Goal: Task Accomplishment & Management: Manage account settings

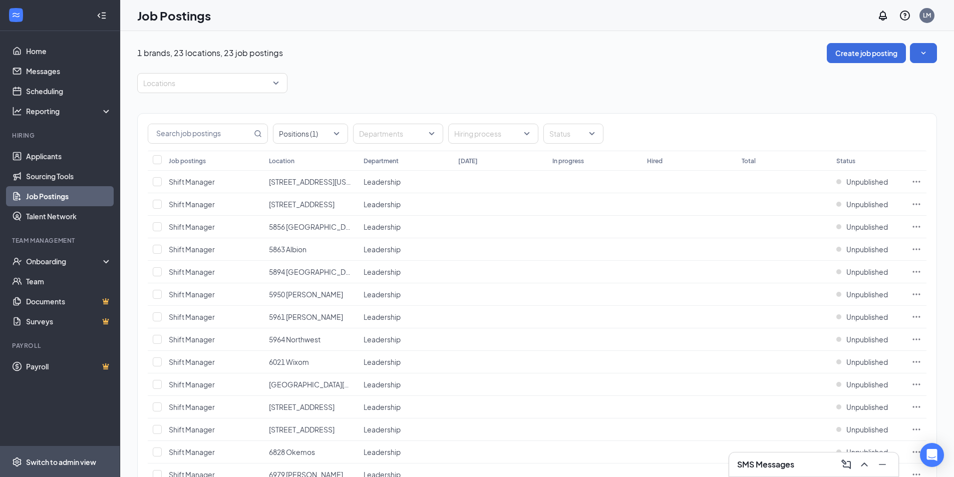
click at [57, 462] on div "Switch to admin view" at bounding box center [61, 462] width 70 height 10
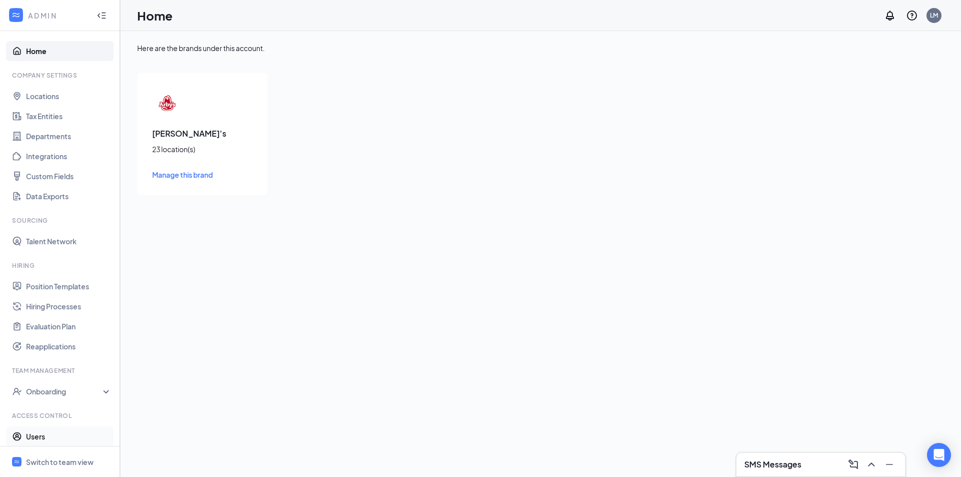
click at [39, 438] on link "Users" at bounding box center [69, 437] width 86 height 20
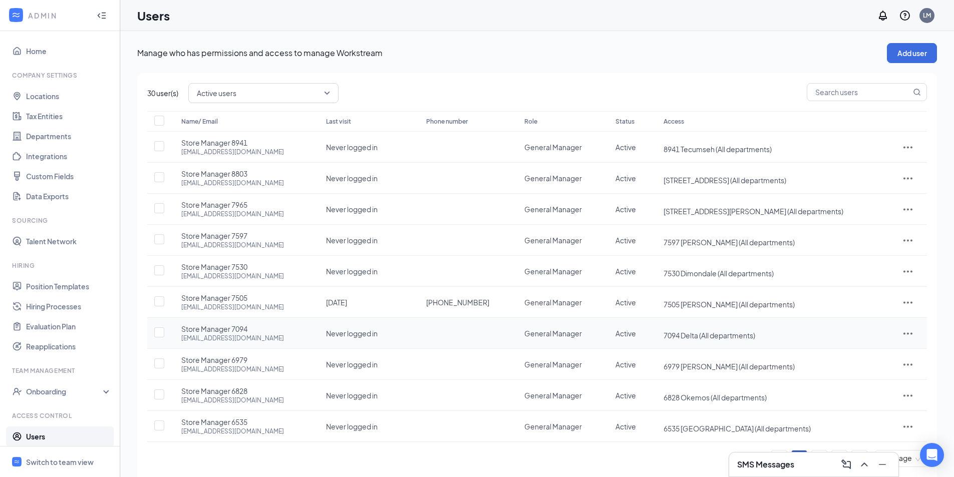
click at [904, 334] on icon "ActionsIcon" at bounding box center [907, 333] width 9 height 2
click at [874, 373] on span "Reset password" at bounding box center [872, 377] width 53 height 9
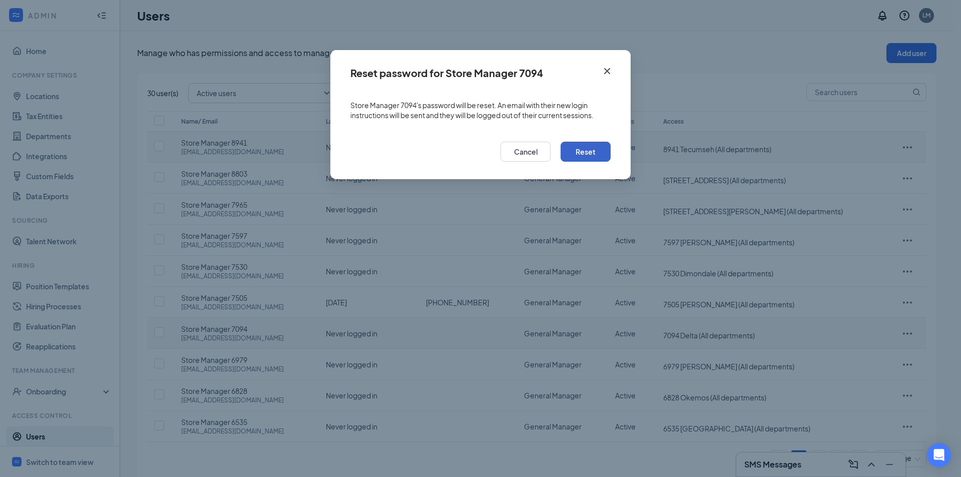
click at [588, 152] on button "Reset" at bounding box center [586, 152] width 50 height 20
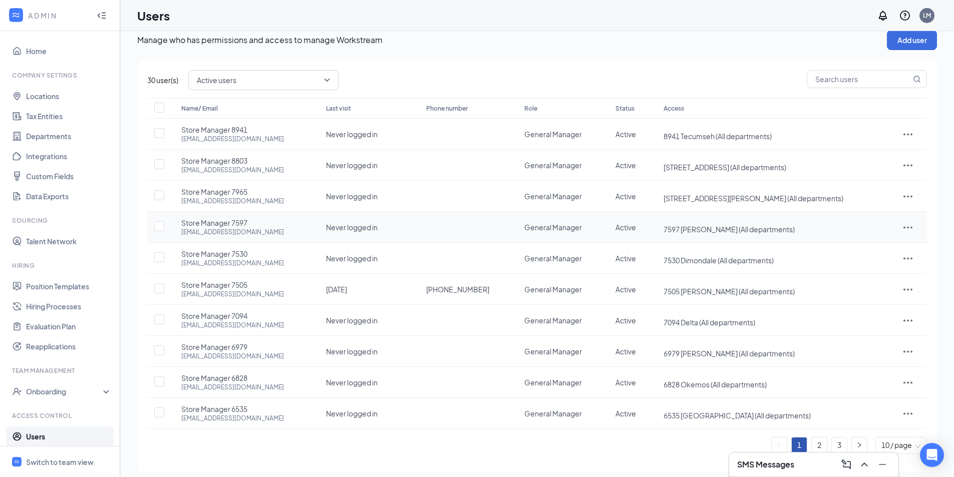
scroll to position [20, 0]
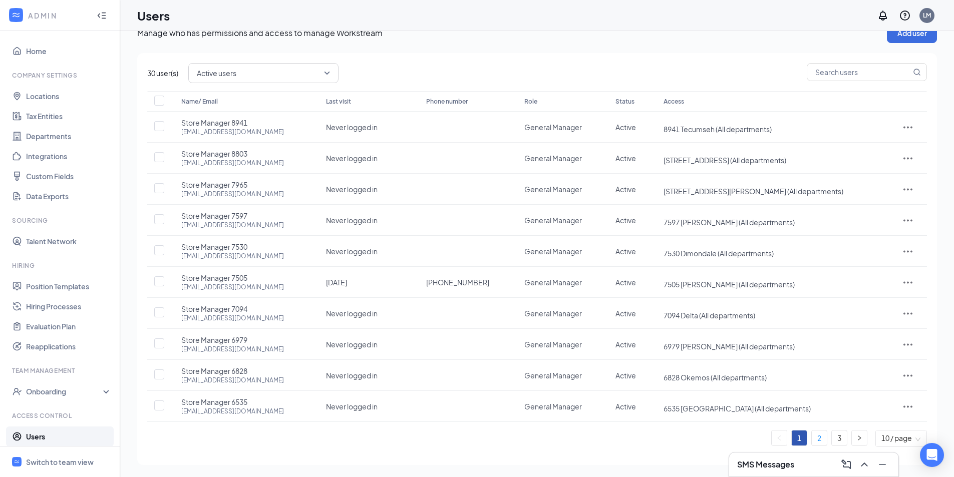
click at [820, 434] on link "2" at bounding box center [818, 438] width 15 height 15
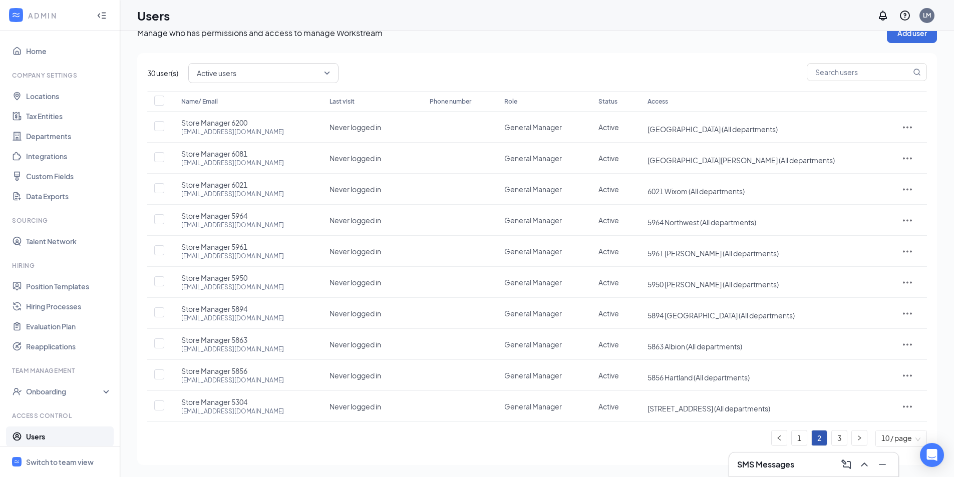
click at [844, 440] on link "3" at bounding box center [839, 438] width 15 height 15
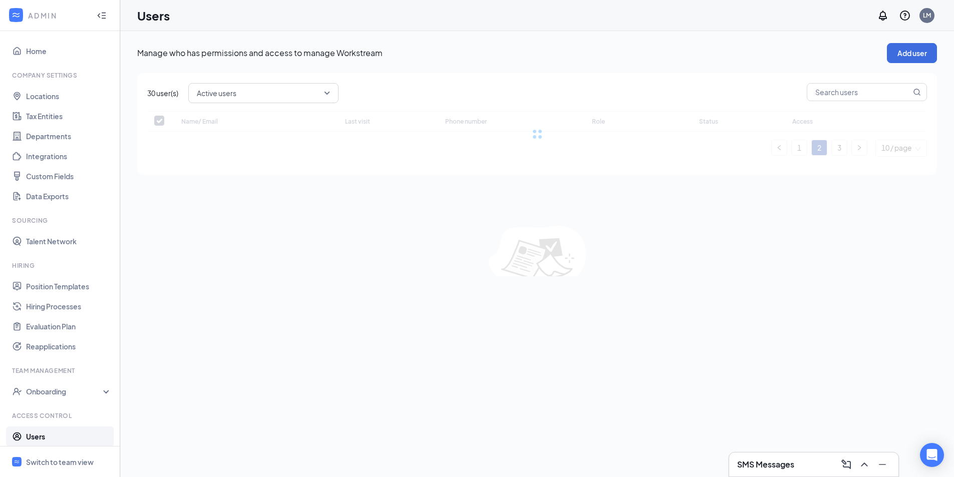
scroll to position [0, 0]
checkbox input "false"
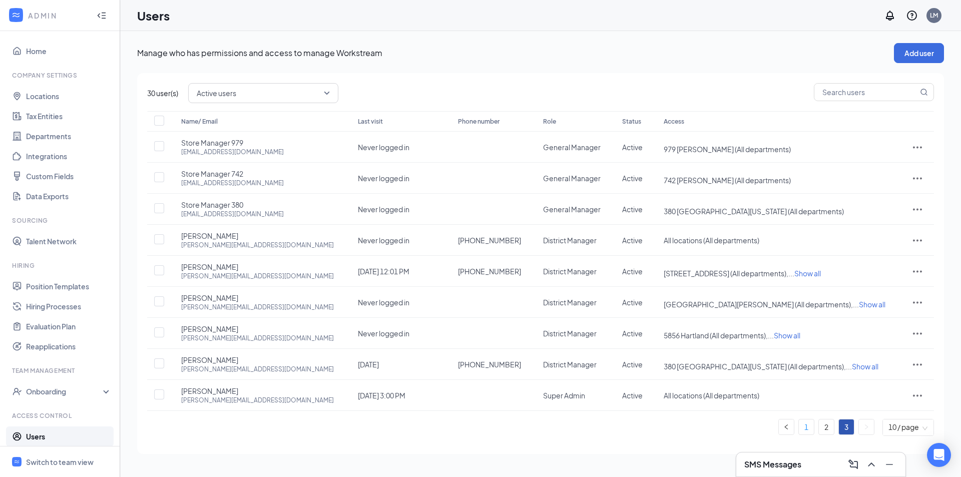
click at [802, 428] on link "1" at bounding box center [806, 427] width 15 height 15
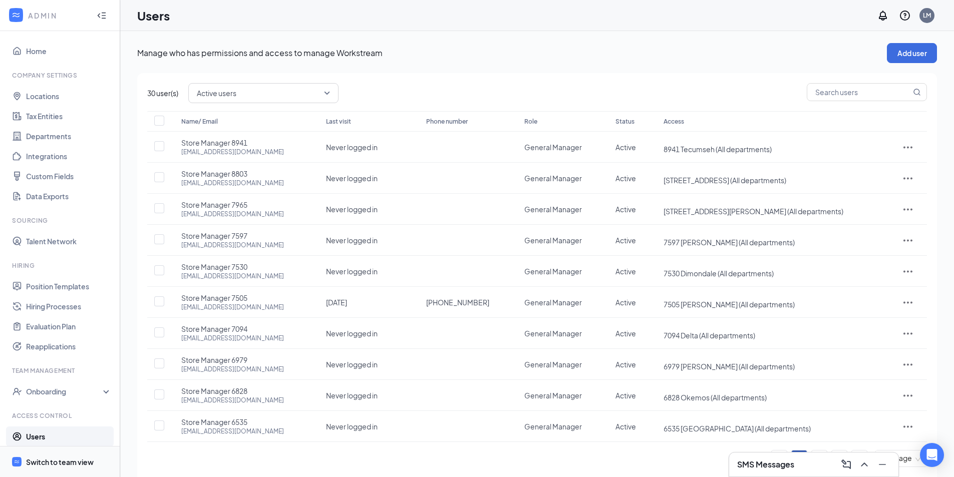
click at [74, 471] on span "Switch to team view" at bounding box center [69, 462] width 86 height 31
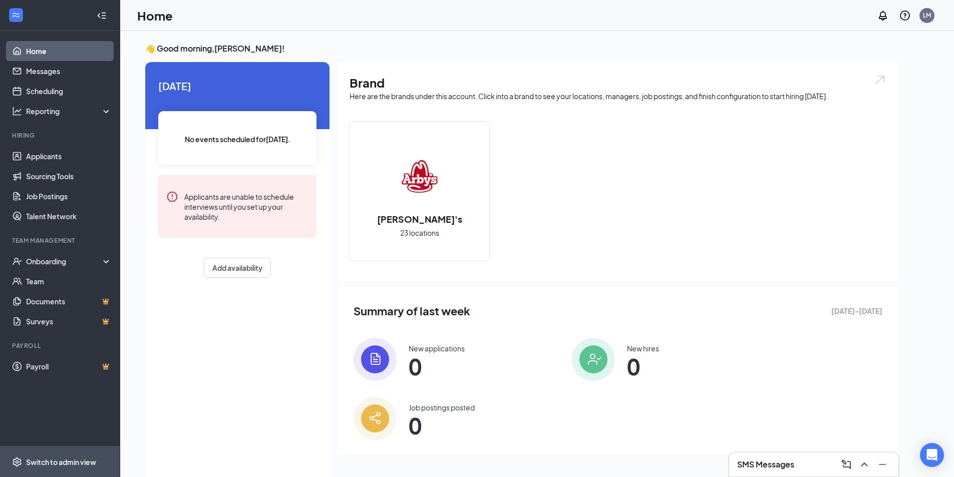
click at [56, 459] on div "Switch to admin view" at bounding box center [61, 462] width 70 height 10
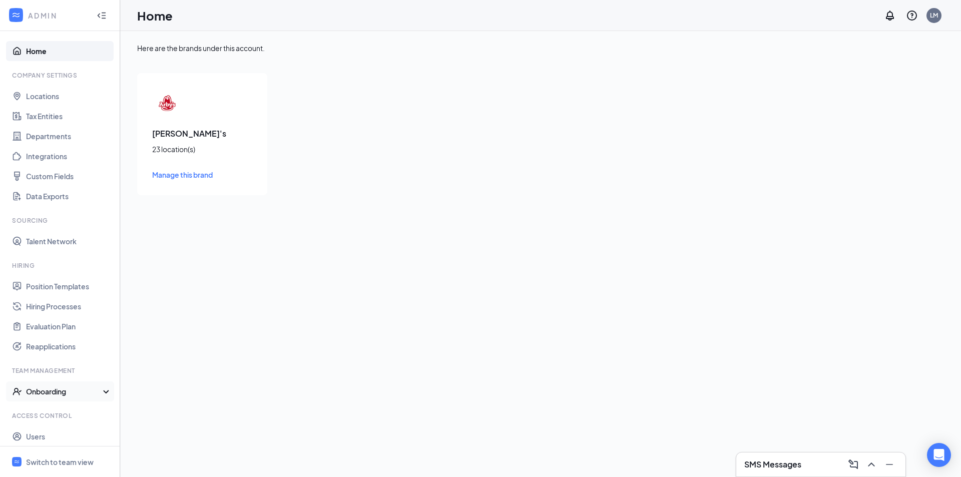
click at [56, 389] on div "Onboarding" at bounding box center [64, 391] width 77 height 10
click at [65, 406] on link "Onboarding Processes" at bounding box center [69, 411] width 86 height 20
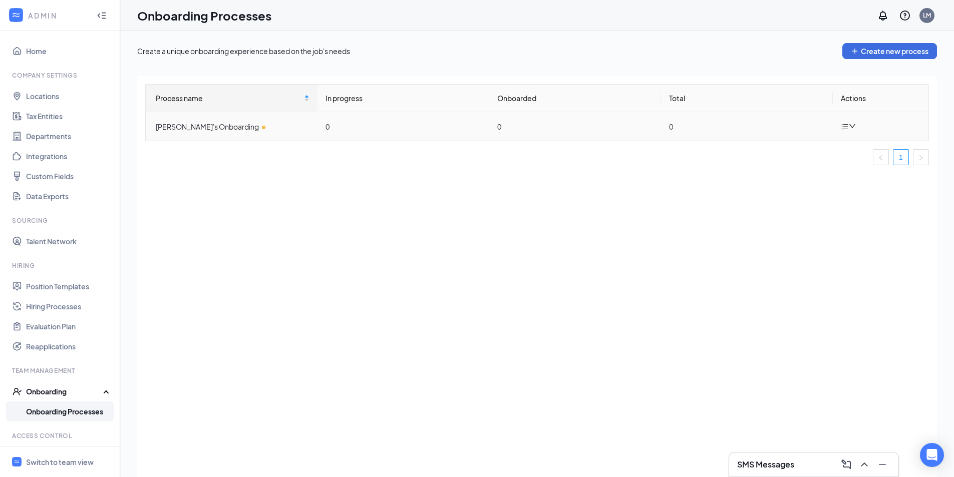
click at [289, 120] on td "Arby's Onboarding" at bounding box center [232, 126] width 172 height 29
click at [216, 124] on div "Arby's Onboarding" at bounding box center [233, 126] width 154 height 11
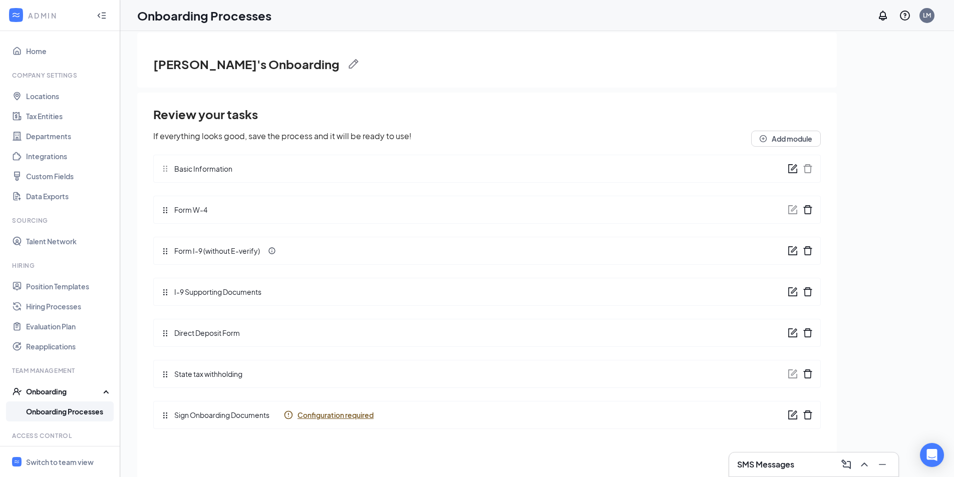
scroll to position [45, 0]
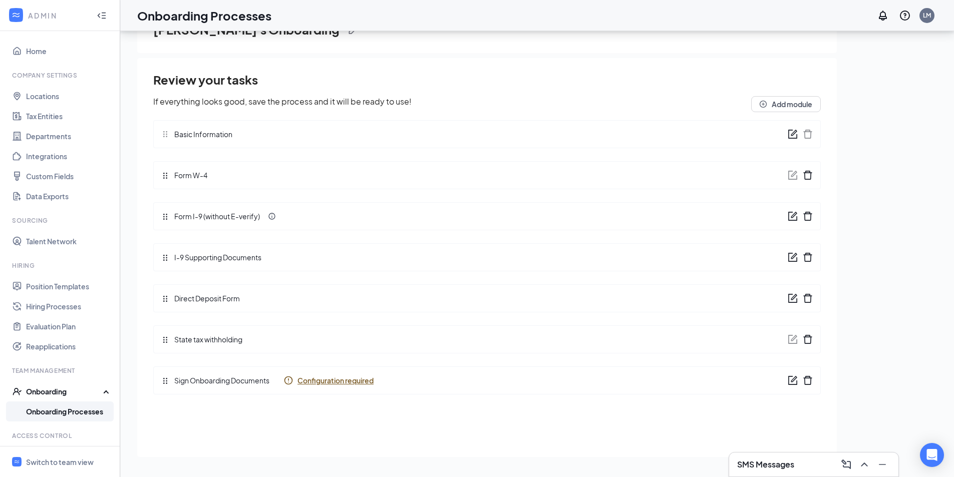
click at [525, 141] on div "Basic Information" at bounding box center [486, 134] width 667 height 28
click at [790, 132] on icon "form" at bounding box center [792, 134] width 10 height 10
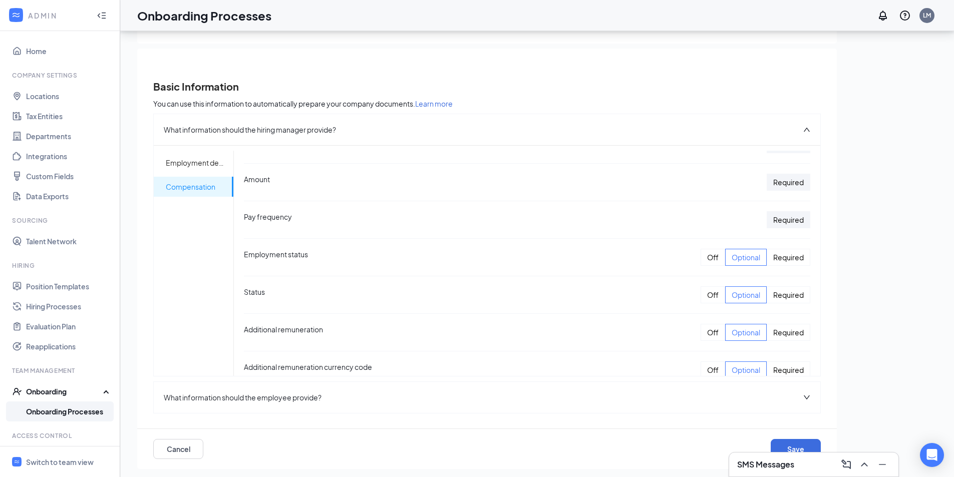
scroll to position [287, 0]
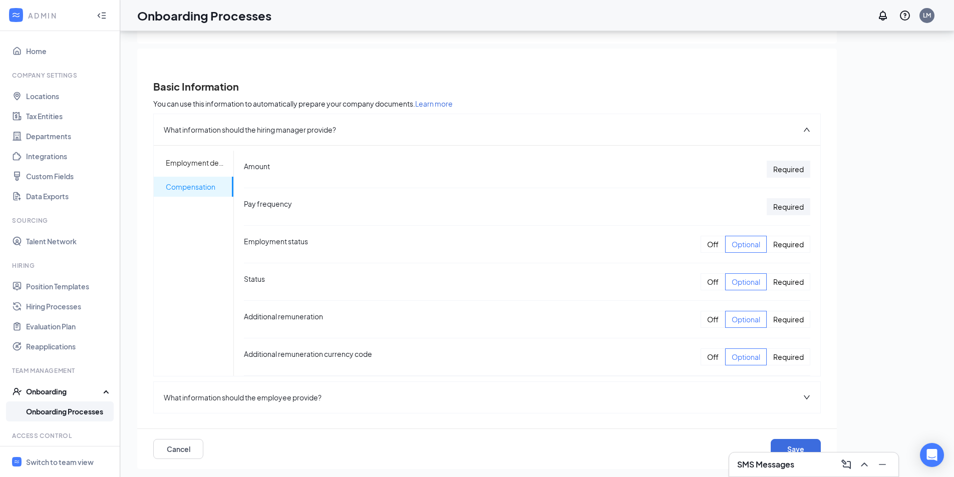
click at [700, 356] on div "Off" at bounding box center [712, 356] width 25 height 17
click at [700, 321] on div "Off" at bounding box center [712, 319] width 25 height 17
click at [793, 443] on button "Save" at bounding box center [795, 449] width 50 height 20
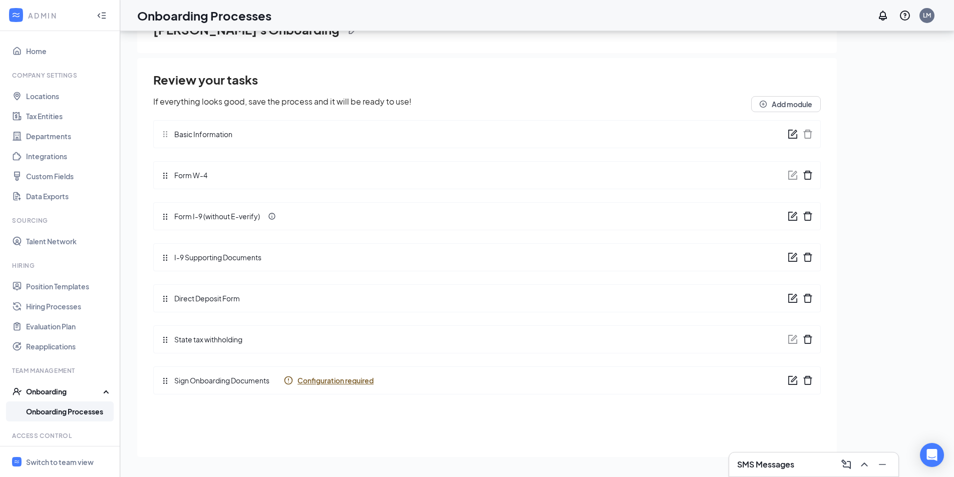
scroll to position [0, 0]
click at [791, 137] on icon "form" at bounding box center [792, 134] width 10 height 10
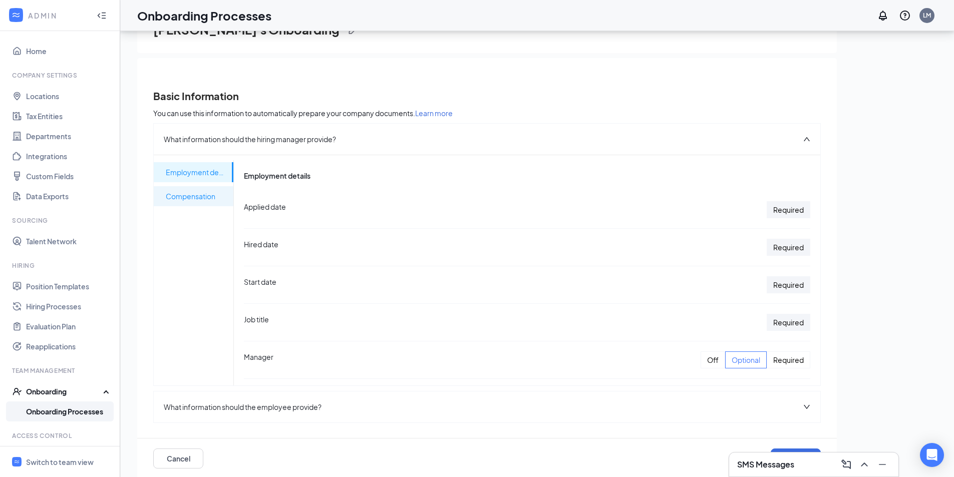
click at [188, 193] on span "Compensation" at bounding box center [196, 196] width 60 height 20
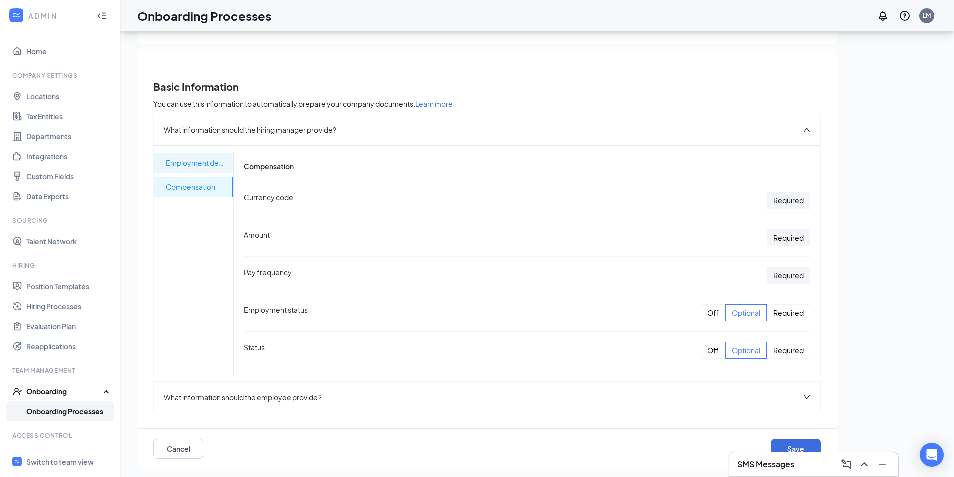
click at [204, 165] on span "Employment details" at bounding box center [196, 163] width 60 height 20
click at [183, 450] on button "Cancel" at bounding box center [178, 449] width 50 height 20
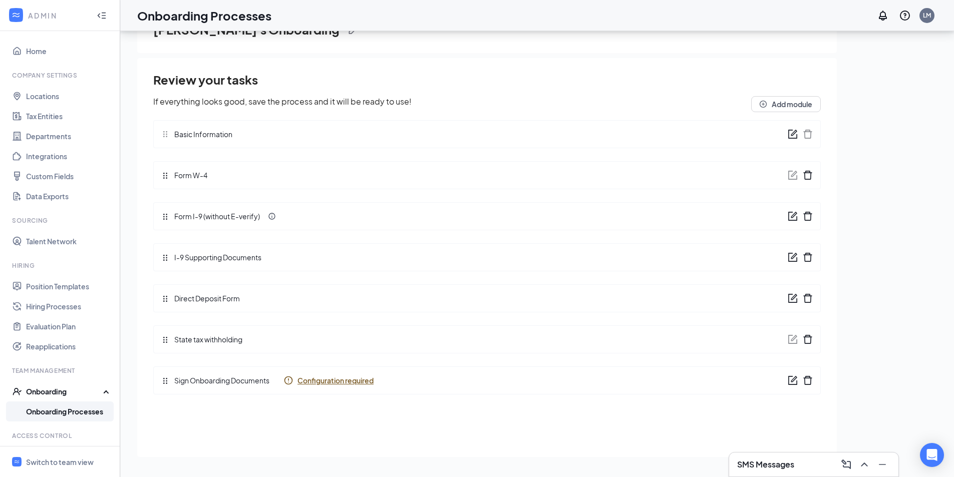
drag, startPoint x: 731, startPoint y: 131, endPoint x: 782, endPoint y: 130, distance: 51.1
click at [732, 131] on div "Basic Information" at bounding box center [486, 134] width 667 height 28
click at [789, 131] on icon "form" at bounding box center [792, 134] width 10 height 10
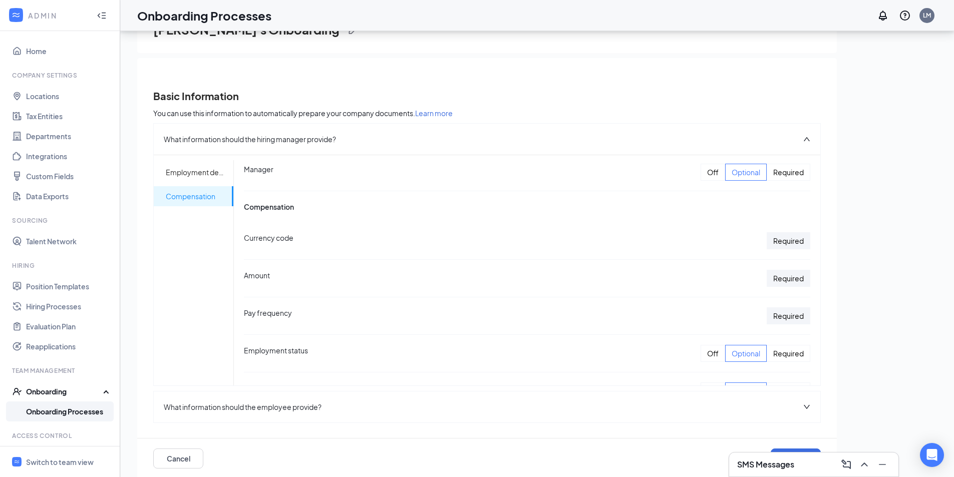
scroll to position [187, 0]
click at [310, 404] on span "What information should the employee provide?" at bounding box center [243, 406] width 158 height 11
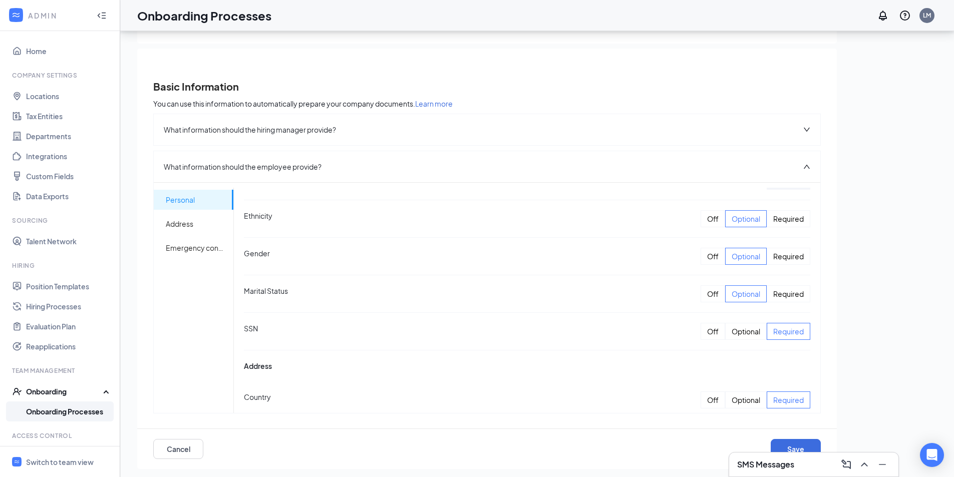
scroll to position [150, 0]
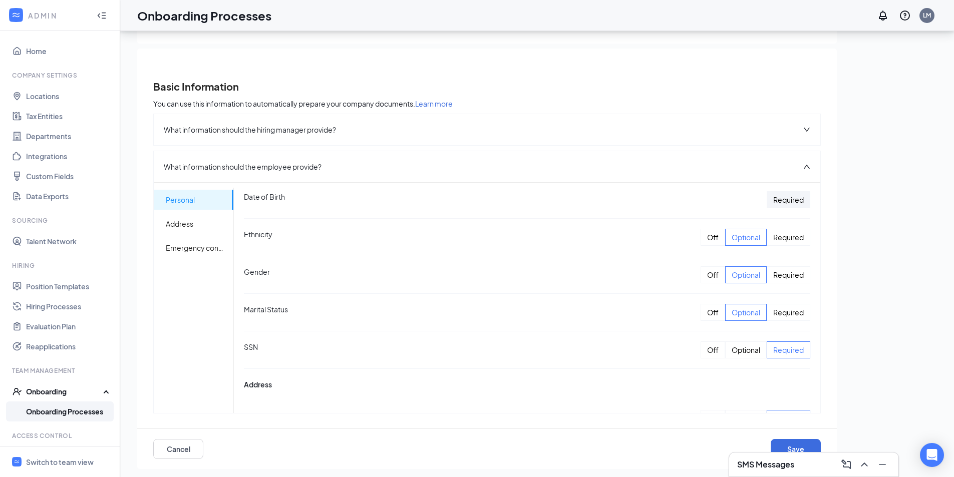
click at [700, 313] on div "Off" at bounding box center [712, 312] width 25 height 17
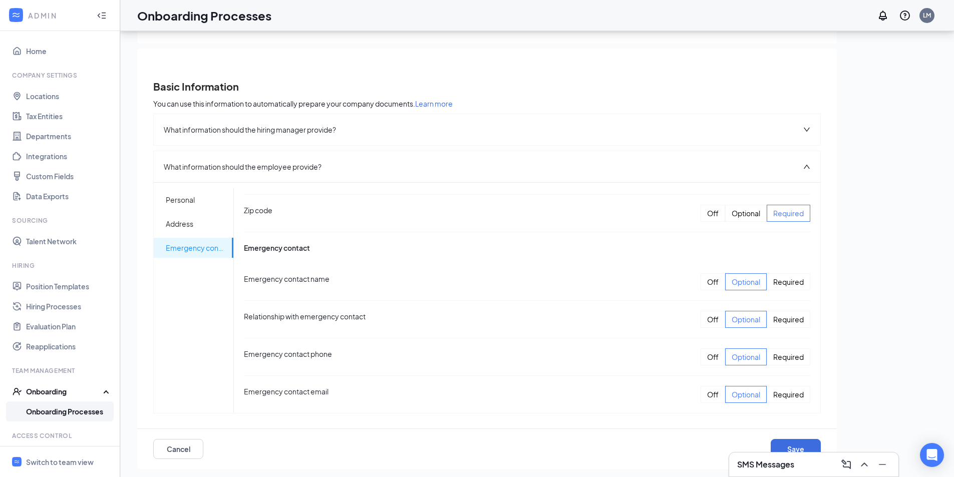
scroll to position [506, 0]
click at [798, 445] on button "Save" at bounding box center [795, 449] width 50 height 20
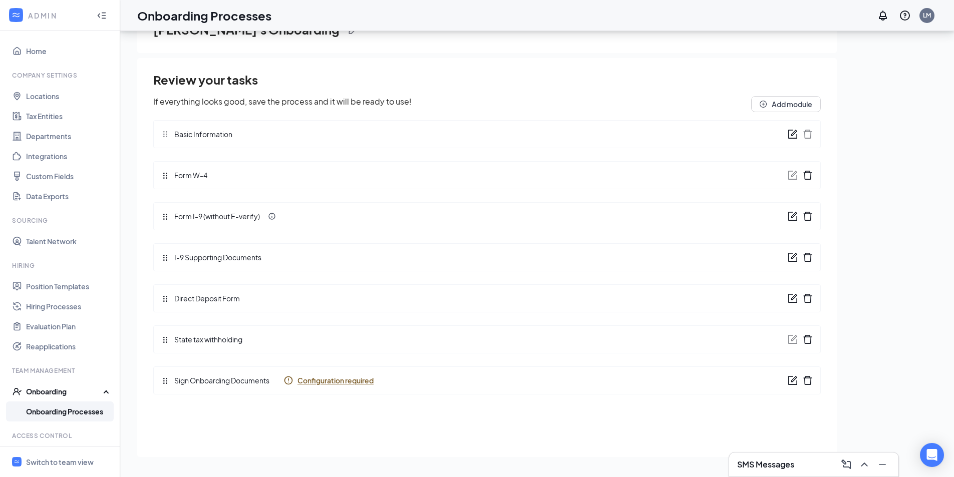
scroll to position [0, 0]
click at [793, 220] on icon "form" at bounding box center [792, 216] width 9 height 9
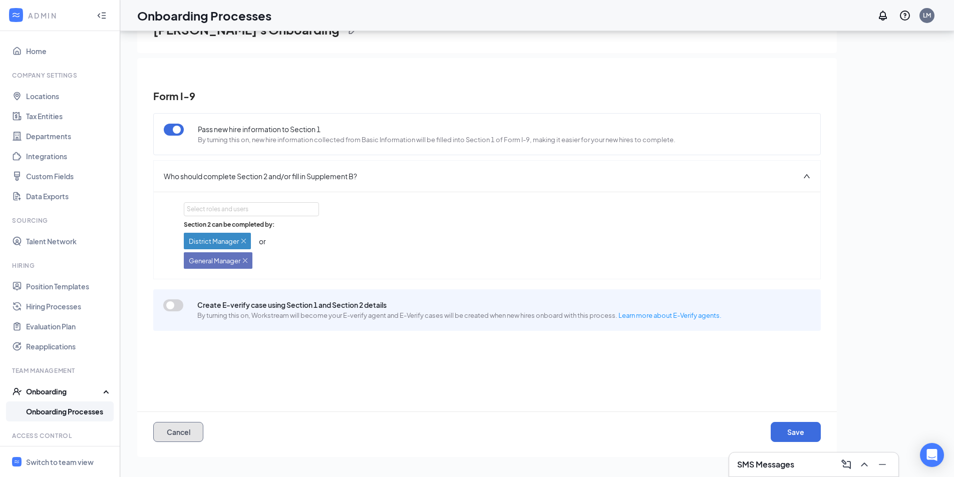
click at [192, 430] on button "Cancel" at bounding box center [178, 432] width 50 height 20
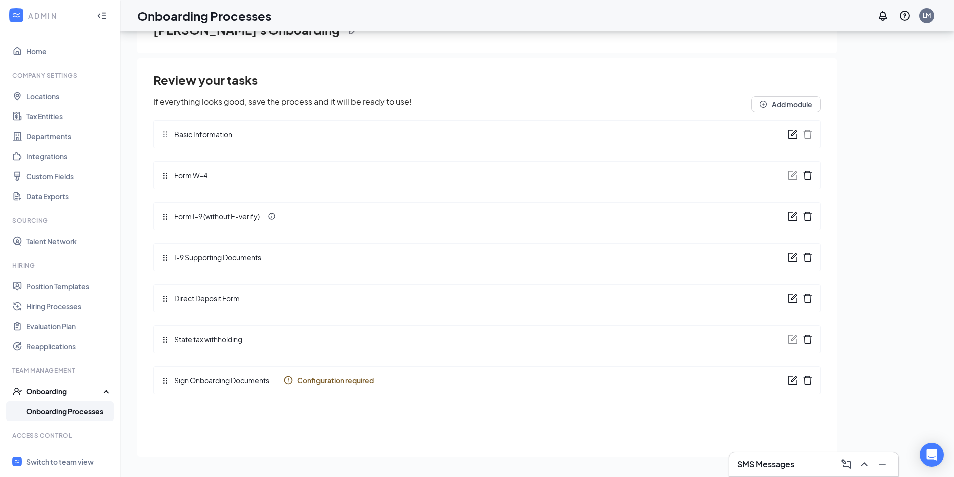
click at [789, 255] on icon "form" at bounding box center [792, 257] width 10 height 10
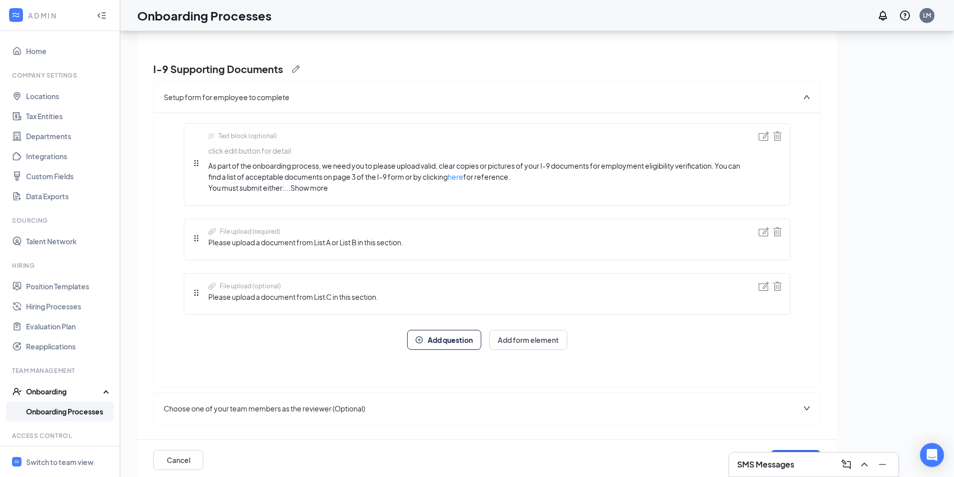
scroll to position [38, 0]
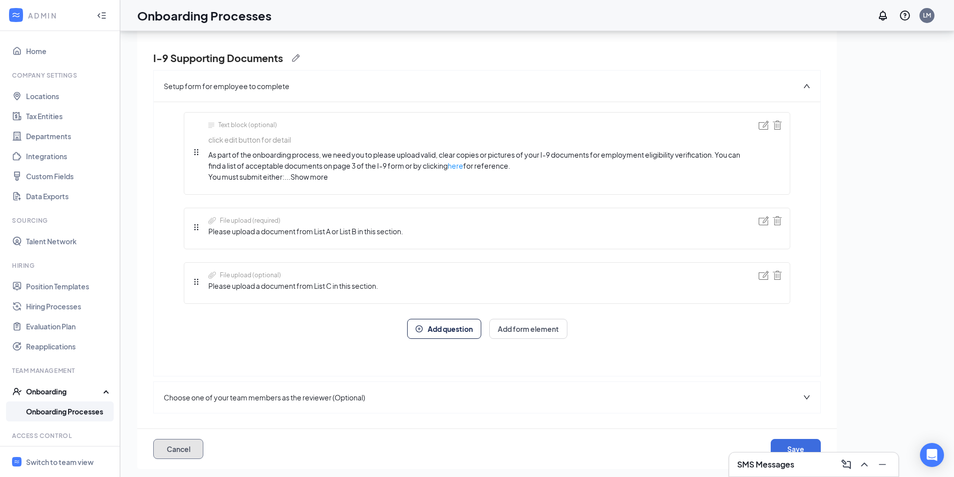
click at [179, 451] on button "Cancel" at bounding box center [178, 449] width 50 height 20
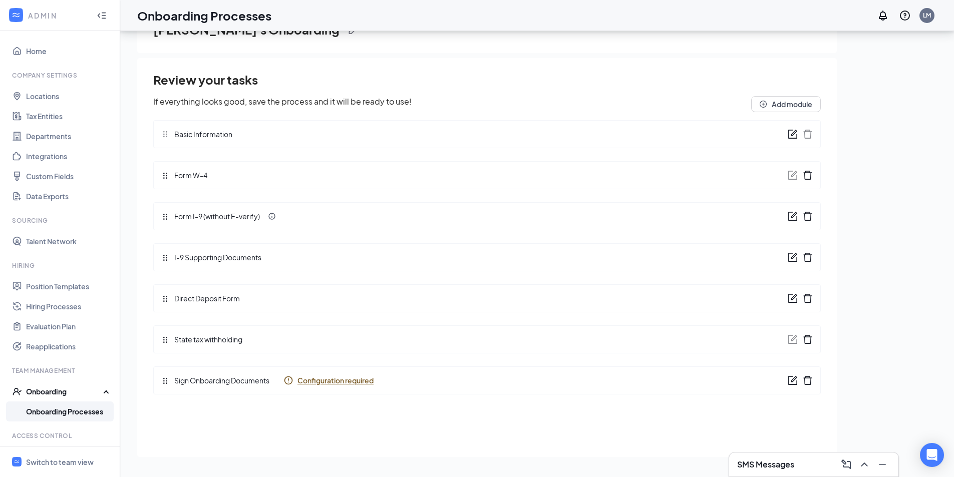
scroll to position [0, 0]
click at [790, 297] on icon "form" at bounding box center [792, 298] width 10 height 10
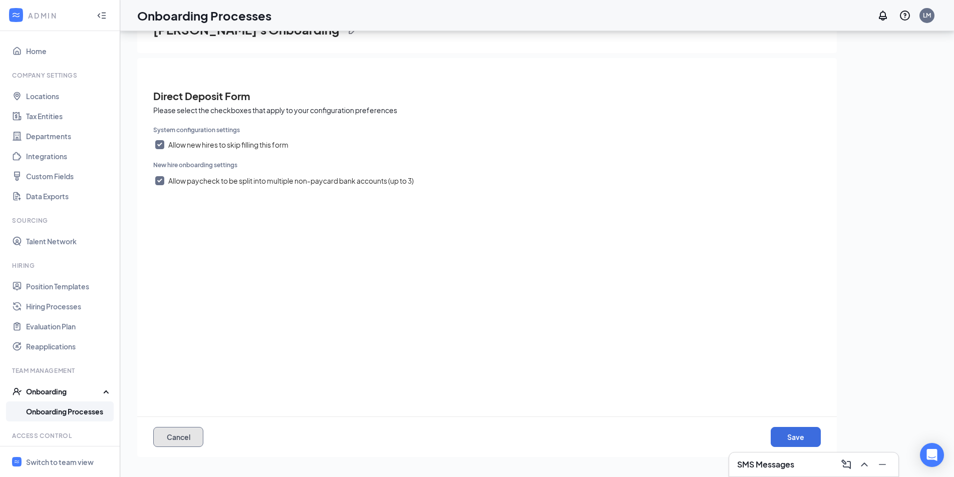
click at [186, 439] on button "Cancel" at bounding box center [178, 437] width 50 height 20
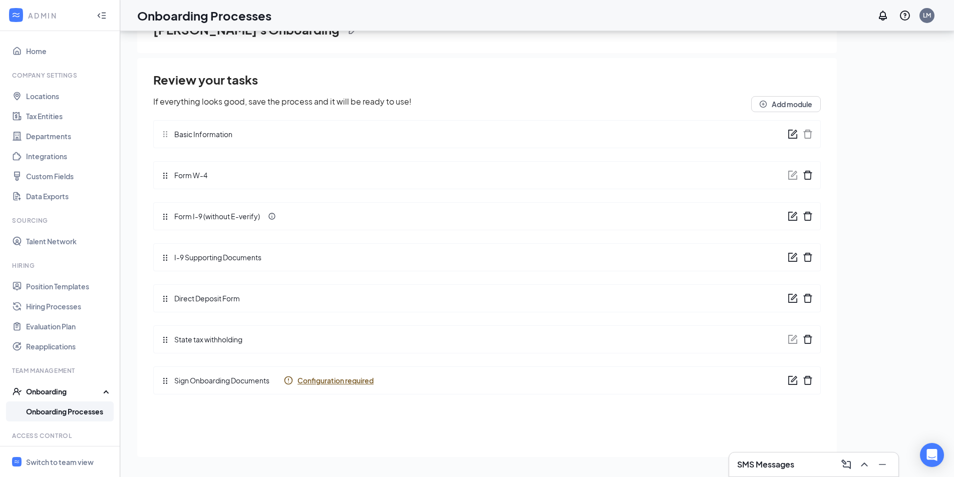
click at [788, 383] on icon "form" at bounding box center [792, 380] width 10 height 10
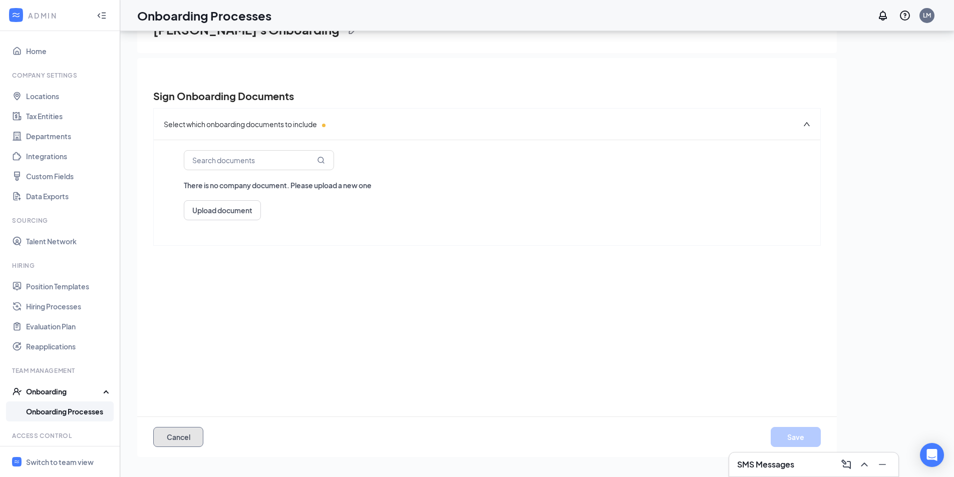
click at [192, 436] on button "Cancel" at bounding box center [178, 437] width 50 height 20
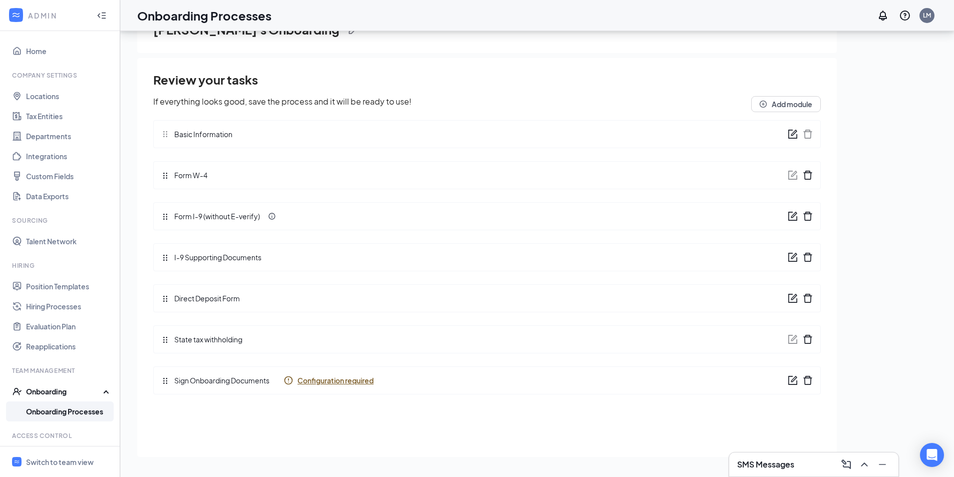
click at [792, 380] on icon "form" at bounding box center [792, 380] width 10 height 10
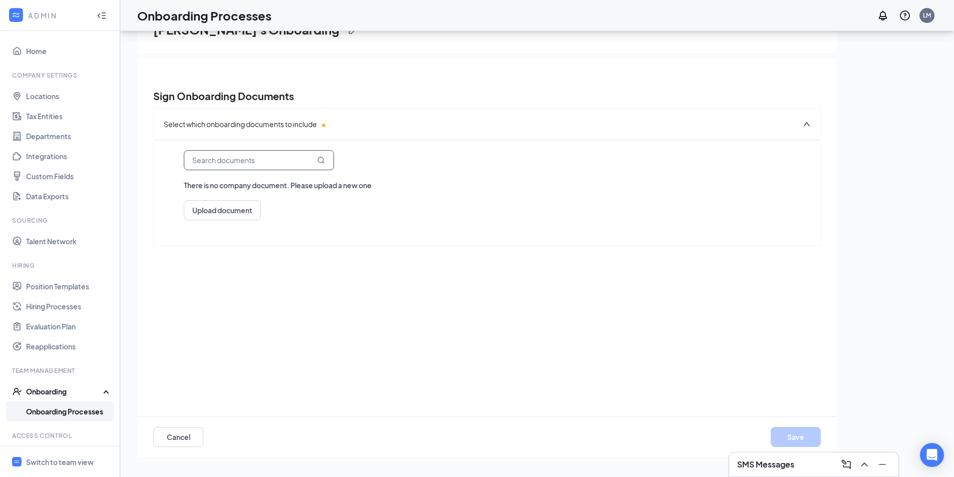
click at [263, 155] on input "text" at bounding box center [259, 160] width 150 height 20
click at [229, 211] on button "Upload document" at bounding box center [222, 210] width 77 height 20
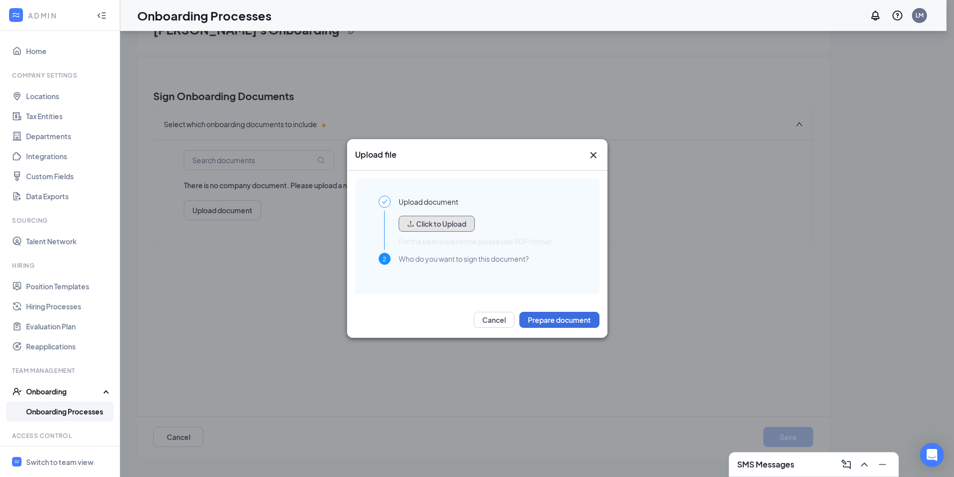
click at [440, 227] on button "Click to Upload" at bounding box center [436, 224] width 76 height 16
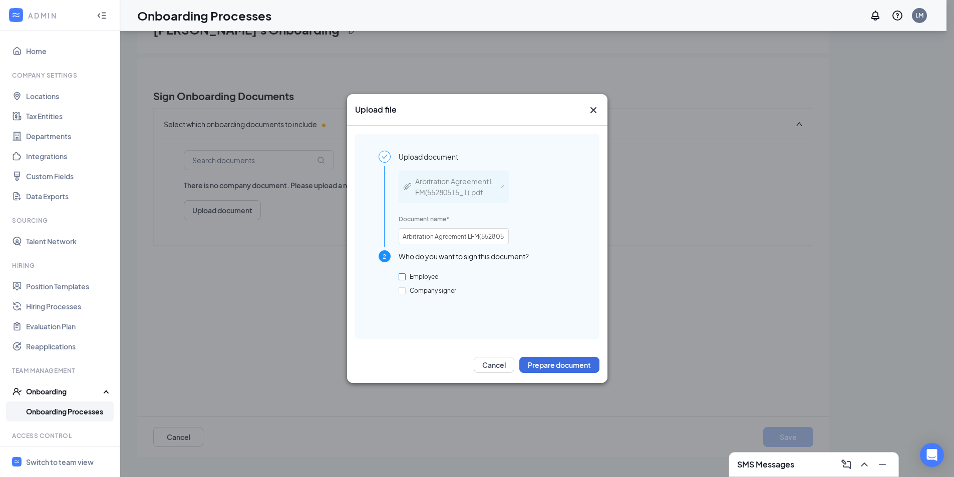
click at [403, 277] on input "Employee" at bounding box center [401, 276] width 7 height 7
checkbox input "true"
click at [404, 287] on input "Company signer" at bounding box center [401, 290] width 7 height 7
checkbox input "true"
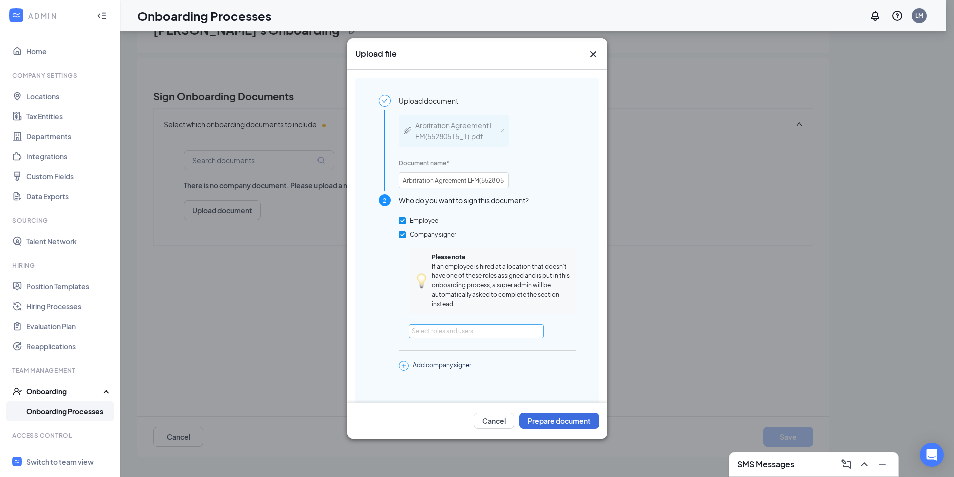
click at [467, 328] on div "Select roles and users" at bounding box center [474, 331] width 124 height 10
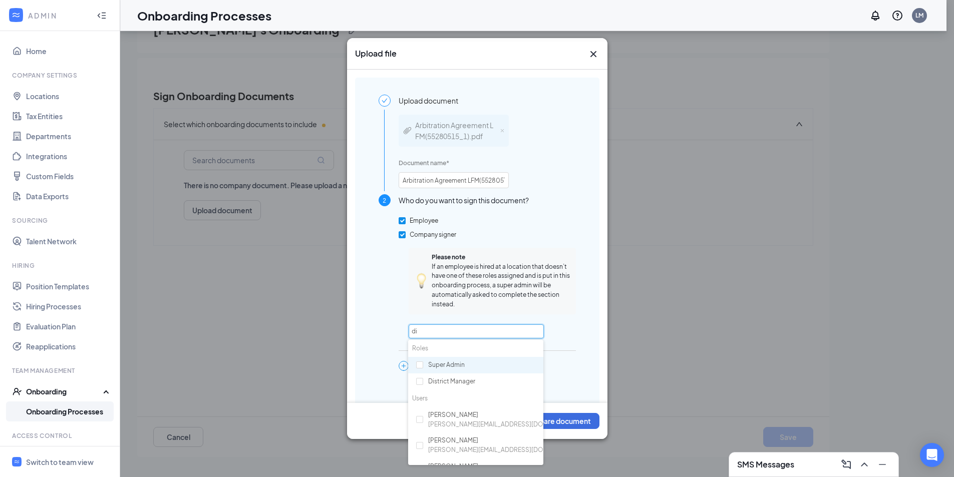
type input "dis"
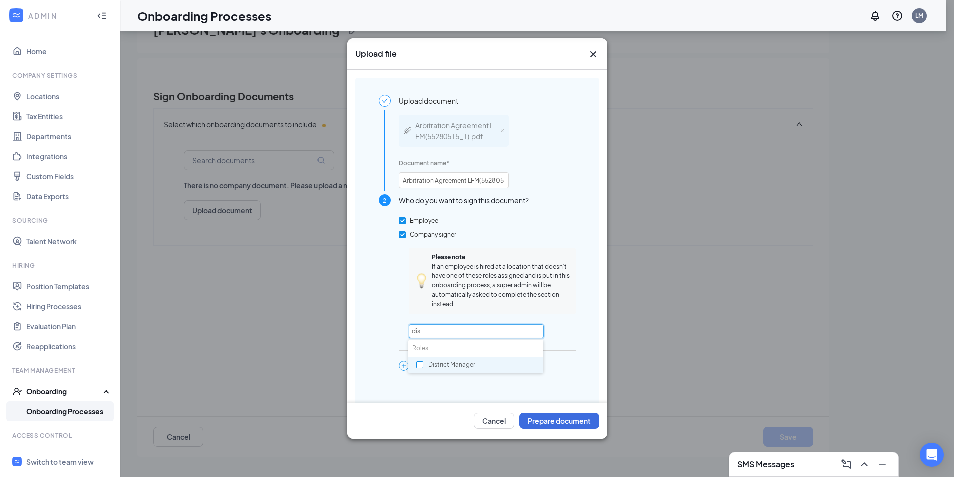
click at [418, 365] on input "checkbox" at bounding box center [419, 364] width 7 height 7
checkbox input "true"
type input "d"
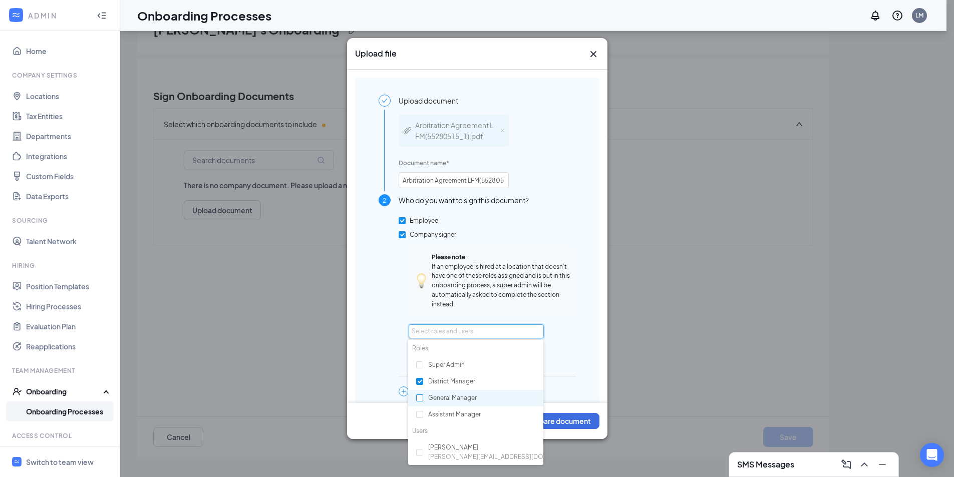
click at [421, 397] on input "checkbox" at bounding box center [419, 397] width 7 height 7
checkbox input "true"
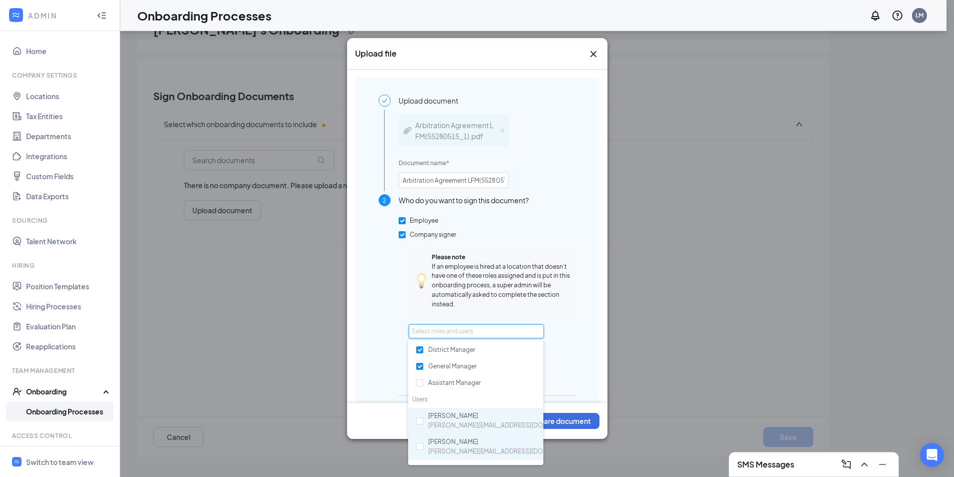
scroll to position [150, 0]
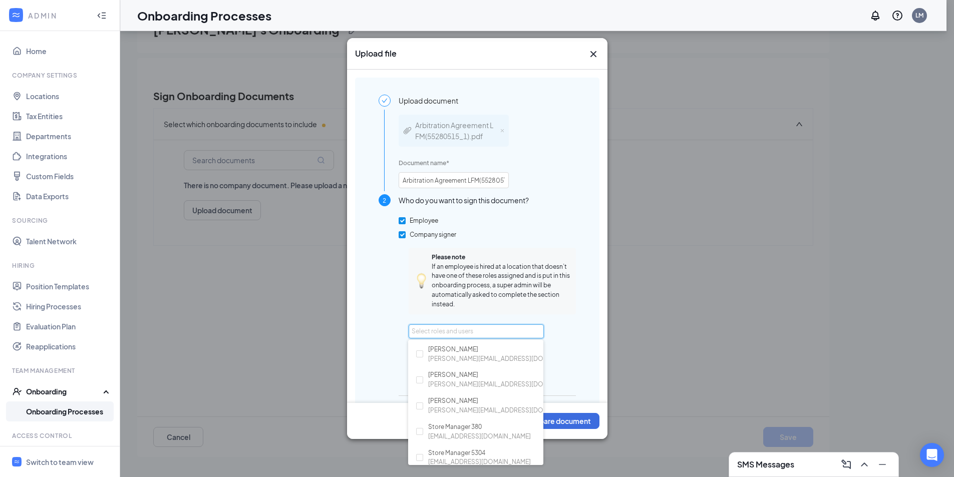
click at [576, 384] on div "Upload document Arbitration Agreement LFM(55280515_1).pdf Document name * Arbit…" at bounding box center [477, 268] width 244 height 381
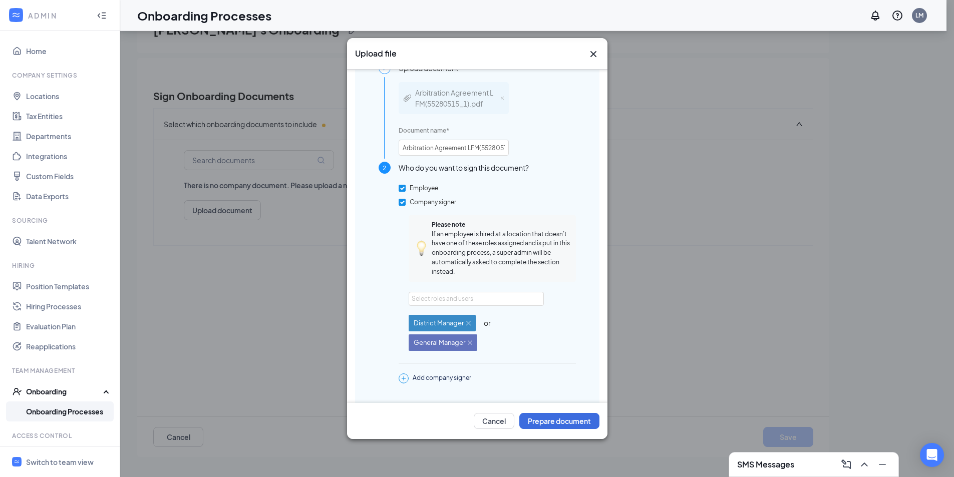
scroll to position [50, 0]
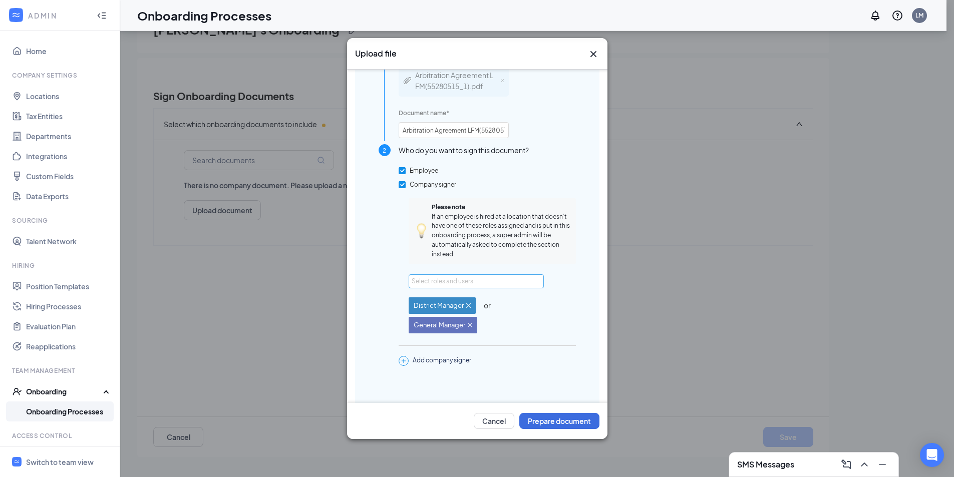
click at [463, 278] on div "Select roles and users" at bounding box center [474, 281] width 124 height 10
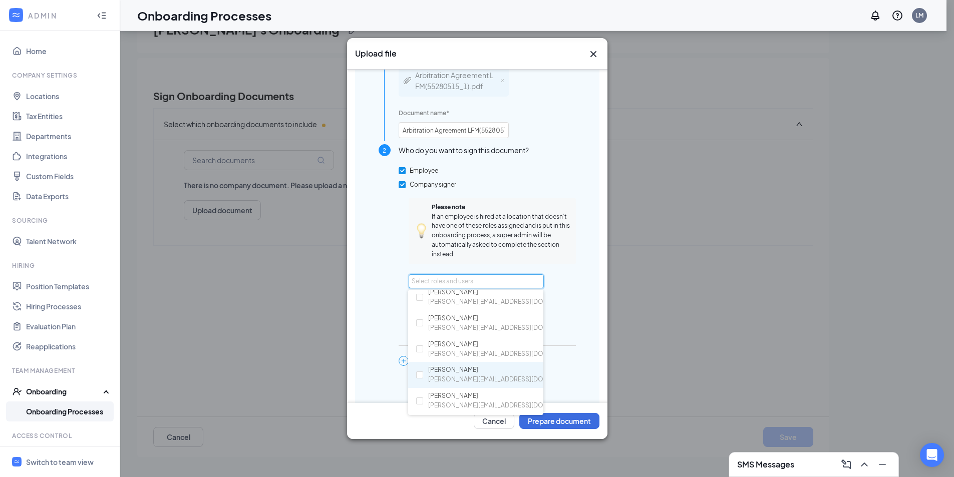
scroll to position [0, 0]
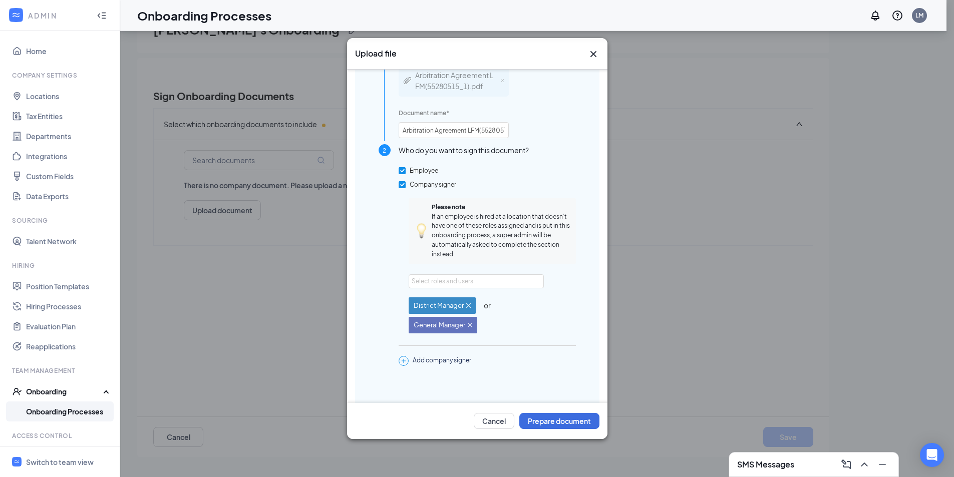
click at [562, 289] on div "District Manager or General Manager" at bounding box center [492, 310] width 167 height 45
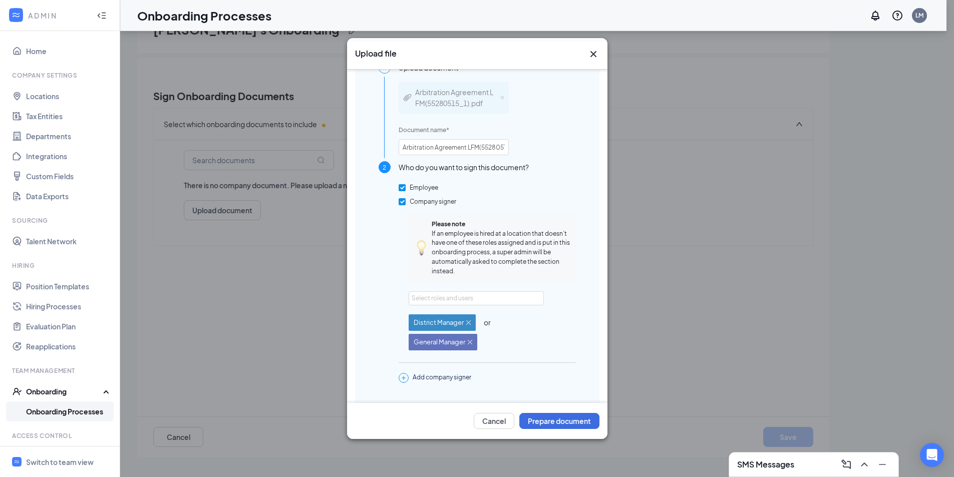
scroll to position [64, 0]
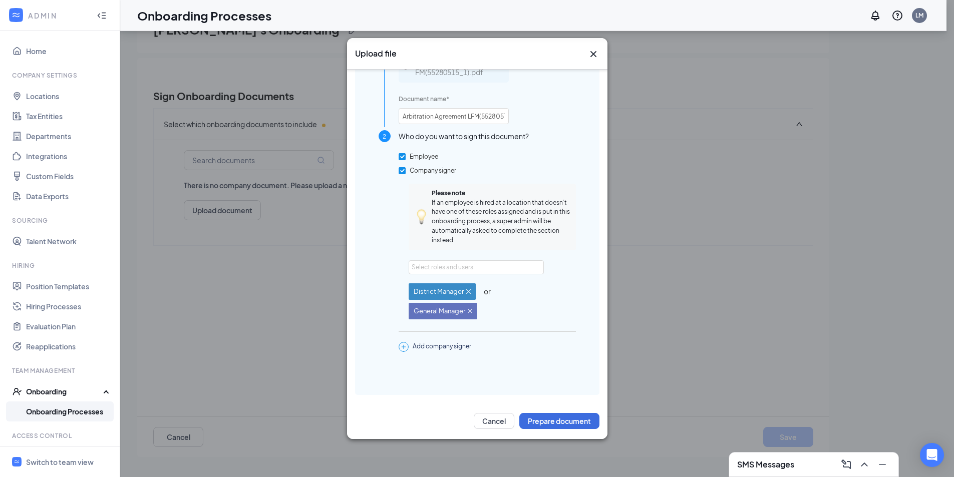
click at [420, 346] on span "Add company signer" at bounding box center [442, 347] width 59 height 10
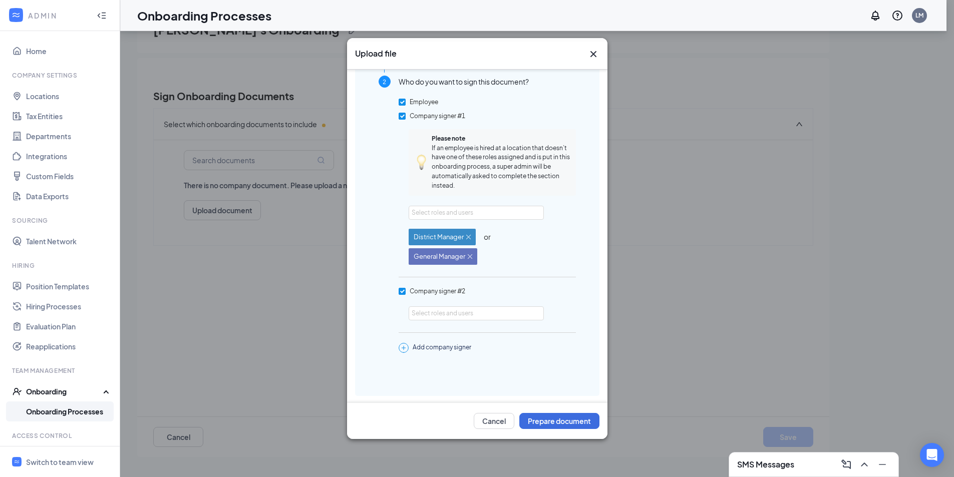
scroll to position [119, 0]
click at [399, 287] on input "Company signer #2" at bounding box center [401, 290] width 7 height 7
checkbox input "true"
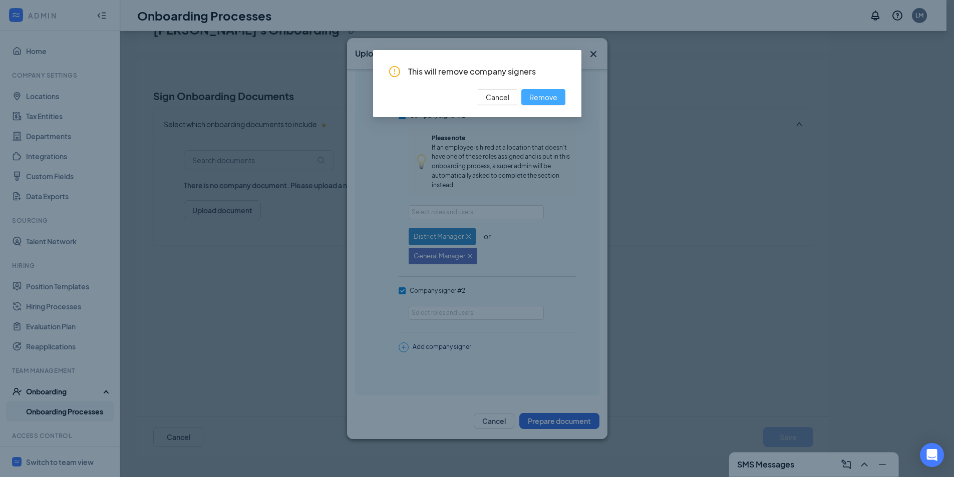
click at [549, 98] on span "Remove" at bounding box center [543, 97] width 28 height 11
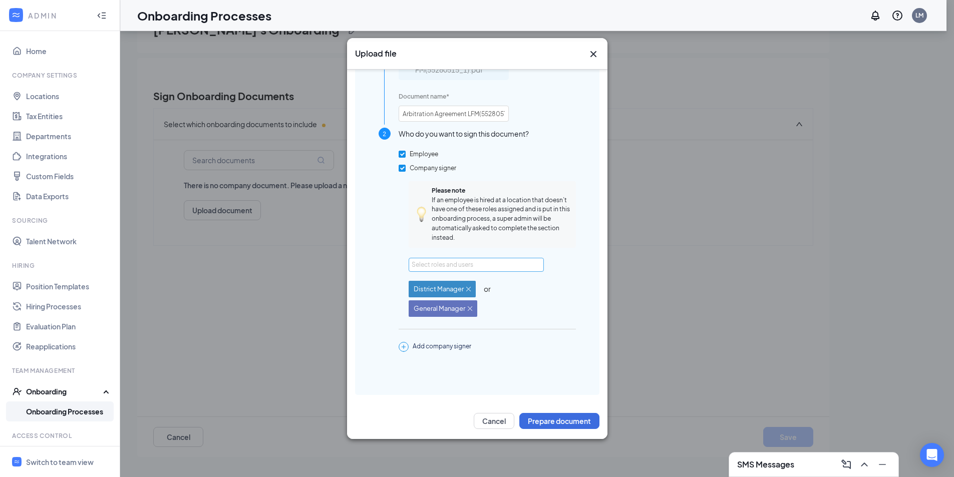
scroll to position [64, 0]
click at [561, 420] on button "Prepare document" at bounding box center [559, 421] width 80 height 16
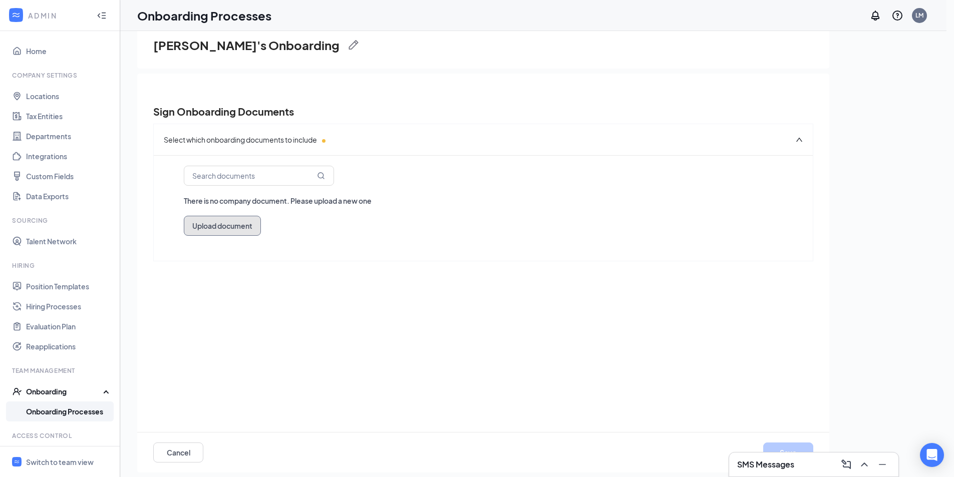
scroll to position [45, 0]
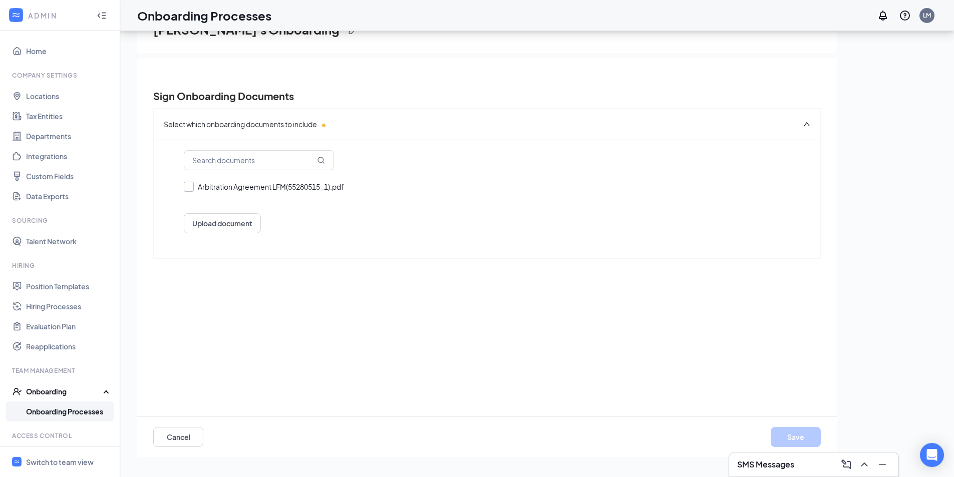
click at [189, 184] on input "Arbitration Agreement LFM(55280515_1).pdf" at bounding box center [487, 187] width 606 height 10
checkbox input "true"
click at [214, 233] on div "1. Arbitration Agreement LFM(55280515_1).pdf Upload document" at bounding box center [487, 199] width 666 height 119
click at [216, 230] on button "Upload document" at bounding box center [222, 223] width 77 height 20
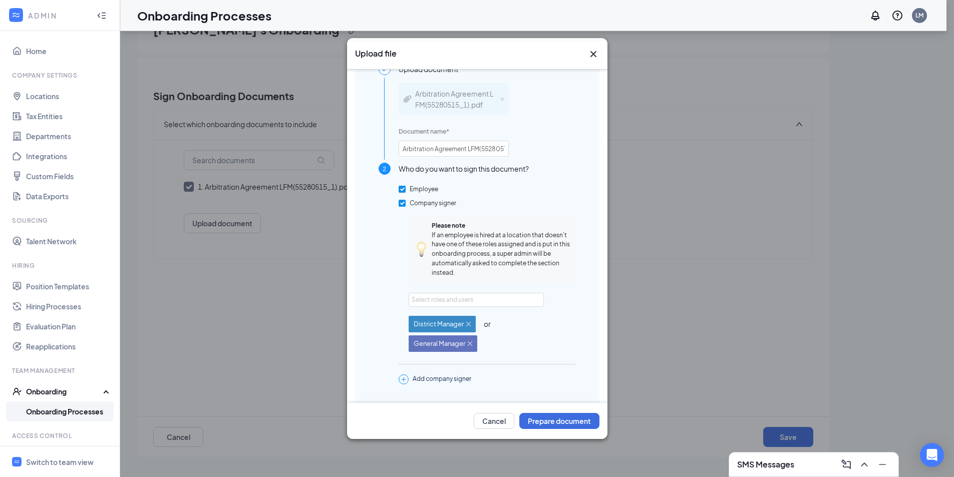
scroll to position [0, 0]
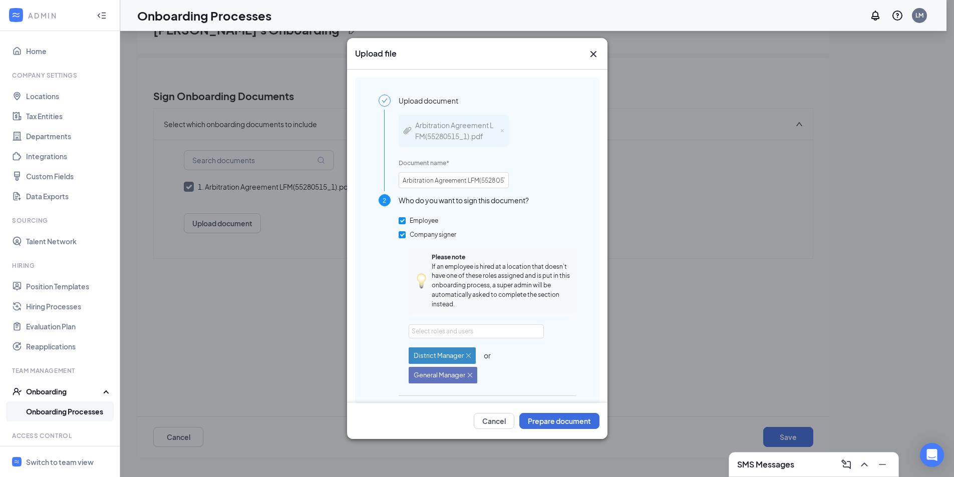
click at [590, 58] on icon "Cross" at bounding box center [593, 54] width 12 height 12
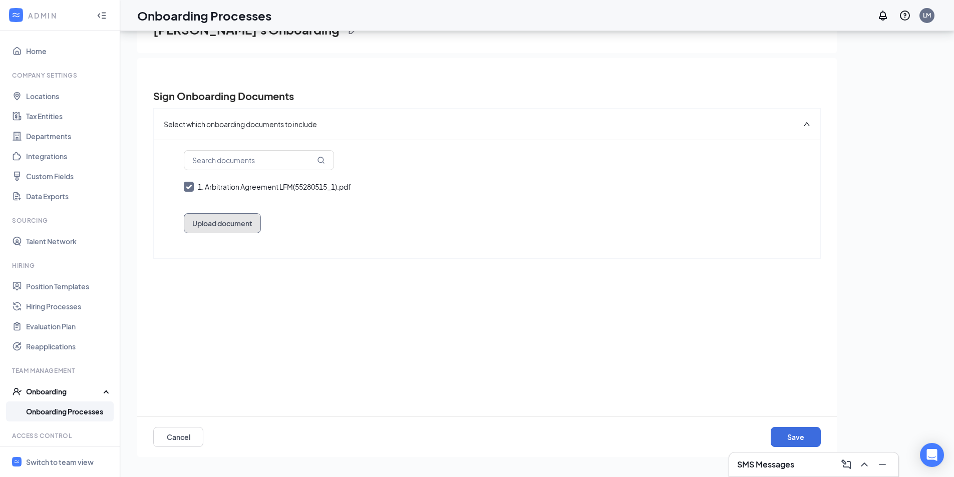
click at [248, 216] on button "Upload document" at bounding box center [222, 223] width 77 height 20
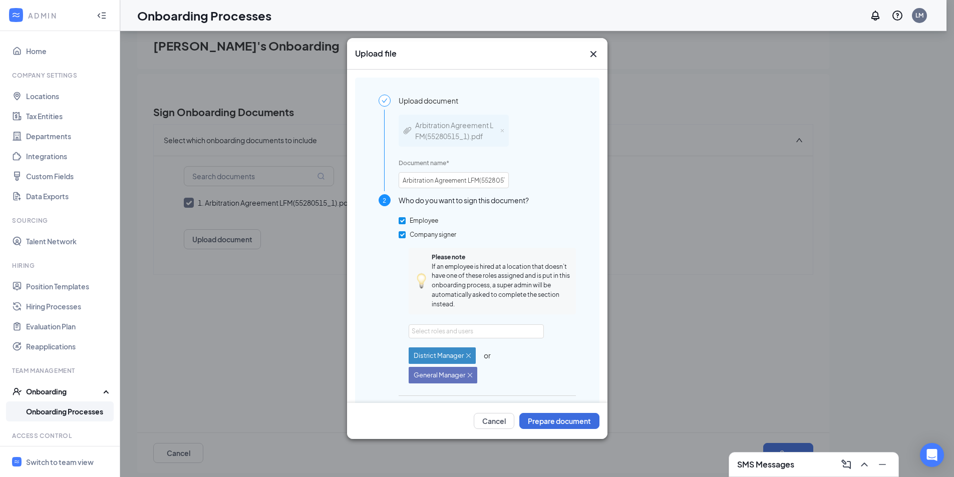
scroll to position [45, 0]
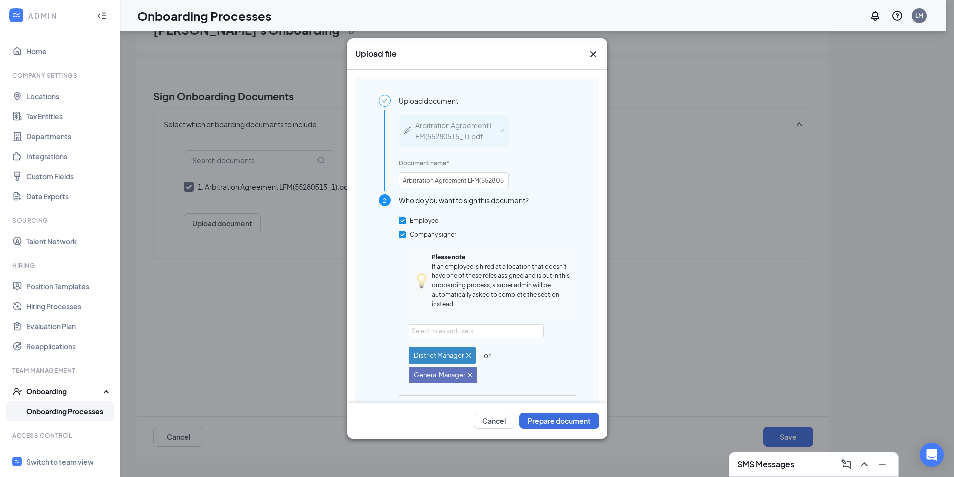
click at [593, 60] on icon "Cross" at bounding box center [593, 54] width 12 height 12
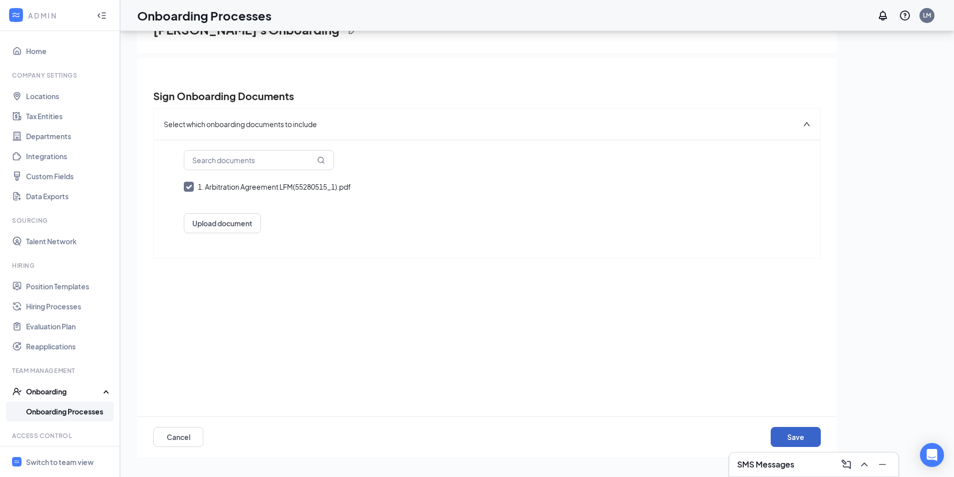
click at [780, 436] on button "Save" at bounding box center [795, 437] width 50 height 20
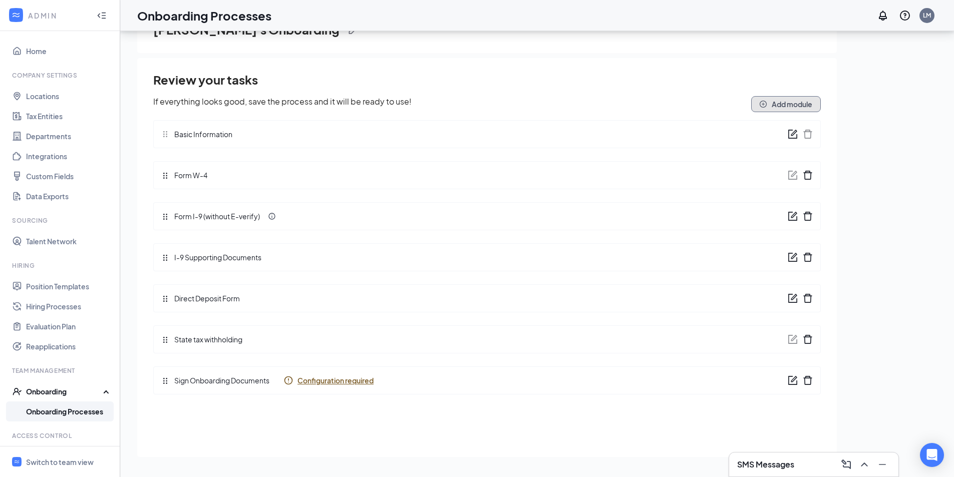
click at [778, 104] on button "Add module" at bounding box center [786, 104] width 70 height 16
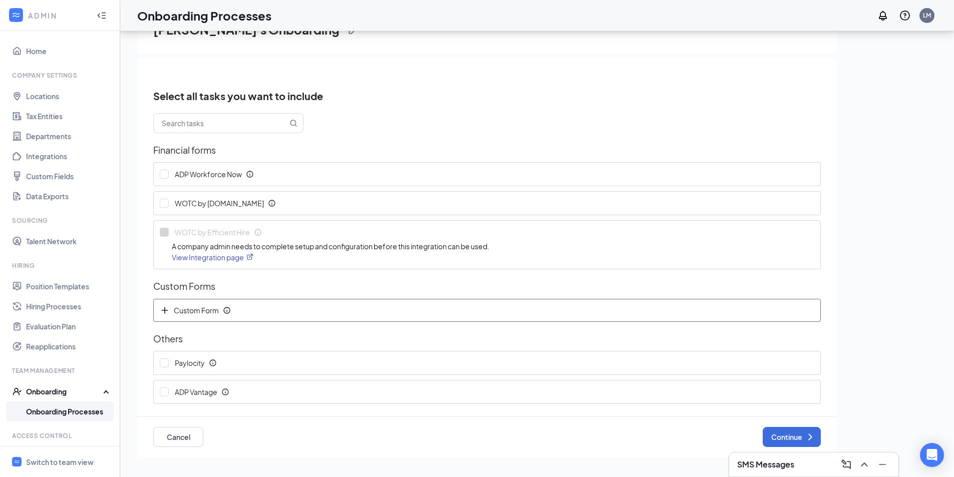
click at [171, 312] on span "Custom Form" at bounding box center [191, 310] width 63 height 10
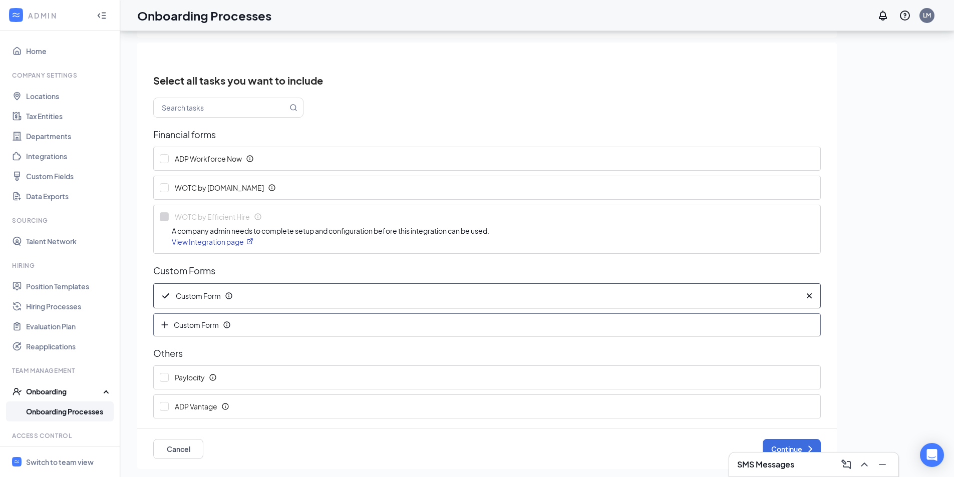
scroll to position [0, 0]
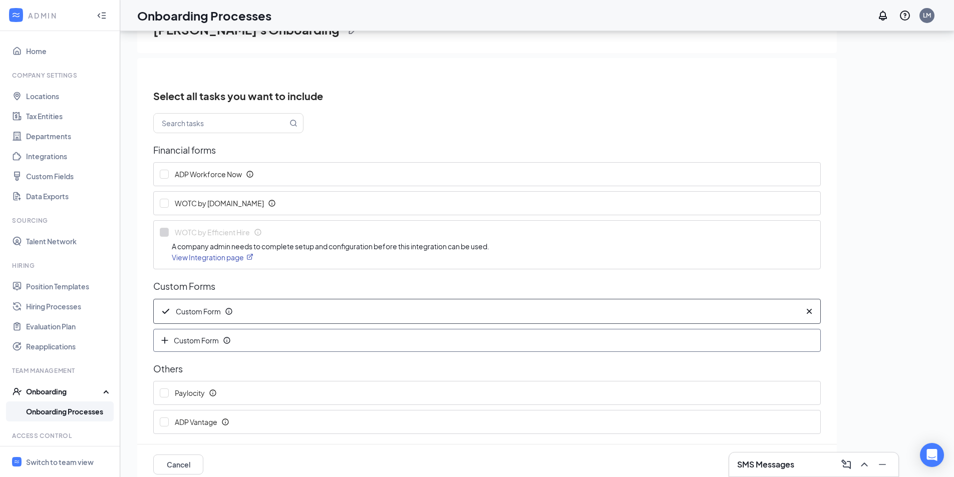
click at [202, 346] on div "Custom Form" at bounding box center [487, 340] width 666 height 22
click at [804, 339] on icon "Cross" at bounding box center [809, 341] width 10 height 10
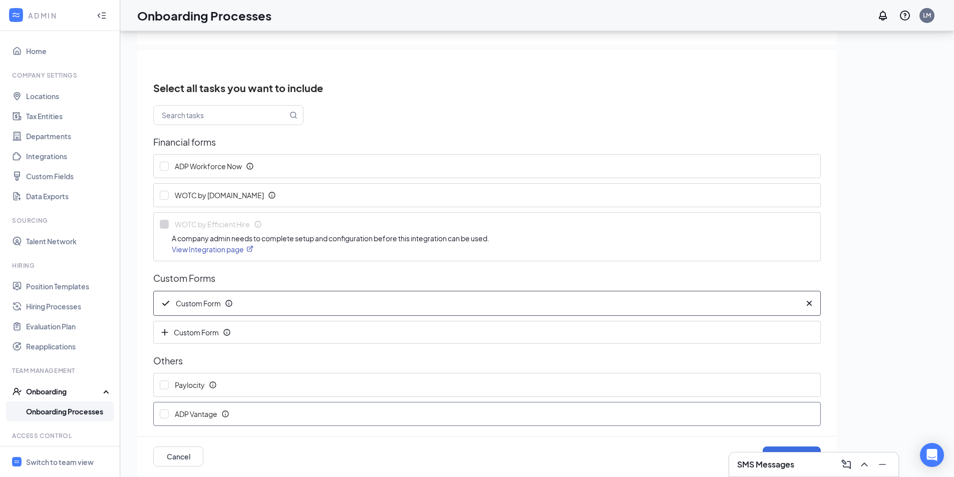
scroll to position [16, 0]
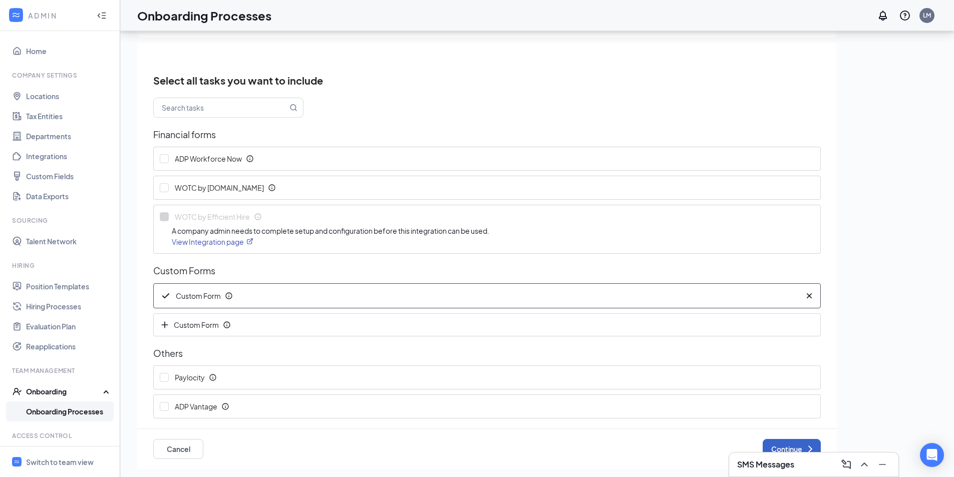
click at [783, 447] on button "Continue" at bounding box center [791, 449] width 58 height 20
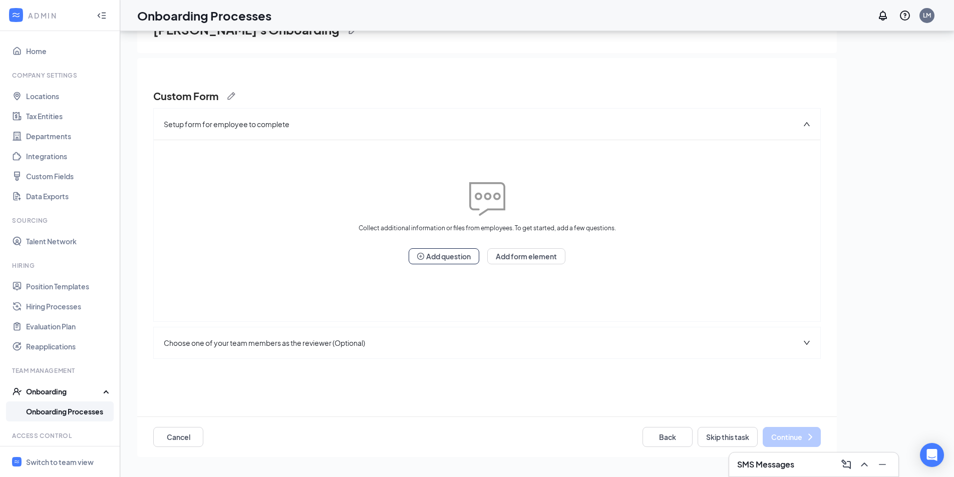
scroll to position [0, 0]
click at [535, 334] on div "Choose one of your team members as the reviewer (Optional)" at bounding box center [487, 342] width 666 height 31
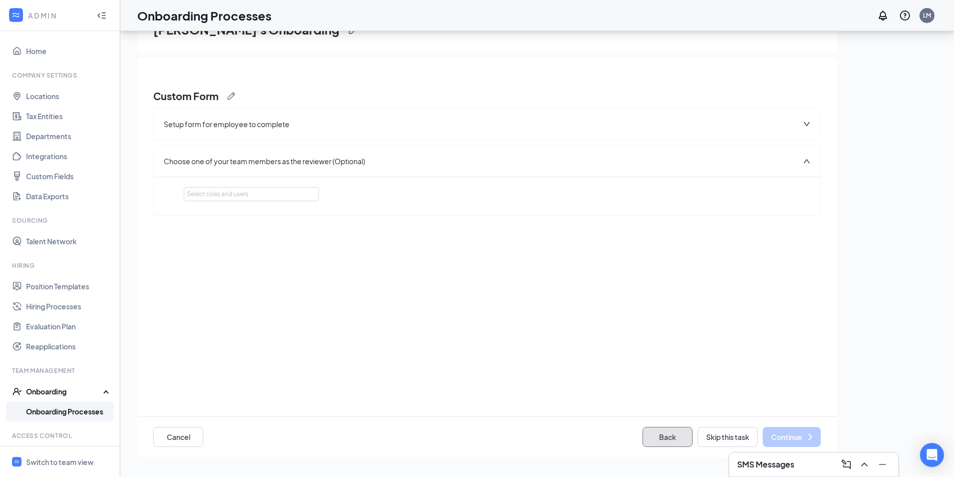
click at [671, 440] on button "Back" at bounding box center [667, 437] width 50 height 20
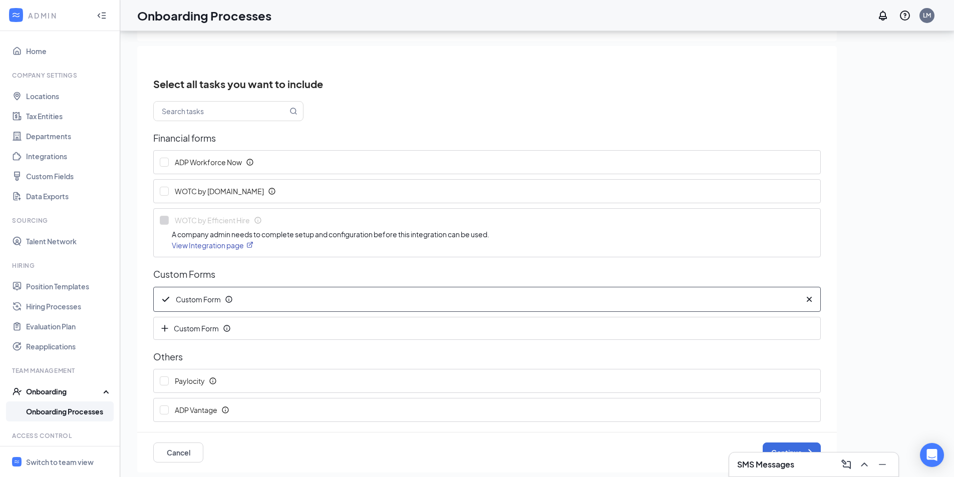
scroll to position [16, 0]
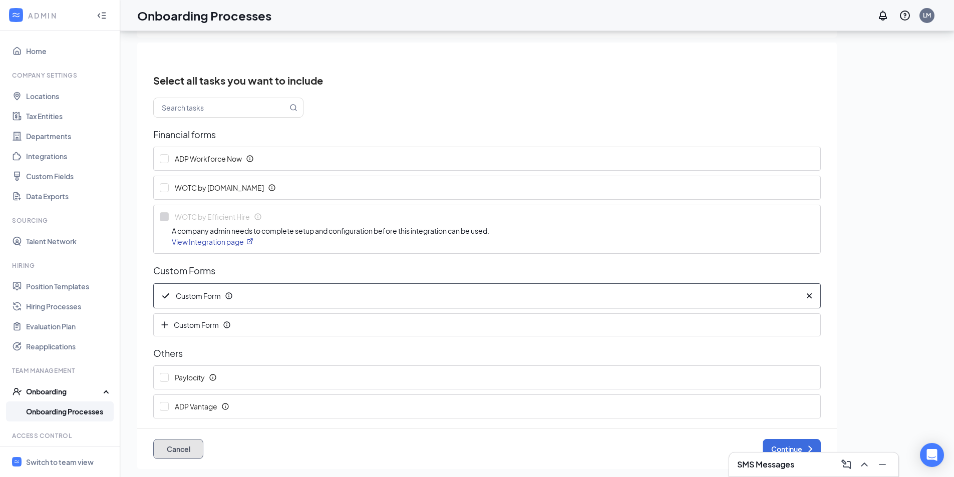
click at [180, 450] on button "Cancel" at bounding box center [178, 449] width 50 height 20
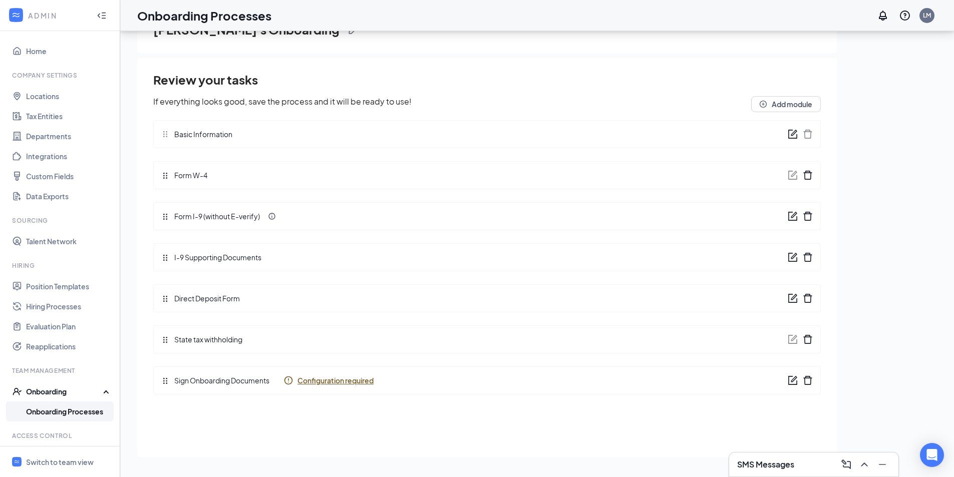
click at [443, 382] on div "Sign Onboarding Documents Configuration required" at bounding box center [486, 380] width 667 height 28
click at [790, 383] on icon "form" at bounding box center [792, 380] width 10 height 10
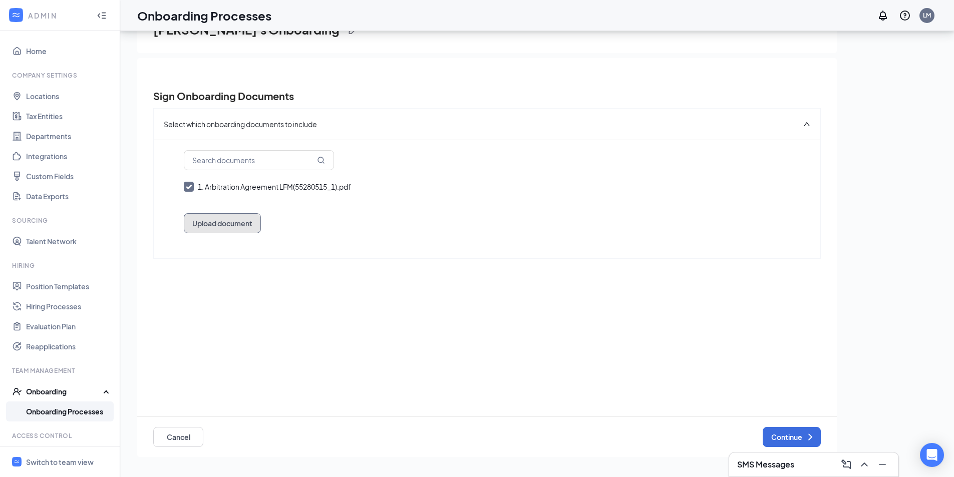
click at [239, 217] on button "Upload document" at bounding box center [222, 223] width 77 height 20
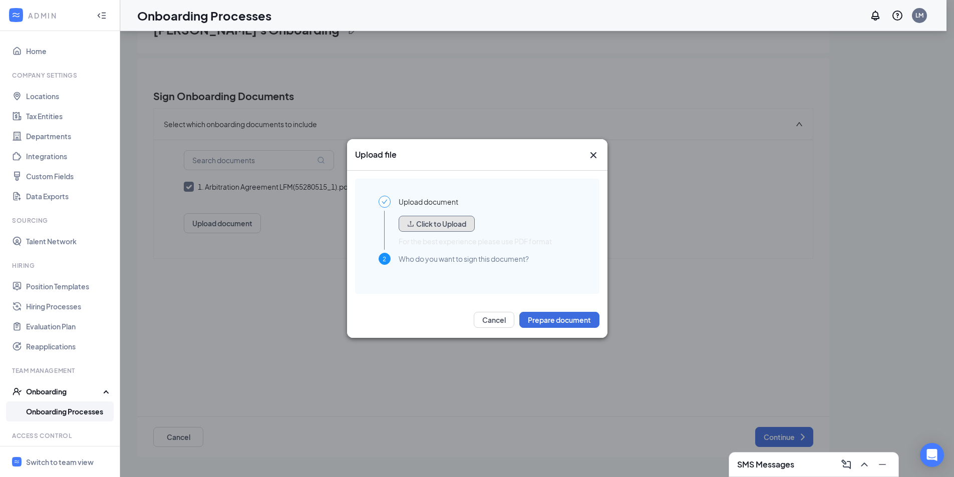
click at [441, 225] on button "Click to Upload" at bounding box center [436, 224] width 76 height 16
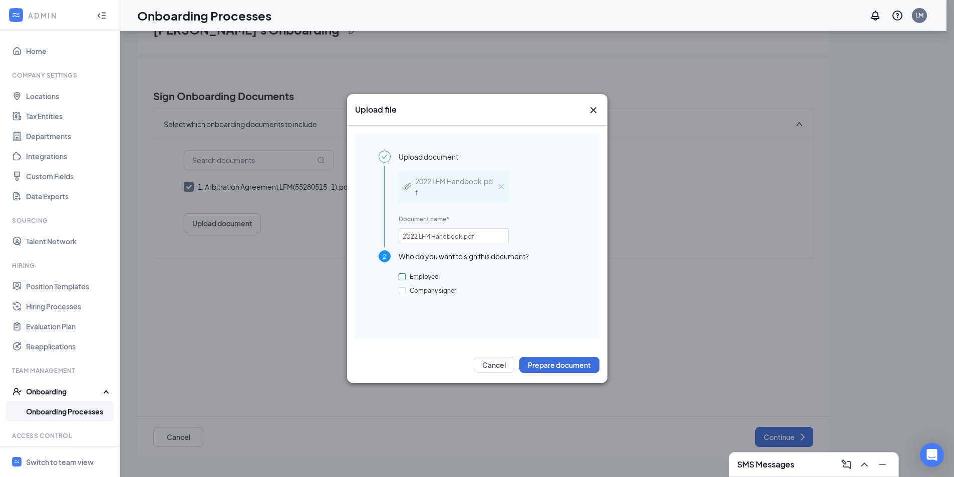
click at [403, 278] on input "Employee" at bounding box center [401, 276] width 7 height 7
checkbox input "true"
click at [571, 361] on button "Prepare document" at bounding box center [559, 365] width 80 height 16
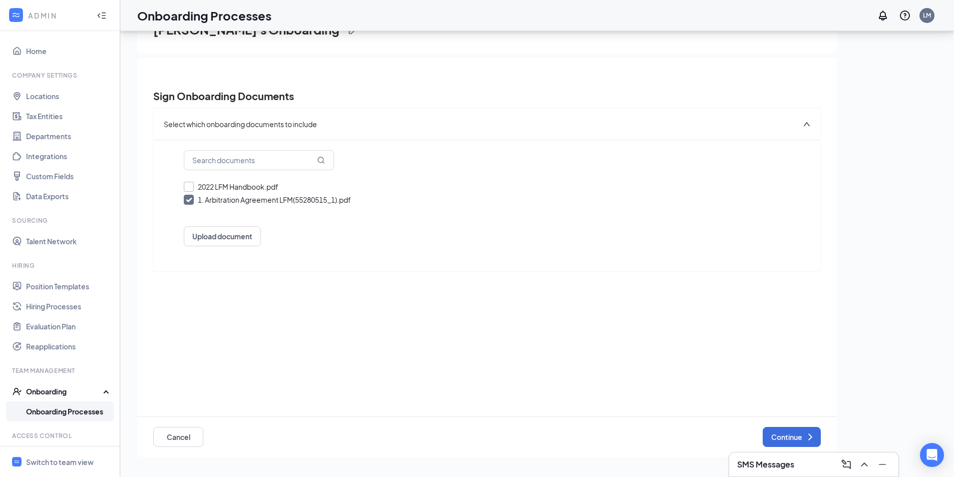
click at [195, 185] on input "2022 LFM Handbook.pdf" at bounding box center [487, 187] width 606 height 10
checkbox input "true"
click at [232, 231] on button "Upload document" at bounding box center [222, 236] width 77 height 20
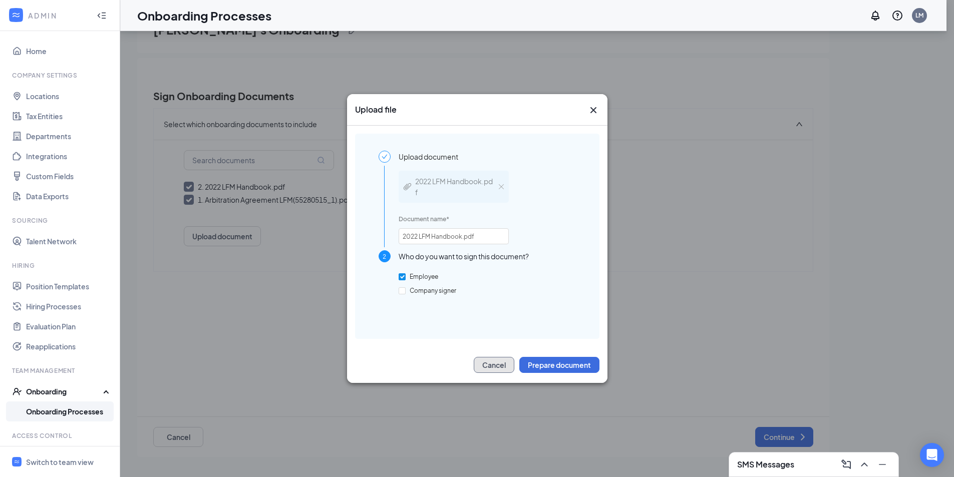
click at [490, 366] on button "Cancel" at bounding box center [494, 365] width 41 height 16
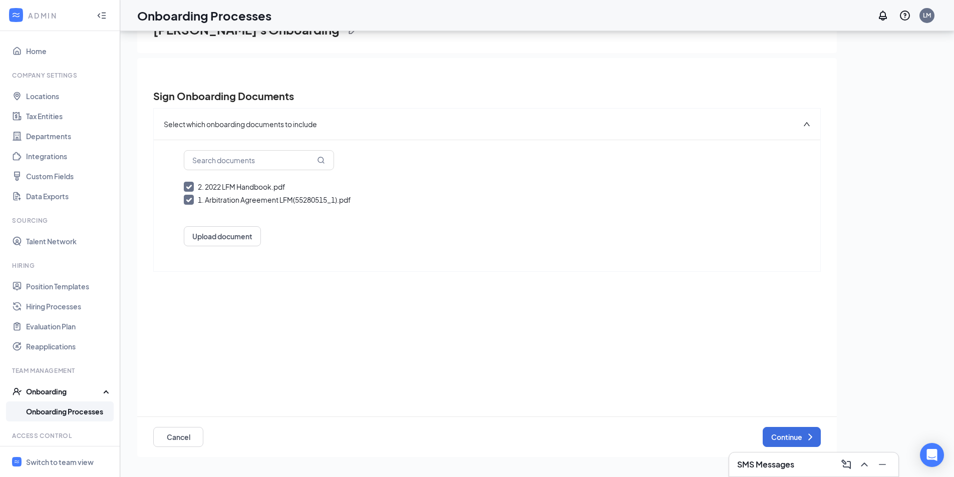
click at [190, 200] on input "1. Arbitration Agreement LFM(55280515_1).pdf" at bounding box center [487, 200] width 606 height 10
checkbox input "false"
click at [187, 185] on input "1. 2022 LFM Handbook.pdf" at bounding box center [487, 187] width 606 height 10
click at [206, 238] on button "Upload document" at bounding box center [222, 236] width 77 height 20
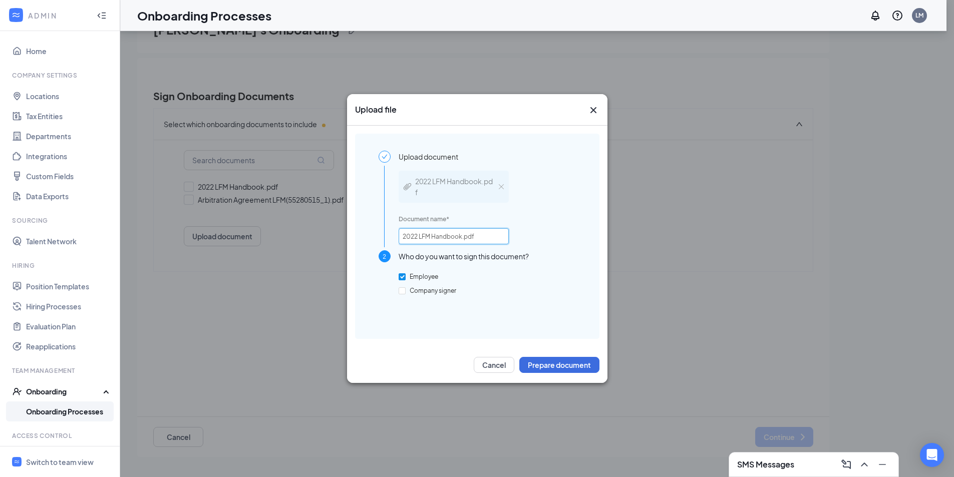
click at [460, 236] on input "2022 LFM Handbook.pdf" at bounding box center [453, 236] width 110 height 16
click at [495, 371] on button "Cancel" at bounding box center [494, 365] width 41 height 16
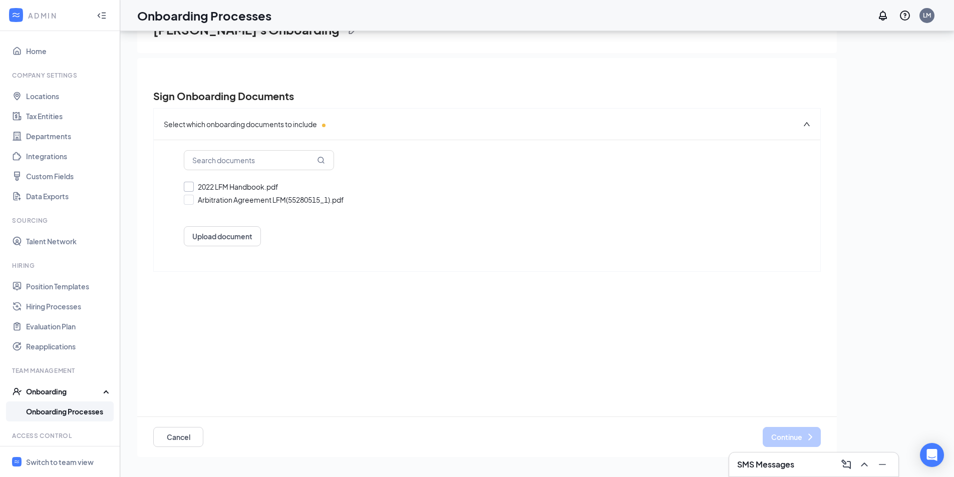
click at [456, 190] on input "2022 LFM Handbook.pdf" at bounding box center [487, 187] width 606 height 10
click at [186, 187] on input "1. 2022 LFM Handbook.pdf" at bounding box center [487, 187] width 606 height 10
checkbox input "false"
click at [230, 238] on button "Upload document" at bounding box center [222, 236] width 77 height 20
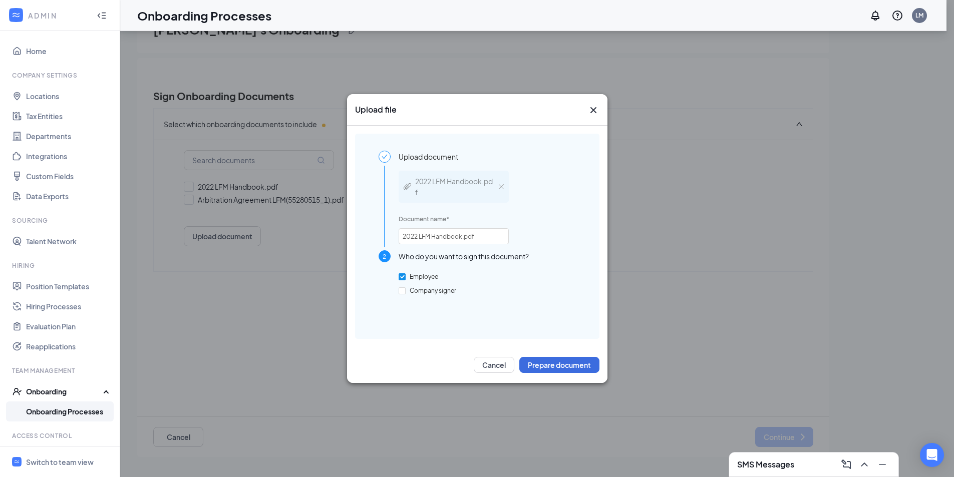
click at [402, 156] on span "Upload document" at bounding box center [428, 157] width 60 height 12
click at [499, 186] on img at bounding box center [501, 186] width 5 height 5
click at [399, 292] on input "Company signer" at bounding box center [401, 290] width 7 height 7
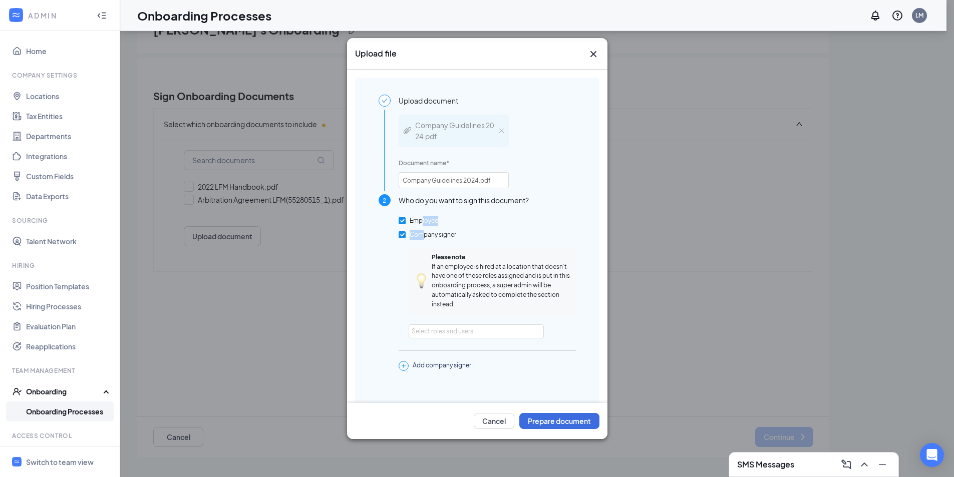
drag, startPoint x: 421, startPoint y: 234, endPoint x: 421, endPoint y: 218, distance: 15.5
click at [421, 218] on div "Employee Company signer Please note If an employee is hired at a location that …" at bounding box center [486, 292] width 177 height 157
click at [451, 234] on span "Company signer" at bounding box center [432, 235] width 55 height 8
click at [405, 234] on input "Company signer" at bounding box center [401, 234] width 7 height 7
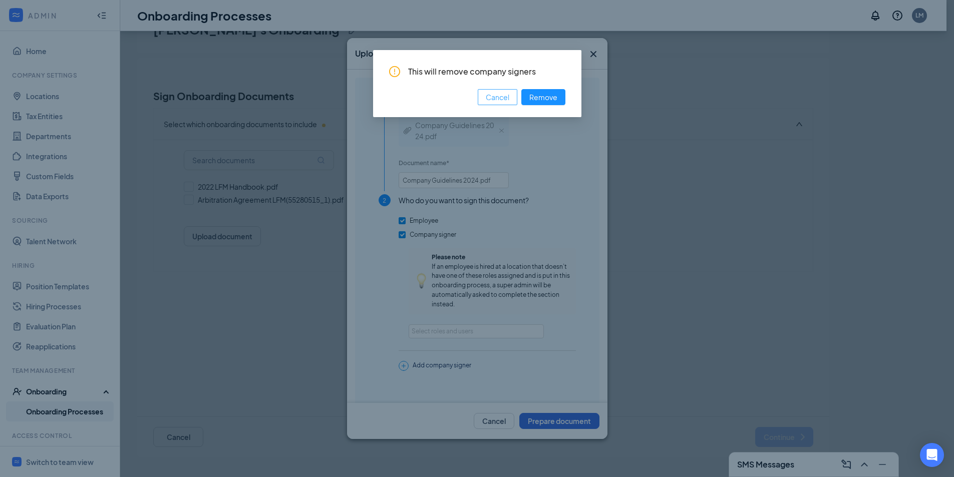
click at [500, 96] on span "Cancel" at bounding box center [498, 97] width 24 height 11
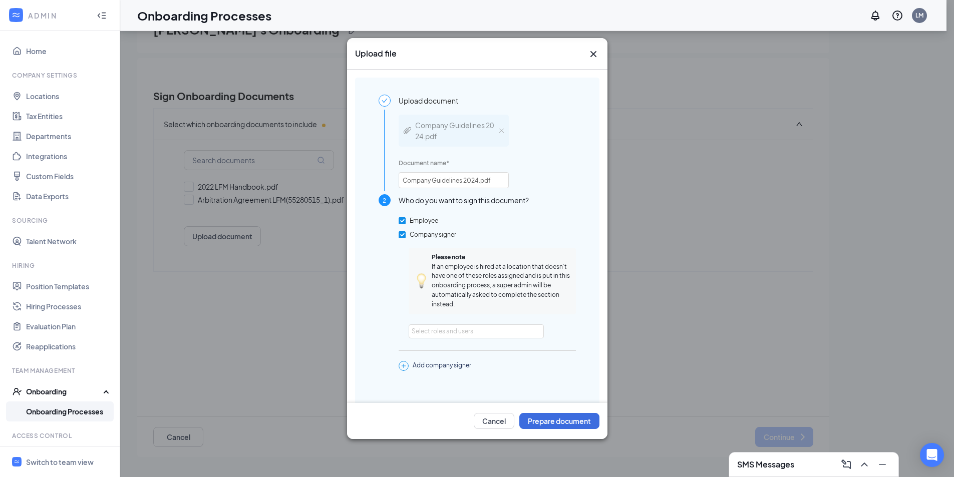
click at [400, 233] on input "Company signer" at bounding box center [401, 234] width 7 height 7
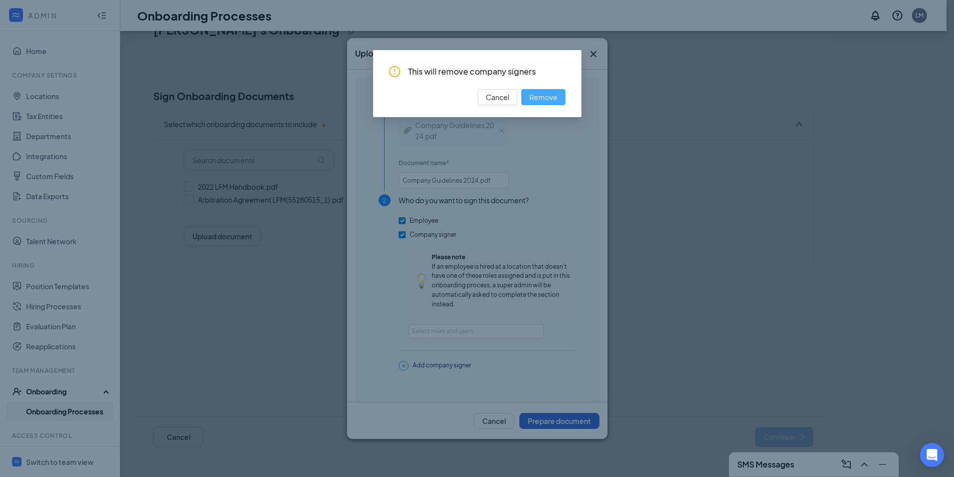
click at [538, 96] on span "Remove" at bounding box center [543, 97] width 28 height 11
checkbox input "false"
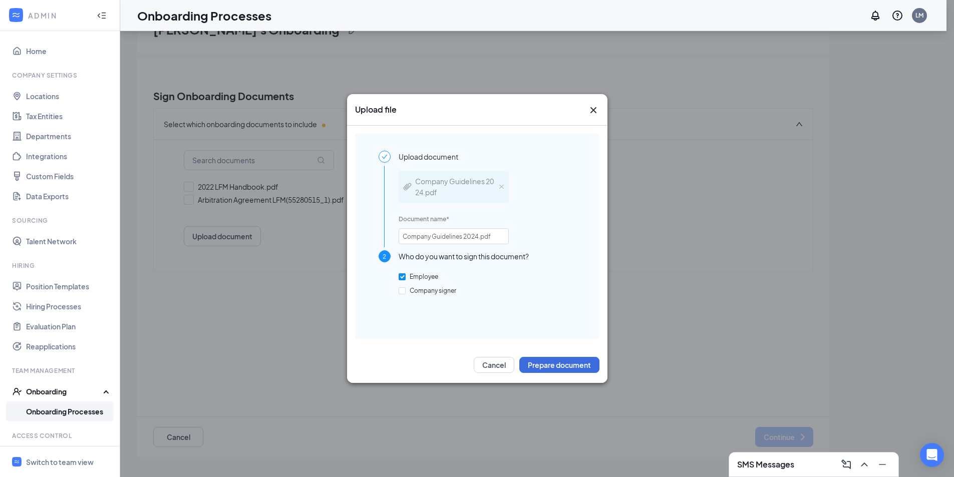
click at [593, 108] on icon "Cross" at bounding box center [593, 110] width 12 height 12
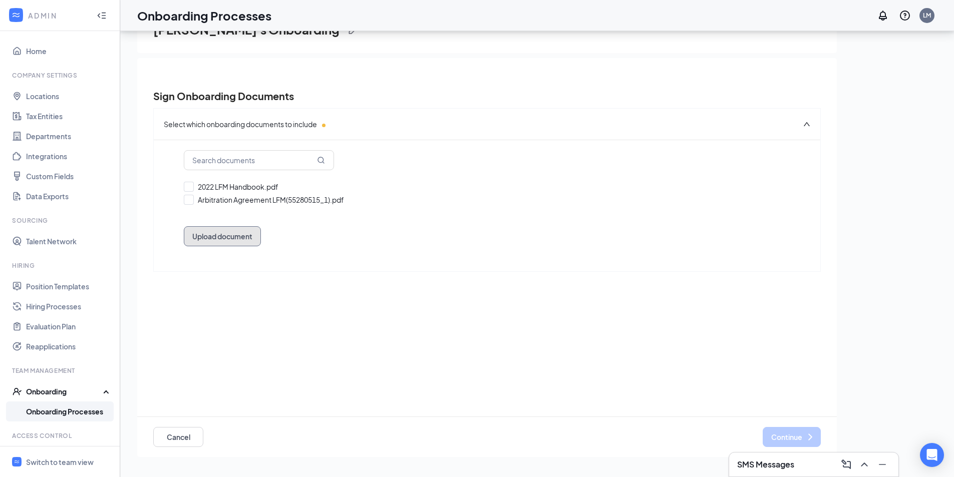
click at [228, 231] on button "Upload document" at bounding box center [222, 236] width 77 height 20
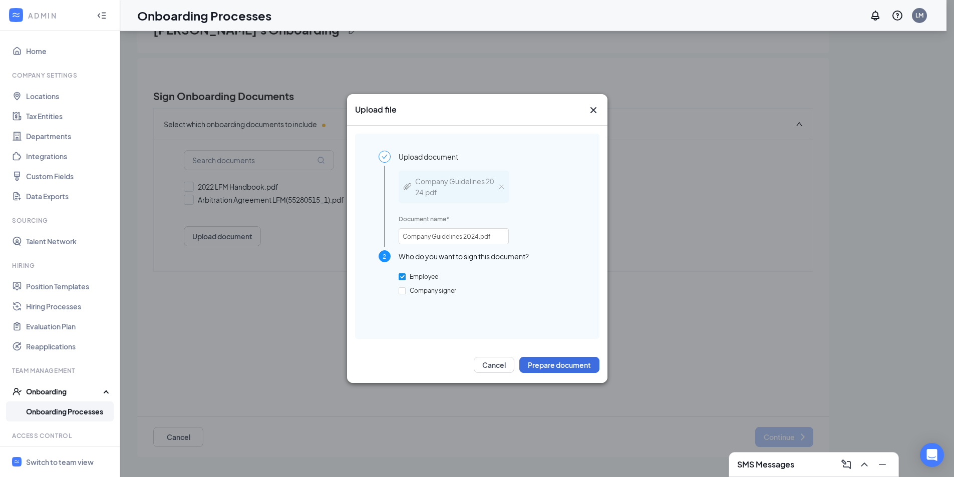
click at [502, 188] on img at bounding box center [501, 187] width 4 height 4
click at [580, 369] on button "Prepare document" at bounding box center [559, 365] width 80 height 16
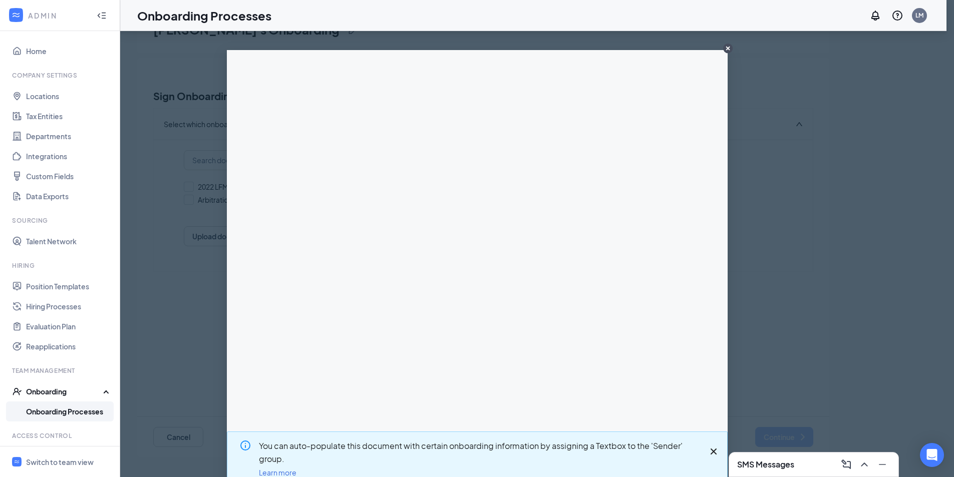
click at [710, 453] on icon "Cross" at bounding box center [713, 452] width 6 height 6
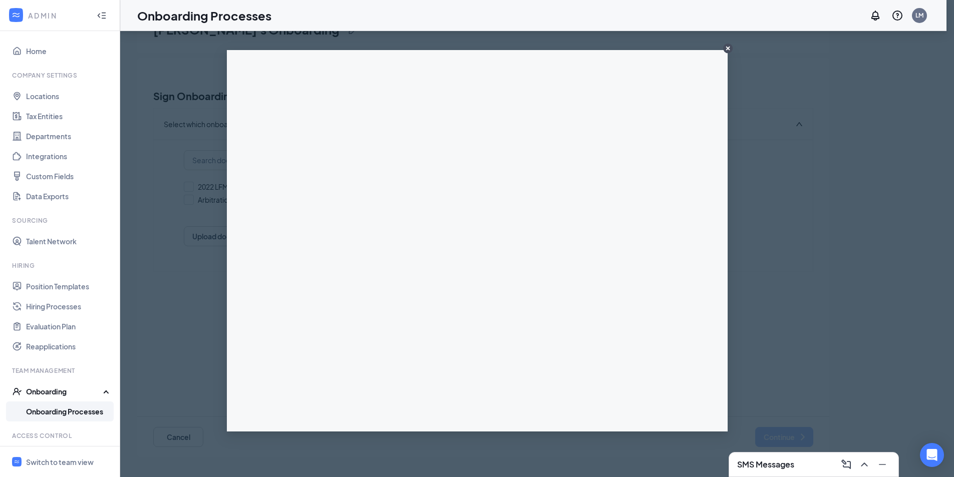
click at [730, 47] on circle "CloseIconInverted" at bounding box center [728, 49] width 10 height 10
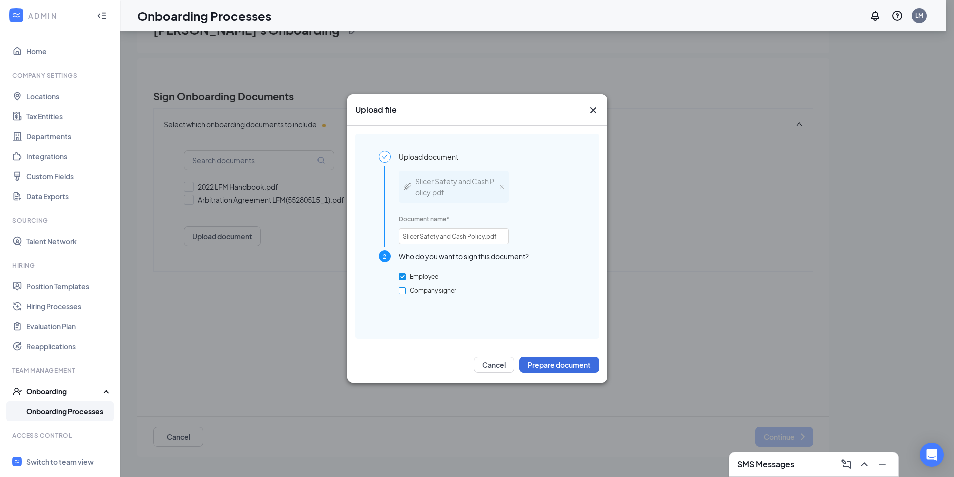
click at [404, 291] on input "Company signer" at bounding box center [401, 290] width 7 height 7
checkbox input "true"
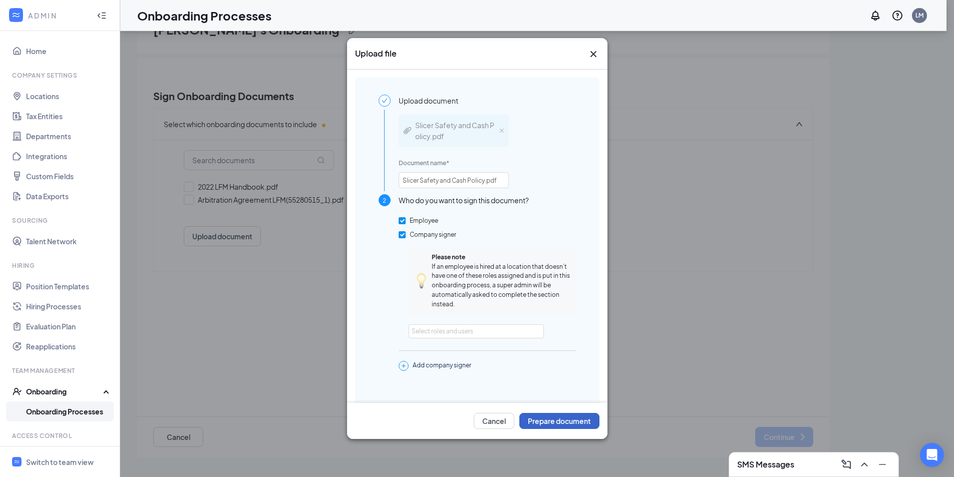
click at [565, 416] on button "Prepare document" at bounding box center [559, 421] width 80 height 16
click at [450, 334] on div "Select roles and users" at bounding box center [474, 331] width 124 height 10
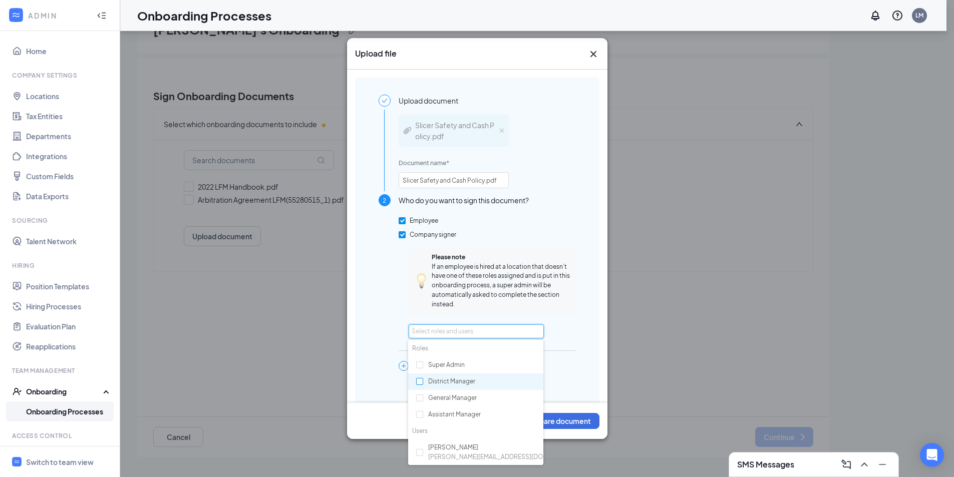
click at [421, 382] on input "checkbox" at bounding box center [419, 381] width 7 height 7
checkbox input "true"
click at [419, 399] on input "checkbox" at bounding box center [419, 397] width 7 height 7
checkbox input "true"
click at [564, 423] on button "Prepare document" at bounding box center [559, 421] width 80 height 16
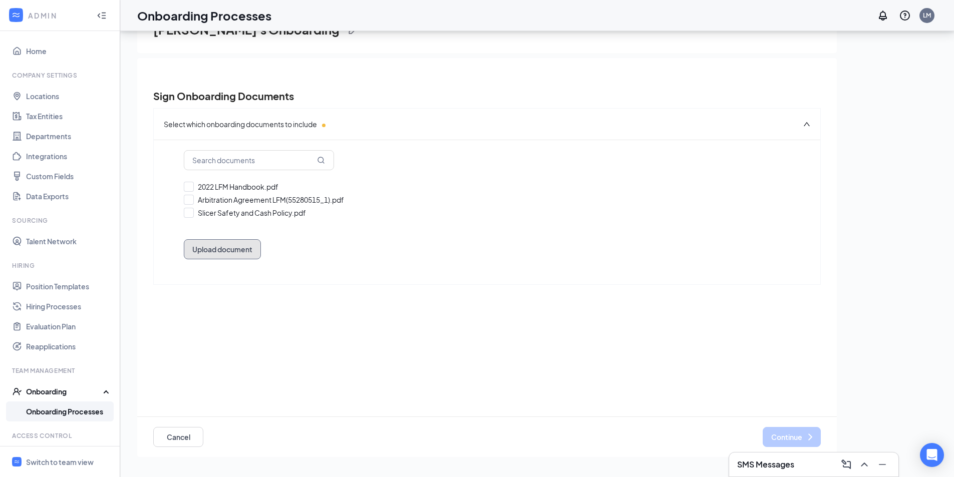
click at [251, 257] on button "Upload document" at bounding box center [222, 249] width 77 height 20
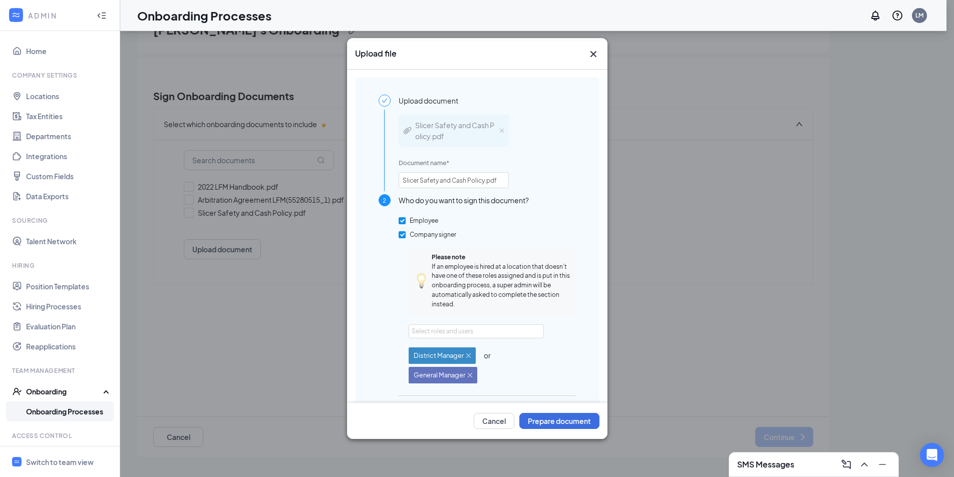
click at [500, 133] on div "Slicer Safety and Cash Policy.pdf" at bounding box center [453, 131] width 110 height 32
click at [503, 131] on img at bounding box center [502, 131] width 4 height 4
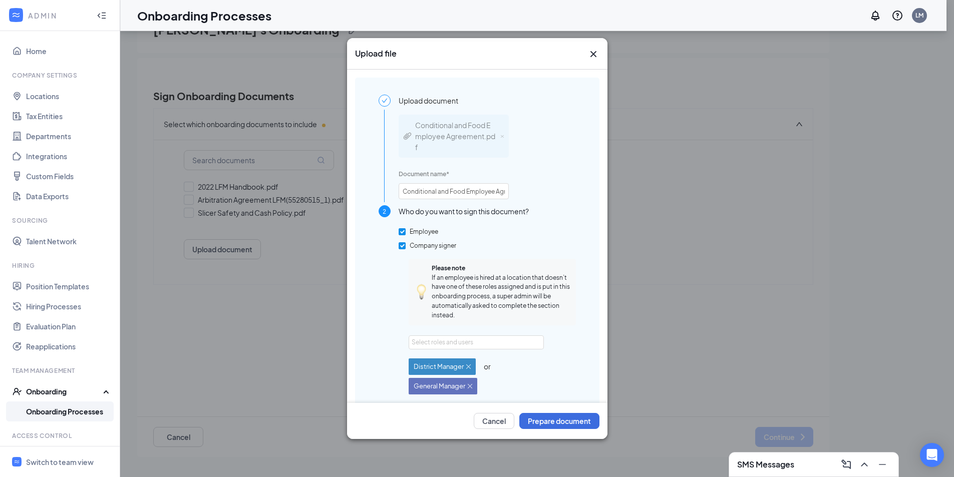
click at [403, 247] on input "Company signer" at bounding box center [401, 245] width 7 height 7
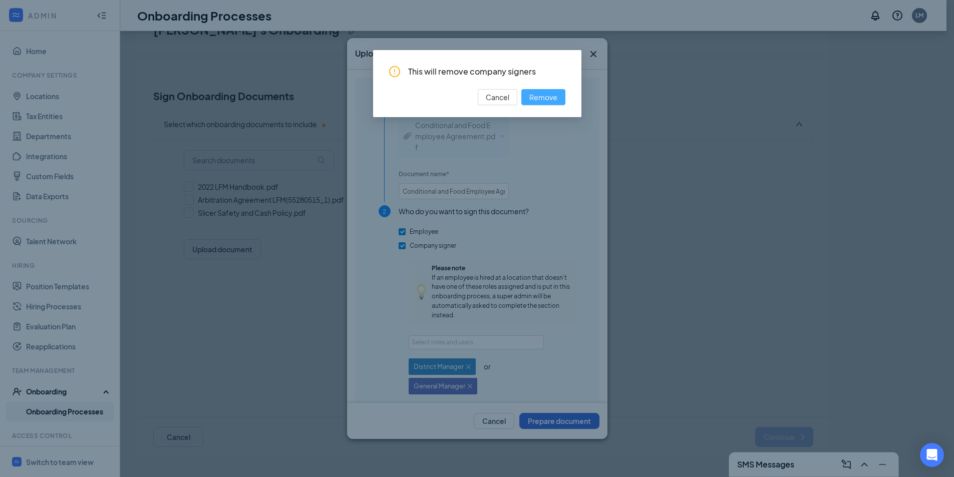
drag, startPoint x: 544, startPoint y: 101, endPoint x: 952, endPoint y: 265, distance: 439.3
click at [545, 105] on button "Remove" at bounding box center [543, 97] width 44 height 16
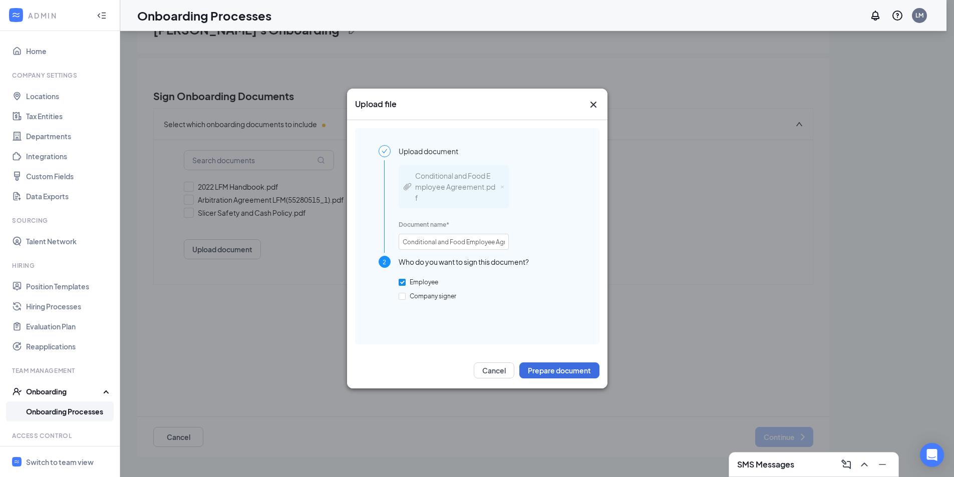
click at [397, 299] on div "2 Who do you want to sign this document? Employee Company signer" at bounding box center [476, 292] width 197 height 72
click at [398, 299] on input "Company signer" at bounding box center [401, 296] width 7 height 7
checkbox input "true"
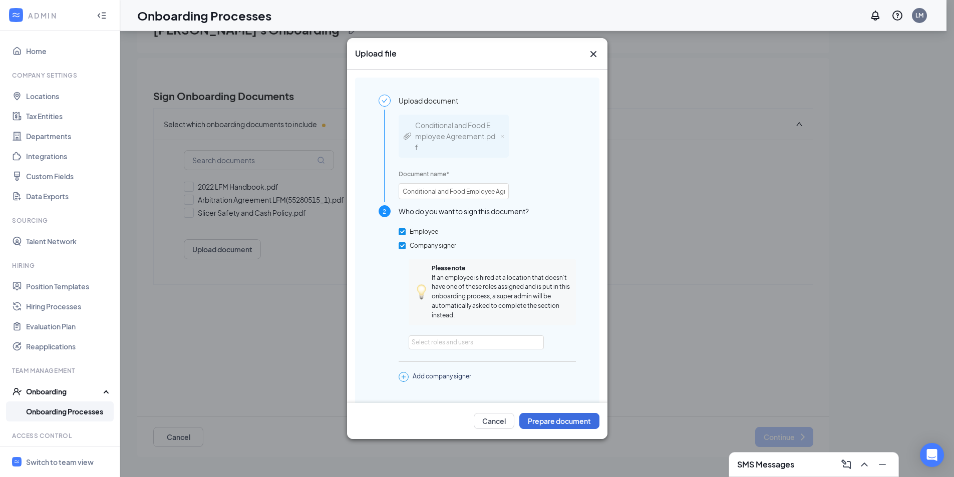
scroll to position [30, 0]
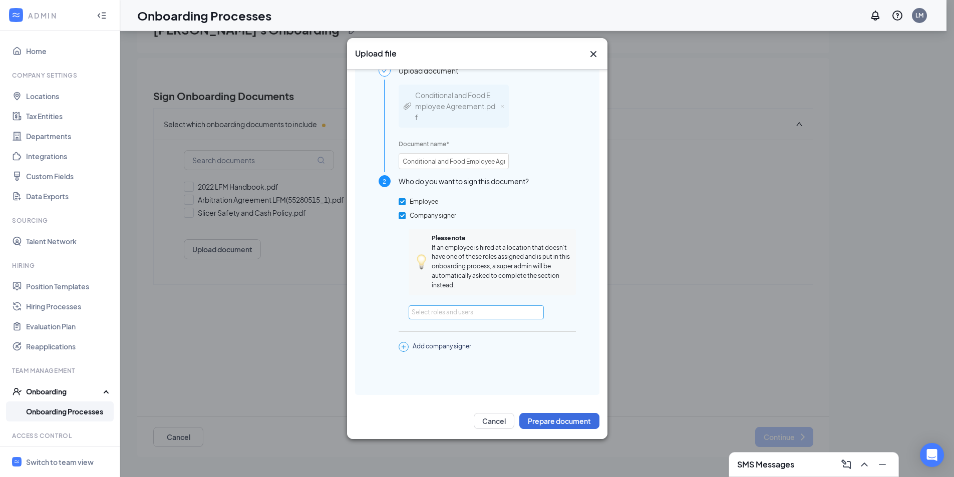
click at [466, 315] on div "Select roles and users" at bounding box center [474, 312] width 124 height 10
type input "g"
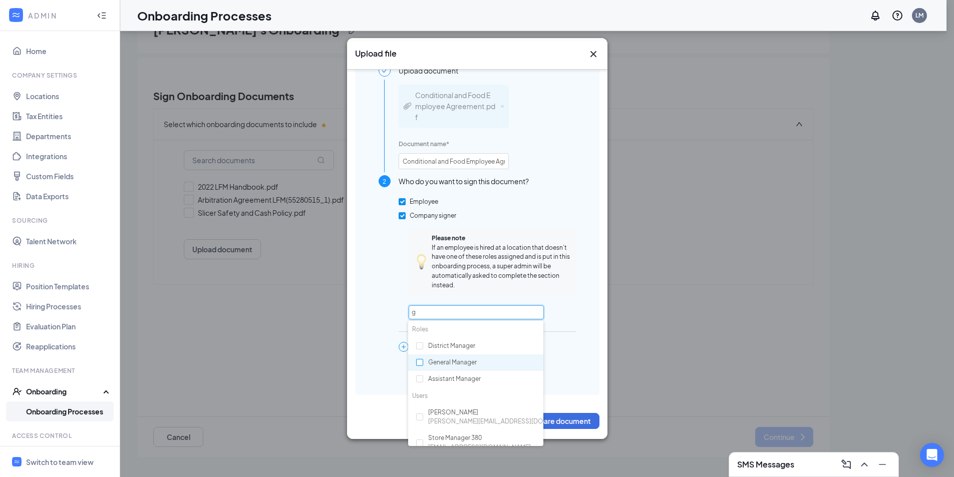
click at [420, 360] on input "checkbox" at bounding box center [419, 362] width 7 height 7
checkbox input "true"
click at [418, 343] on input "checkbox" at bounding box center [419, 345] width 7 height 7
checkbox input "true"
type input "g"
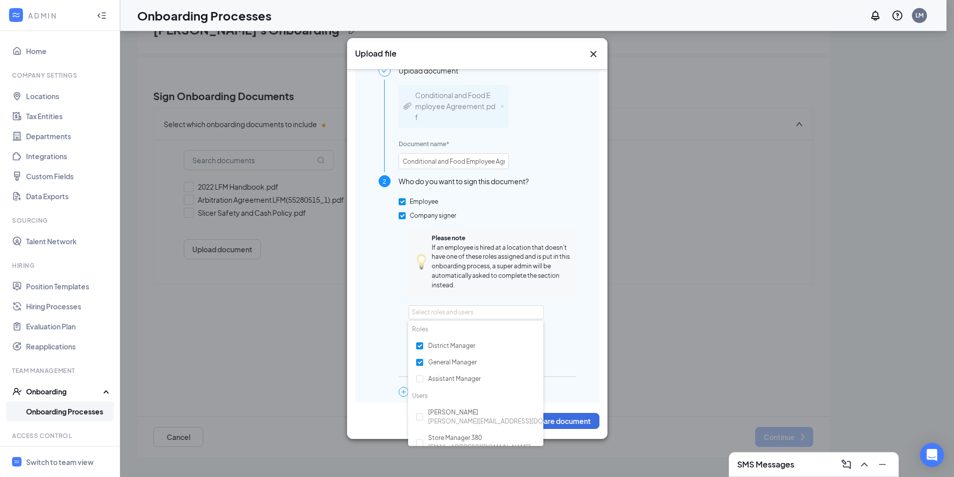
click at [577, 363] on div "Upload document Conditional and Food Employee Agreement.pdf Document name * Con…" at bounding box center [477, 244] width 244 height 392
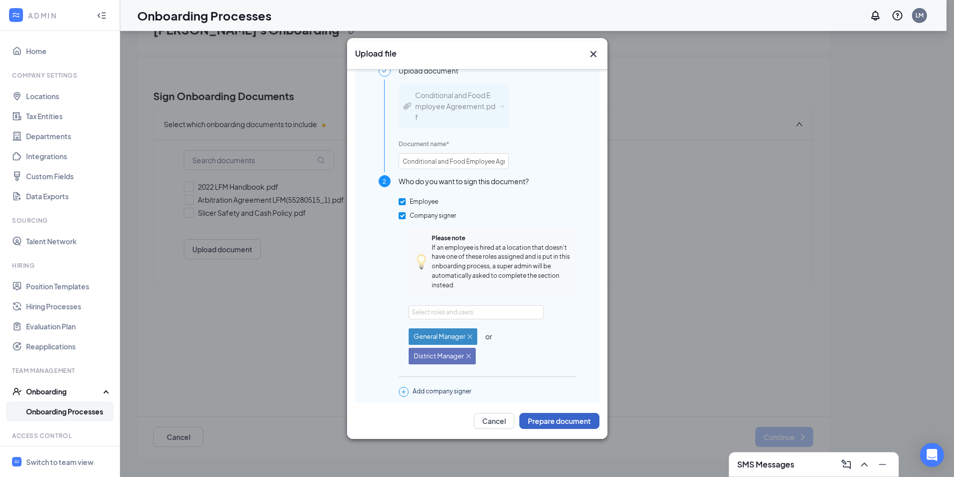
click at [569, 420] on button "Prepare document" at bounding box center [559, 421] width 80 height 16
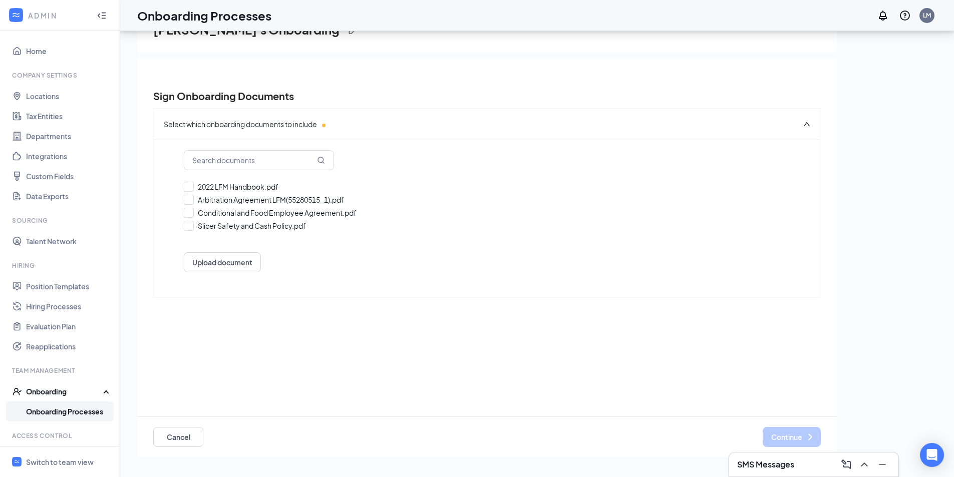
click at [192, 181] on div "2022 LFM Handbook.pdf Arbitration Agreement LFM(55280515_1).pdf Conditional and…" at bounding box center [487, 211] width 606 height 62
click at [194, 188] on input "2022 LFM Handbook.pdf" at bounding box center [487, 187] width 606 height 10
checkbox input "true"
click at [192, 194] on div "1. 2022 LFM Handbook.pdf Arbitration Agreement LFM(55280515_1).pdf Conditional …" at bounding box center [487, 211] width 606 height 62
click at [190, 201] on input "Arbitration Agreement LFM(55280515_1).pdf" at bounding box center [487, 200] width 606 height 10
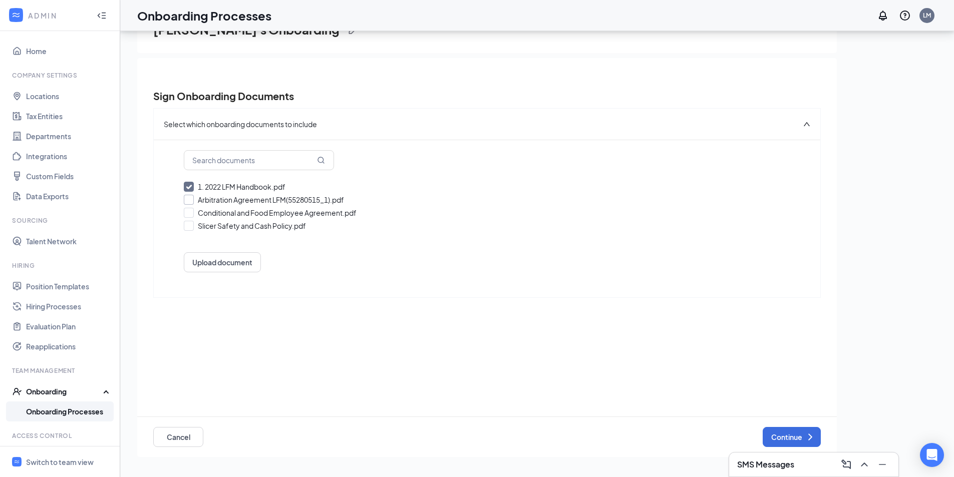
checkbox input "true"
click at [188, 214] on input "Conditional and Food Employee Agreement.pdf" at bounding box center [487, 213] width 606 height 10
checkbox input "true"
click at [196, 226] on input "Slicer Safety and Cash Policy.pdf" at bounding box center [487, 226] width 606 height 10
checkbox input "true"
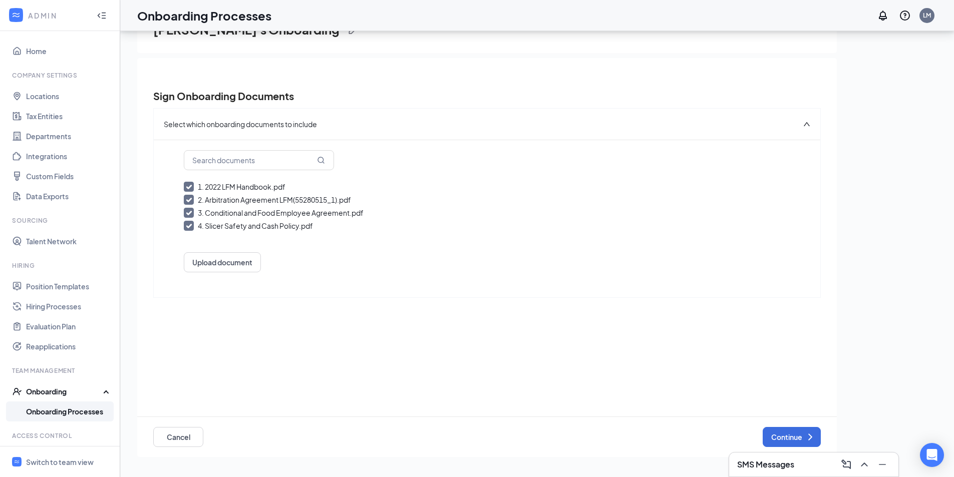
click at [777, 425] on div "Cancel Continue" at bounding box center [486, 437] width 667 height 40
click at [796, 436] on button "Continue" at bounding box center [791, 437] width 58 height 20
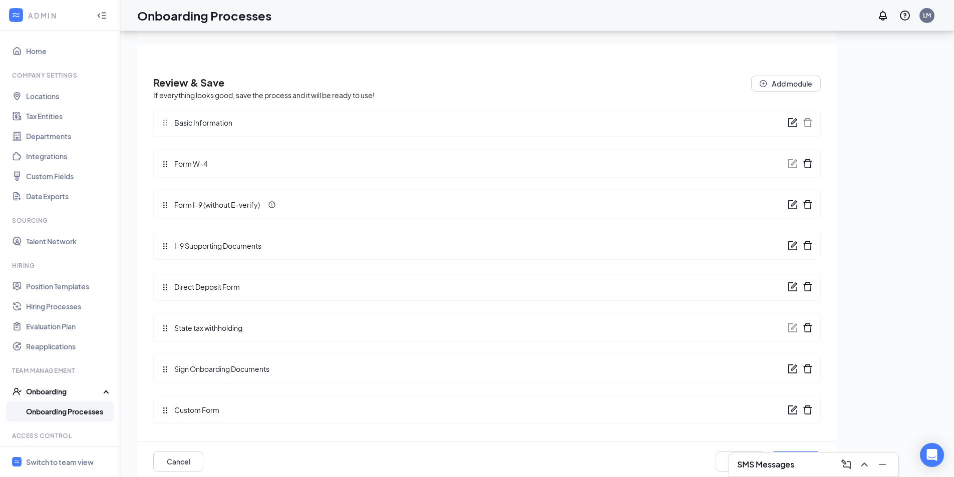
scroll to position [26, 0]
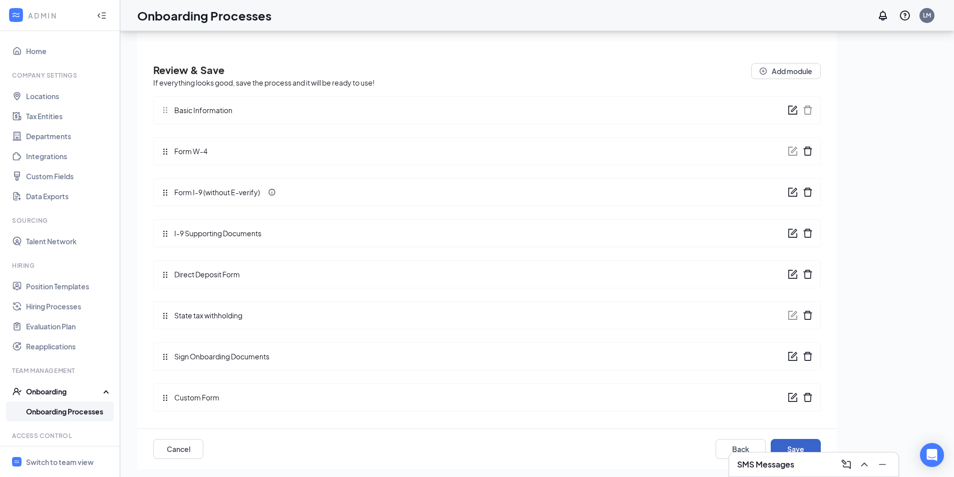
click at [805, 447] on button "Save" at bounding box center [795, 449] width 50 height 20
click at [802, 445] on button "Save" at bounding box center [795, 449] width 50 height 20
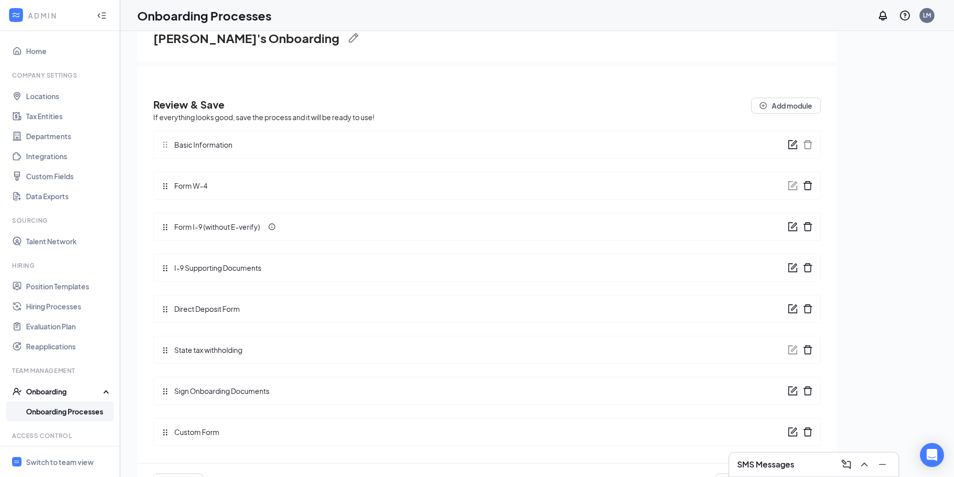
scroll to position [45, 0]
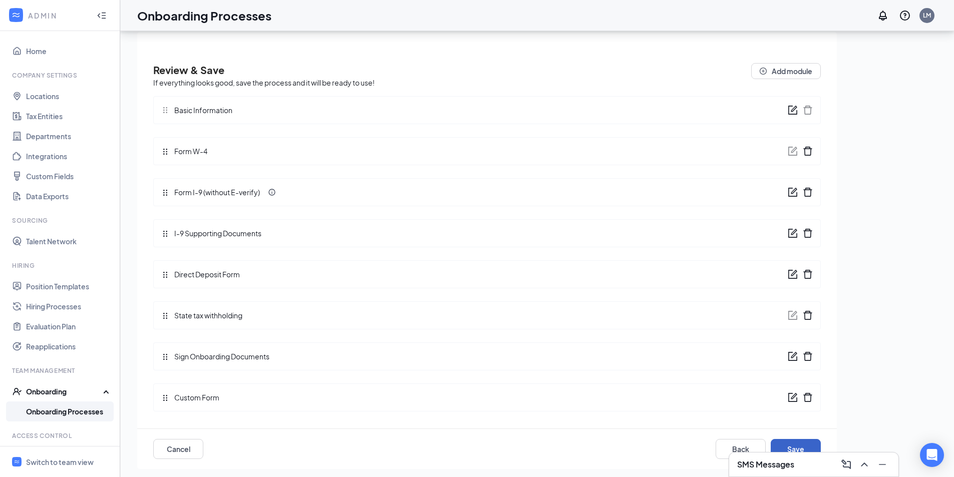
click at [799, 443] on button "Save" at bounding box center [795, 449] width 50 height 20
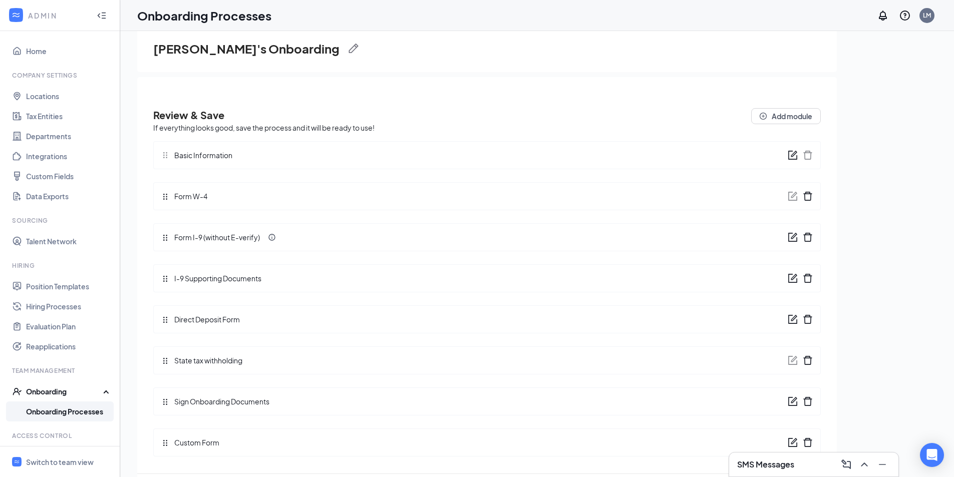
scroll to position [0, 0]
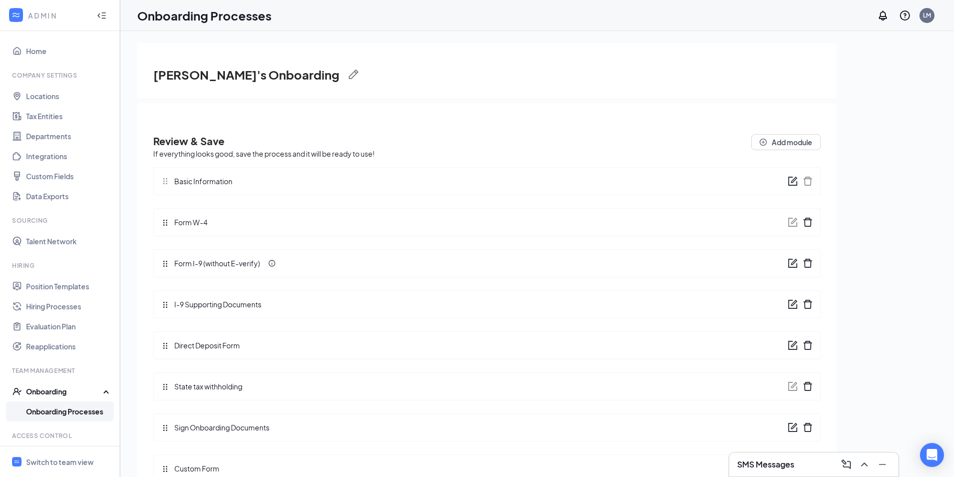
click at [88, 391] on div "Onboarding" at bounding box center [64, 391] width 77 height 10
click at [93, 389] on div "Onboarding" at bounding box center [64, 391] width 77 height 10
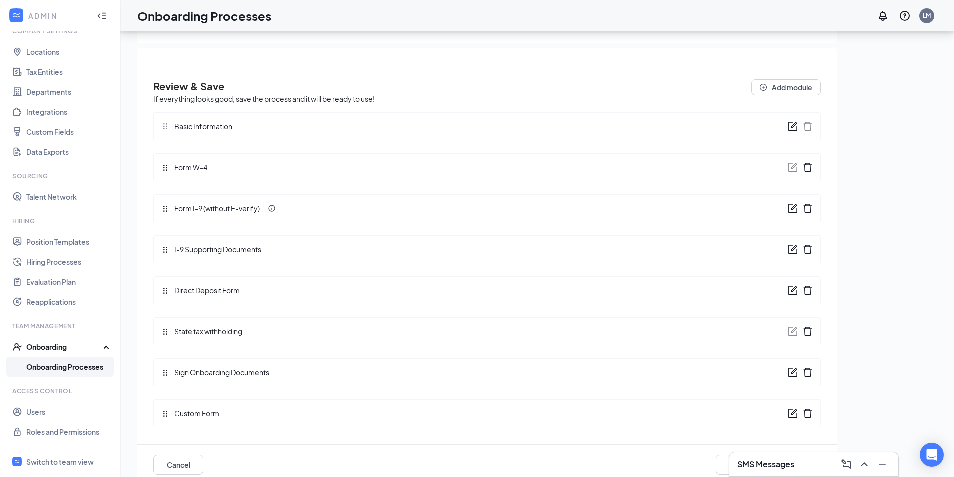
scroll to position [45, 0]
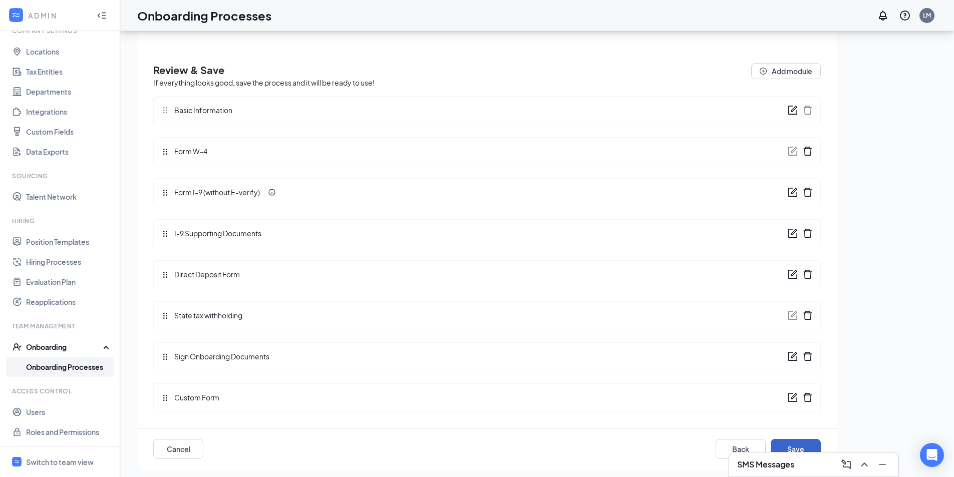
click at [795, 440] on button "Save" at bounding box center [795, 449] width 50 height 20
click at [71, 346] on div "Onboarding" at bounding box center [64, 347] width 77 height 10
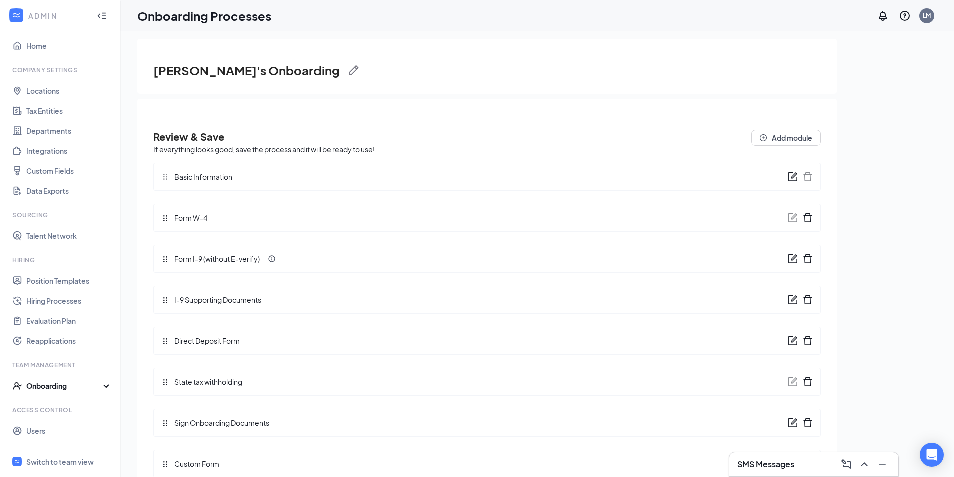
scroll to position [0, 0]
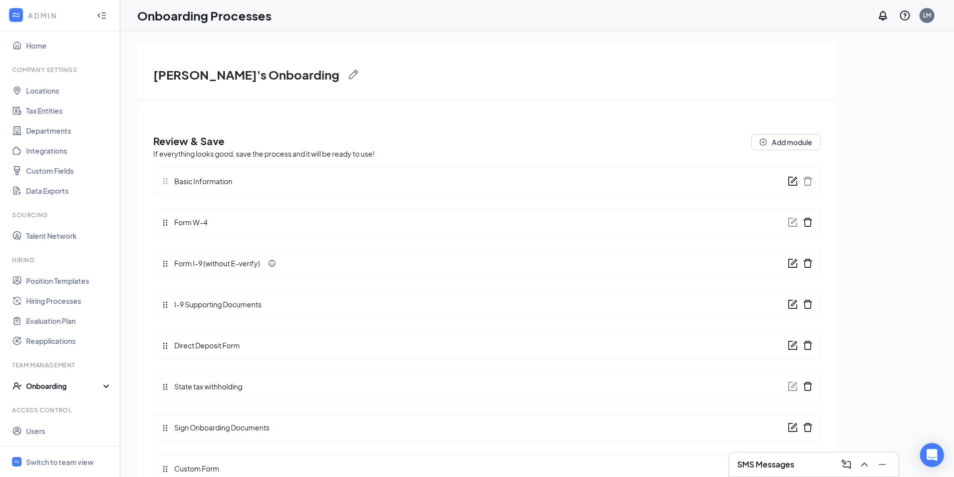
click at [317, 66] on div "Arby's Onboarding" at bounding box center [486, 74] width 667 height 17
click at [348, 74] on img at bounding box center [353, 75] width 10 height 10
click at [433, 59] on div "Arby's Onboarding Save Cancel" at bounding box center [486, 70] width 699 height 55
click at [278, 77] on button "Cancel" at bounding box center [257, 85] width 41 height 16
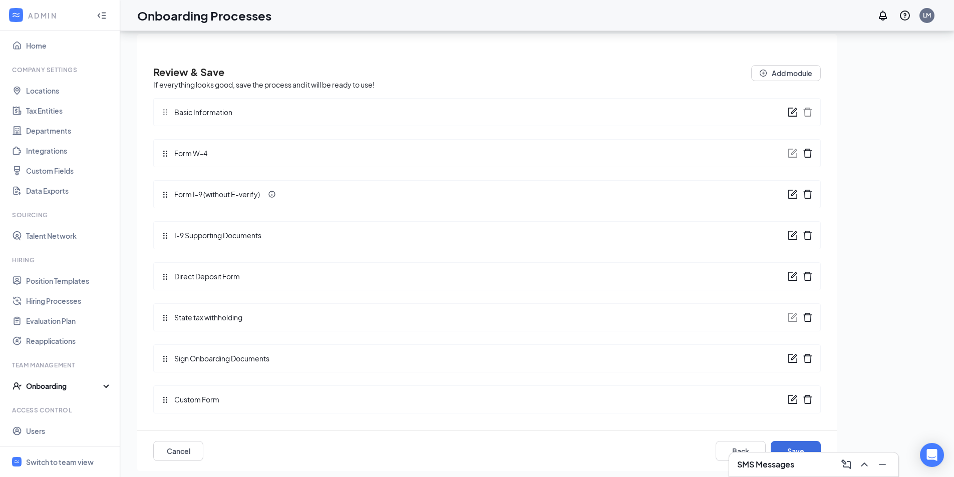
scroll to position [45, 0]
click at [883, 465] on icon "Minimize" at bounding box center [882, 465] width 12 height 12
click at [890, 377] on div "Arby's Onboarding Review & Save If everything looks good, save the process and …" at bounding box center [536, 205] width 799 height 467
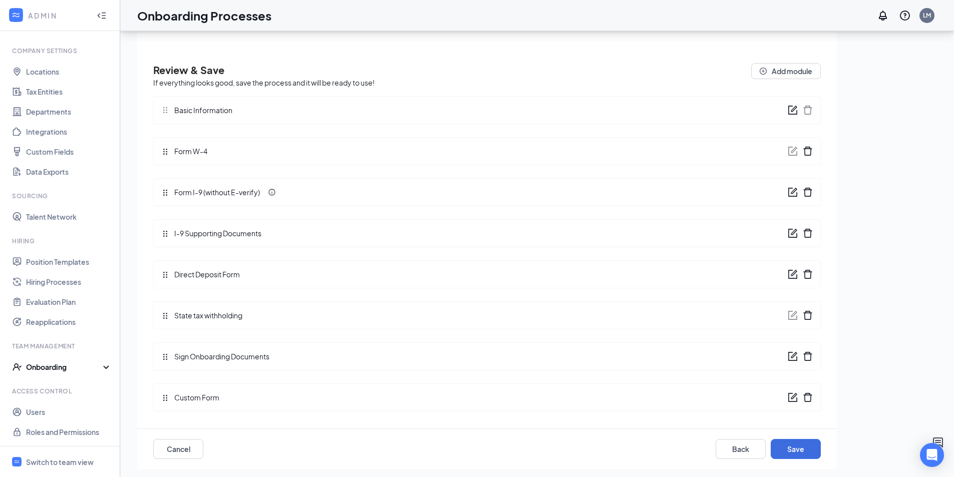
scroll to position [0, 0]
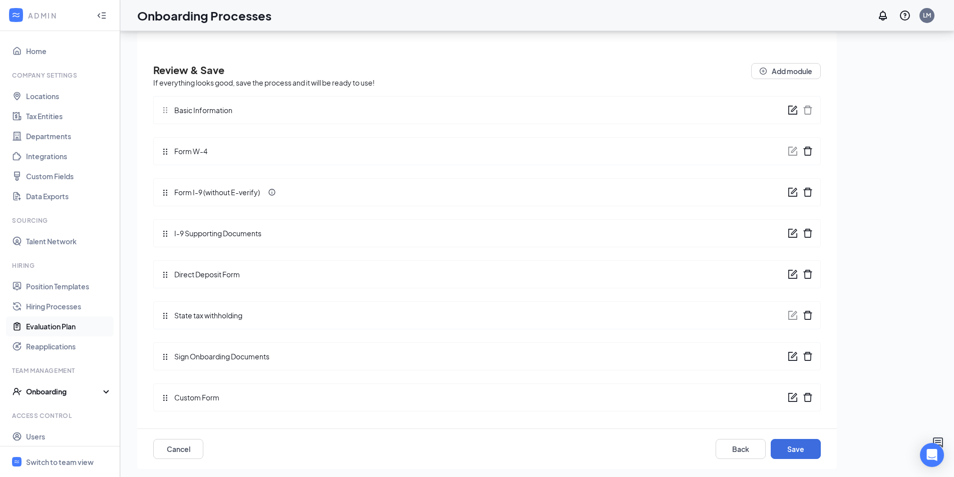
click at [64, 323] on link "Evaluation Plan" at bounding box center [69, 326] width 86 height 20
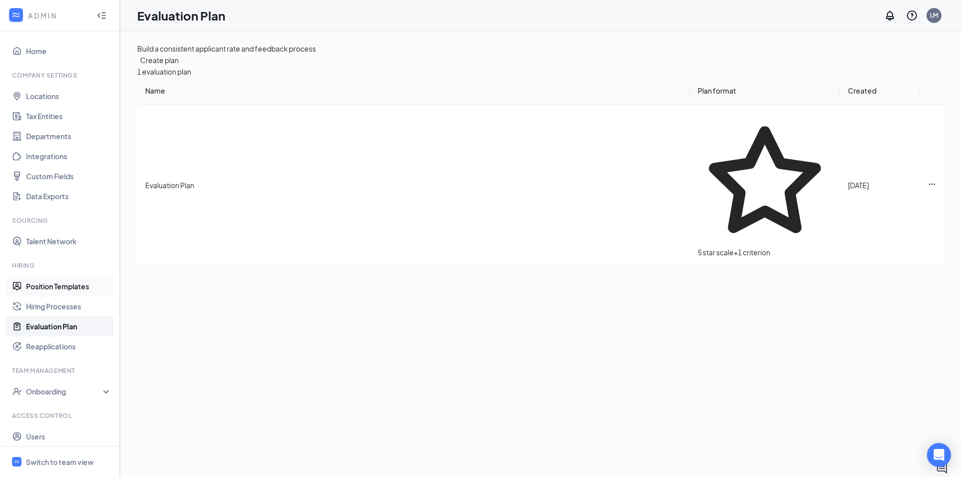
click at [59, 289] on link "Position Templates" at bounding box center [69, 286] width 86 height 20
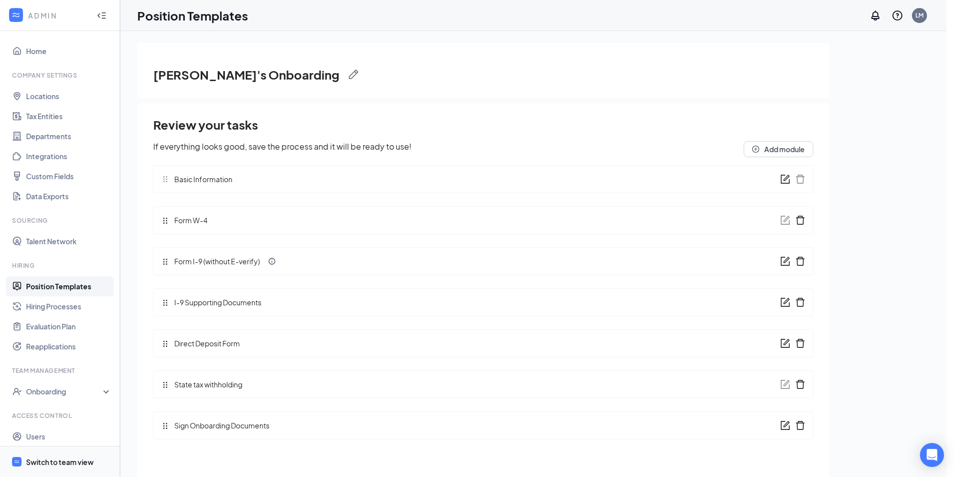
click at [38, 466] on div "Switch to team view" at bounding box center [60, 462] width 68 height 10
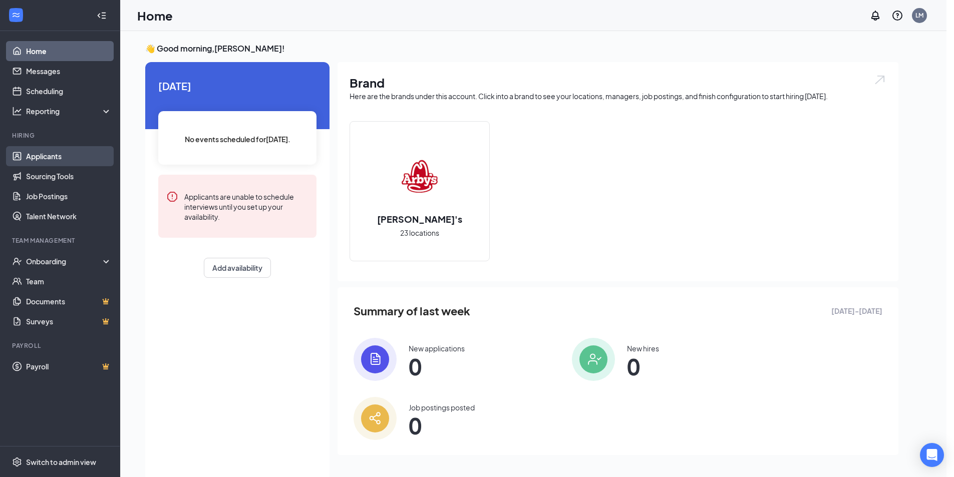
click at [63, 158] on link "Applicants" at bounding box center [69, 156] width 86 height 20
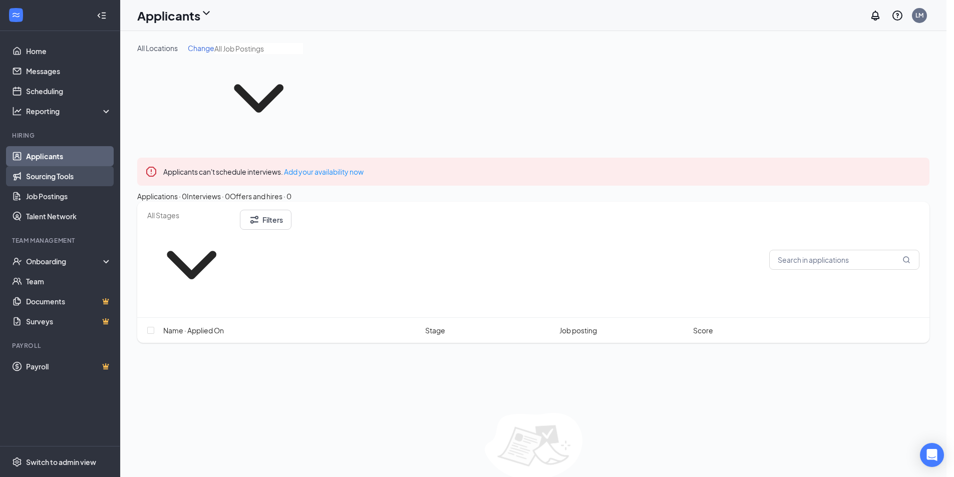
click at [90, 171] on link "Sourcing Tools" at bounding box center [69, 176] width 86 height 20
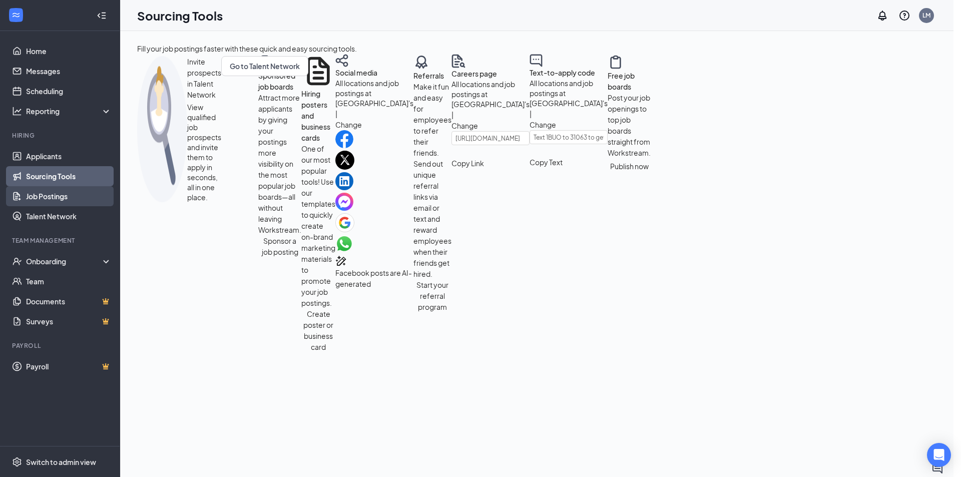
click at [75, 190] on link "Job Postings" at bounding box center [69, 196] width 86 height 20
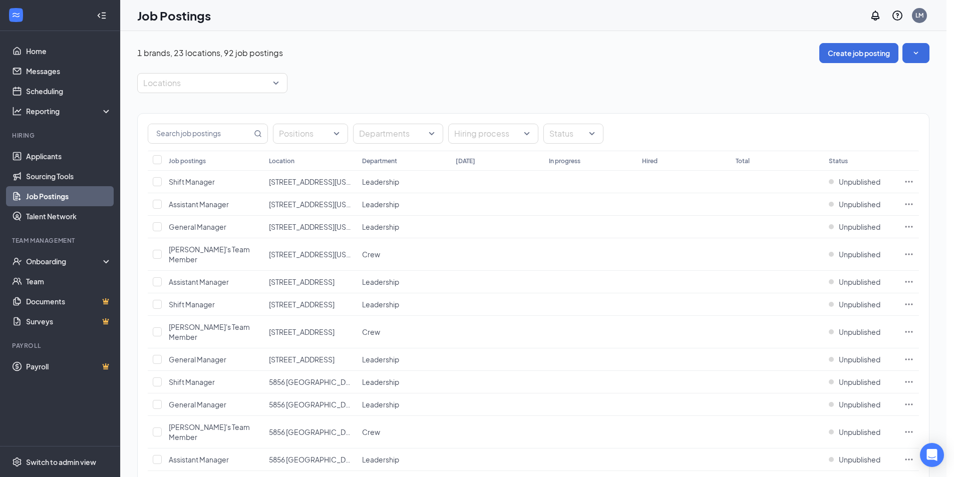
click at [322, 81] on div "Locations" at bounding box center [533, 83] width 792 height 20
click at [89, 457] on div "Switch to admin view" at bounding box center [61, 462] width 70 height 10
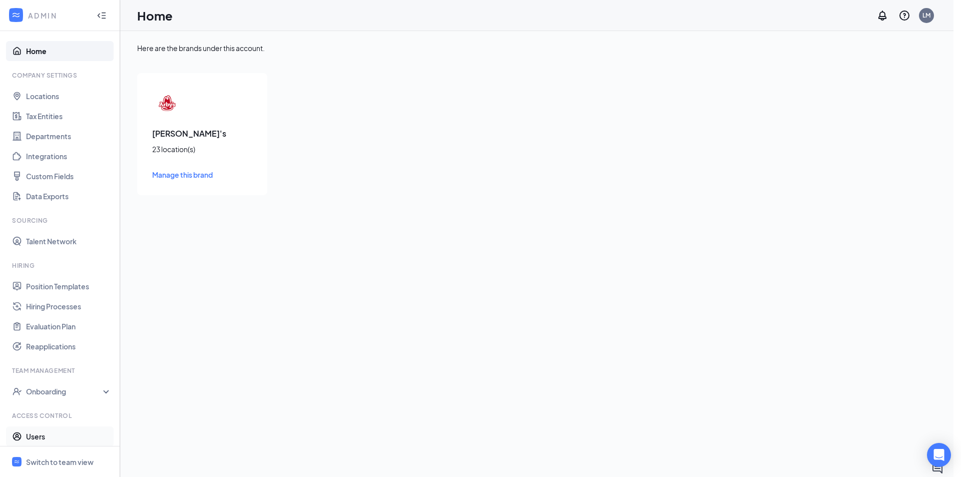
click at [64, 431] on link "Users" at bounding box center [69, 437] width 86 height 20
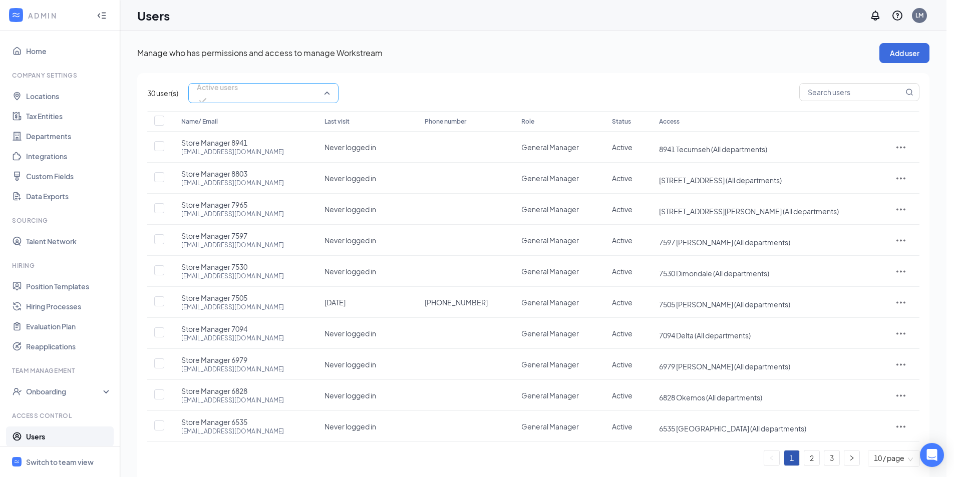
click at [331, 91] on div "Active users" at bounding box center [263, 93] width 150 height 20
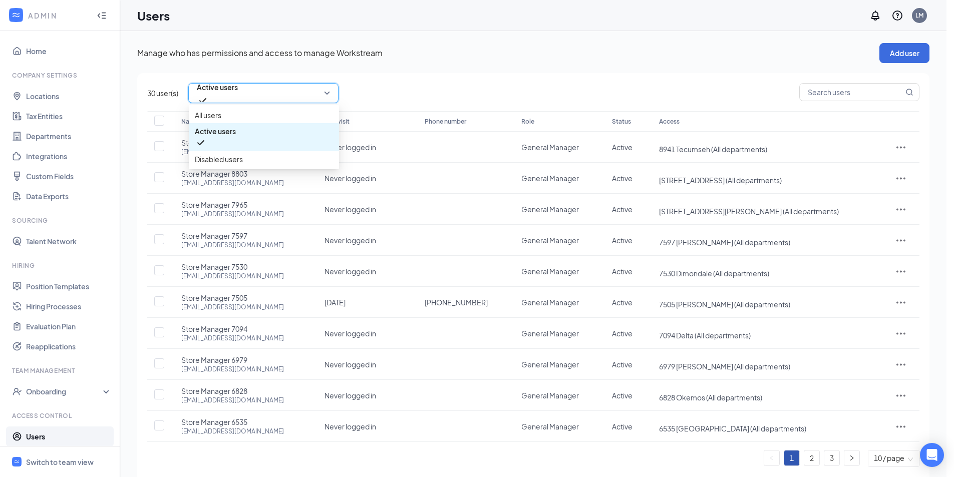
click at [331, 91] on div "Active users" at bounding box center [263, 93] width 150 height 20
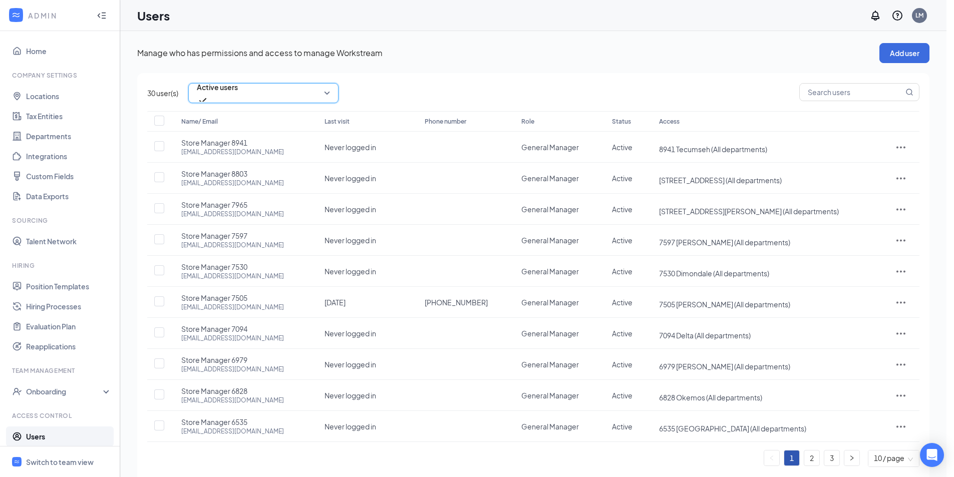
click at [399, 80] on div "30 user(s) active Active users active disabled All users Active users Disabled …" at bounding box center [533, 279] width 792 height 412
click at [833, 457] on link "3" at bounding box center [831, 458] width 15 height 15
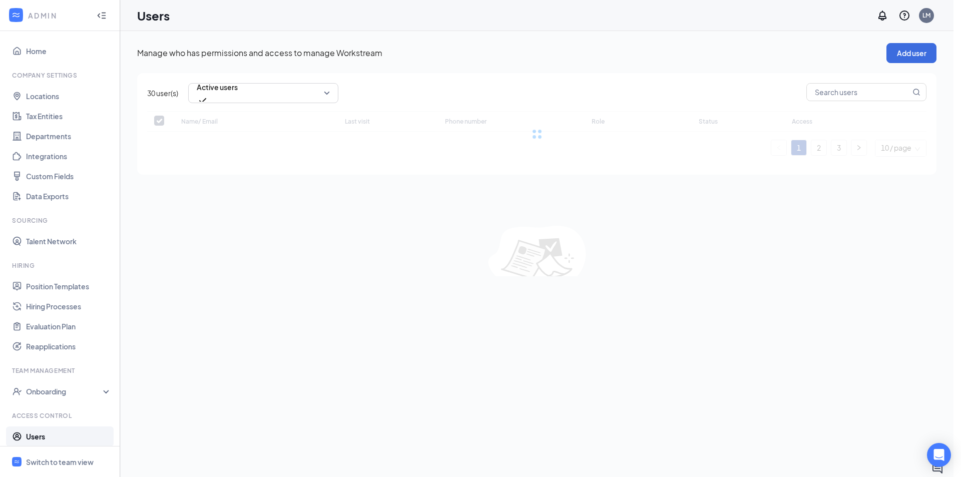
checkbox input "false"
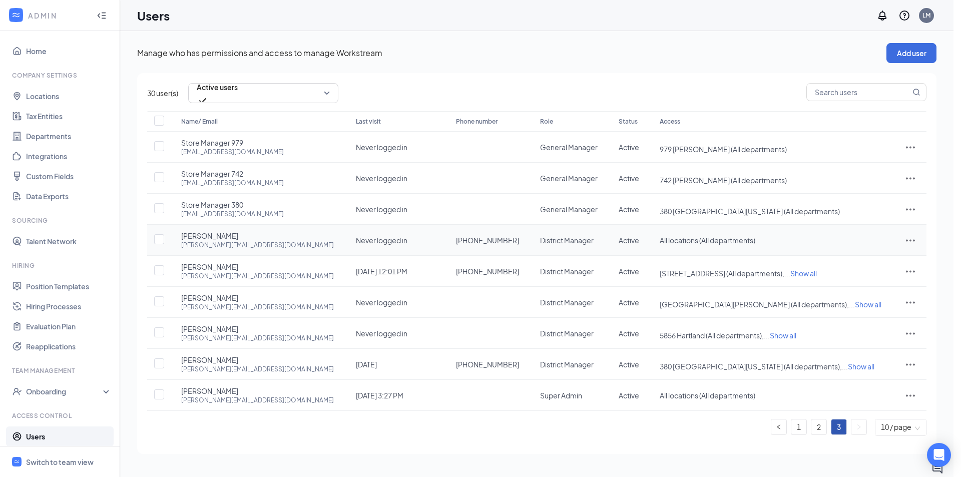
click at [908, 242] on icon "ActionsIcon" at bounding box center [911, 240] width 12 height 12
click at [861, 265] on span "Edit user" at bounding box center [860, 261] width 29 height 9
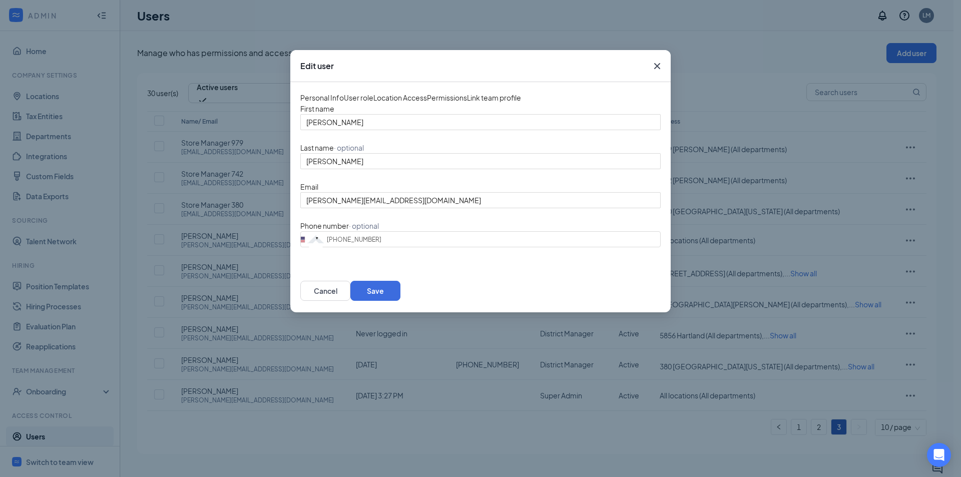
click at [657, 68] on icon "Cross" at bounding box center [657, 66] width 12 height 12
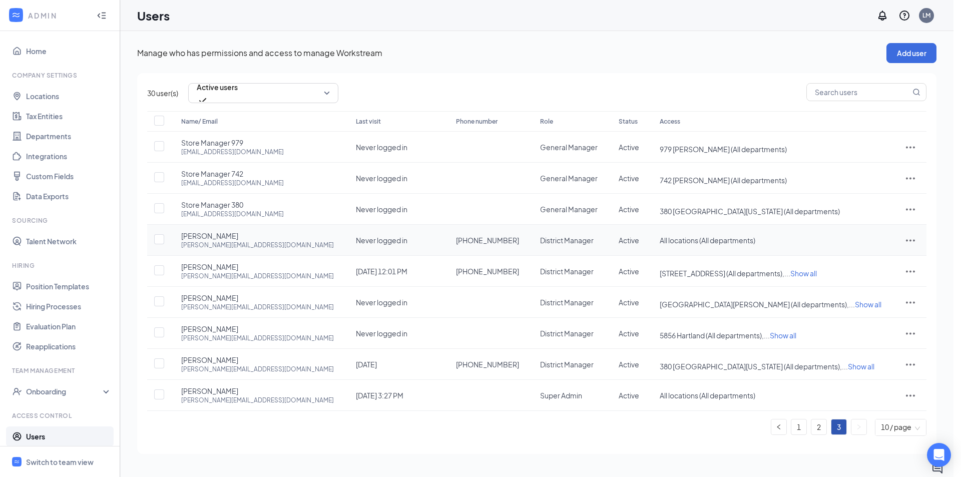
click at [910, 241] on icon "ActionsIcon" at bounding box center [910, 240] width 9 height 2
click at [858, 268] on li "Edit user" at bounding box center [877, 261] width 78 height 23
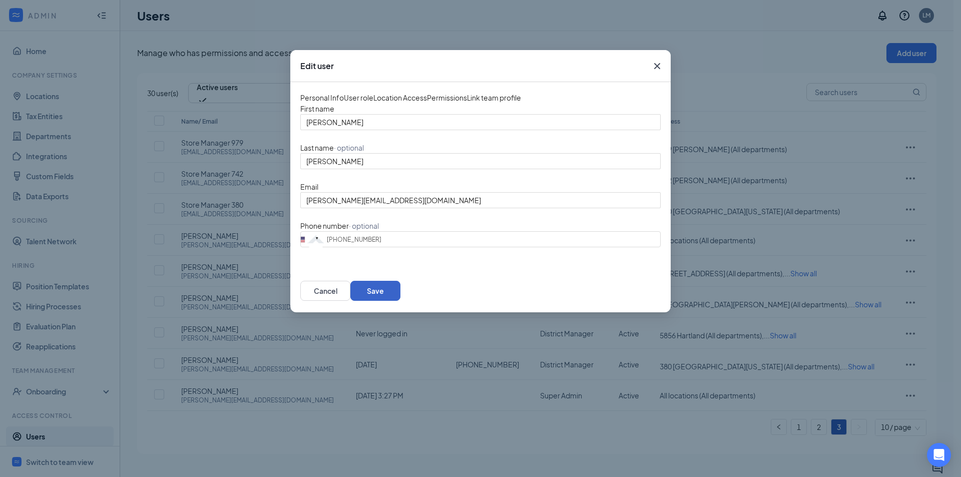
click at [378, 287] on button "Save" at bounding box center [375, 291] width 50 height 20
type input "2604026972"
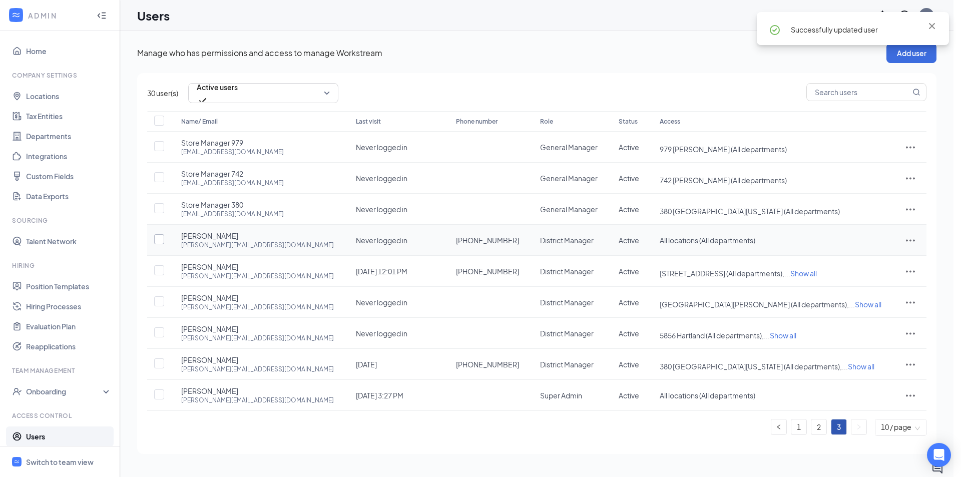
click at [163, 237] on input "checkbox" at bounding box center [159, 239] width 10 height 10
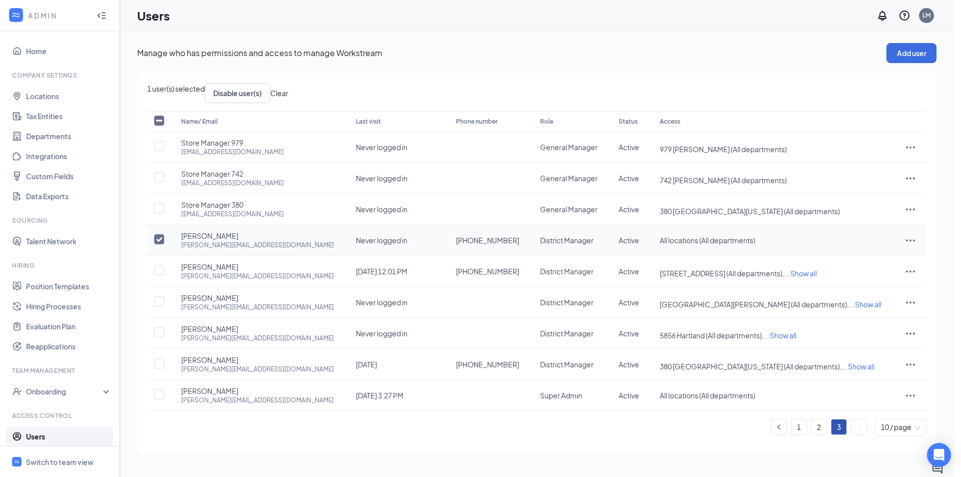
click at [346, 245] on td "Never logged in" at bounding box center [396, 240] width 100 height 31
click at [907, 239] on icon "ActionsIcon" at bounding box center [911, 240] width 12 height 12
click at [880, 260] on span "Edit user" at bounding box center [877, 261] width 62 height 11
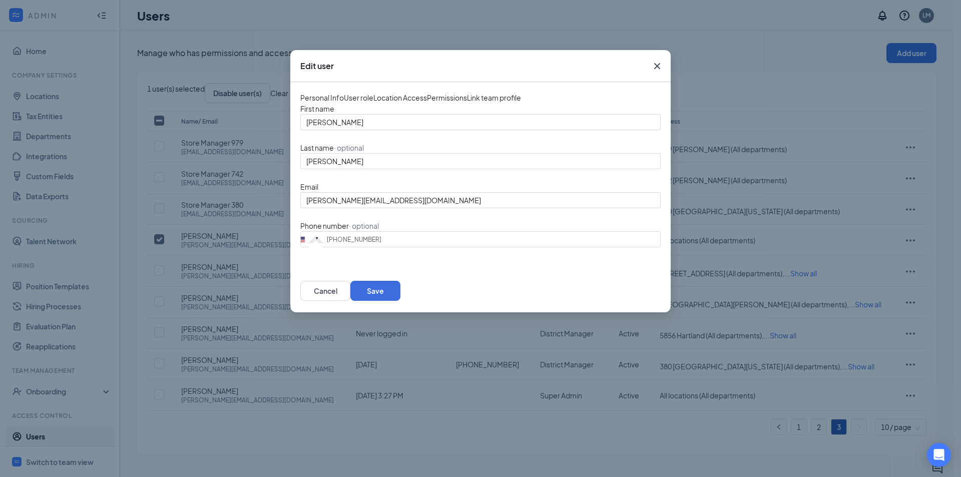
click at [426, 98] on div "Location Access" at bounding box center [400, 97] width 54 height 11
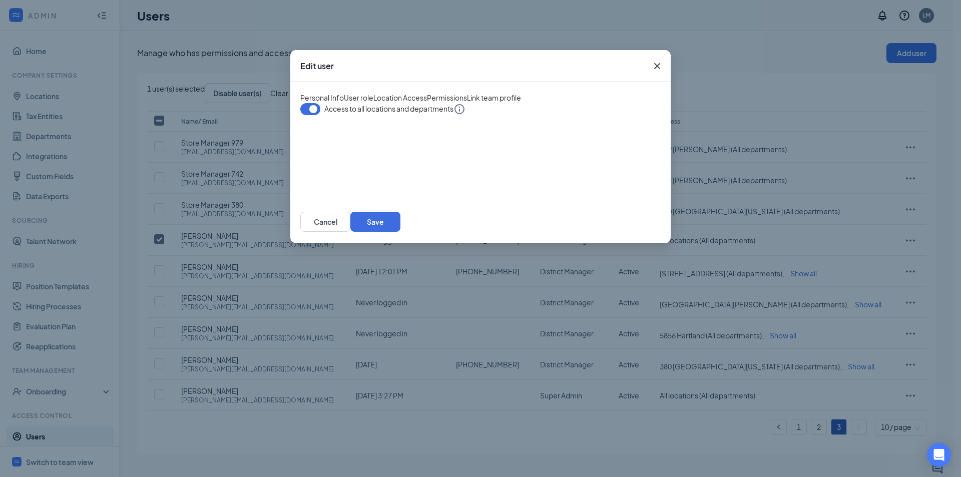
click at [310, 110] on button "button" at bounding box center [310, 109] width 20 height 12
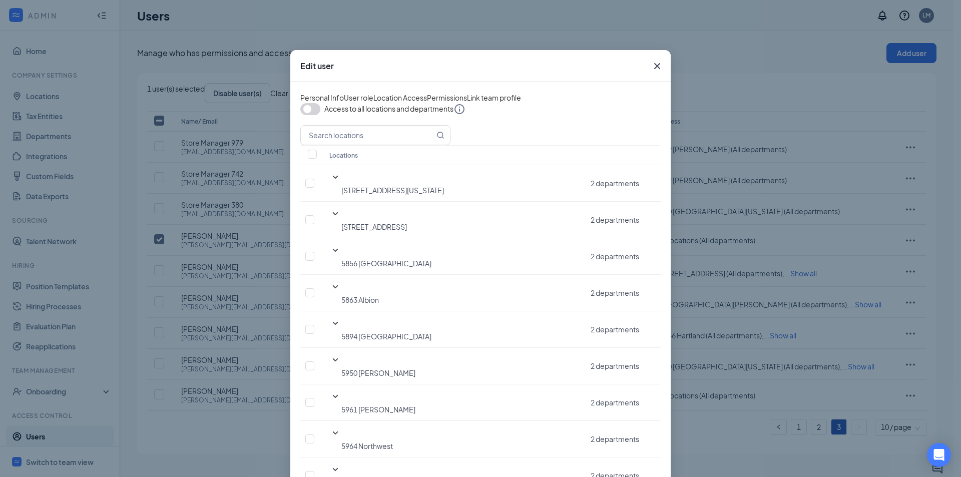
click at [316, 112] on button "button" at bounding box center [310, 109] width 20 height 12
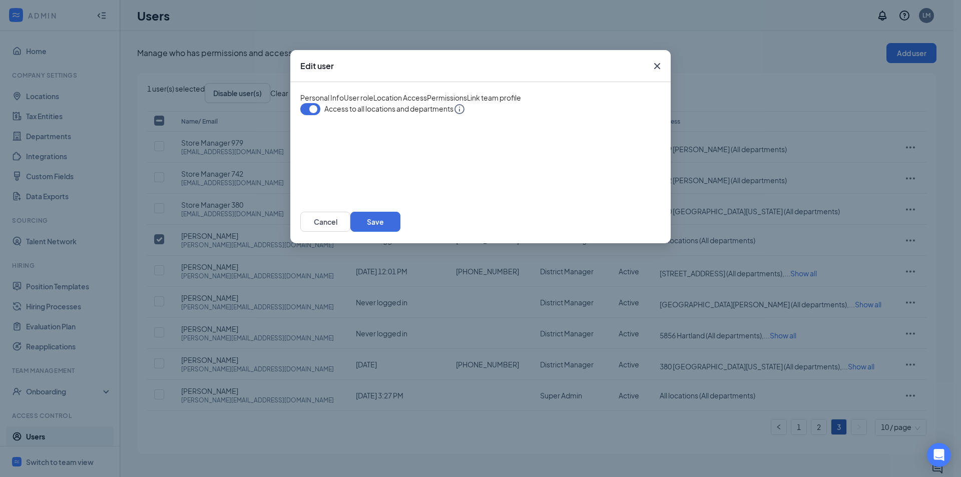
click at [312, 63] on h3 "Edit user" at bounding box center [317, 66] width 34 height 11
drag, startPoint x: 501, startPoint y: 85, endPoint x: 634, endPoint y: 65, distance: 134.2
click at [502, 85] on div "Personal Info User role Location Access Permissions Link team profile Access to…" at bounding box center [480, 141] width 380 height 118
click at [658, 65] on icon "Cross" at bounding box center [657, 66] width 6 height 6
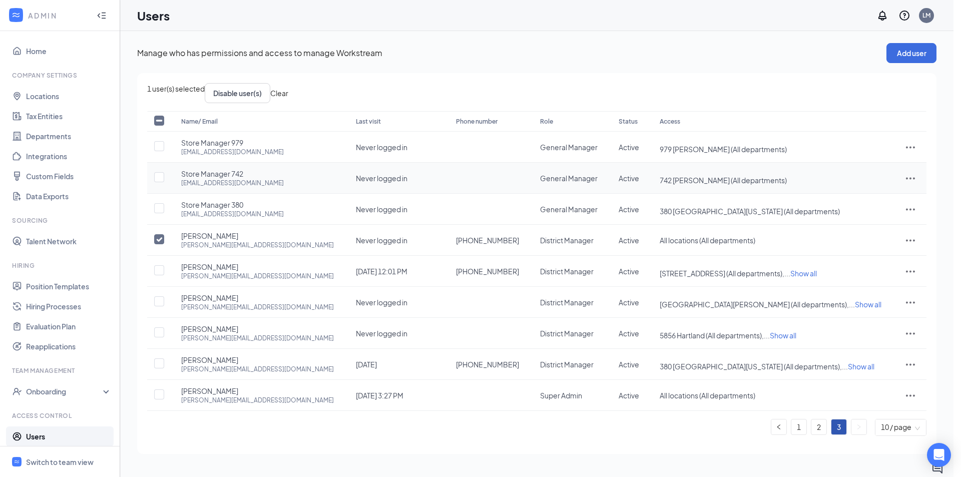
click at [905, 177] on icon "ActionsIcon" at bounding box center [911, 178] width 12 height 12
click at [864, 195] on span "Edit user" at bounding box center [860, 199] width 29 height 9
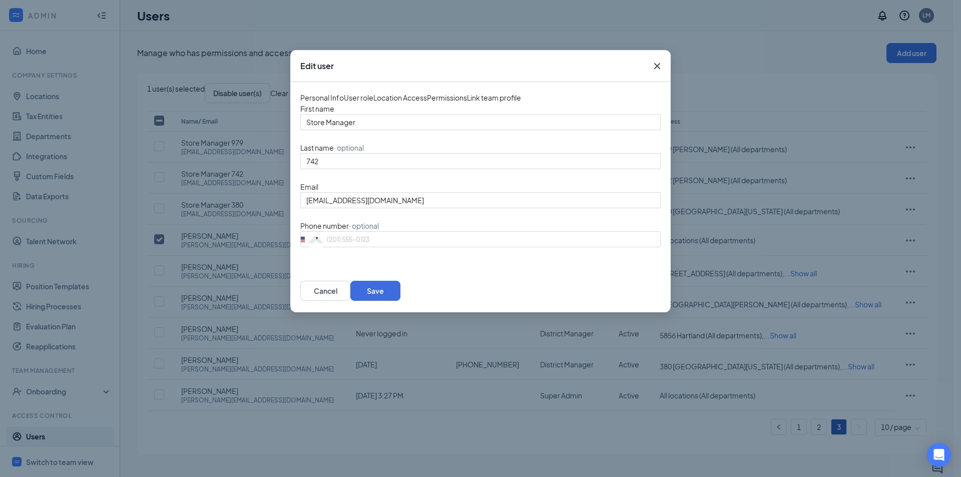
click at [655, 60] on icon "Cross" at bounding box center [657, 66] width 12 height 12
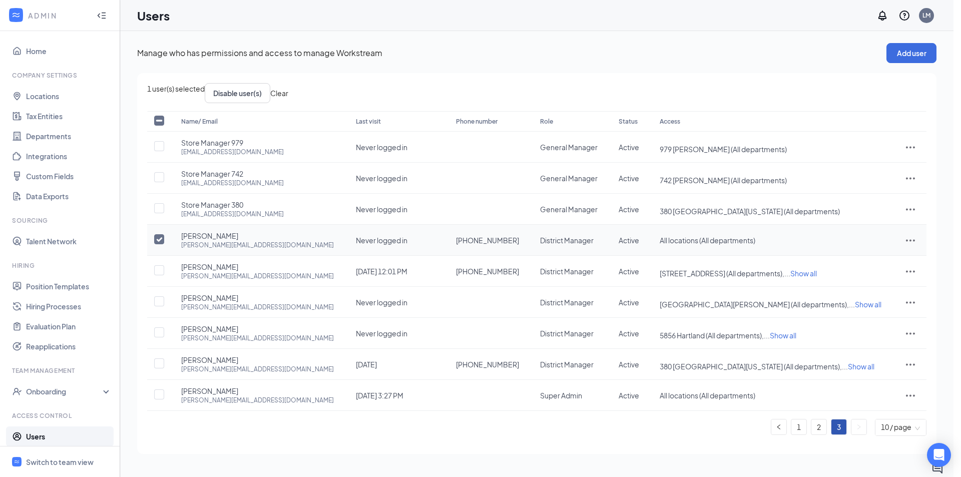
click at [162, 238] on input "checkbox" at bounding box center [159, 239] width 10 height 10
checkbox input "false"
click at [237, 238] on div "Barb Kraus barb@lfmarbys.com" at bounding box center [258, 240] width 155 height 19
click at [734, 241] on span "All locations (All departments)" at bounding box center [708, 240] width 96 height 9
click at [923, 17] on div "LM" at bounding box center [927, 15] width 8 height 9
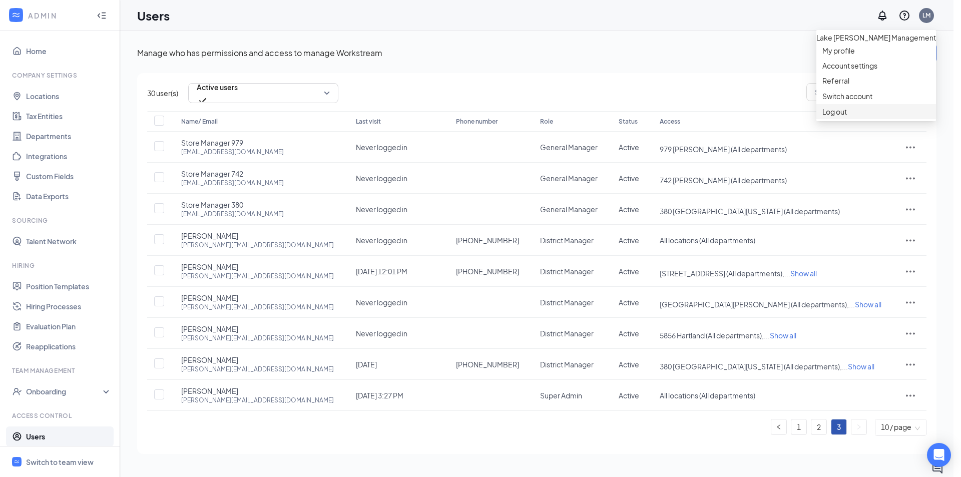
click at [847, 117] on div "Log out" at bounding box center [877, 112] width 108 height 10
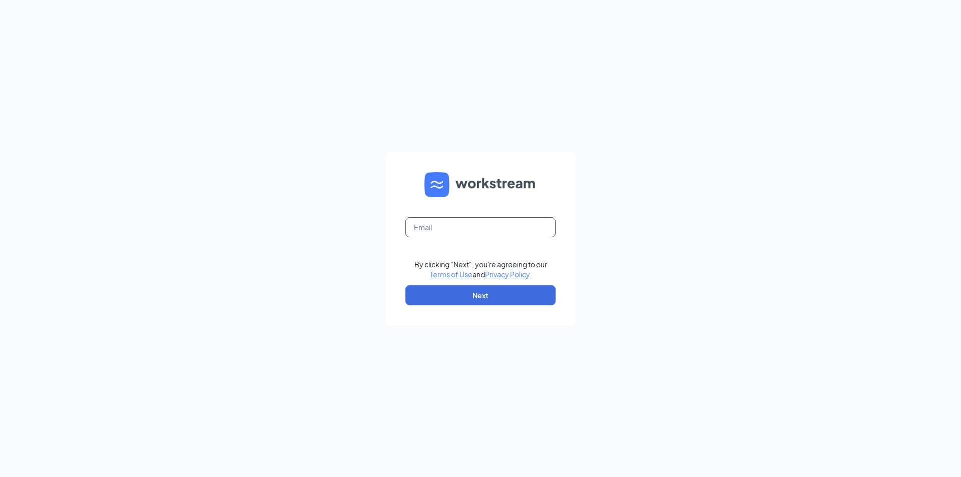
click at [506, 223] on input "text" at bounding box center [480, 227] width 150 height 20
type input "[PERSON_NAME][EMAIL_ADDRESS][DOMAIN_NAME]"
click at [487, 291] on button "Next" at bounding box center [480, 295] width 150 height 20
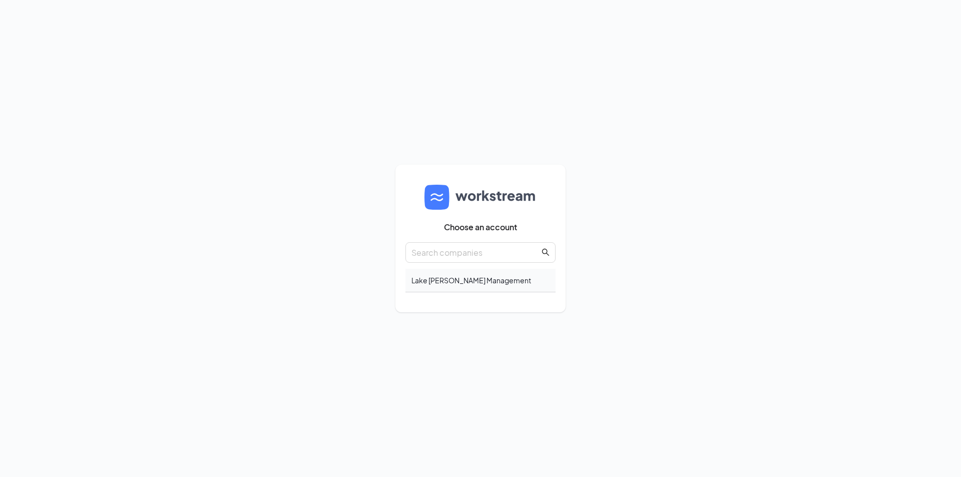
click at [478, 276] on div "Lake [PERSON_NAME] Management" at bounding box center [480, 281] width 150 height 24
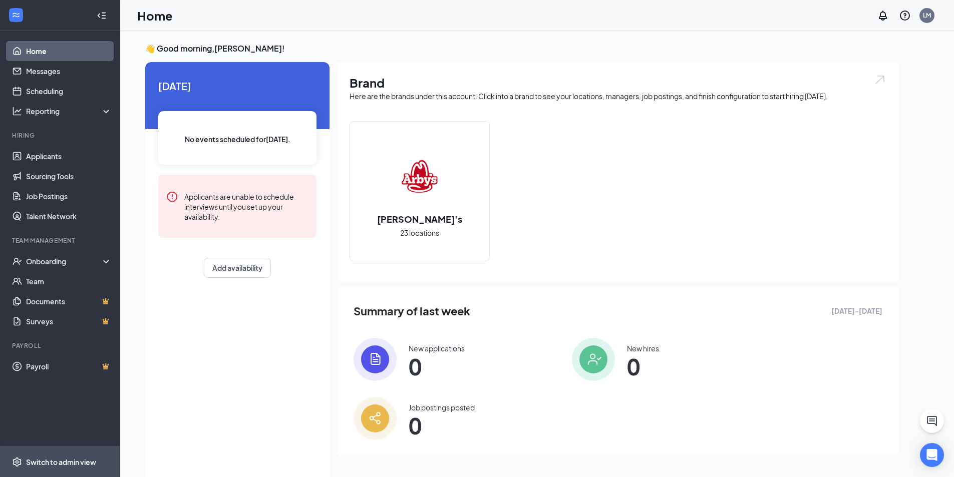
click at [78, 460] on div "Switch to admin view" at bounding box center [61, 462] width 70 height 10
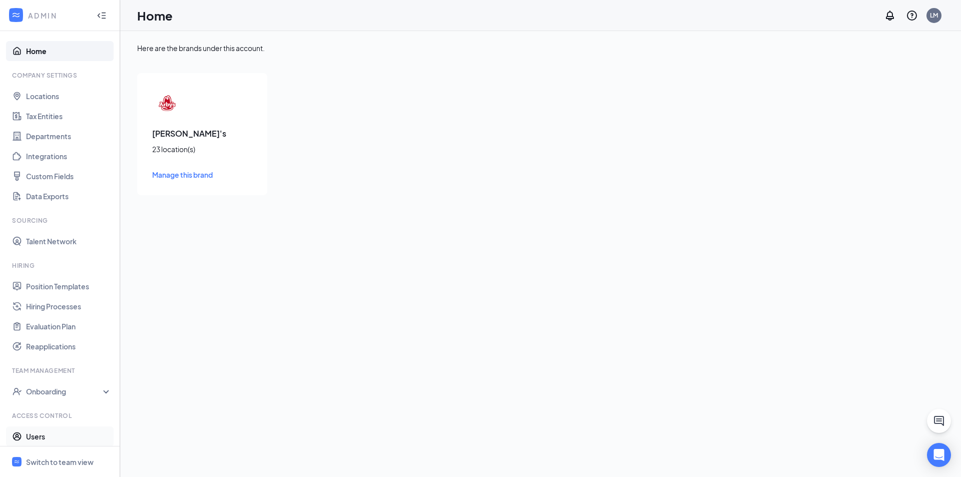
click at [33, 428] on link "Users" at bounding box center [69, 437] width 86 height 20
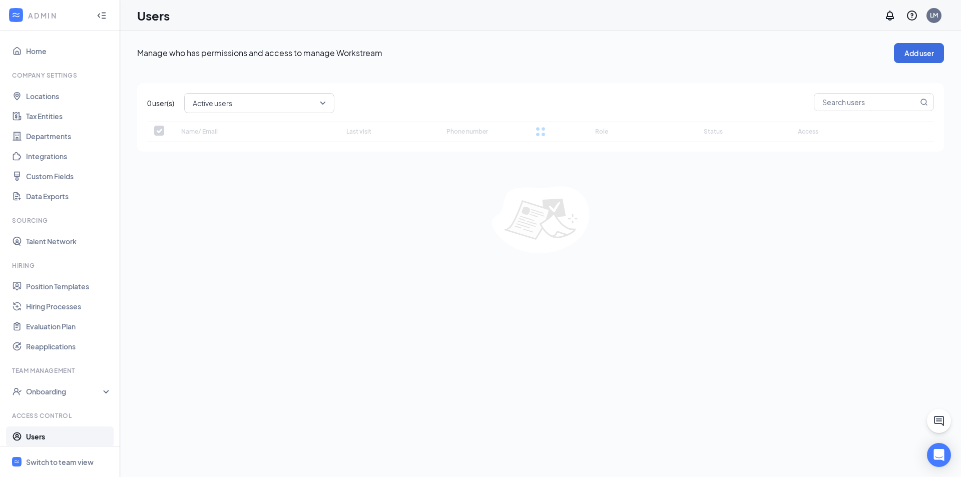
checkbox input "false"
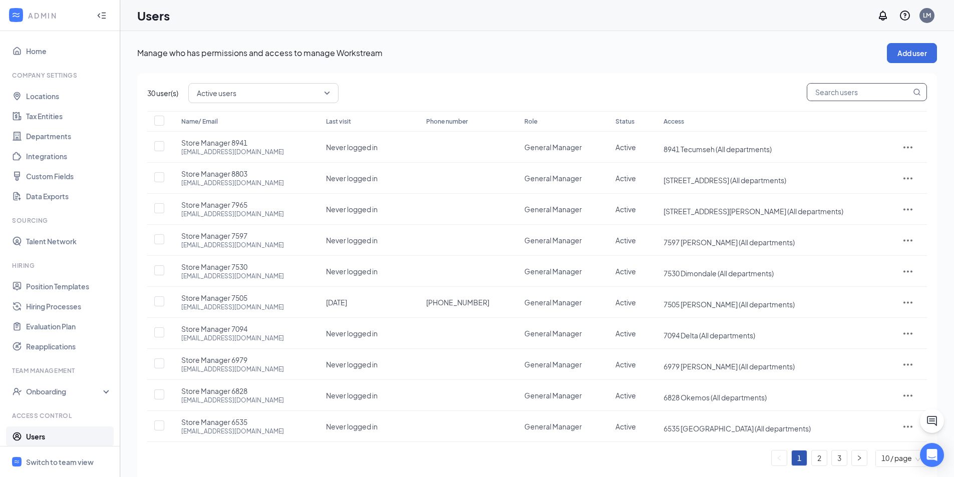
click at [894, 97] on input "text" at bounding box center [859, 92] width 104 height 17
type input "barb"
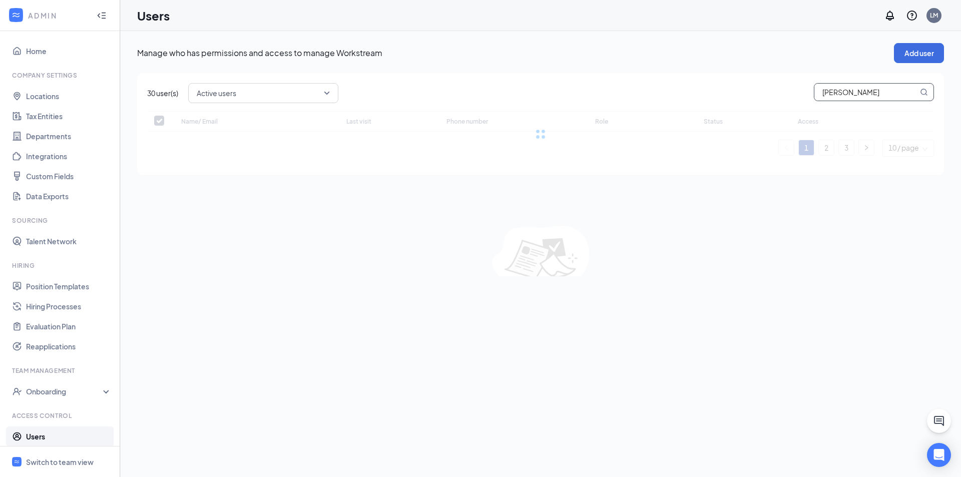
checkbox input "false"
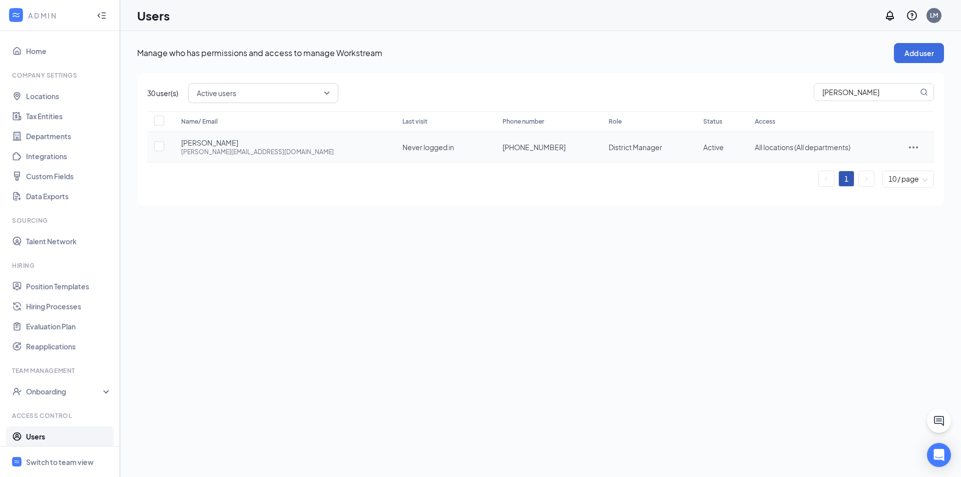
drag, startPoint x: 588, startPoint y: 150, endPoint x: 639, endPoint y: 150, distance: 51.1
click at [625, 150] on td "District Manager" at bounding box center [646, 147] width 94 height 31
click at [903, 144] on div at bounding box center [913, 147] width 21 height 12
click at [875, 169] on span "Edit user" at bounding box center [868, 168] width 29 height 9
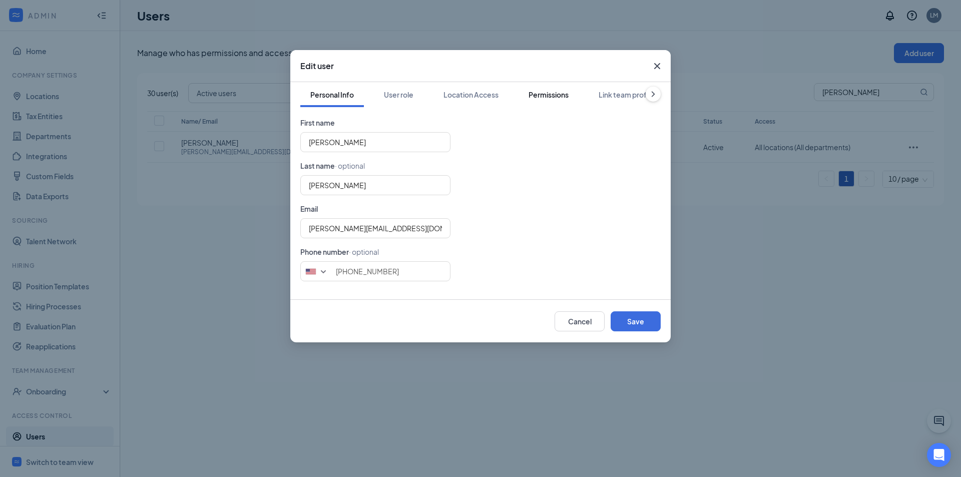
click at [535, 92] on div "Permissions" at bounding box center [549, 95] width 40 height 10
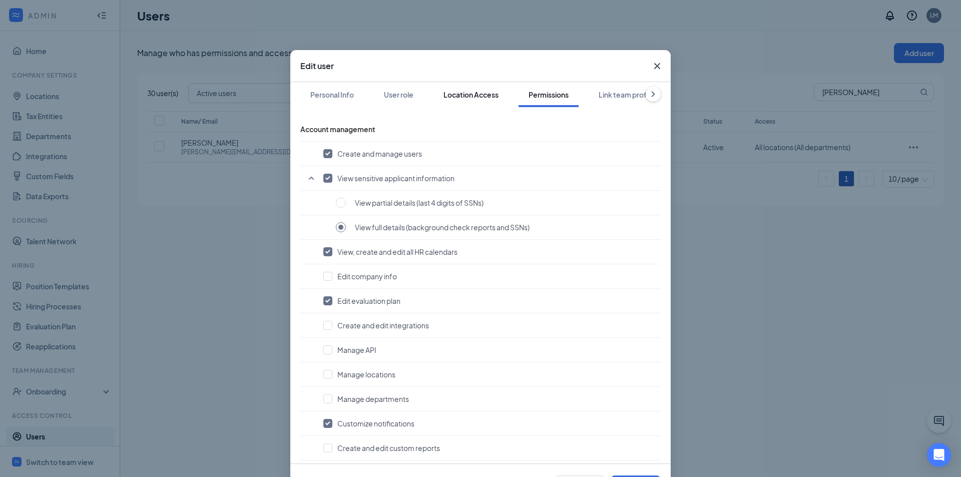
click at [473, 99] on div "Location Access" at bounding box center [471, 95] width 55 height 10
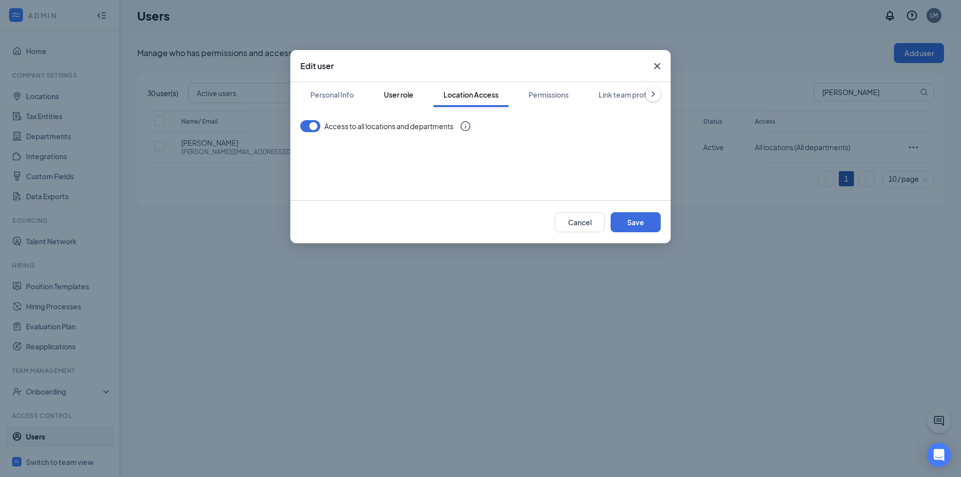
click at [391, 94] on div "User role" at bounding box center [399, 95] width 30 height 10
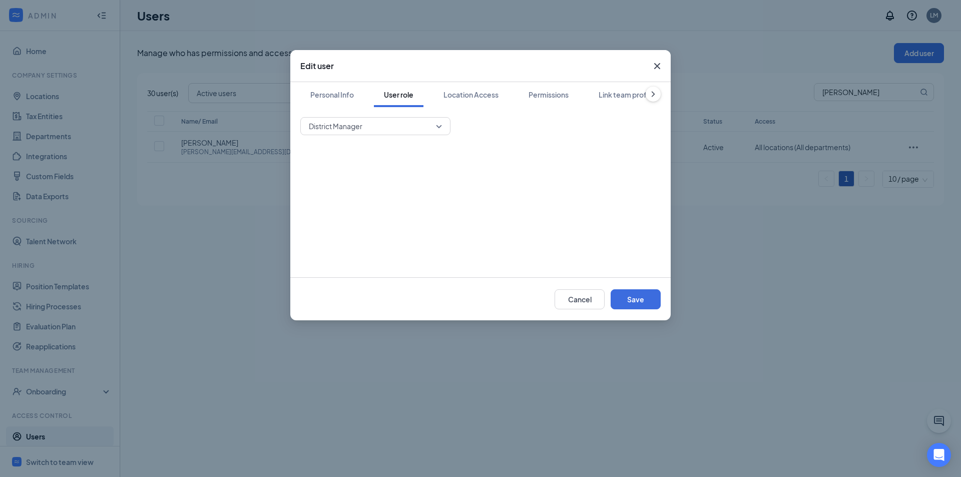
click at [413, 131] on span "District Manager" at bounding box center [371, 126] width 124 height 15
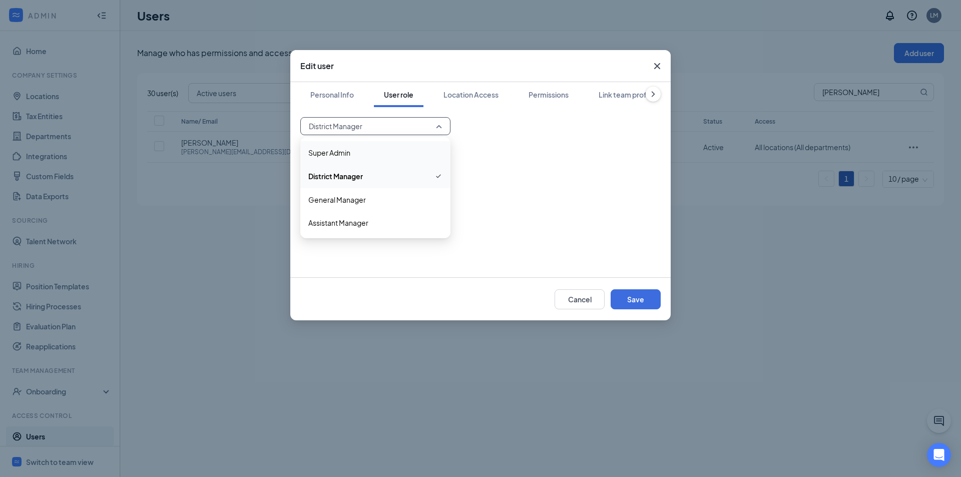
click at [375, 155] on span "Super Admin" at bounding box center [375, 152] width 134 height 11
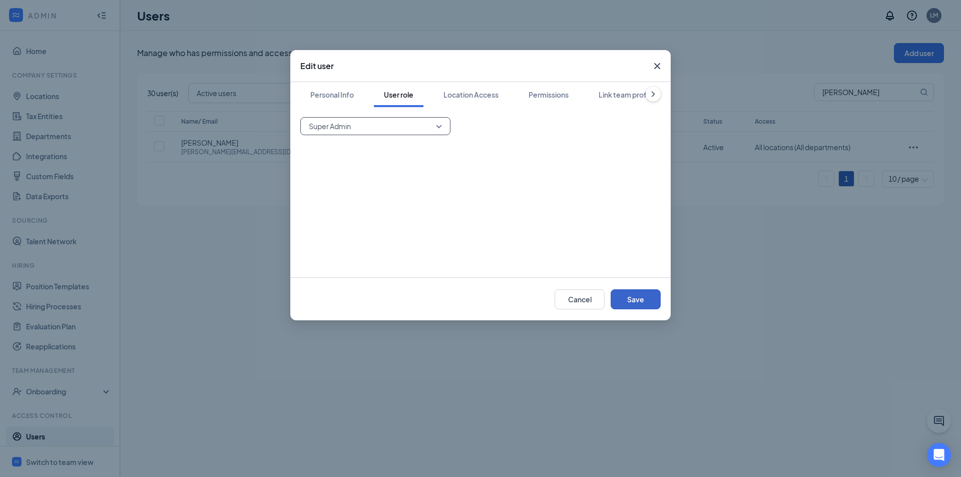
click at [635, 303] on button "Save" at bounding box center [636, 299] width 50 height 20
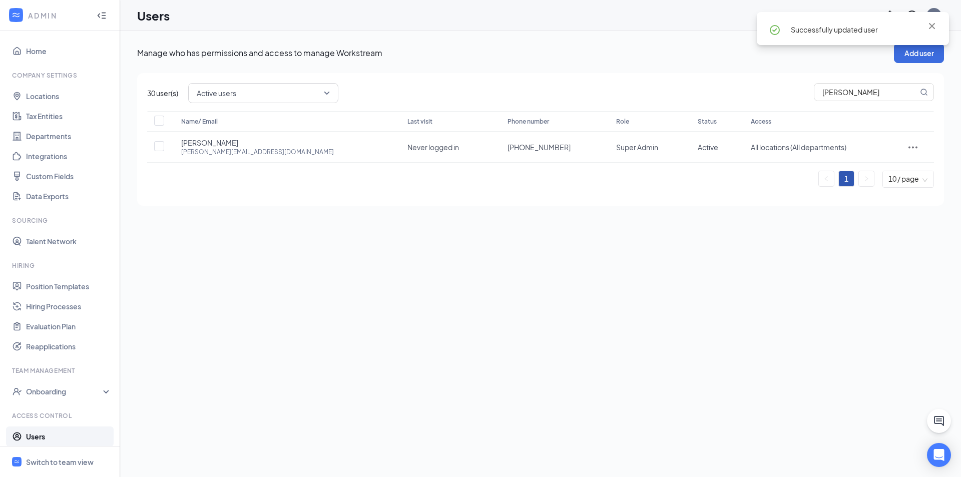
click at [684, 192] on div "Name/ Email Last visit Phone number Role Status Access Barb Kraus barb@lfmarbys…" at bounding box center [540, 153] width 787 height 85
click at [56, 52] on link "Home" at bounding box center [69, 51] width 86 height 20
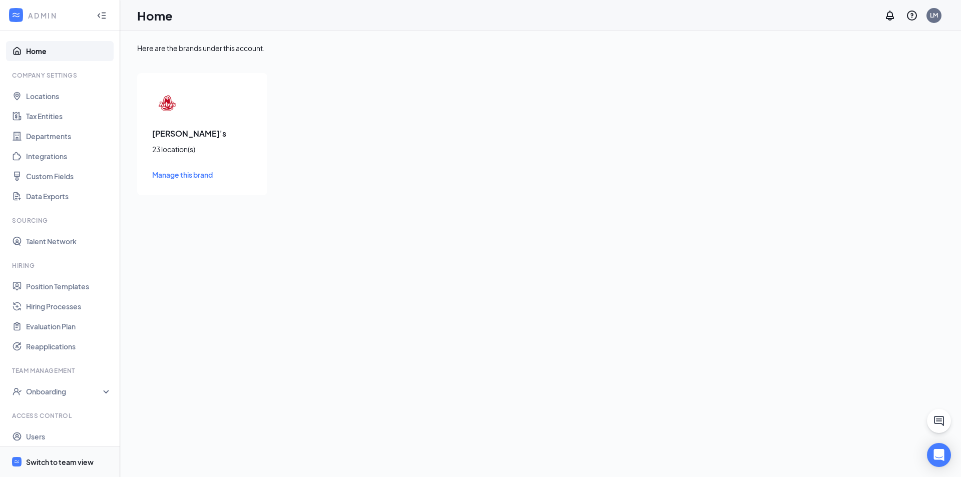
click at [37, 452] on span "Switch to team view" at bounding box center [69, 462] width 86 height 31
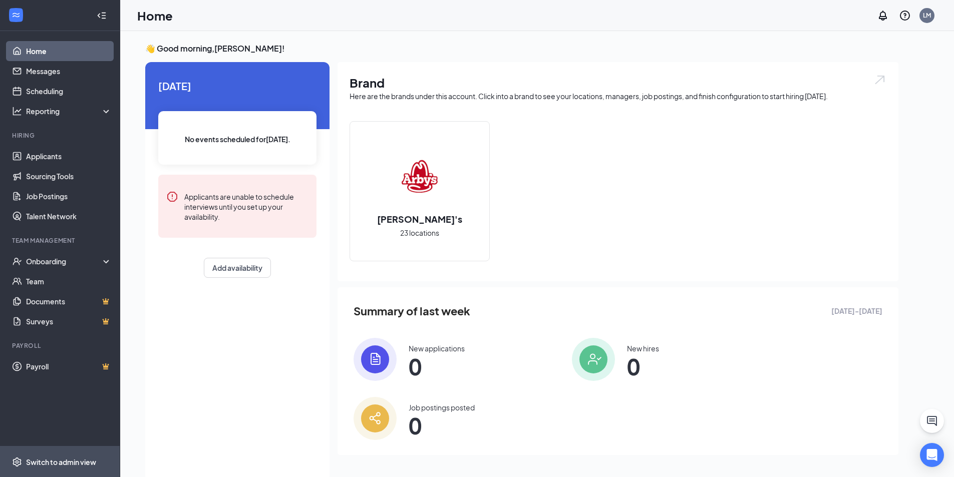
click at [53, 463] on div "Switch to admin view" at bounding box center [61, 462] width 70 height 10
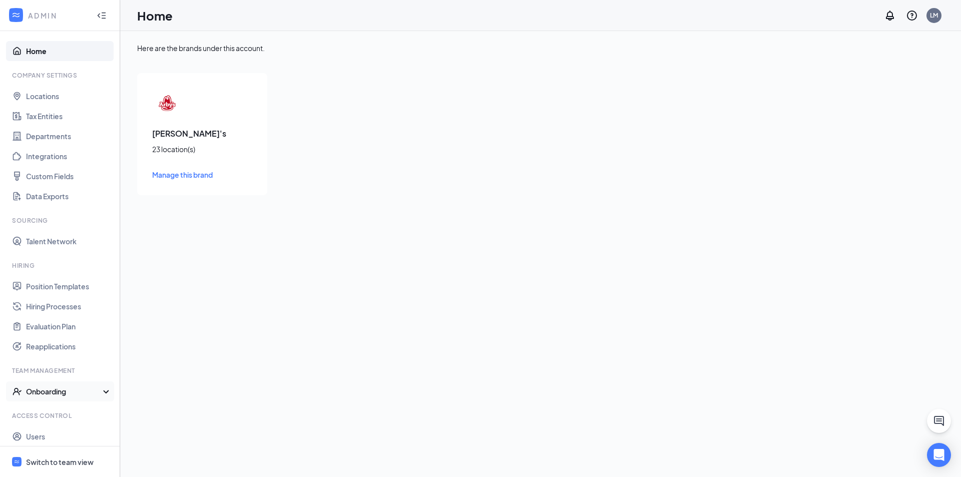
click at [79, 394] on div "Onboarding" at bounding box center [64, 391] width 77 height 10
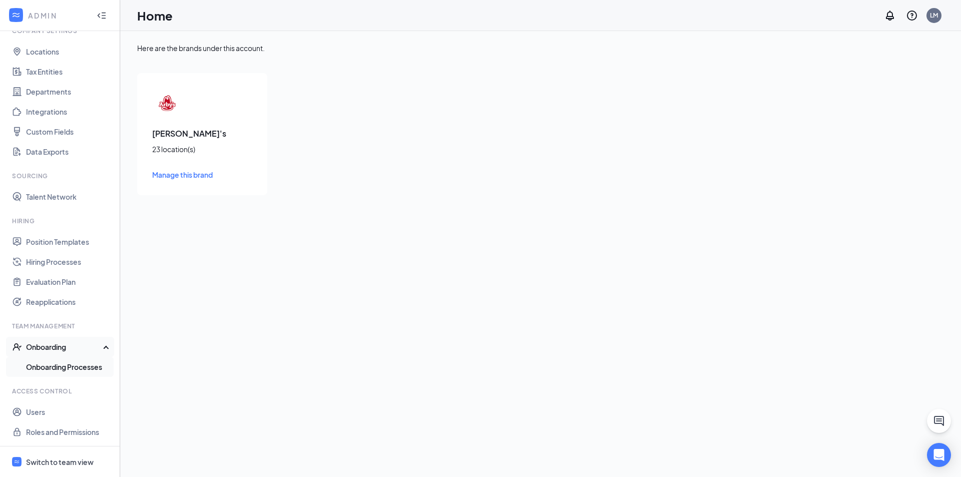
click at [70, 359] on link "Onboarding Processes" at bounding box center [69, 367] width 86 height 20
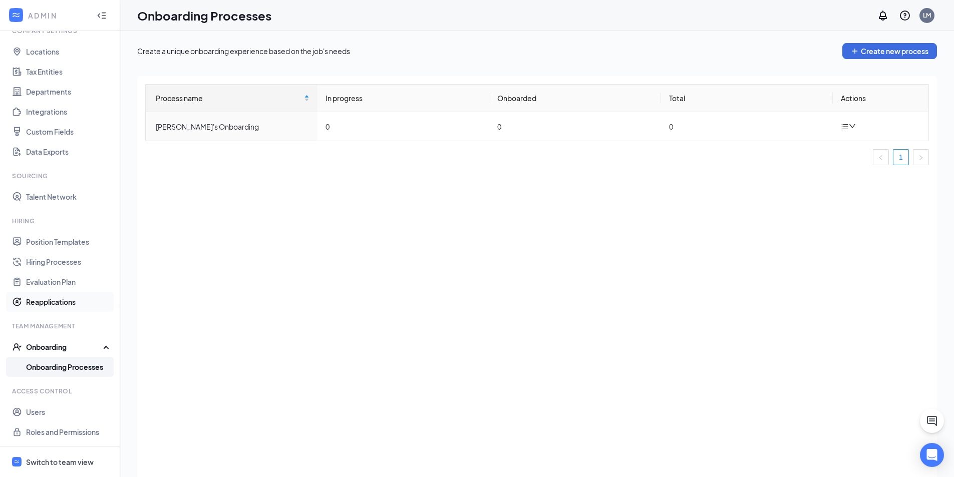
click at [67, 302] on link "Reapplications" at bounding box center [69, 302] width 86 height 20
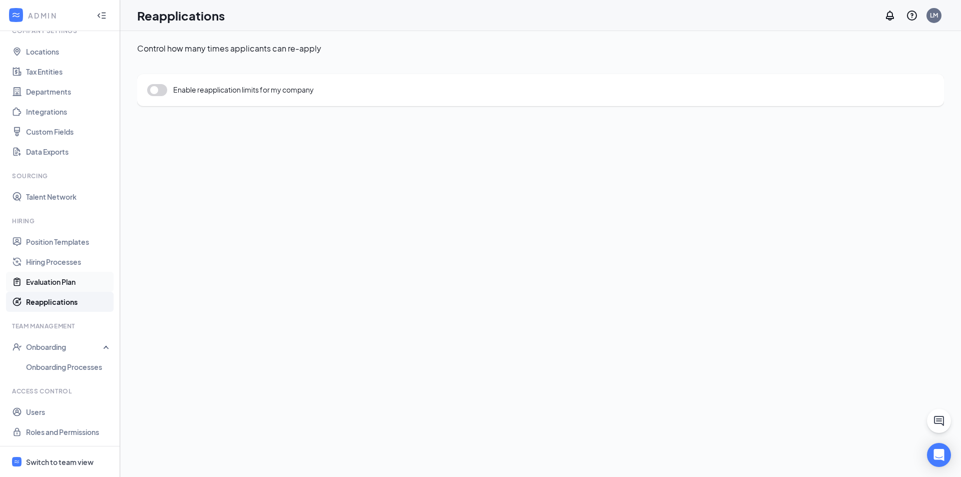
click at [74, 280] on link "Evaluation Plan" at bounding box center [69, 282] width 86 height 20
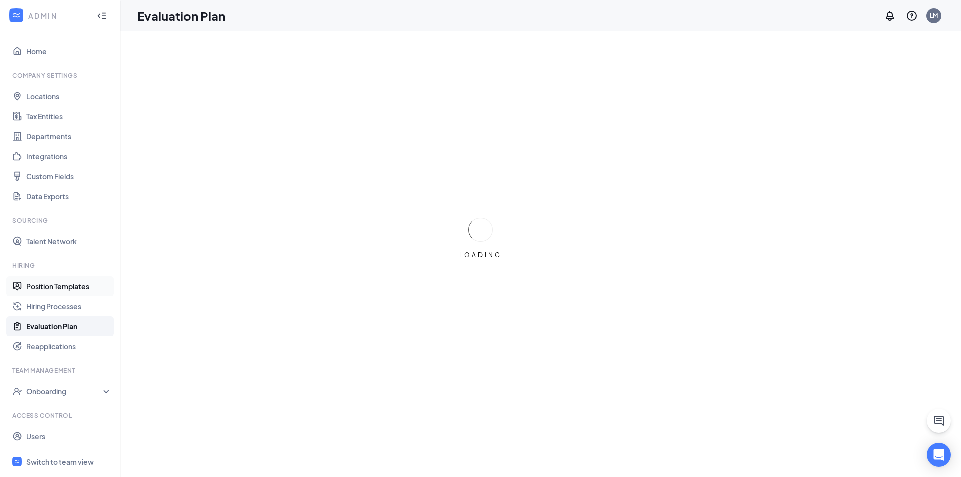
click at [59, 282] on link "Position Templates" at bounding box center [69, 286] width 86 height 20
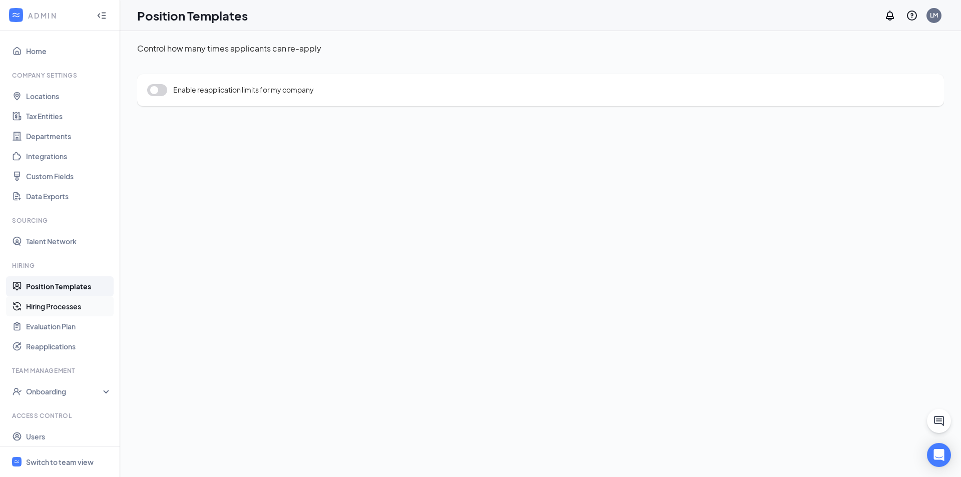
click at [66, 306] on link "Hiring Processes" at bounding box center [69, 306] width 86 height 20
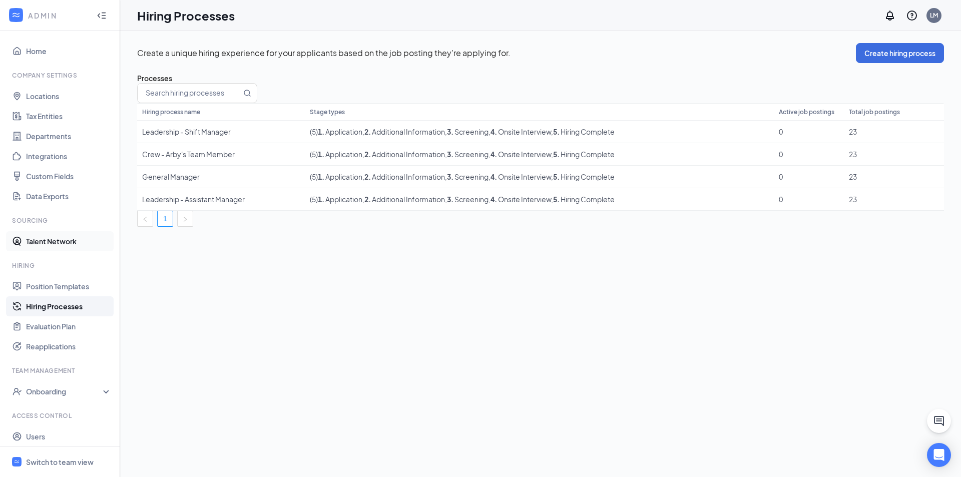
click at [44, 246] on link "Talent Network" at bounding box center [69, 241] width 86 height 20
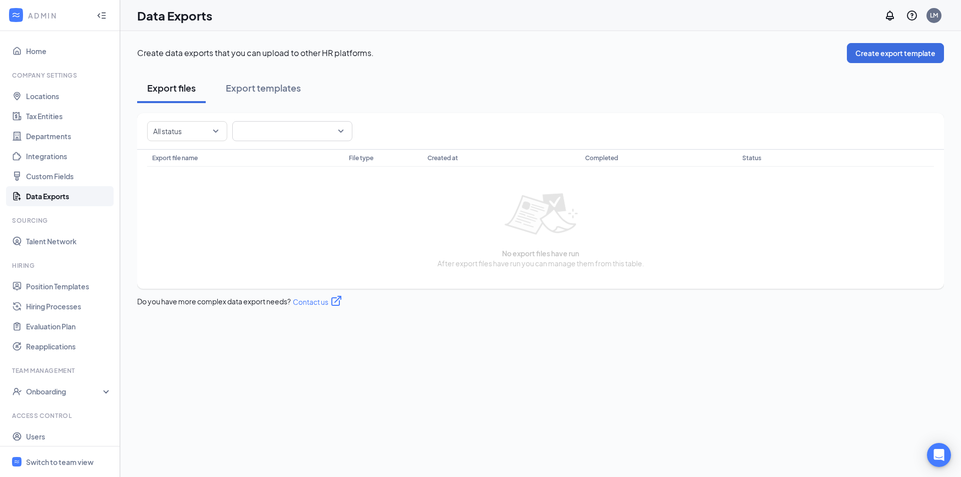
click at [46, 75] on div "Company Settings" at bounding box center [61, 75] width 98 height 9
click at [36, 288] on link "Position Templates" at bounding box center [69, 286] width 86 height 20
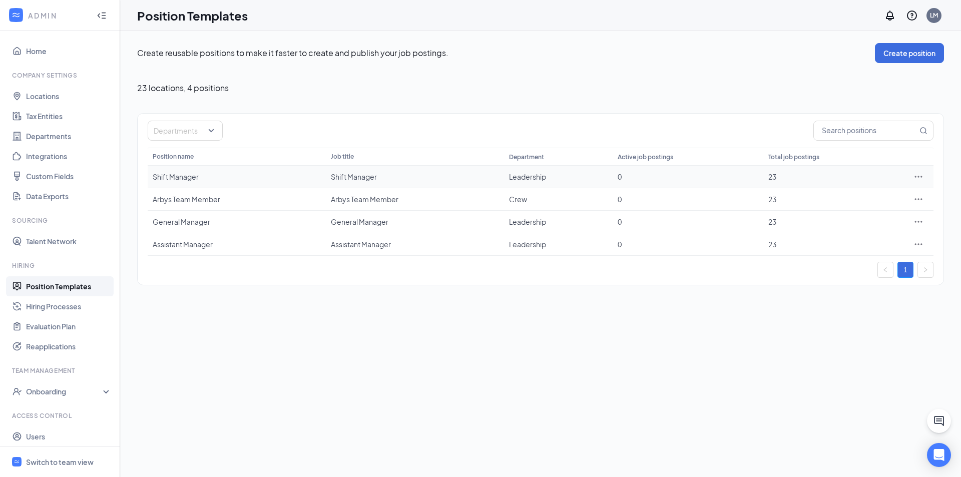
click at [919, 179] on icon "Ellipses" at bounding box center [919, 177] width 10 height 10
click at [735, 176] on div "0" at bounding box center [688, 177] width 141 height 10
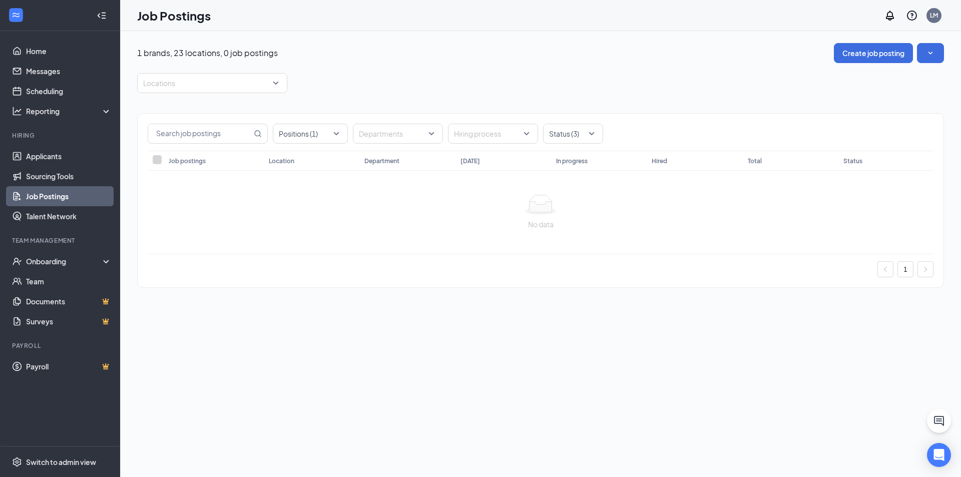
click at [74, 196] on link "Job Postings" at bounding box center [69, 196] width 86 height 20
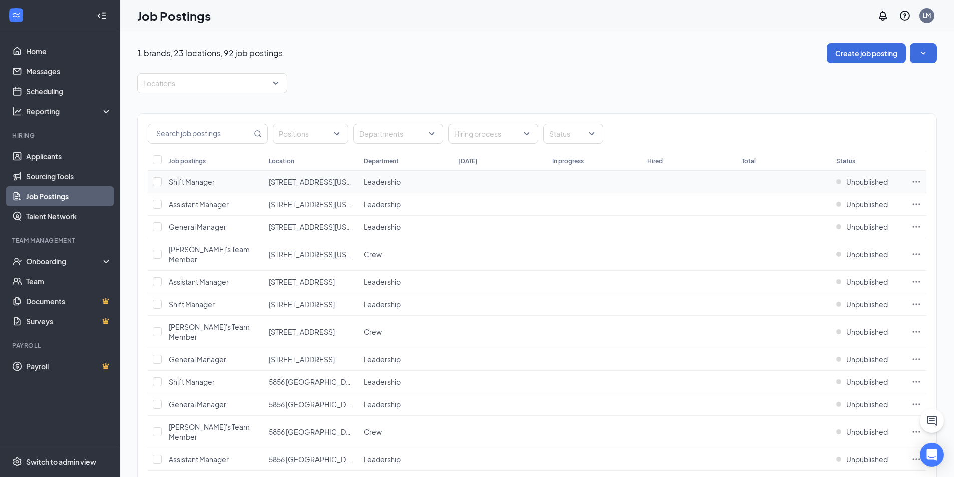
click at [922, 179] on td at bounding box center [916, 182] width 20 height 23
click at [917, 178] on icon "Ellipses" at bounding box center [916, 182] width 10 height 10
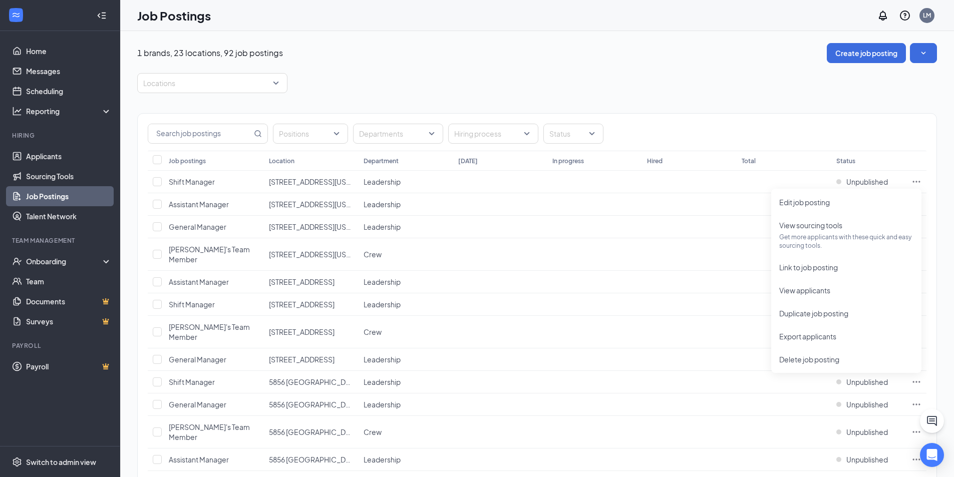
click at [708, 118] on div "Positions Departments Hiring process Status" at bounding box center [537, 132] width 798 height 37
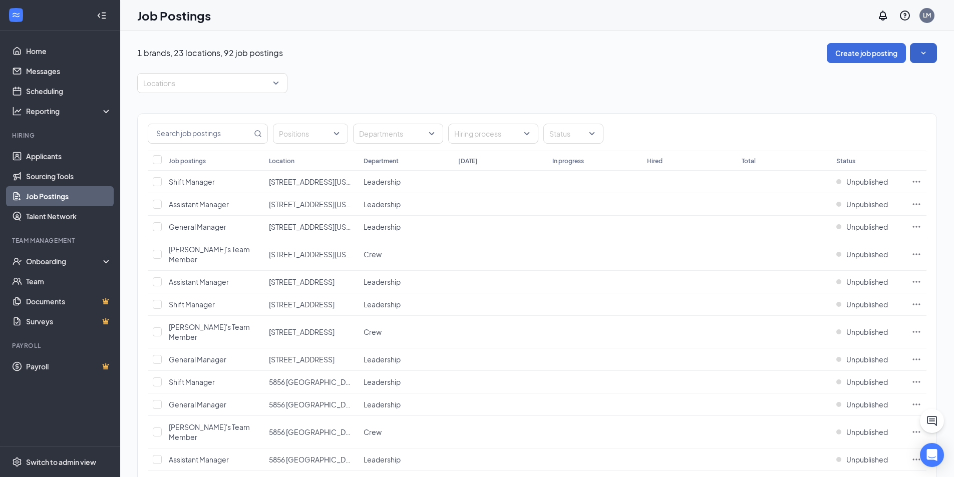
click at [923, 53] on icon "SmallChevronDown" at bounding box center [923, 53] width 10 height 10
click at [371, 90] on div "Locations" at bounding box center [536, 83] width 799 height 20
click at [37, 459] on div "Switch to admin view" at bounding box center [61, 462] width 70 height 10
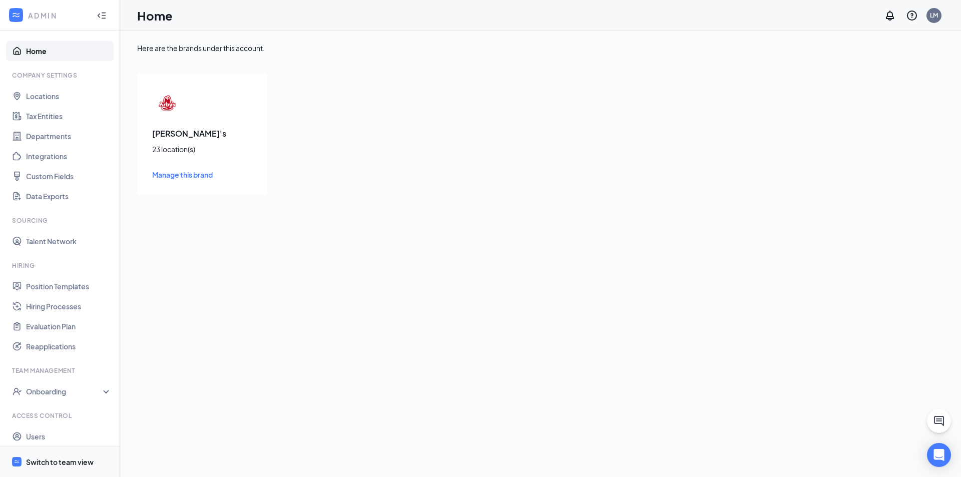
click at [51, 469] on span "Switch to team view" at bounding box center [69, 462] width 86 height 31
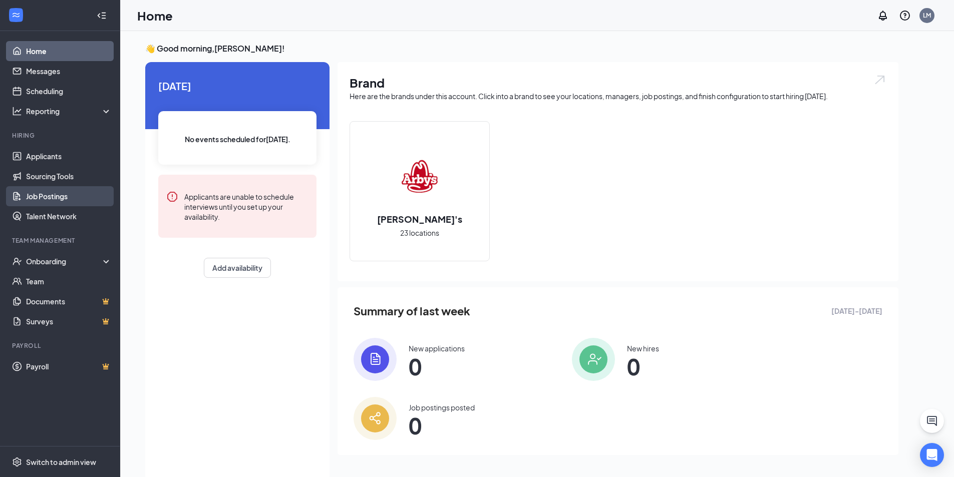
click at [66, 195] on link "Job Postings" at bounding box center [69, 196] width 86 height 20
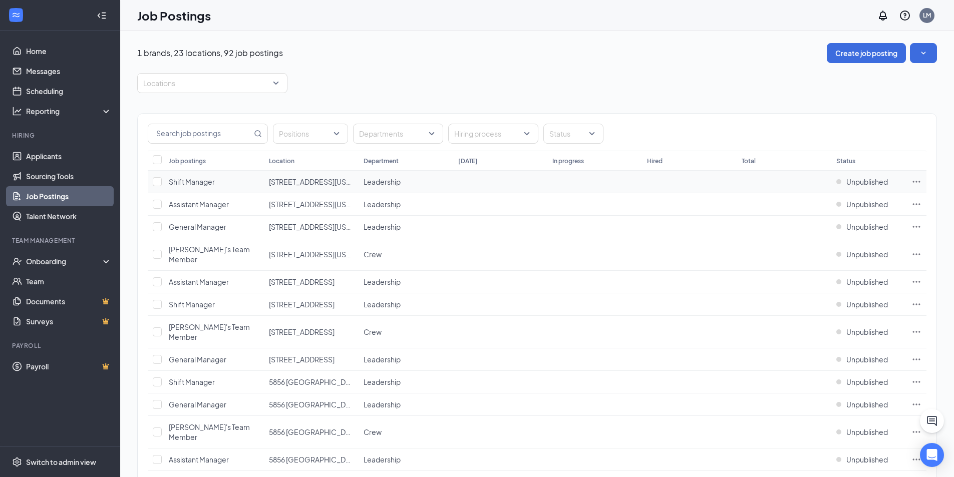
click at [919, 181] on icon "Ellipses" at bounding box center [917, 182] width 8 height 2
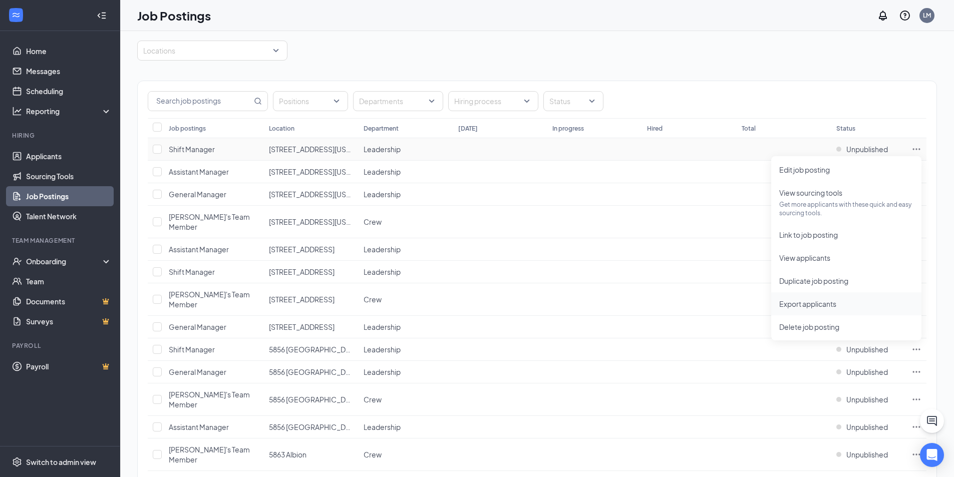
scroll to position [50, 0]
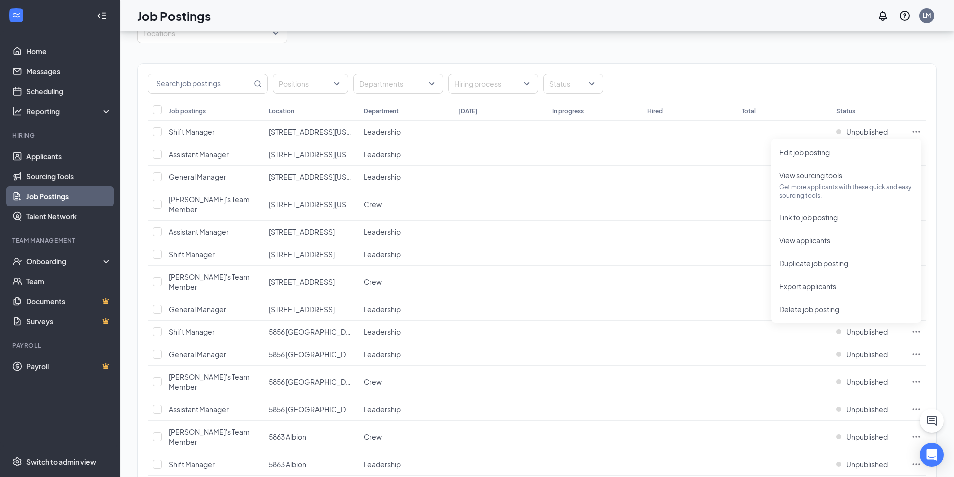
click at [860, 74] on div "Positions Departments Hiring process Status" at bounding box center [537, 84] width 778 height 20
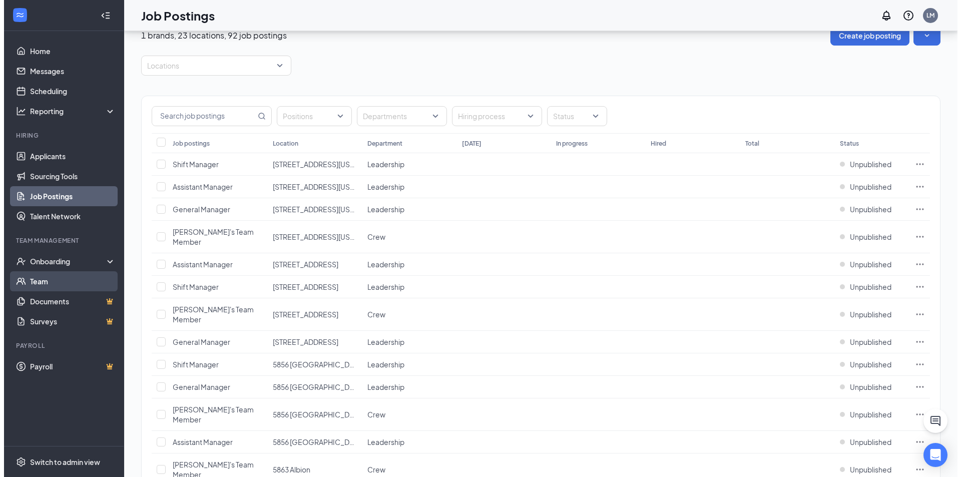
scroll to position [0, 0]
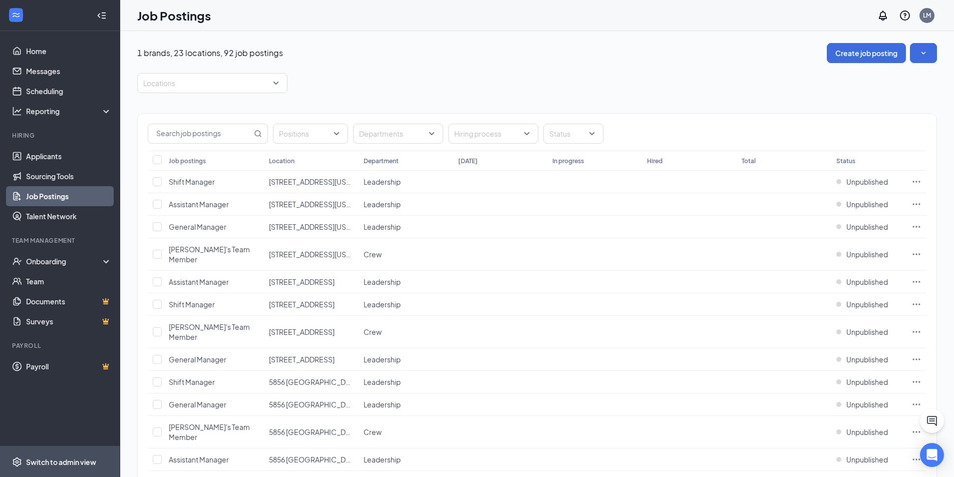
click at [61, 458] on div "Switch to admin view" at bounding box center [61, 462] width 70 height 10
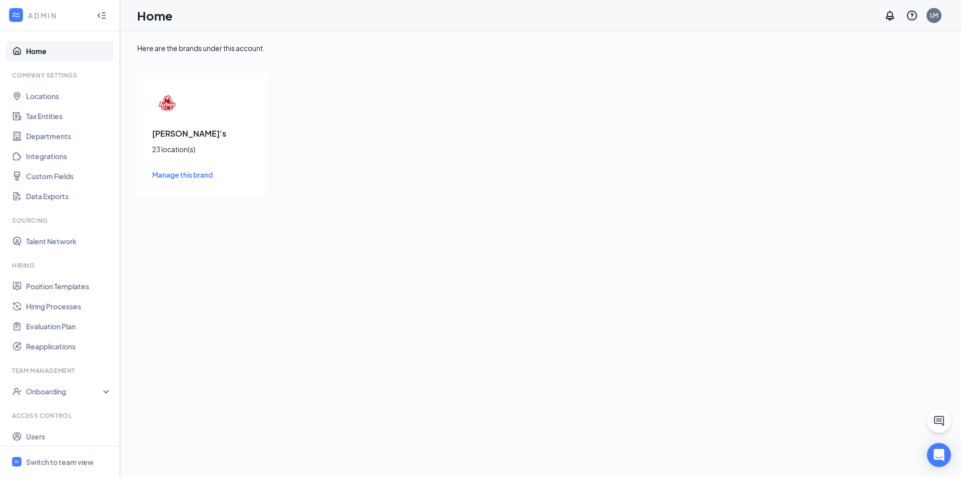
click at [182, 175] on span "Manage this brand" at bounding box center [182, 174] width 61 height 9
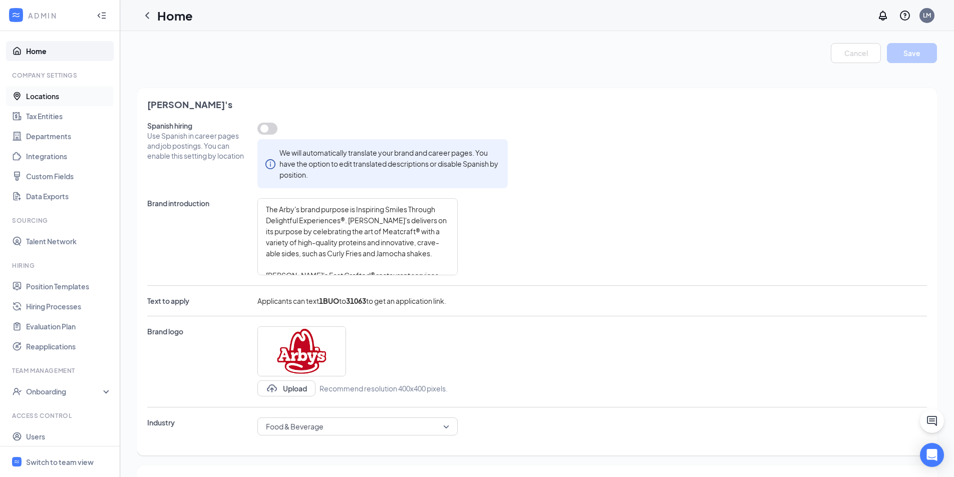
click at [41, 97] on link "Locations" at bounding box center [69, 96] width 86 height 20
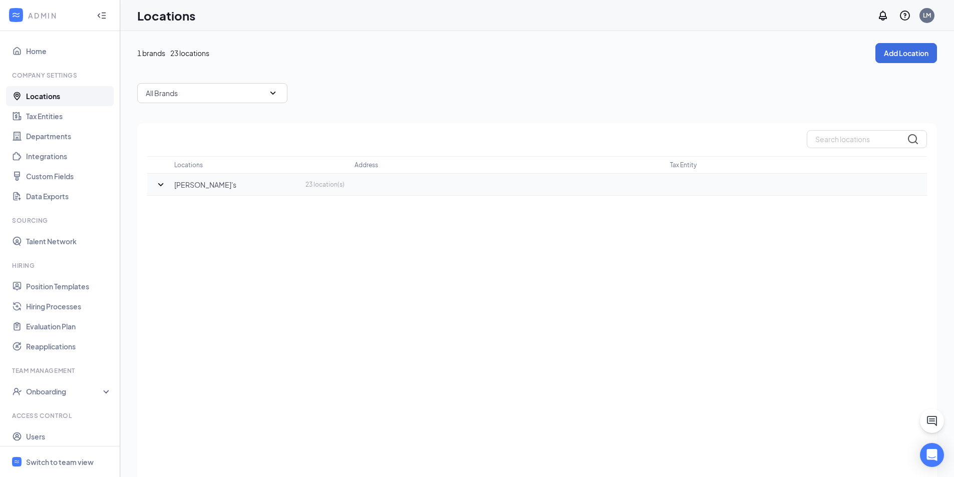
click at [169, 187] on div at bounding box center [160, 185] width 27 height 12
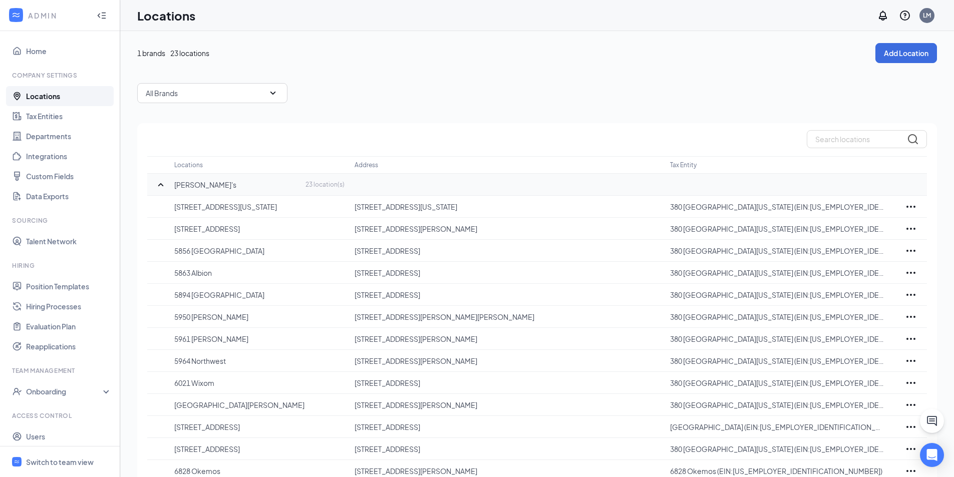
click at [158, 188] on icon "SmallChevronUp" at bounding box center [161, 185] width 12 height 12
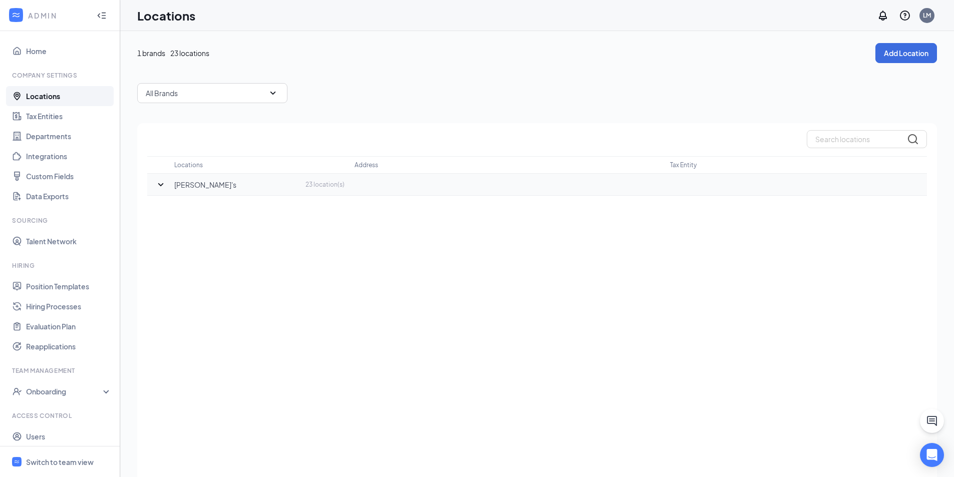
click at [165, 190] on icon "SmallChevronDown" at bounding box center [161, 185] width 12 height 12
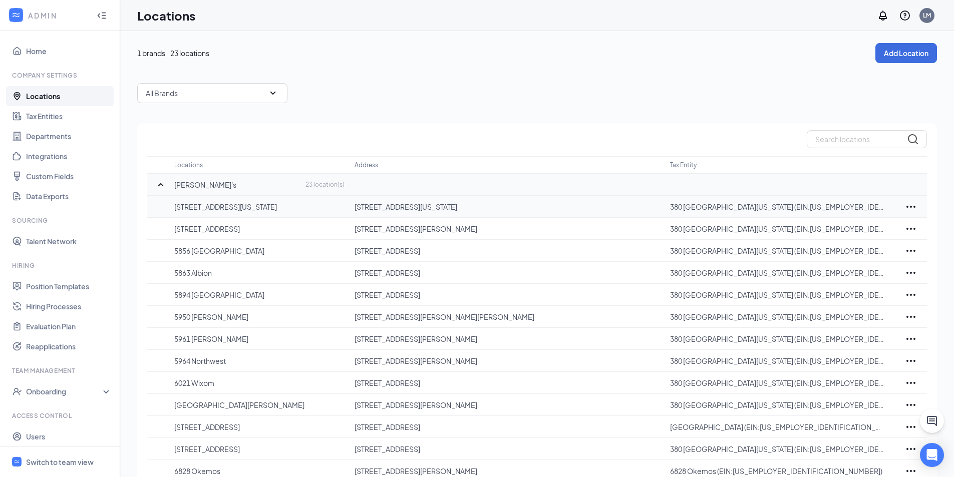
drag, startPoint x: 920, startPoint y: 200, endPoint x: 915, endPoint y: 204, distance: 6.1
click at [916, 203] on div at bounding box center [911, 207] width 32 height 12
click at [915, 204] on icon "Ellipses" at bounding box center [911, 207] width 12 height 12
click at [916, 205] on icon "Ellipses" at bounding box center [911, 207] width 12 height 12
click at [855, 237] on p "Edit" at bounding box center [867, 237] width 84 height 10
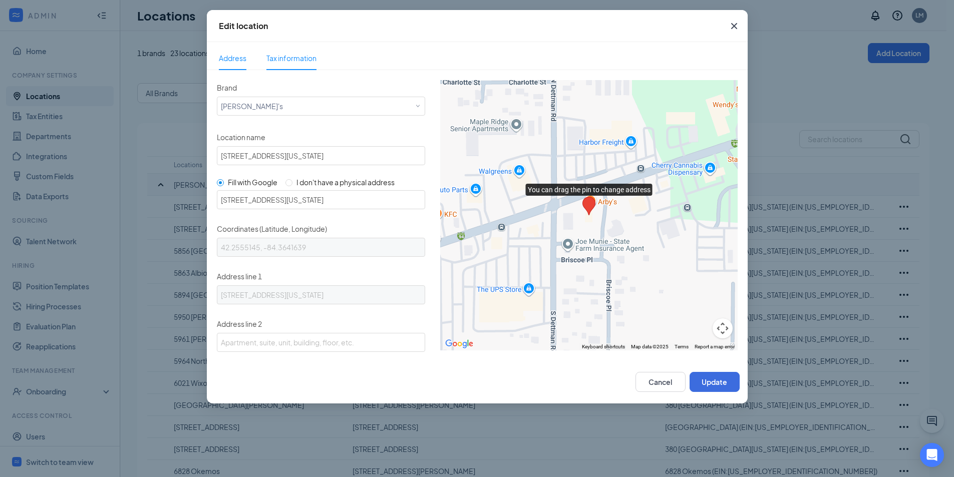
click at [305, 60] on span "Tax information" at bounding box center [291, 58] width 50 height 9
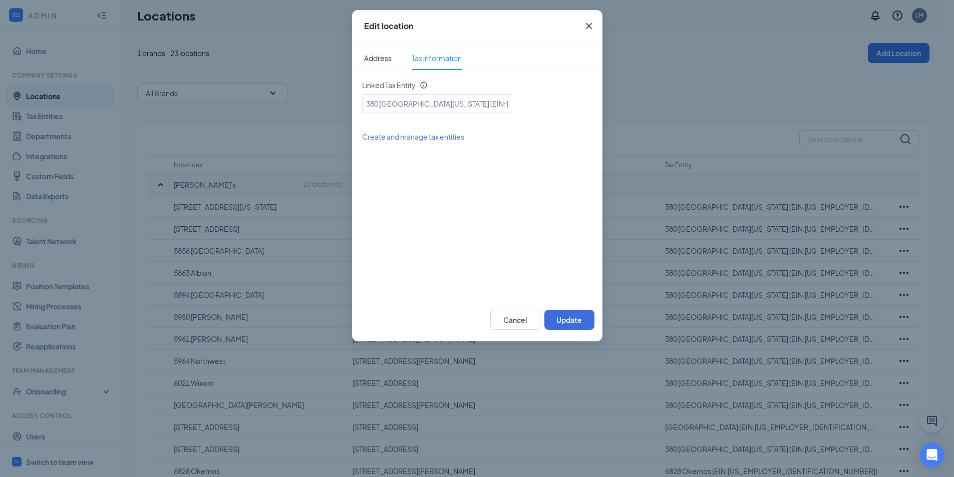
click at [581, 24] on span "Close" at bounding box center [588, 26] width 27 height 27
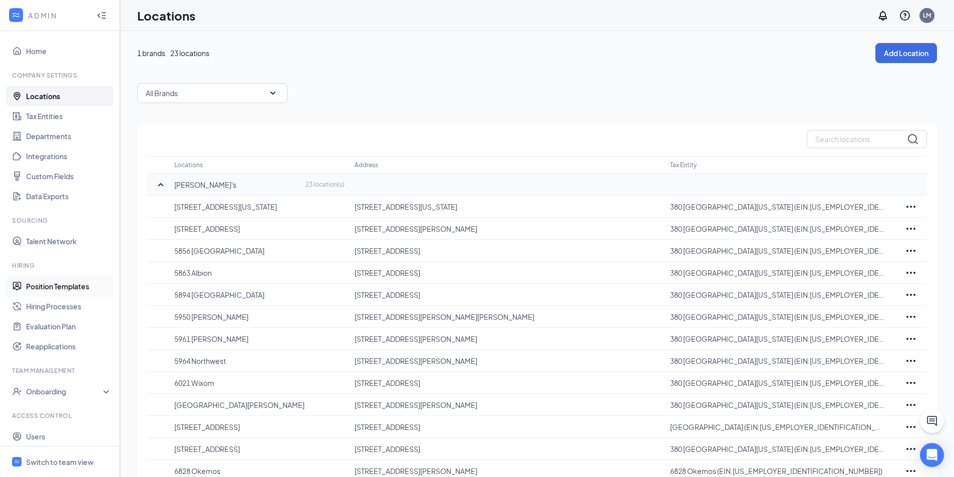
click at [59, 292] on link "Position Templates" at bounding box center [69, 286] width 86 height 20
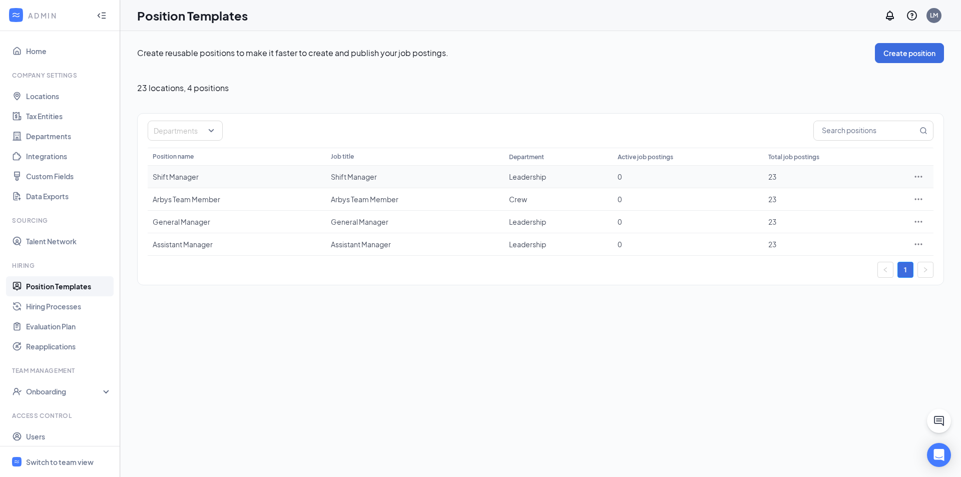
click at [917, 176] on icon "Ellipses" at bounding box center [919, 177] width 10 height 10
click at [877, 244] on span "View job postings" at bounding box center [858, 243] width 57 height 9
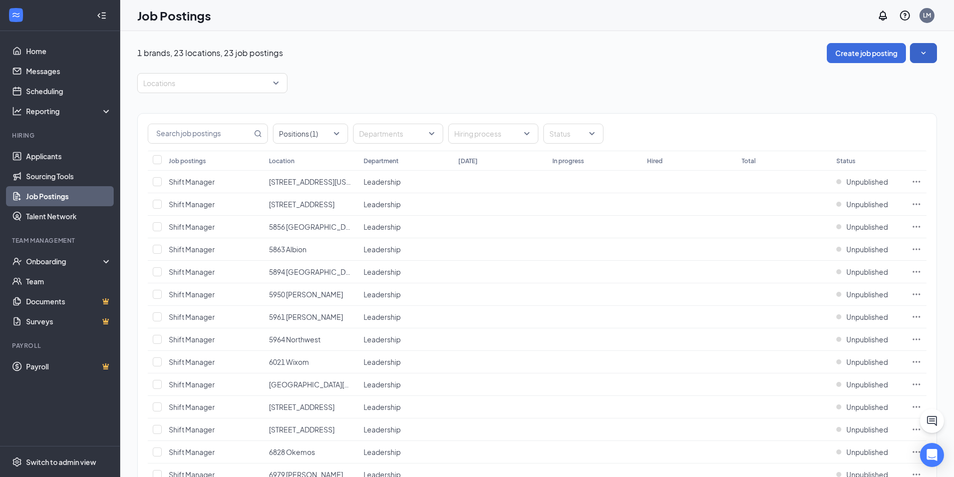
click at [923, 53] on icon "SmallChevronDown" at bounding box center [923, 53] width 10 height 10
click at [923, 53] on icon "SmallChevronUp" at bounding box center [923, 53] width 5 height 3
click at [918, 178] on icon "Ellipses" at bounding box center [916, 182] width 10 height 10
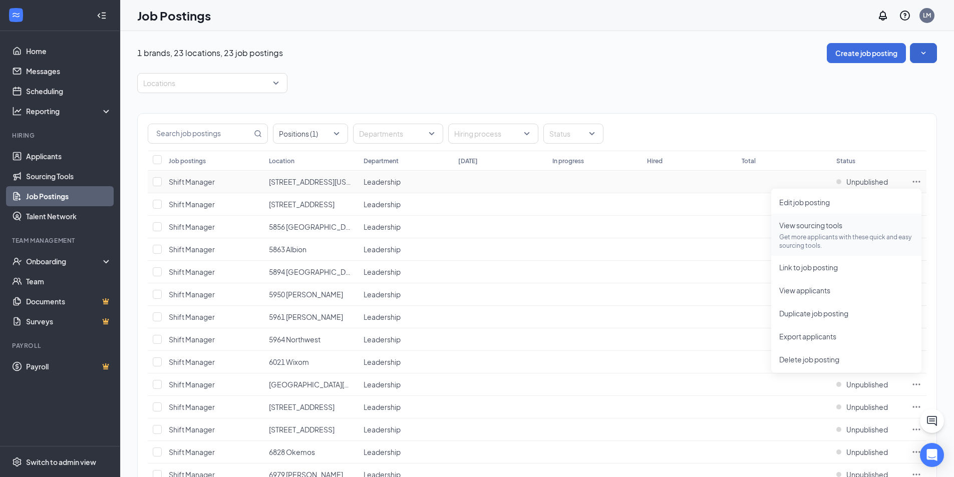
click at [830, 236] on p "Get more applicants with these quick and easy sourcing tools." at bounding box center [846, 241] width 134 height 17
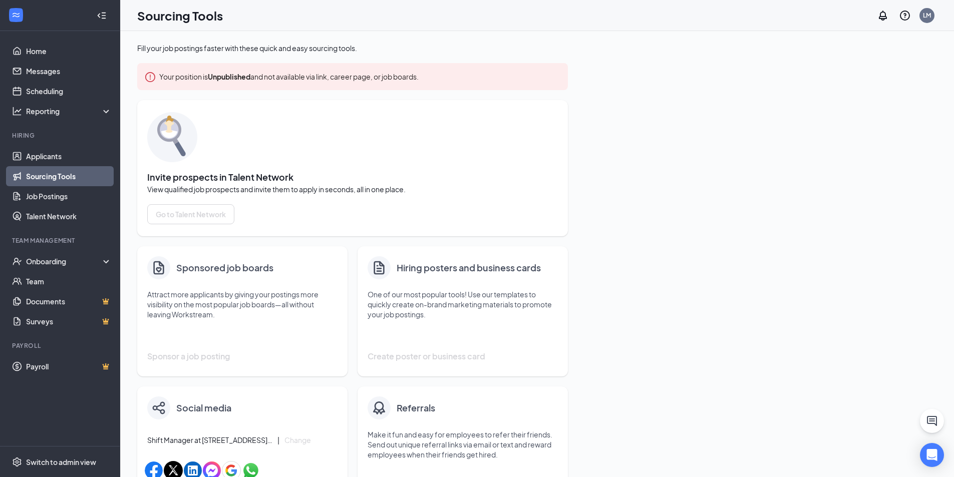
click at [93, 13] on div at bounding box center [102, 16] width 20 height 20
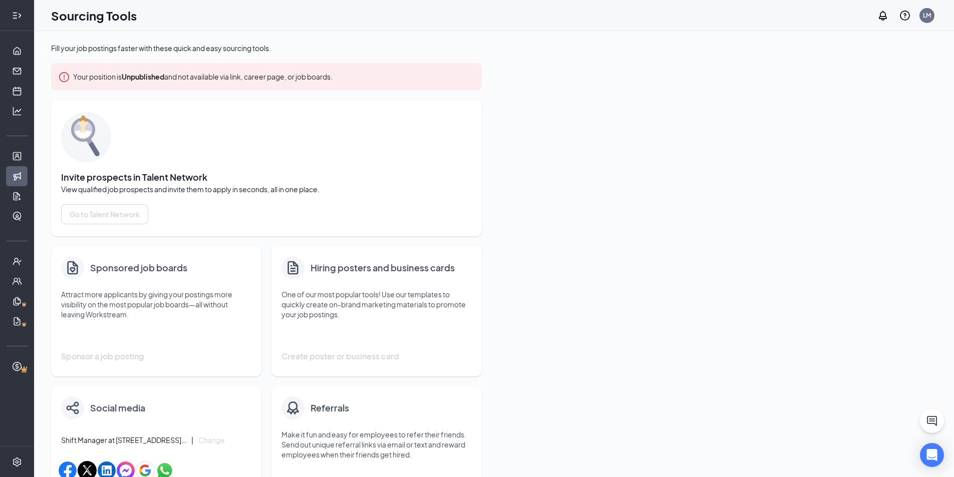
click at [20, 11] on icon "Expand" at bounding box center [17, 16] width 10 height 10
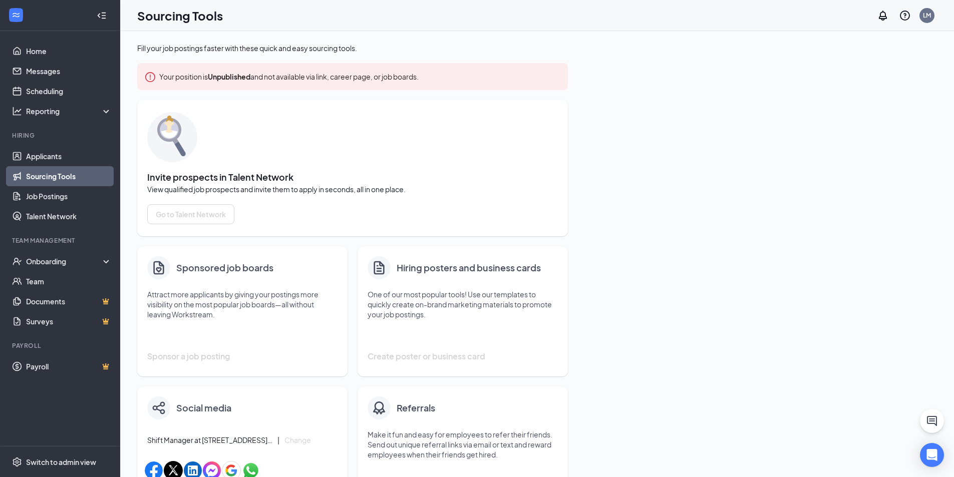
click at [70, 178] on link "Sourcing Tools" at bounding box center [69, 176] width 86 height 20
click at [42, 178] on link "Sourcing Tools" at bounding box center [69, 176] width 86 height 20
click at [76, 178] on link "Sourcing Tools" at bounding box center [69, 176] width 86 height 20
click at [56, 202] on link "Job Postings" at bounding box center [69, 196] width 86 height 20
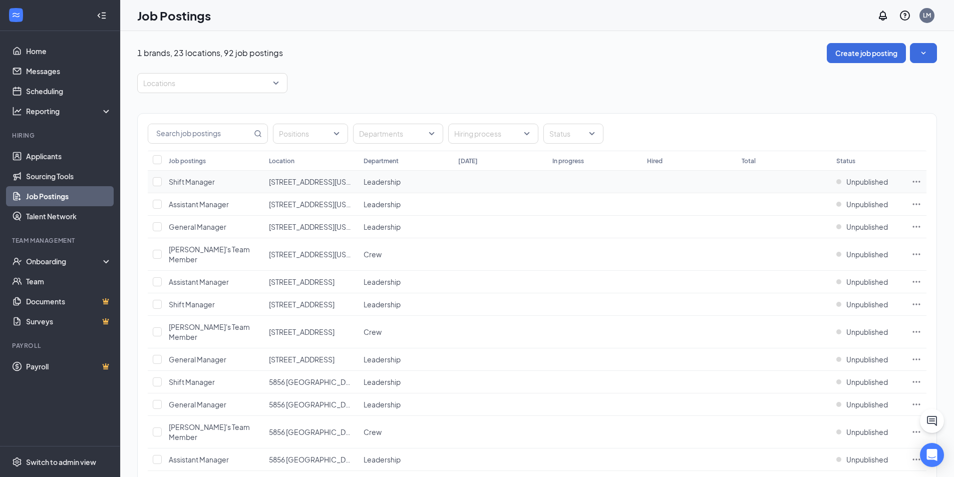
click at [914, 183] on icon "Ellipses" at bounding box center [916, 182] width 10 height 10
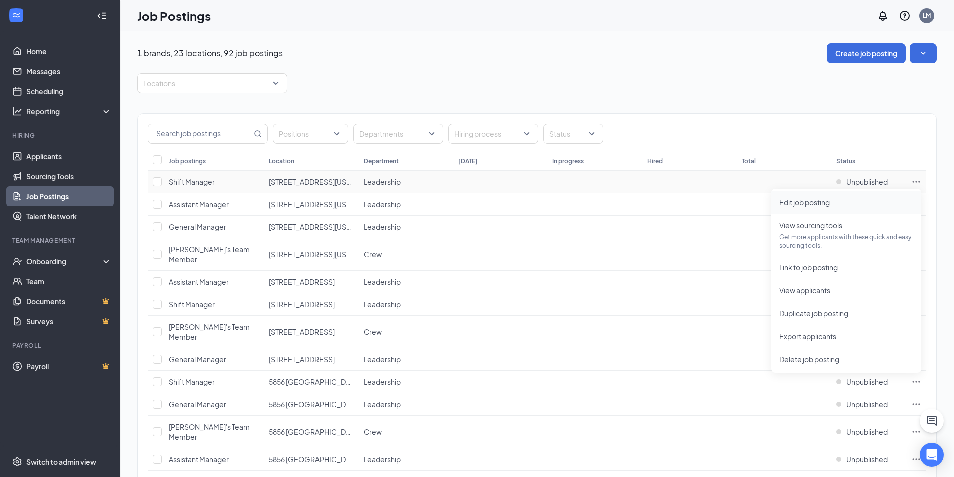
click at [848, 207] on span "Edit job posting" at bounding box center [846, 202] width 134 height 11
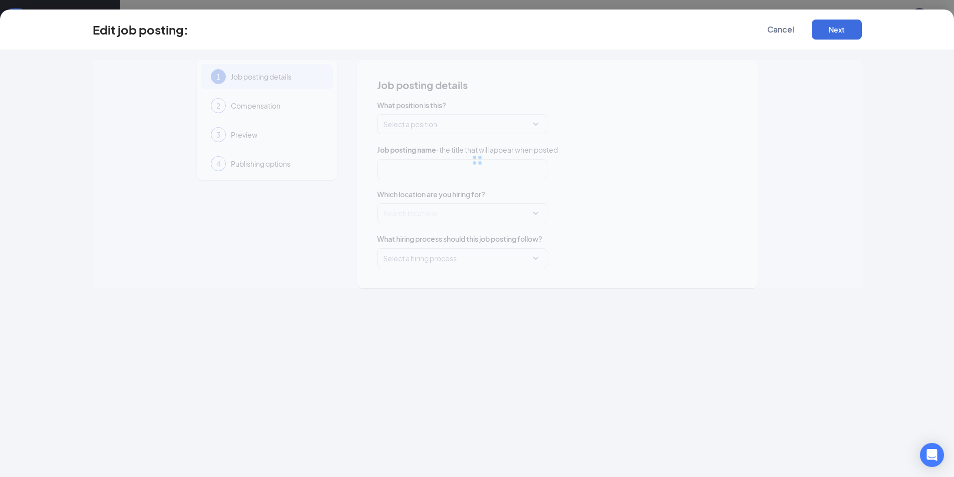
type input "Shift Manager"
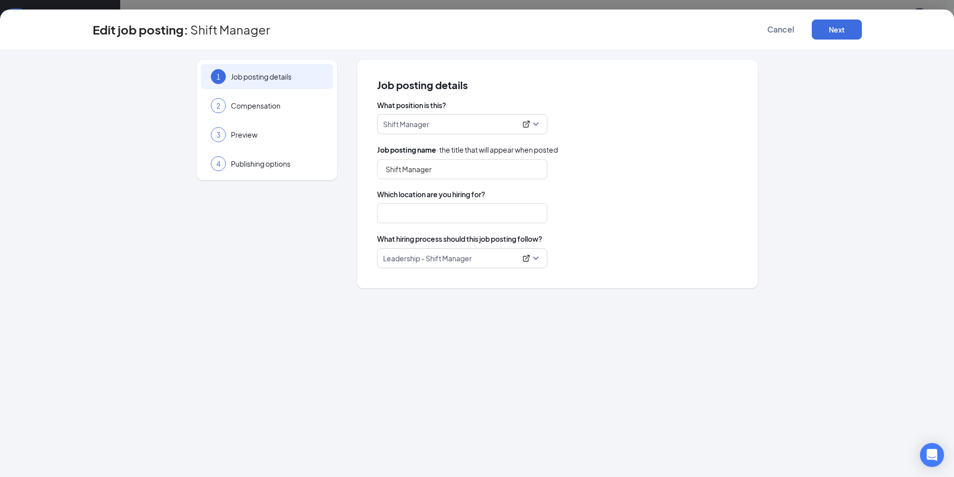
type input "[STREET_ADDRESS][US_STATE]"
click at [832, 35] on button "Next" at bounding box center [836, 30] width 50 height 20
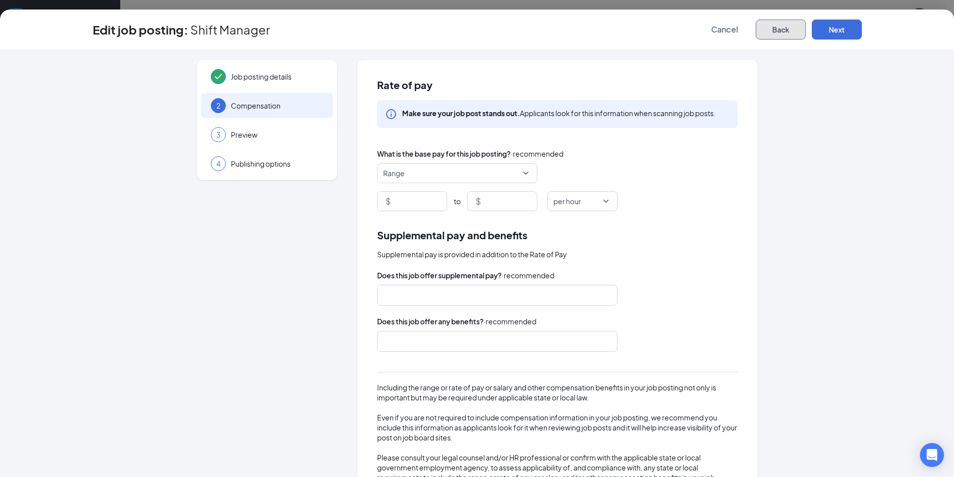
click at [779, 25] on button "Back" at bounding box center [780, 30] width 50 height 20
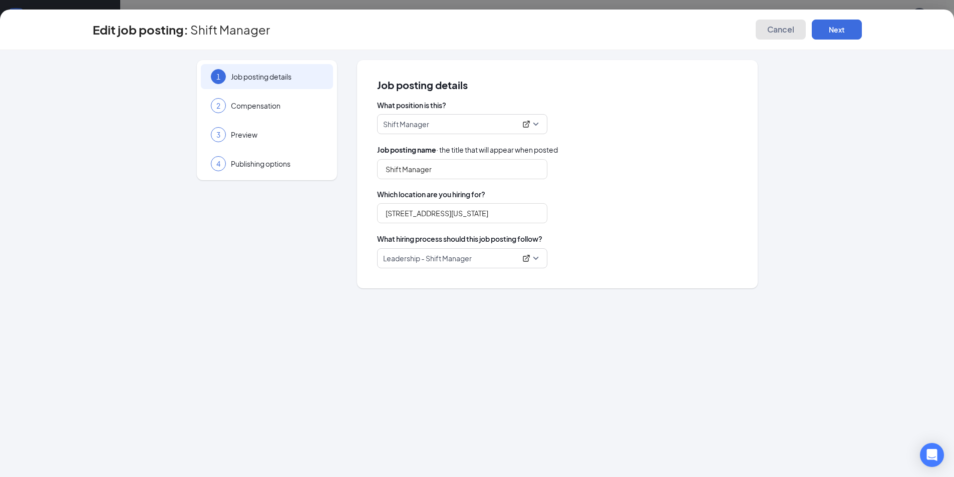
click at [777, 31] on span "Cancel" at bounding box center [780, 30] width 27 height 10
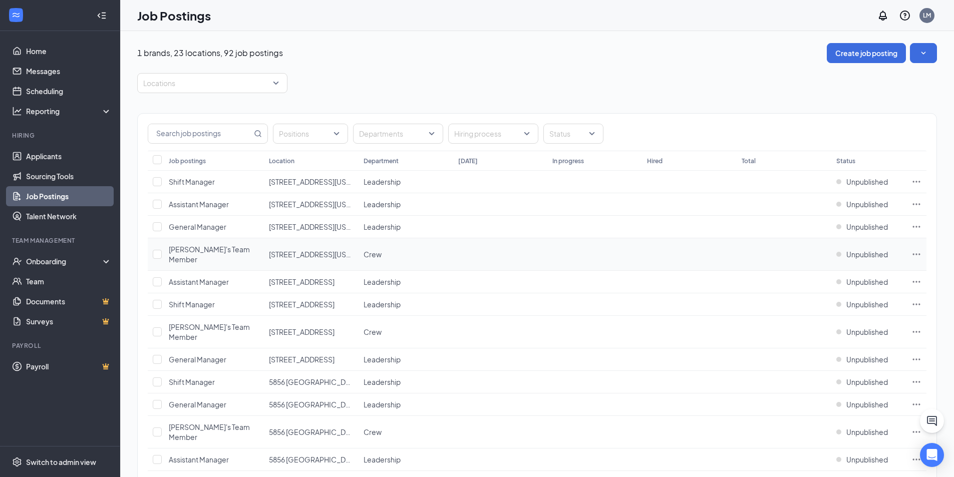
click at [913, 249] on icon "Ellipses" at bounding box center [916, 254] width 10 height 10
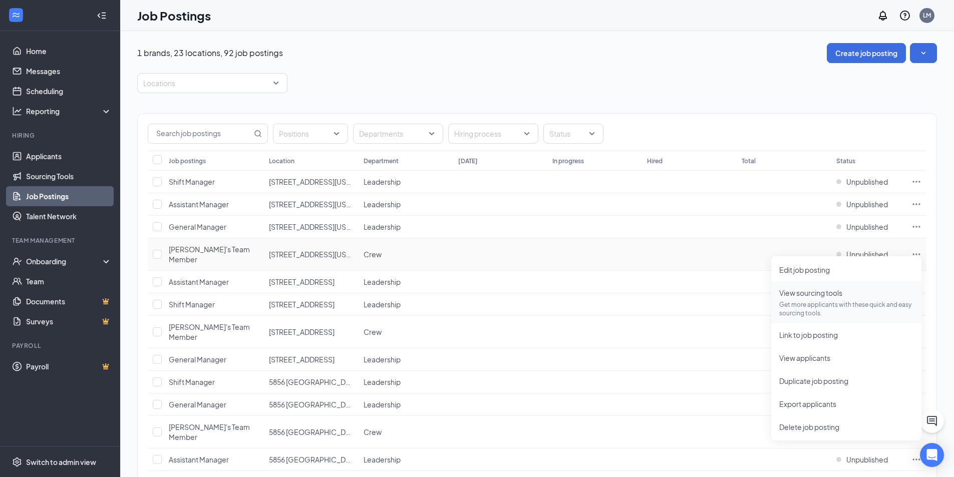
click at [823, 306] on p "Get more applicants with these quick and easy sourcing tools." at bounding box center [846, 308] width 134 height 17
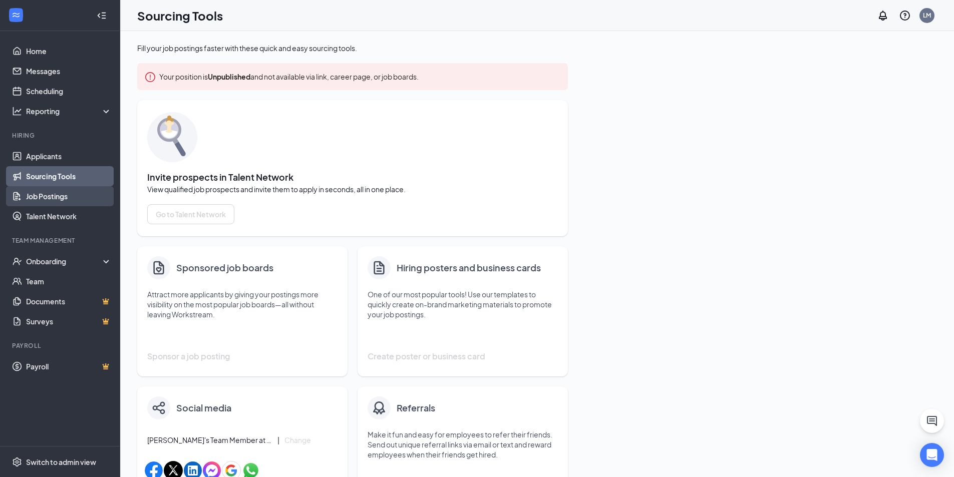
click at [57, 194] on link "Job Postings" at bounding box center [69, 196] width 86 height 20
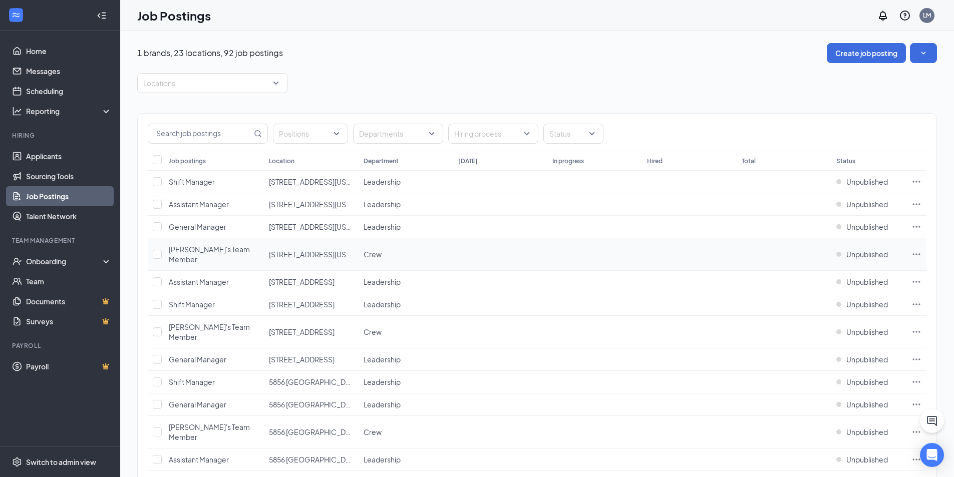
click at [913, 249] on icon "Ellipses" at bounding box center [916, 254] width 10 height 10
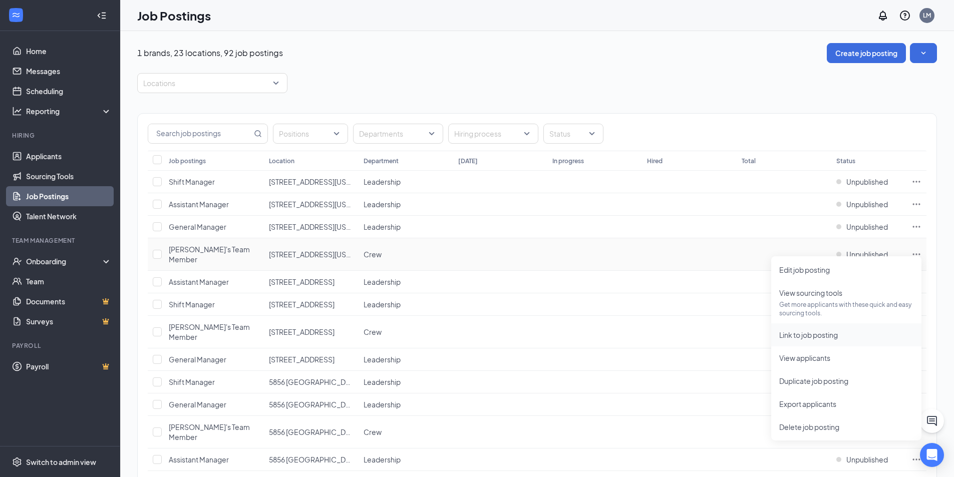
click at [827, 339] on span "Link to job posting" at bounding box center [846, 334] width 134 height 11
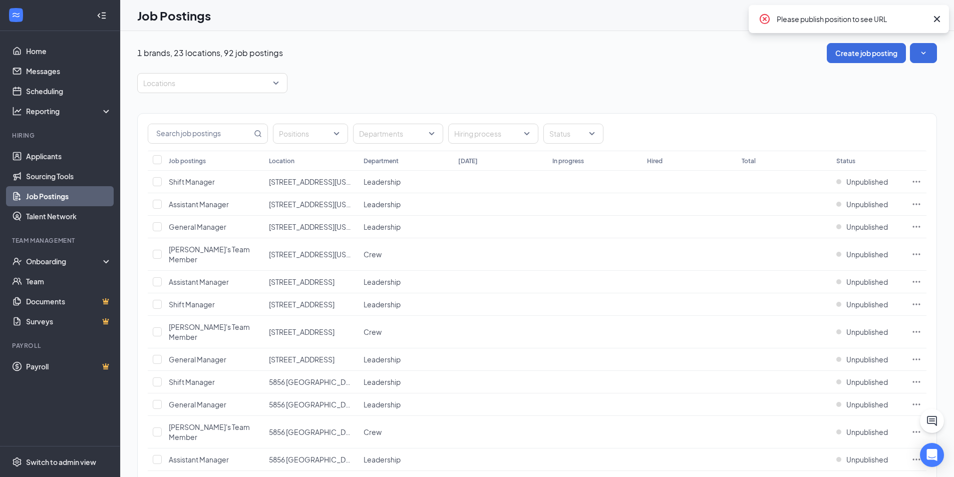
click at [937, 21] on icon "Cross" at bounding box center [937, 19] width 12 height 12
click at [917, 249] on icon "Ellipses" at bounding box center [916, 254] width 10 height 10
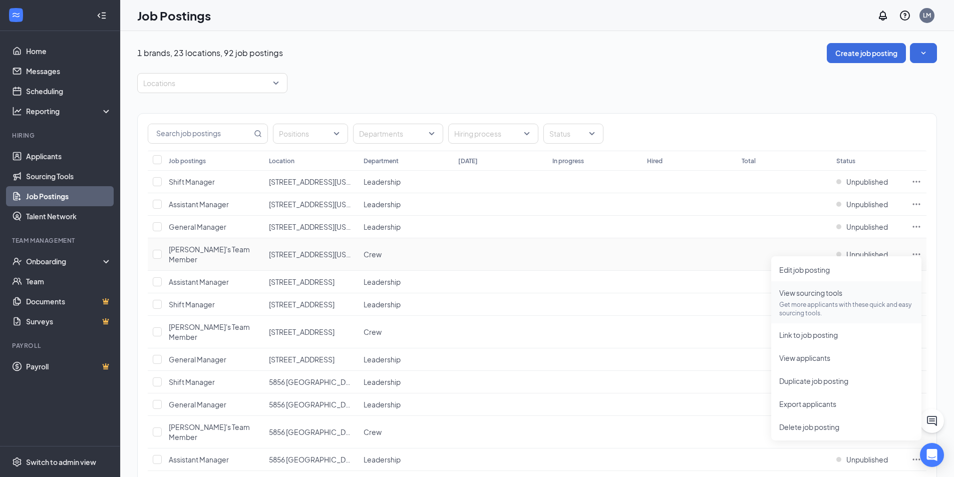
click at [832, 305] on p "Get more applicants with these quick and easy sourcing tools." at bounding box center [846, 308] width 134 height 17
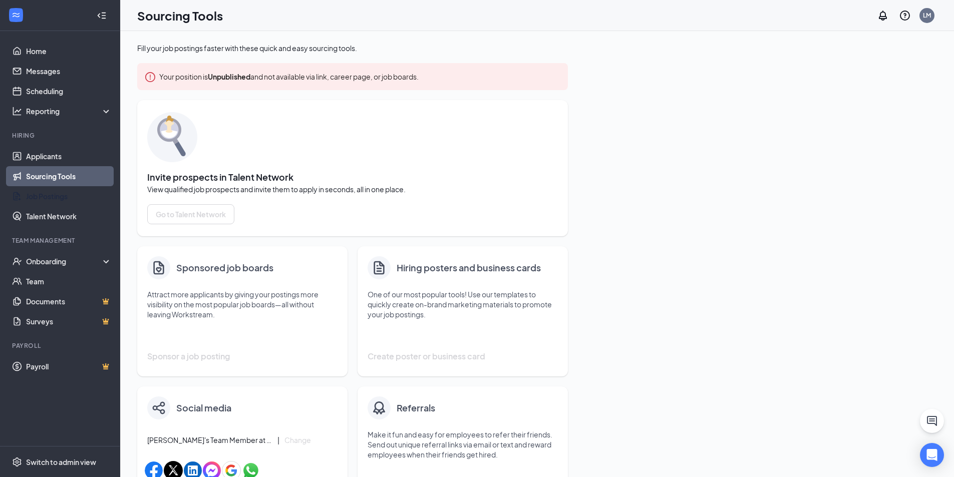
click at [234, 176] on span "Invite prospects in Talent Network" at bounding box center [352, 177] width 411 height 10
drag, startPoint x: 254, startPoint y: 177, endPoint x: 268, endPoint y: 177, distance: 14.0
click at [268, 177] on span "Invite prospects in Talent Network" at bounding box center [352, 177] width 411 height 10
click at [297, 177] on span "Invite prospects in Talent Network" at bounding box center [352, 177] width 411 height 10
click at [63, 173] on link "Sourcing Tools" at bounding box center [69, 176] width 86 height 20
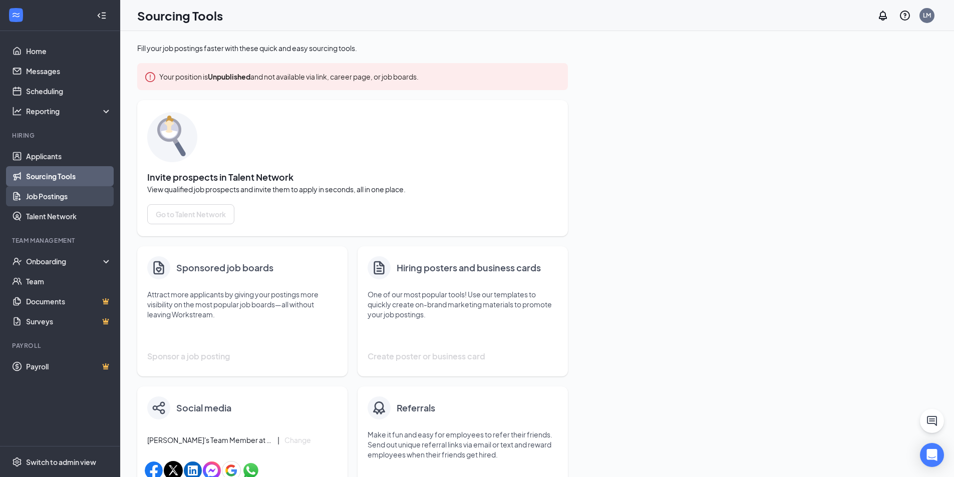
click at [60, 193] on link "Job Postings" at bounding box center [69, 196] width 86 height 20
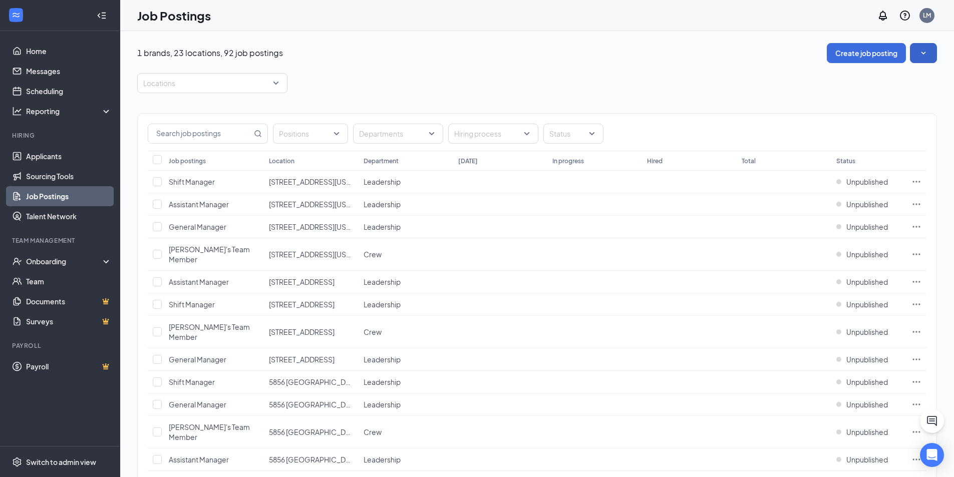
click at [930, 47] on button "button" at bounding box center [923, 53] width 27 height 20
click at [866, 121] on span "View job postings on the career page" at bounding box center [854, 122] width 120 height 9
drag, startPoint x: 930, startPoint y: 47, endPoint x: 922, endPoint y: 26, distance: 22.0
click at [930, 47] on button "button" at bounding box center [923, 53] width 27 height 20
click at [65, 201] on link "Job Postings" at bounding box center [69, 196] width 86 height 20
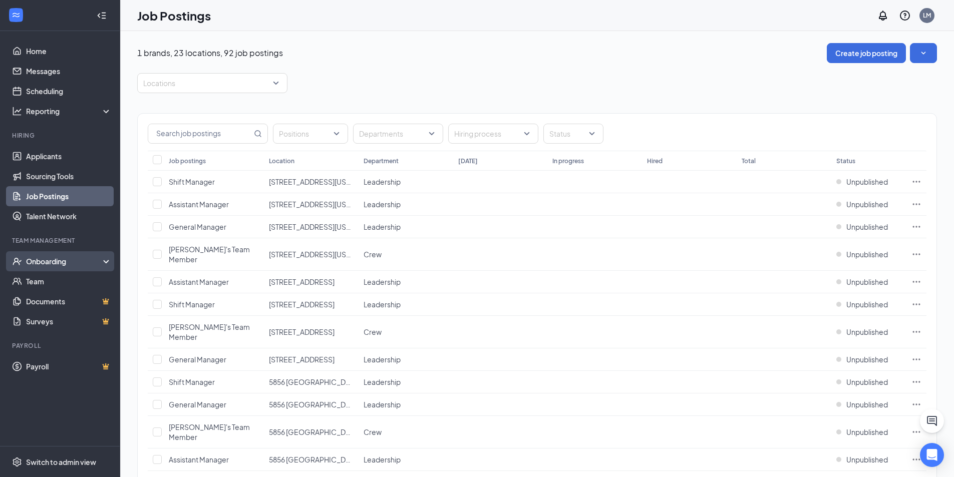
click at [96, 263] on div "Onboarding" at bounding box center [64, 261] width 77 height 10
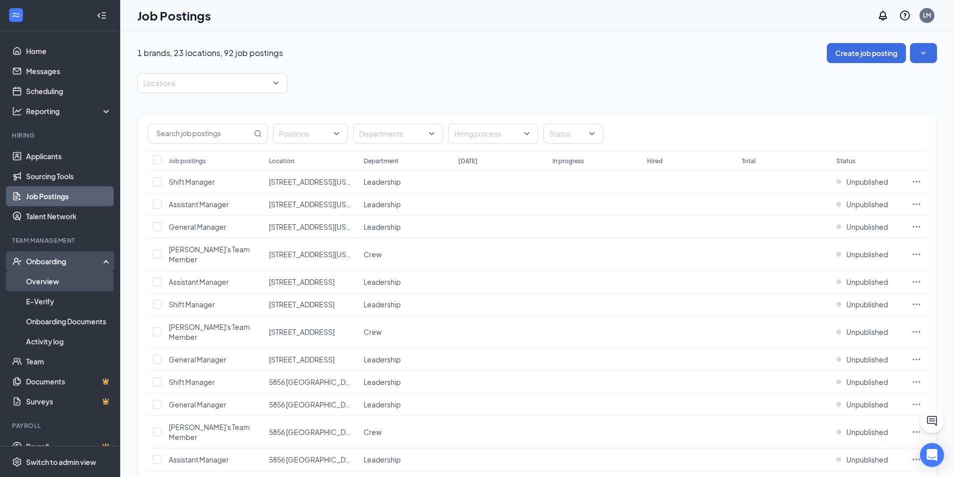
click at [73, 280] on link "Overview" at bounding box center [69, 281] width 86 height 20
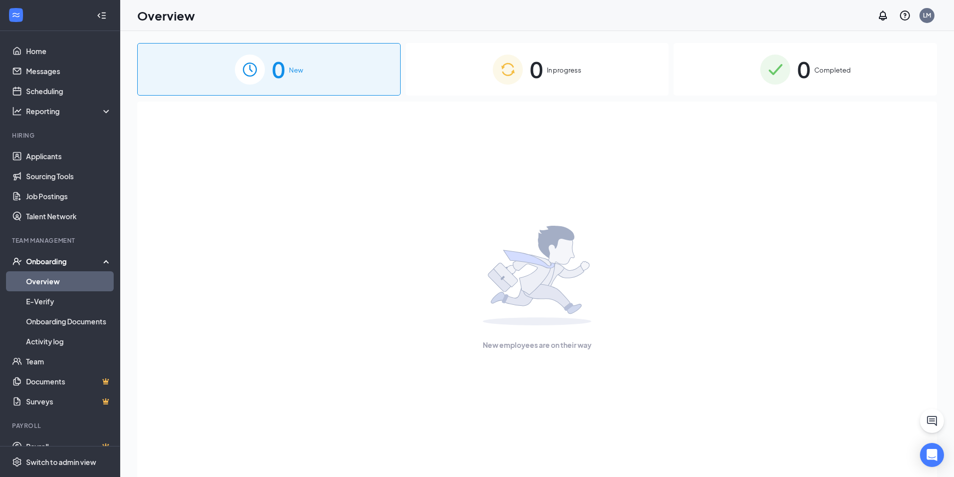
click at [79, 261] on div "Onboarding" at bounding box center [64, 261] width 77 height 10
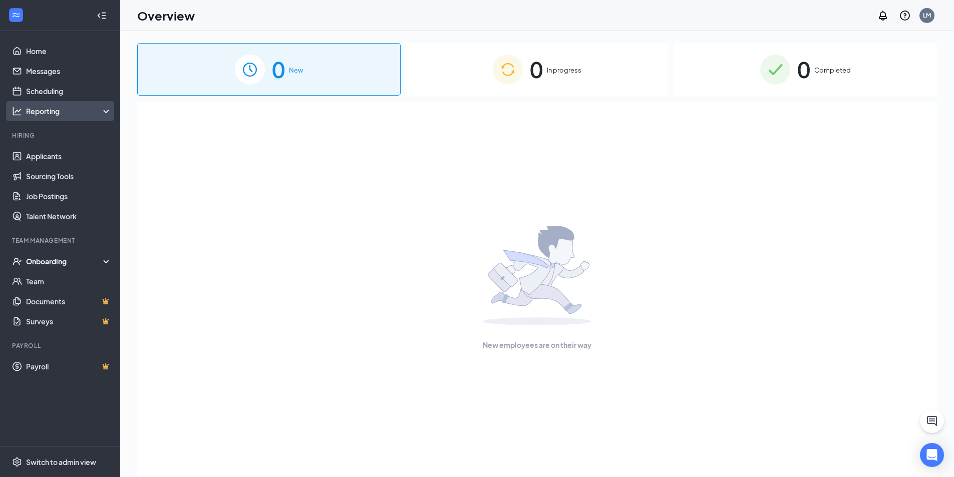
click at [91, 112] on div "Reporting" at bounding box center [69, 111] width 86 height 10
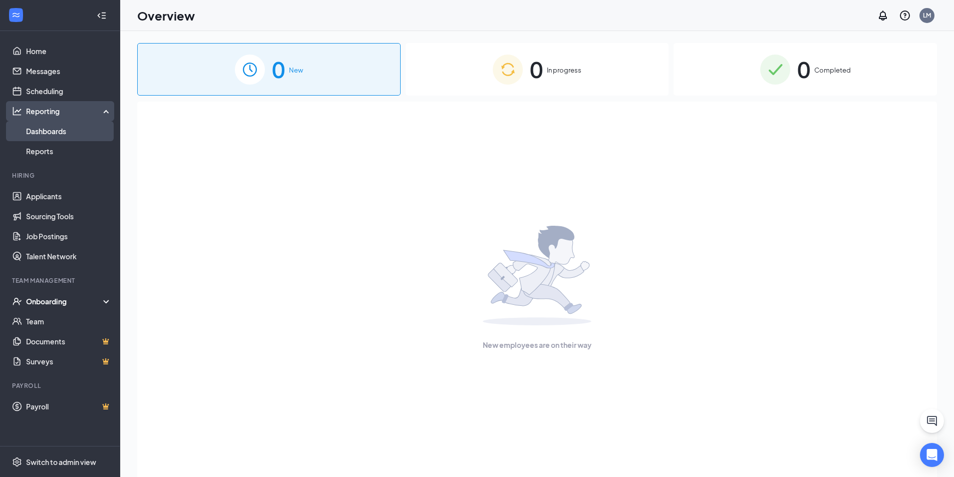
click at [74, 127] on link "Dashboards" at bounding box center [69, 131] width 86 height 20
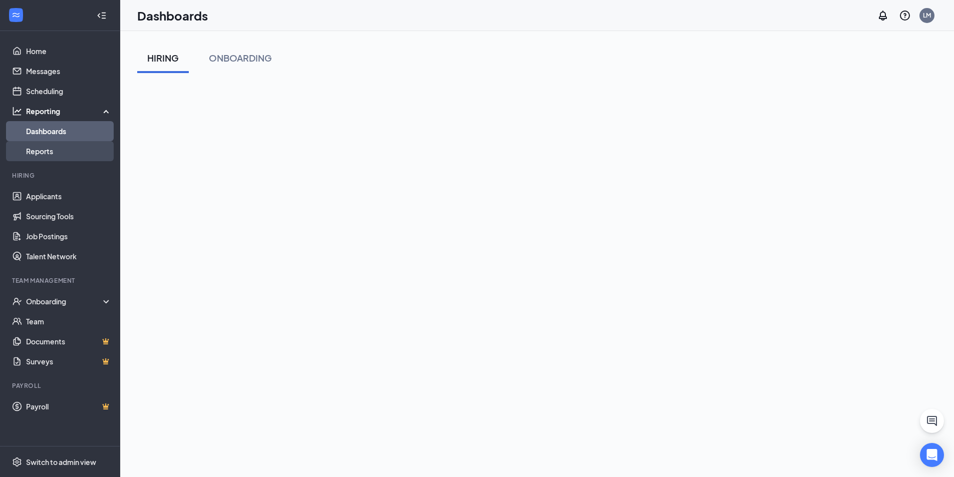
click at [72, 146] on link "Reports" at bounding box center [69, 151] width 86 height 20
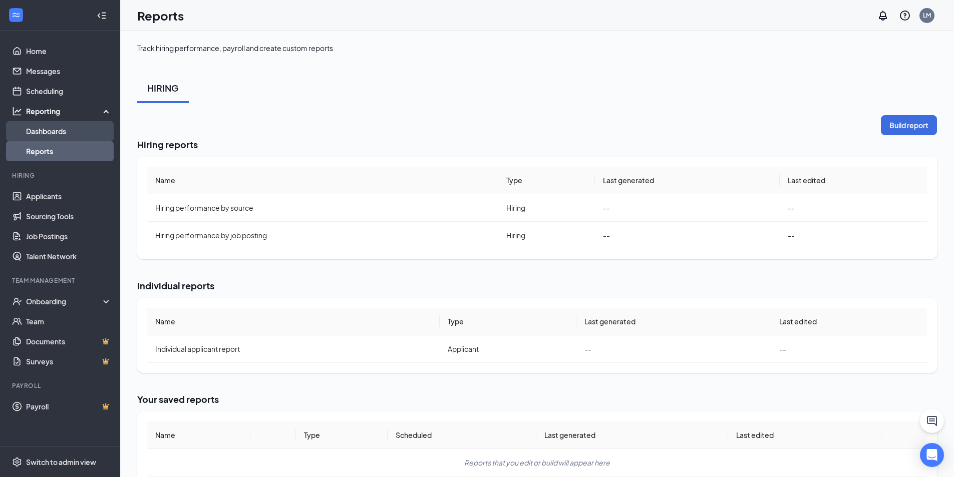
click at [84, 128] on link "Dashboards" at bounding box center [69, 131] width 86 height 20
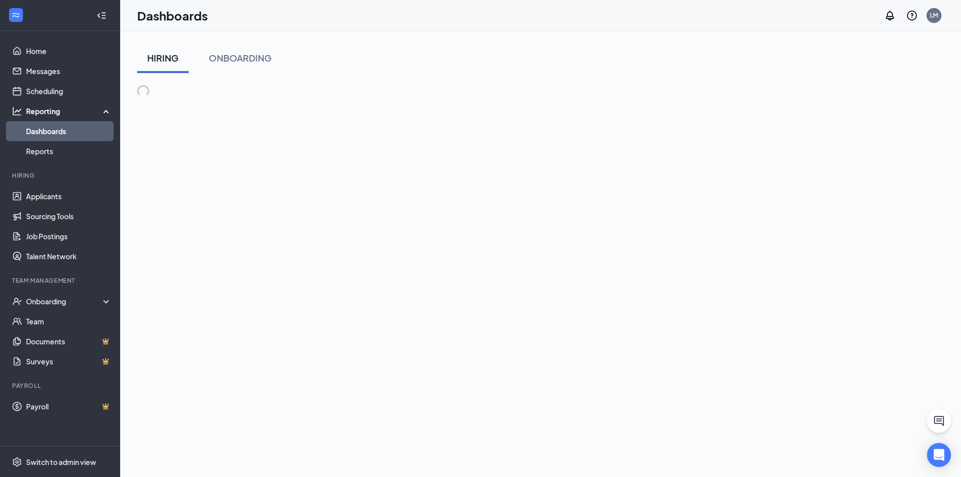
click at [90, 113] on div "Reporting" at bounding box center [69, 111] width 86 height 10
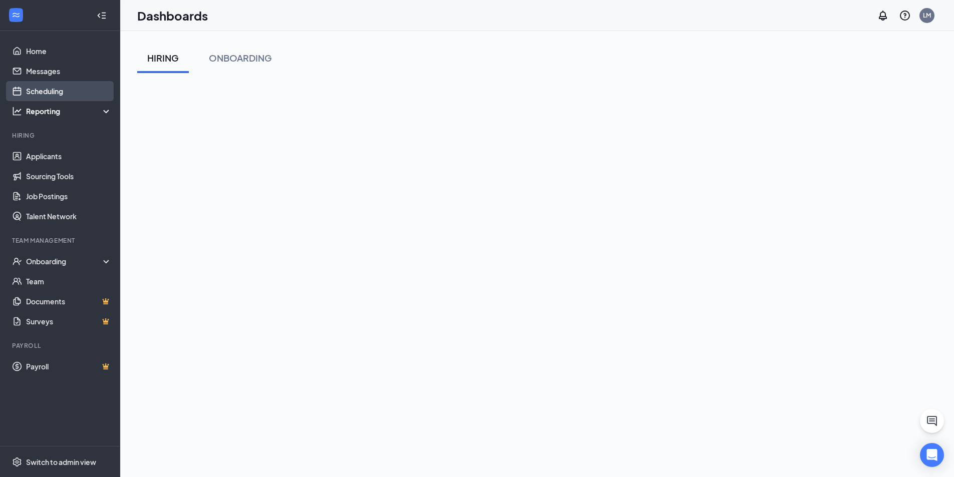
click at [60, 89] on link "Scheduling" at bounding box center [69, 91] width 86 height 20
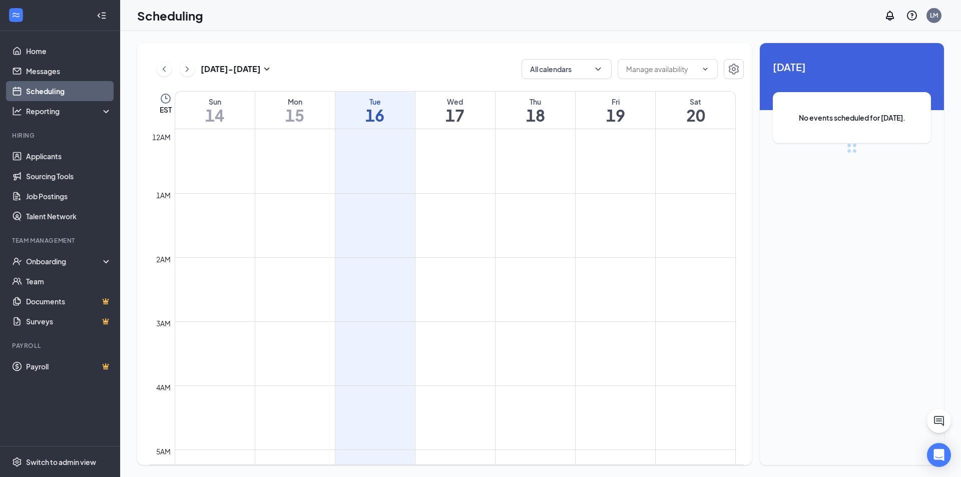
scroll to position [492, 0]
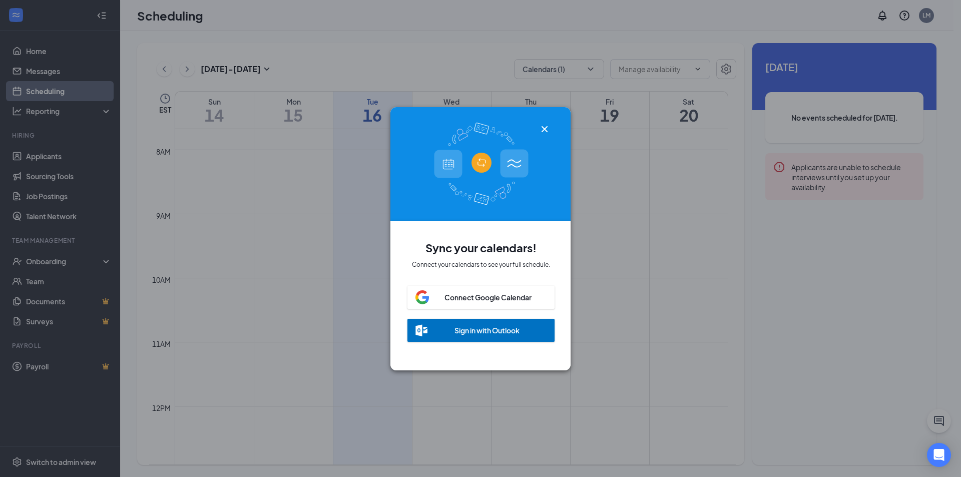
click at [543, 126] on icon "Cross" at bounding box center [545, 129] width 6 height 6
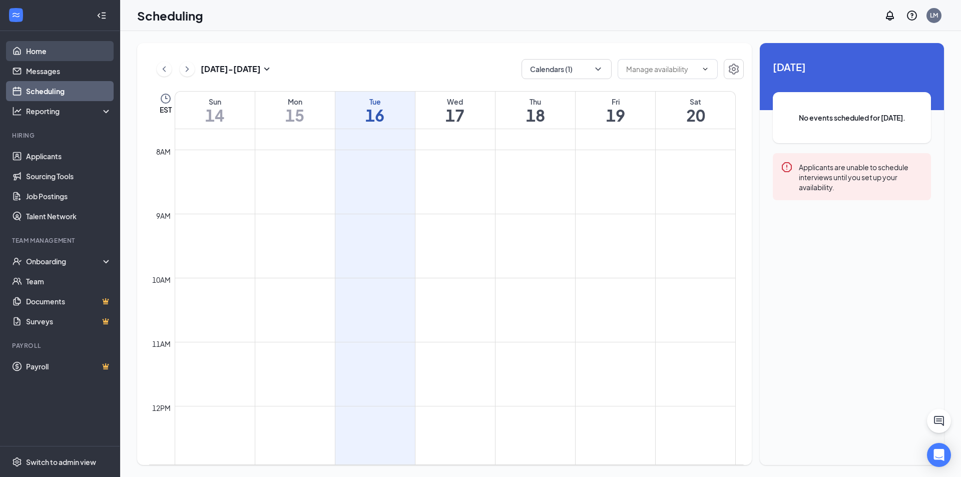
click at [57, 50] on link "Home" at bounding box center [69, 51] width 86 height 20
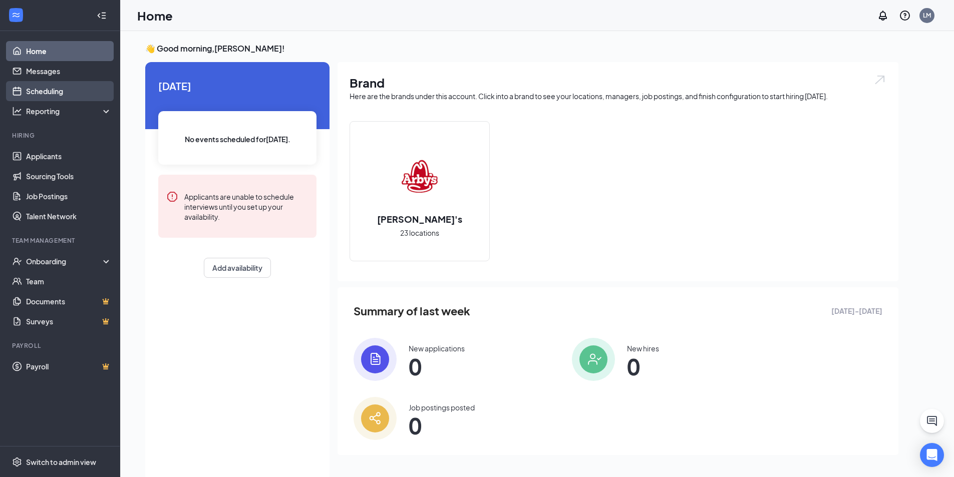
click at [82, 88] on link "Scheduling" at bounding box center [69, 91] width 86 height 20
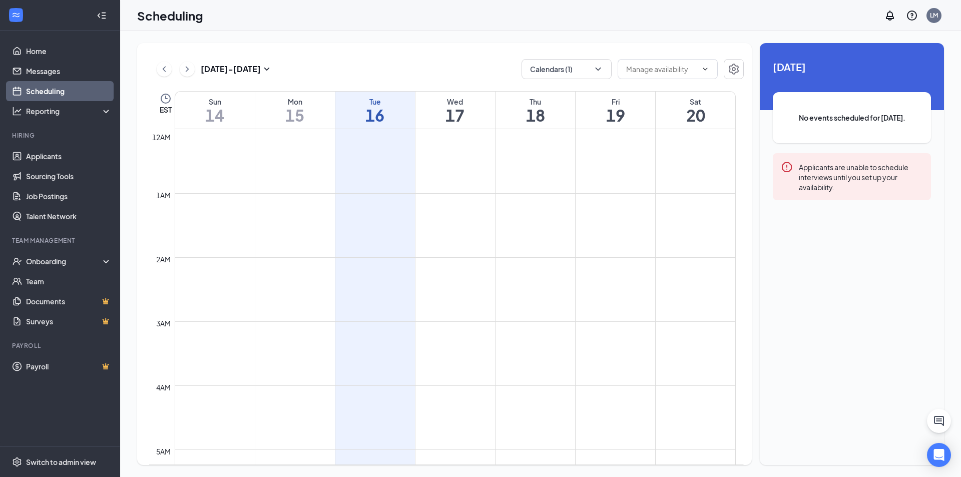
click at [368, 223] on td at bounding box center [455, 217] width 561 height 16
click at [705, 67] on icon "ChevronDown" at bounding box center [705, 69] width 8 height 8
click at [679, 72] on input "text" at bounding box center [661, 69] width 71 height 11
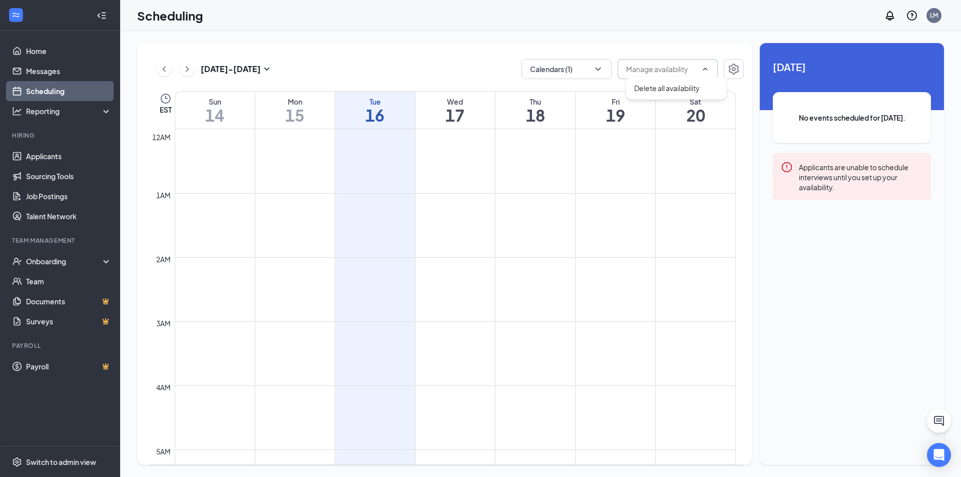
click at [697, 67] on input "text" at bounding box center [661, 69] width 71 height 11
click at [732, 71] on icon "Settings" at bounding box center [734, 69] width 12 height 12
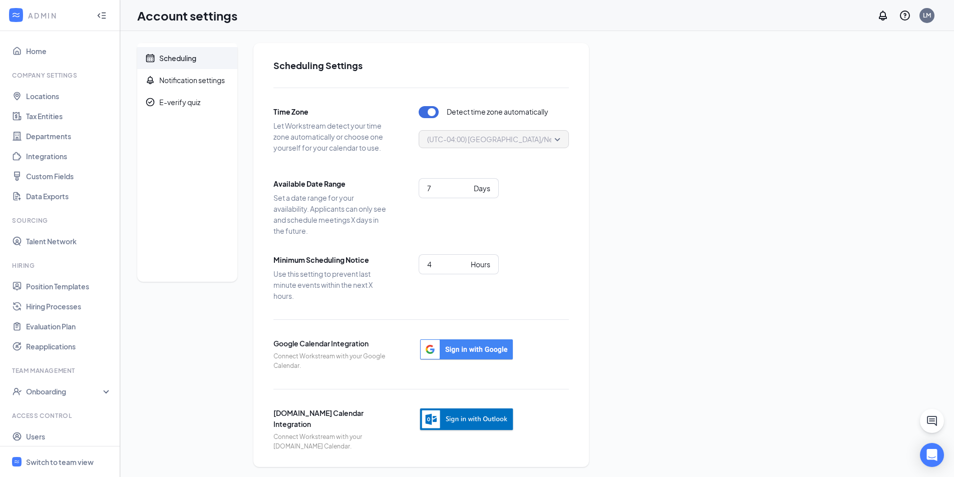
scroll to position [2, 0]
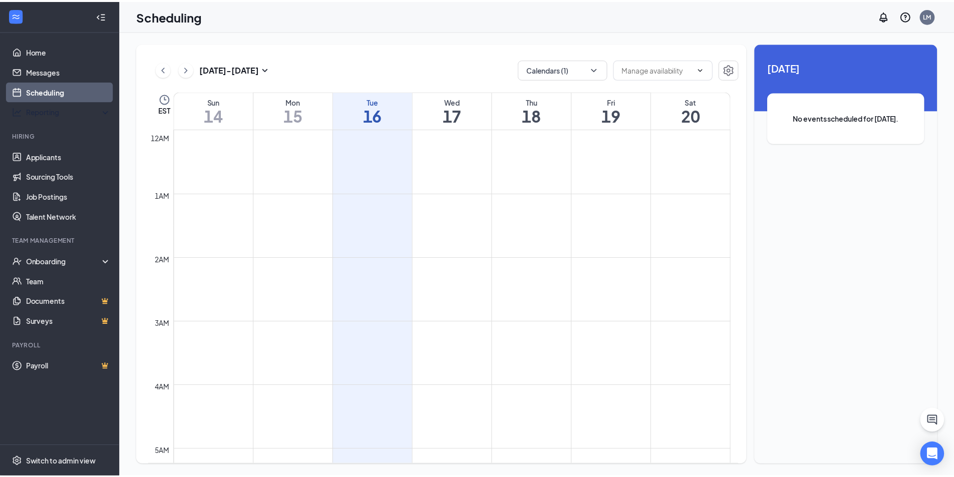
scroll to position [492, 0]
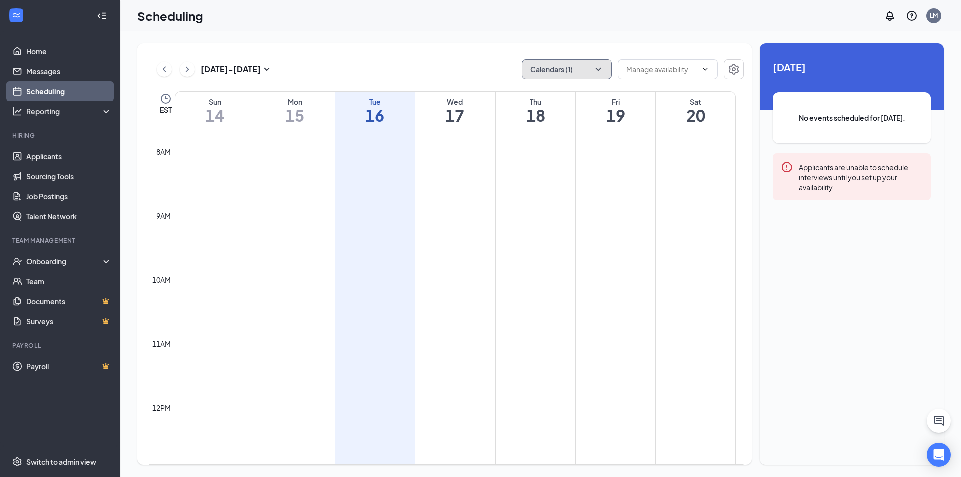
click at [593, 67] on button "Calendars (1)" at bounding box center [567, 69] width 90 height 20
click at [600, 70] on icon "ChevronUp" at bounding box center [598, 69] width 10 height 10
click at [730, 70] on icon "Settings" at bounding box center [734, 69] width 10 height 11
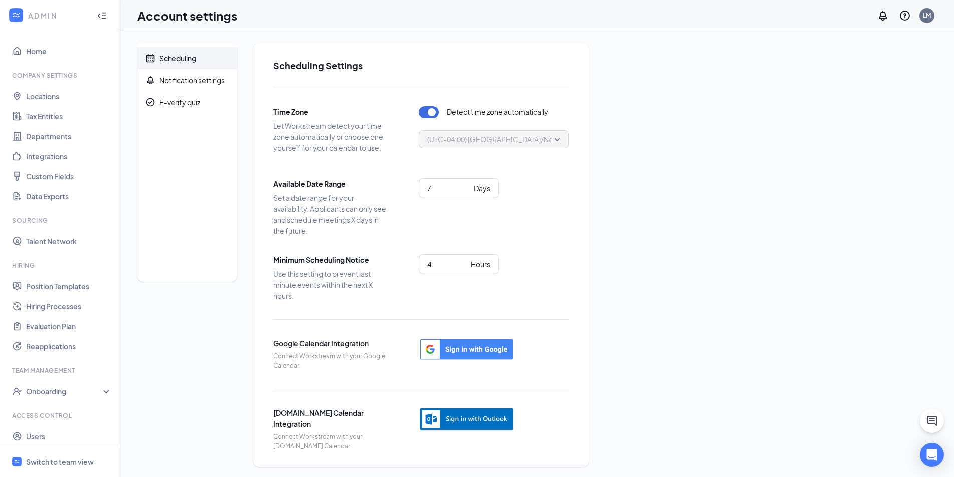
scroll to position [2, 0]
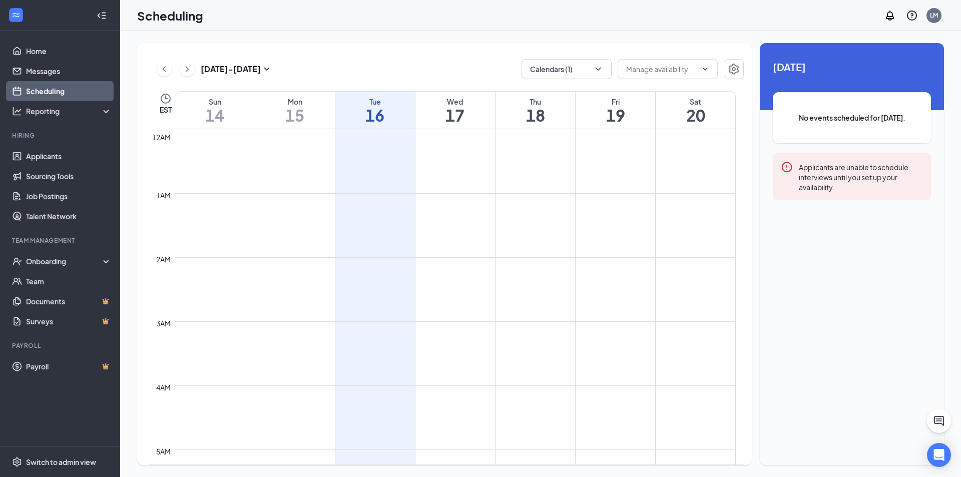
scroll to position [492, 0]
click at [592, 72] on button "Calendars (1)" at bounding box center [567, 69] width 90 height 20
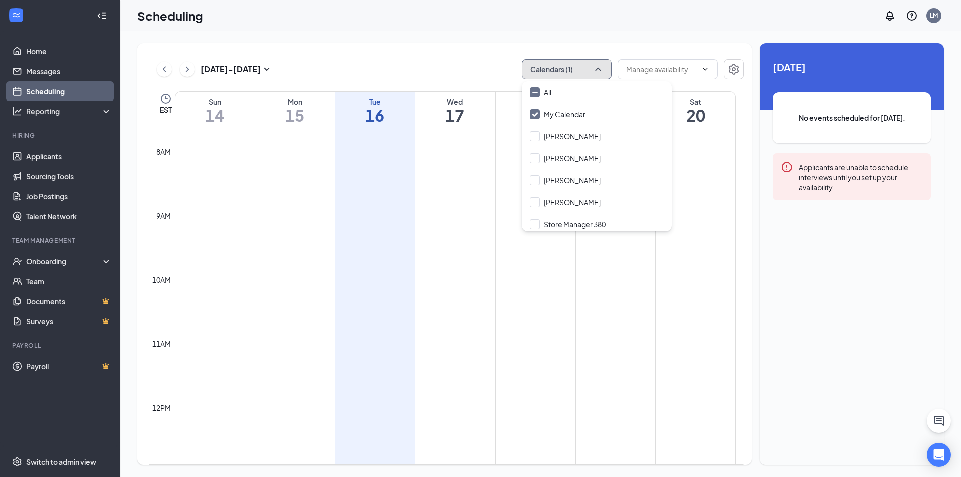
click at [593, 66] on icon "ChevronUp" at bounding box center [598, 69] width 10 height 10
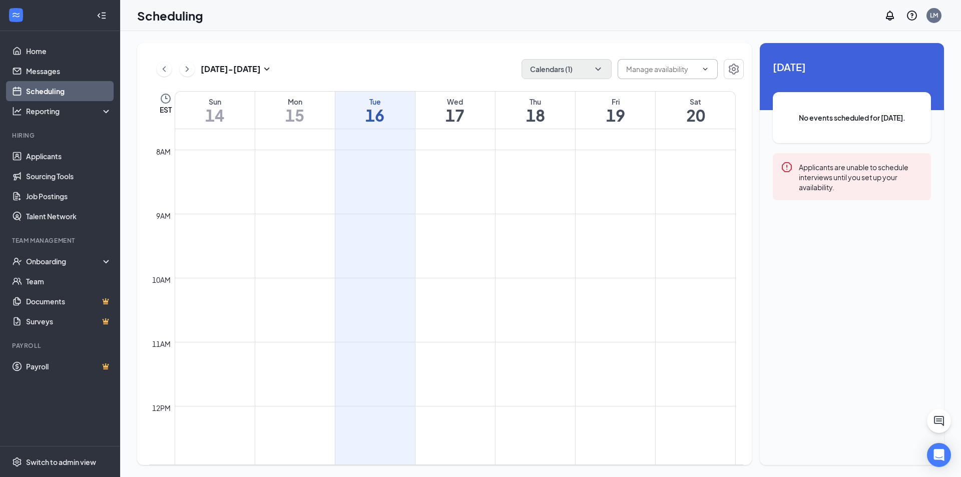
click at [676, 68] on input "text" at bounding box center [661, 69] width 71 height 11
click at [672, 69] on input "text" at bounding box center [661, 69] width 71 height 11
click at [381, 187] on td at bounding box center [455, 190] width 561 height 16
click at [381, 235] on td at bounding box center [455, 238] width 561 height 16
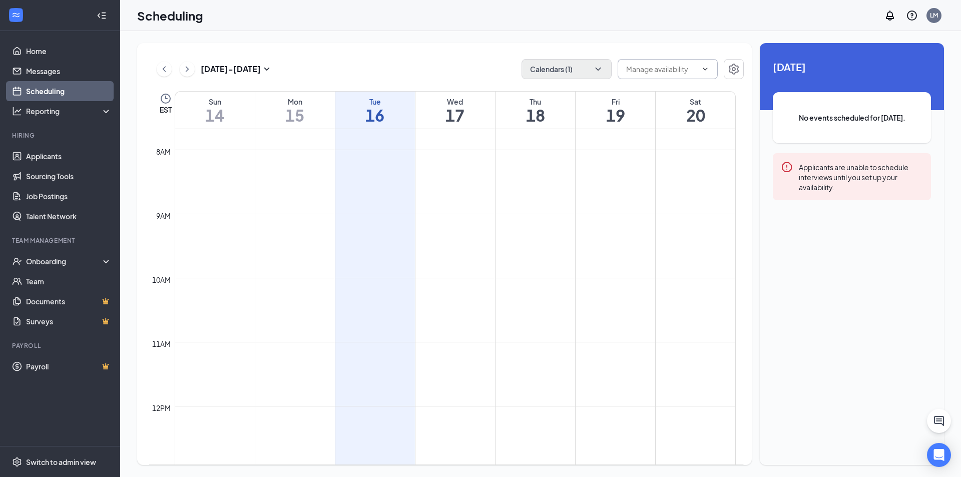
click at [864, 174] on div "Applicants are unable to schedule interviews until you set up your availability." at bounding box center [861, 176] width 124 height 31
click at [849, 128] on div "No events scheduled for today." at bounding box center [852, 117] width 158 height 51
click at [81, 106] on div "Reporting" at bounding box center [69, 111] width 86 height 10
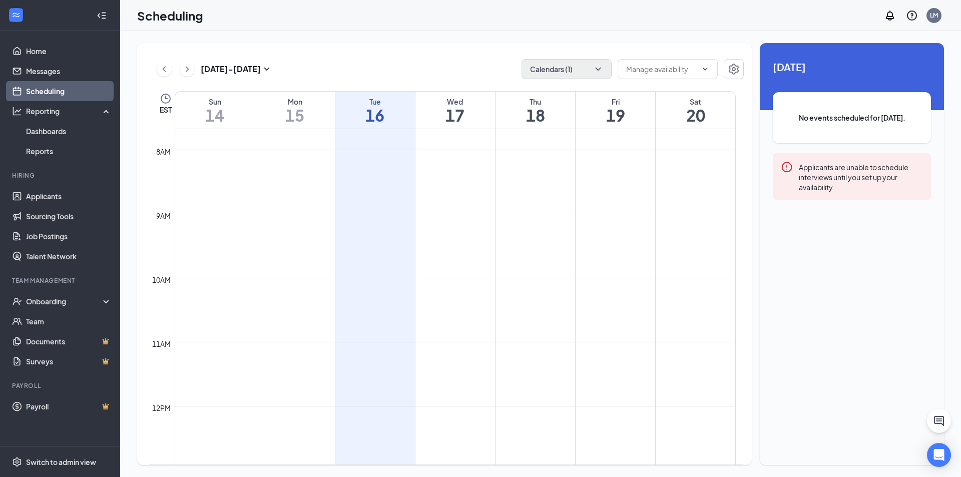
click at [66, 92] on link "Scheduling" at bounding box center [69, 91] width 86 height 20
click at [68, 107] on div "Reporting" at bounding box center [69, 111] width 86 height 10
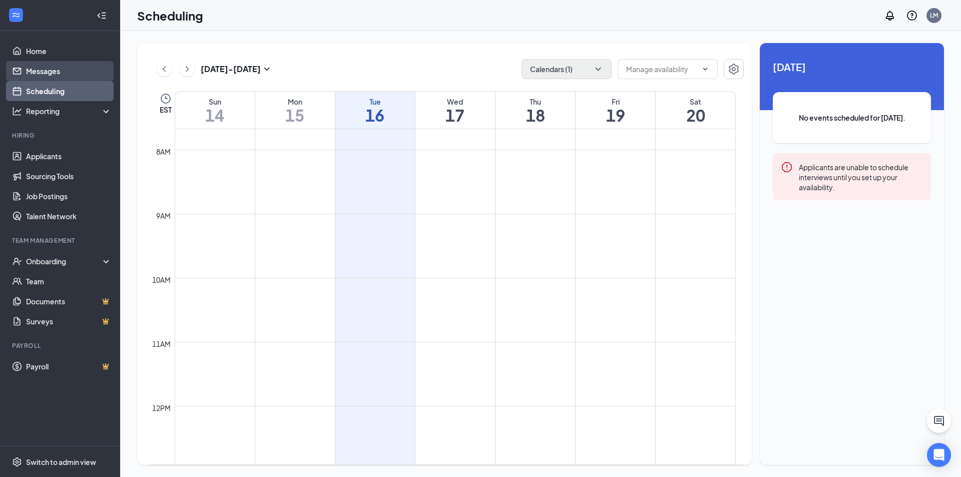
click at [44, 68] on link "Messages" at bounding box center [69, 71] width 86 height 20
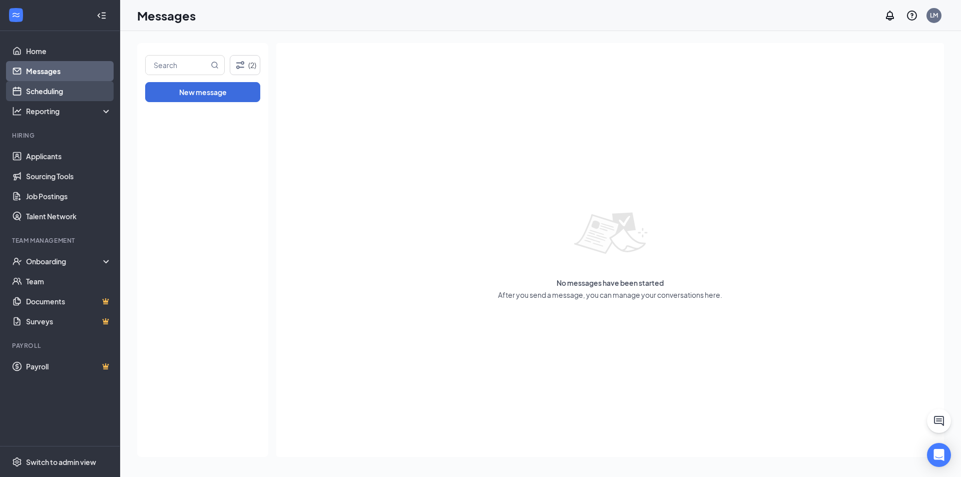
click at [68, 92] on link "Scheduling" at bounding box center [69, 91] width 86 height 20
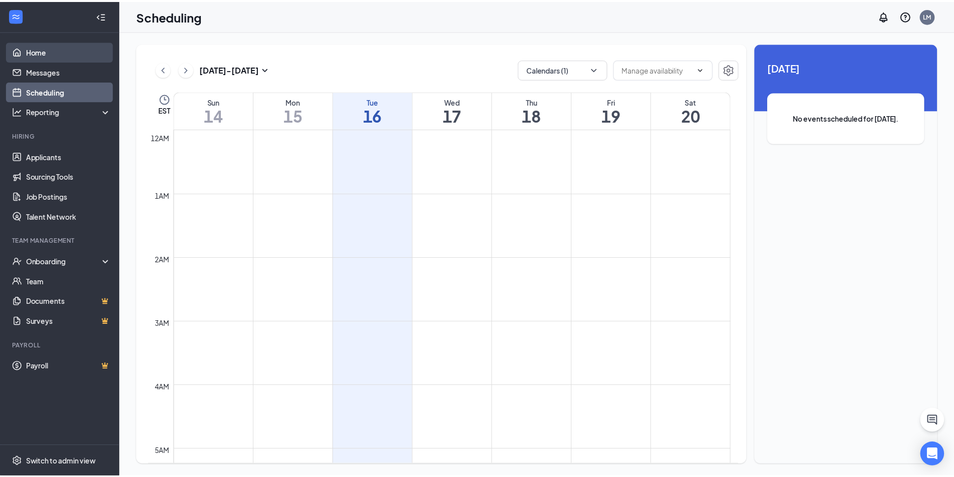
scroll to position [492, 0]
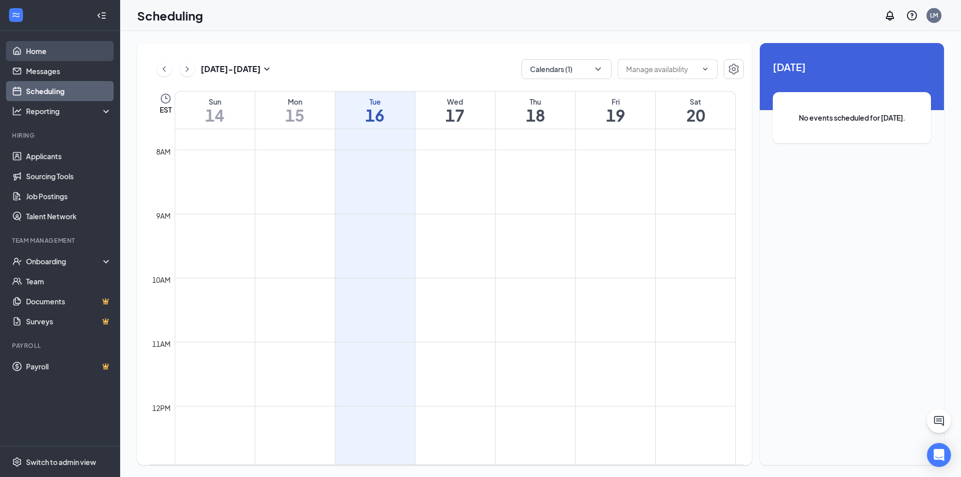
click at [57, 54] on link "Home" at bounding box center [69, 51] width 86 height 20
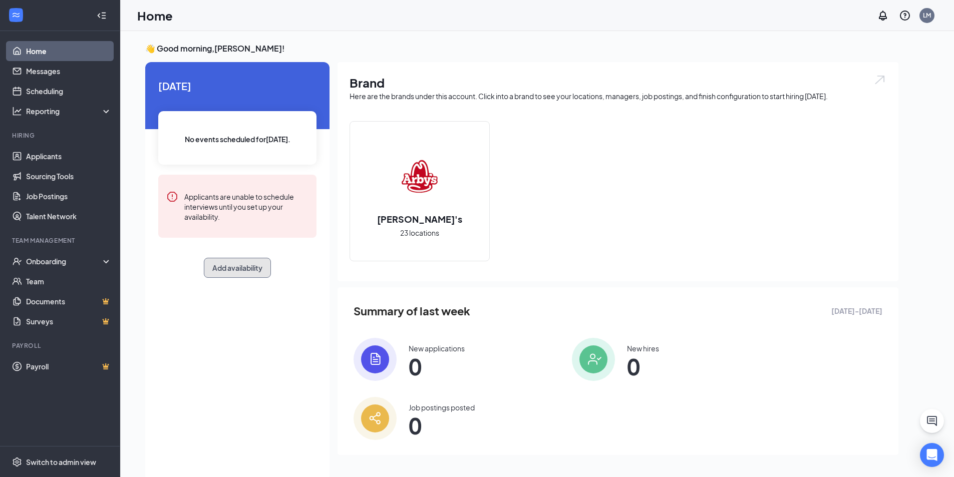
click at [255, 274] on button "Add availability" at bounding box center [237, 268] width 67 height 20
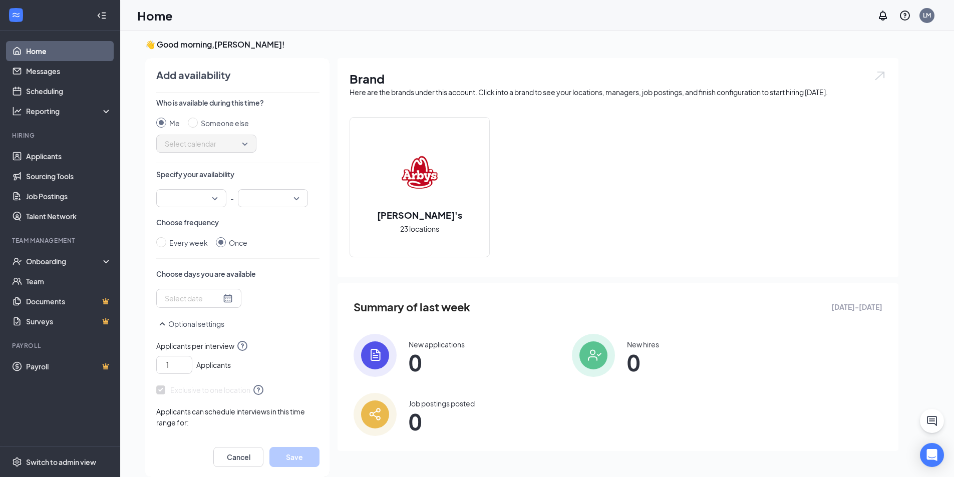
click at [236, 149] on span "Select calendar" at bounding box center [206, 143] width 83 height 15
click at [192, 121] on input "Someone else" at bounding box center [193, 123] width 10 height 10
radio input "true"
click at [182, 137] on span "Select calendar" at bounding box center [206, 143] width 83 height 15
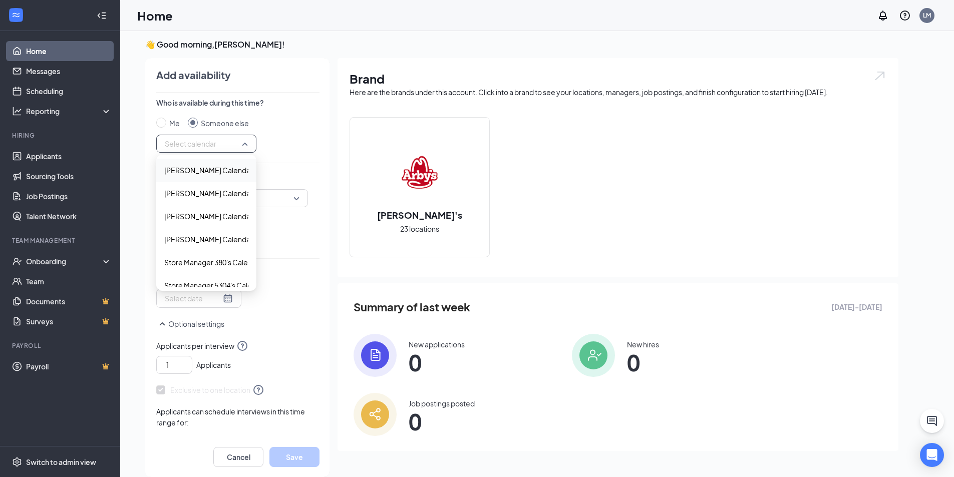
click at [225, 146] on span "Select calendar" at bounding box center [206, 143] width 83 height 15
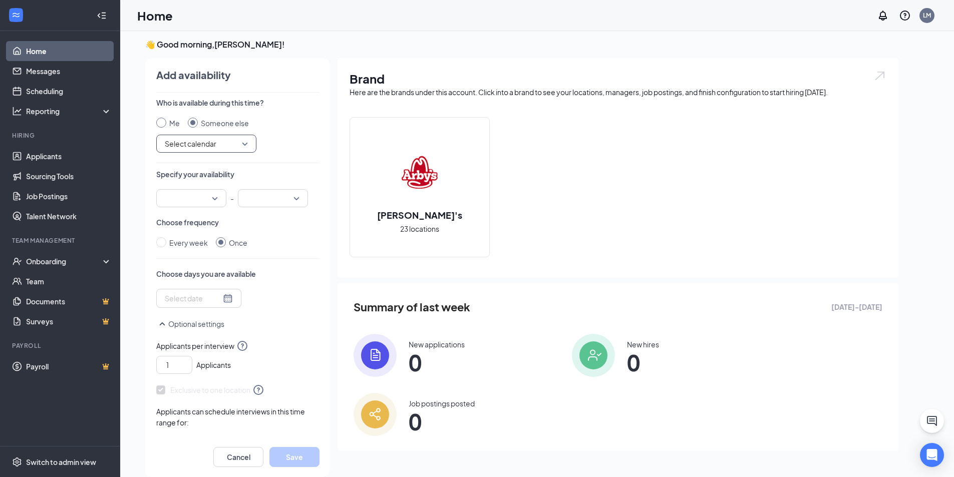
click at [163, 125] on input "Me" at bounding box center [161, 123] width 10 height 10
radio input "true"
radio input "false"
click at [212, 195] on input "search" at bounding box center [187, 198] width 51 height 17
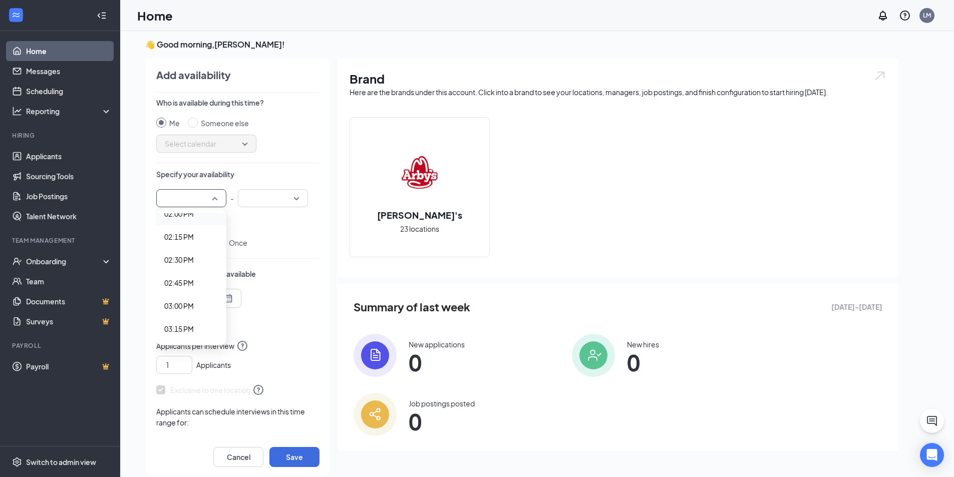
scroll to position [1289, 0]
click at [189, 231] on div "02:00 PM" at bounding box center [191, 225] width 70 height 23
click at [293, 201] on input "search" at bounding box center [269, 198] width 51 height 17
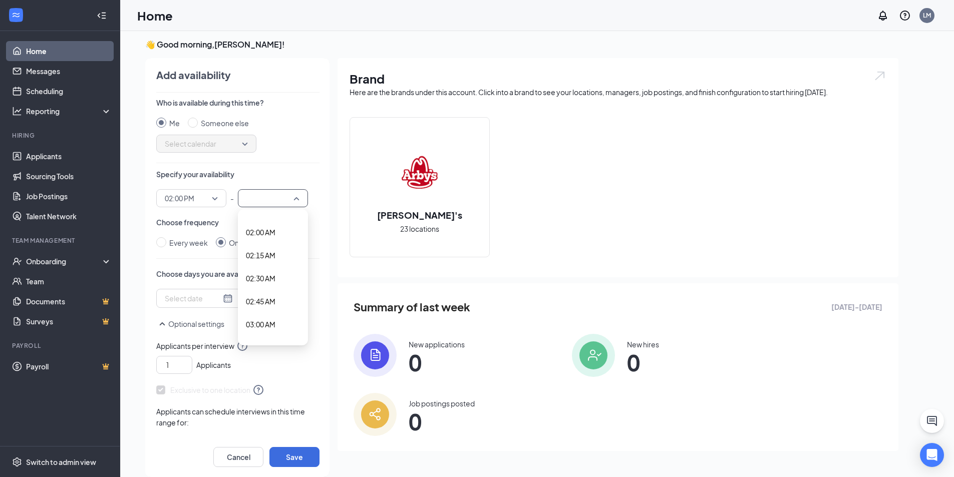
scroll to position [200, 0]
click at [270, 300] on span "03:00 AM" at bounding box center [261, 300] width 30 height 11
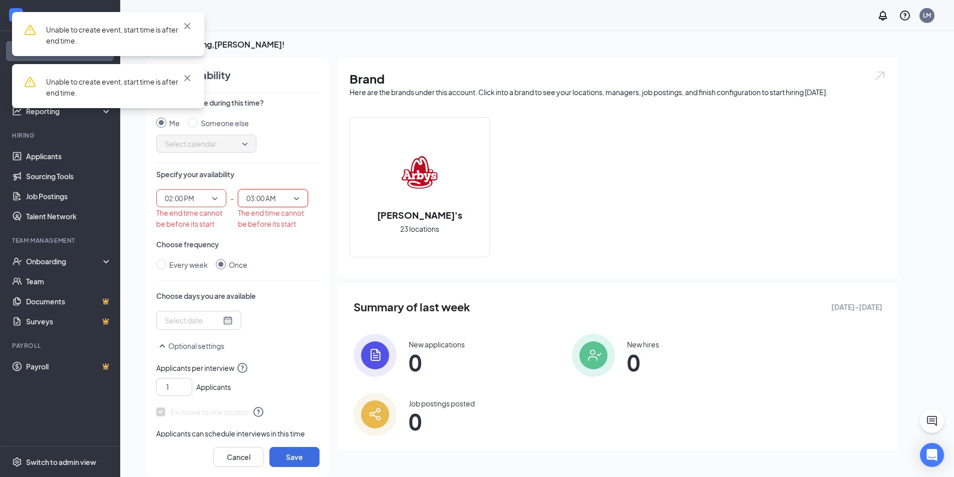
click at [303, 191] on div "03:00 AM" at bounding box center [273, 198] width 70 height 18
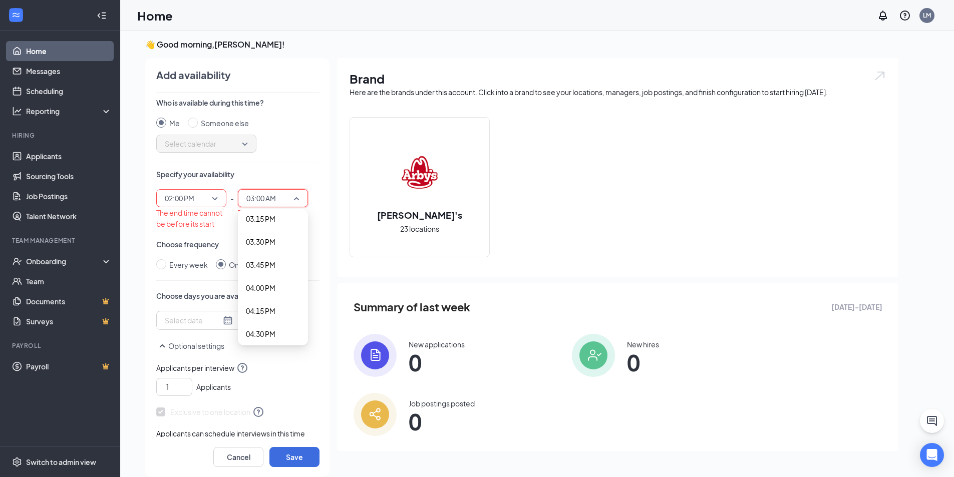
scroll to position [1402, 0]
click at [272, 297] on span "04:00 PM" at bounding box center [261, 297] width 30 height 11
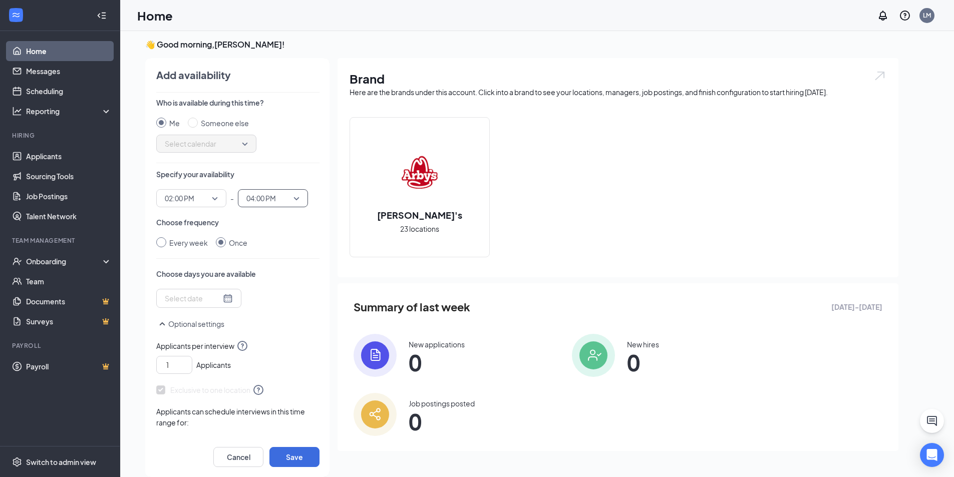
click at [167, 239] on span "Every week" at bounding box center [189, 242] width 46 height 11
click at [166, 239] on input "Every week" at bounding box center [161, 242] width 10 height 10
radio input "true"
radio input "false"
click at [211, 304] on div at bounding box center [216, 299] width 103 height 16
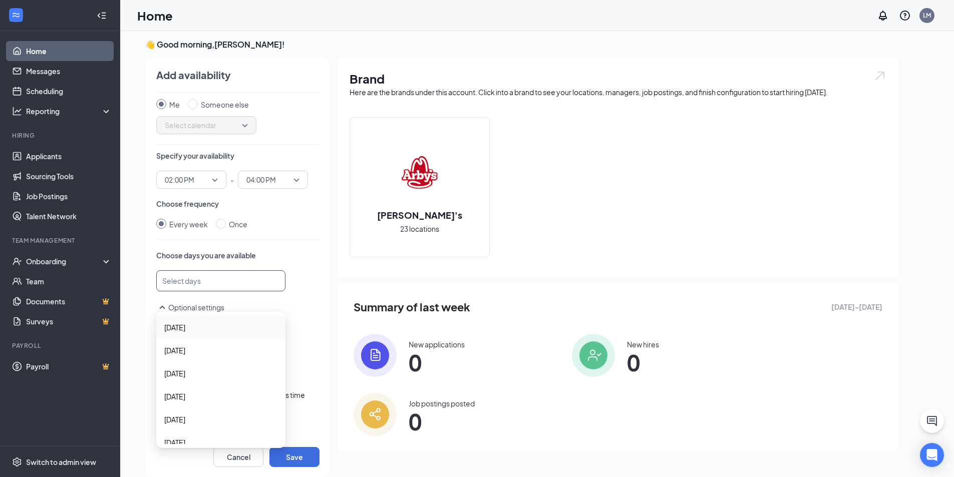
scroll to position [33, 0]
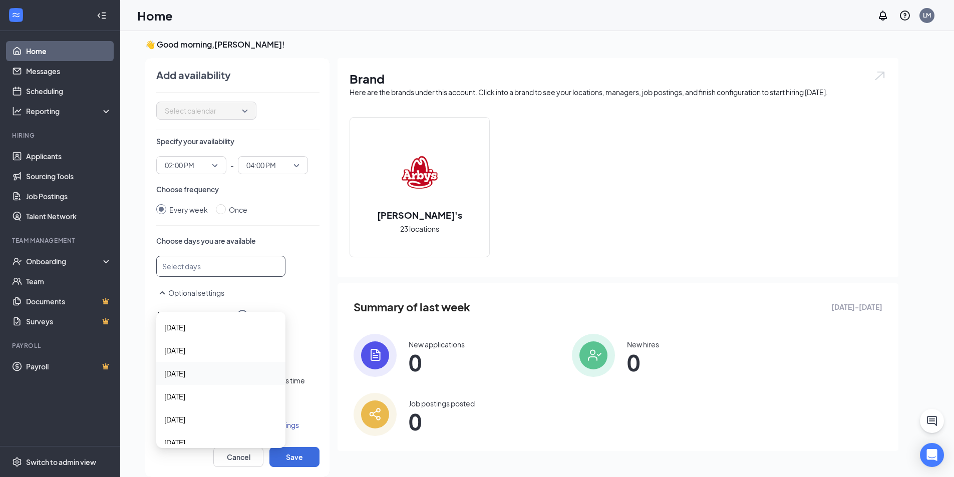
click at [192, 366] on div "Tuesday" at bounding box center [220, 373] width 129 height 23
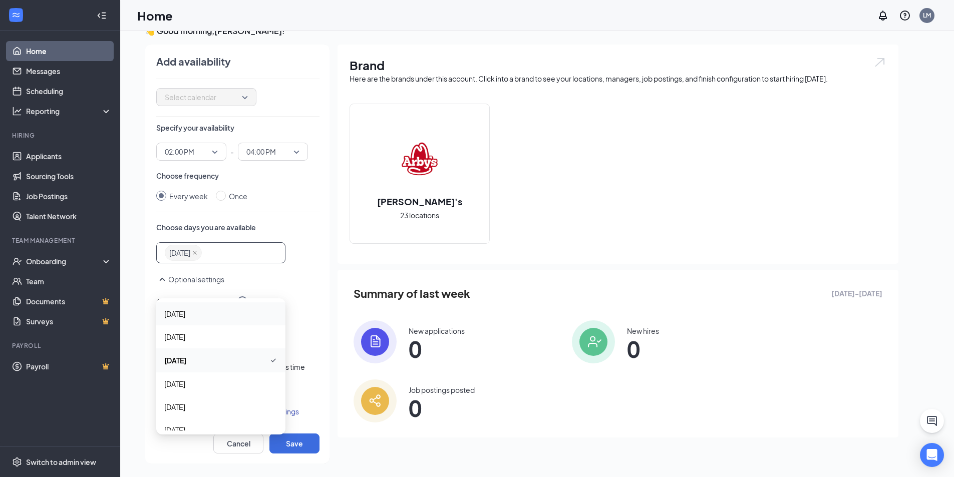
scroll to position [21, 0]
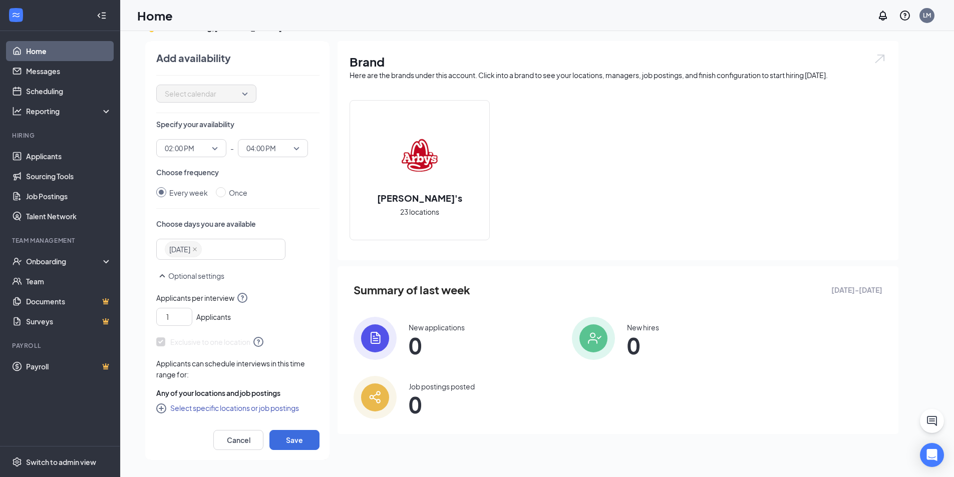
click at [302, 289] on div "Optional settings" at bounding box center [237, 281] width 163 height 22
drag, startPoint x: 174, startPoint y: 316, endPoint x: 164, endPoint y: 315, distance: 10.1
click at [164, 315] on input "1" at bounding box center [176, 316] width 31 height 15
click at [289, 300] on span "Applicants per interview" at bounding box center [237, 298] width 163 height 12
click at [299, 302] on span "Applicants per interview" at bounding box center [237, 298] width 163 height 12
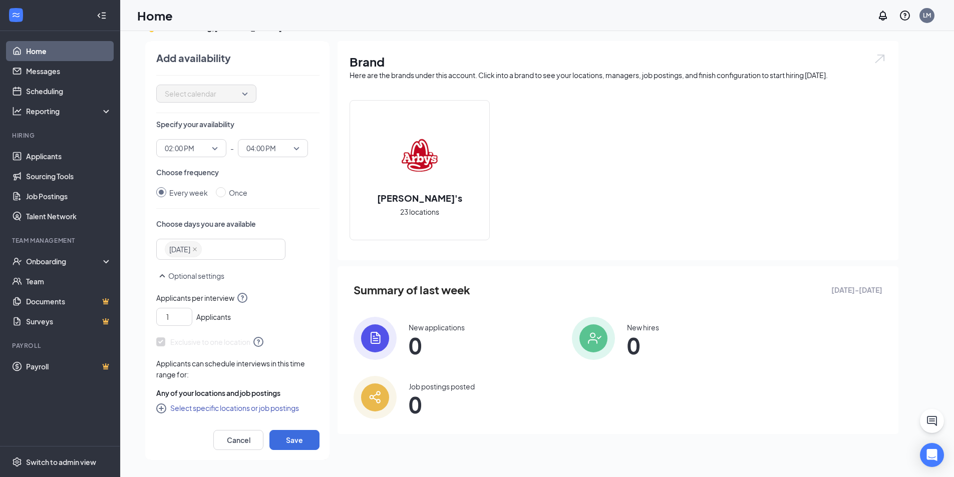
click at [160, 409] on icon "CirclePlus" at bounding box center [161, 408] width 10 height 10
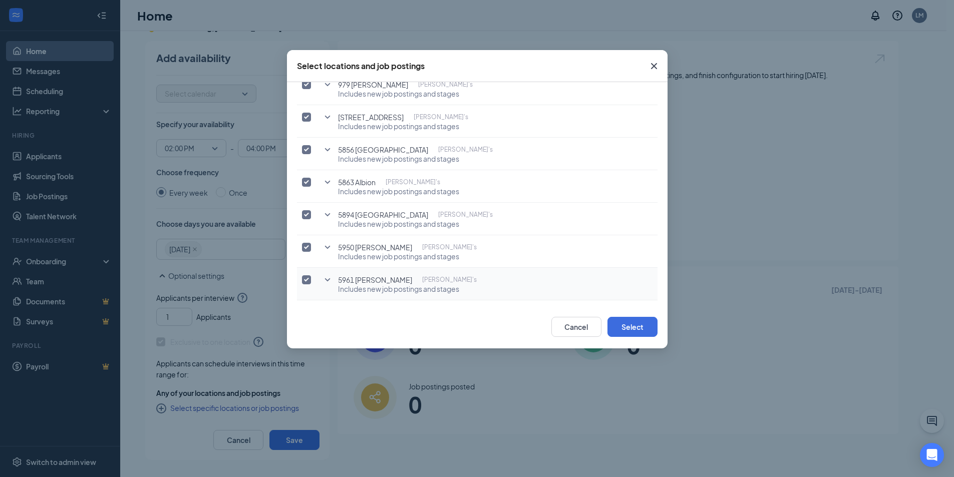
scroll to position [0, 0]
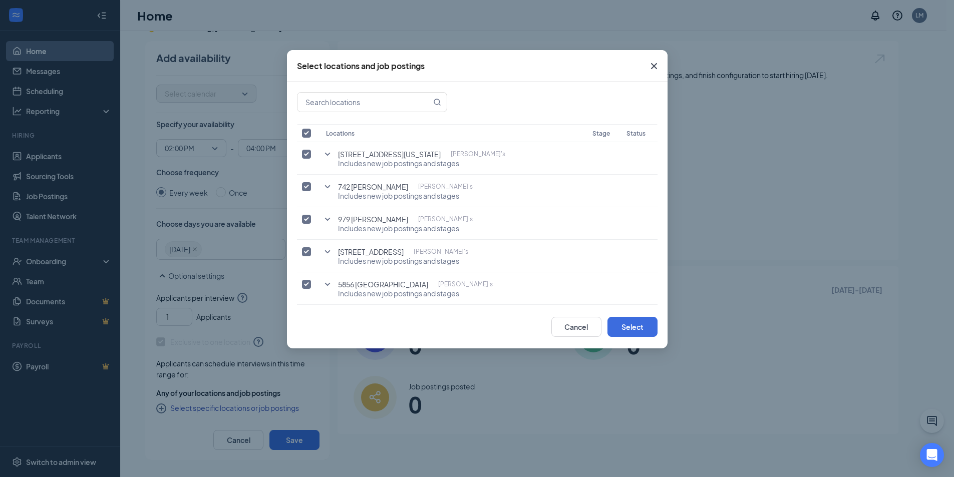
click at [651, 65] on icon "Cross" at bounding box center [654, 66] width 12 height 12
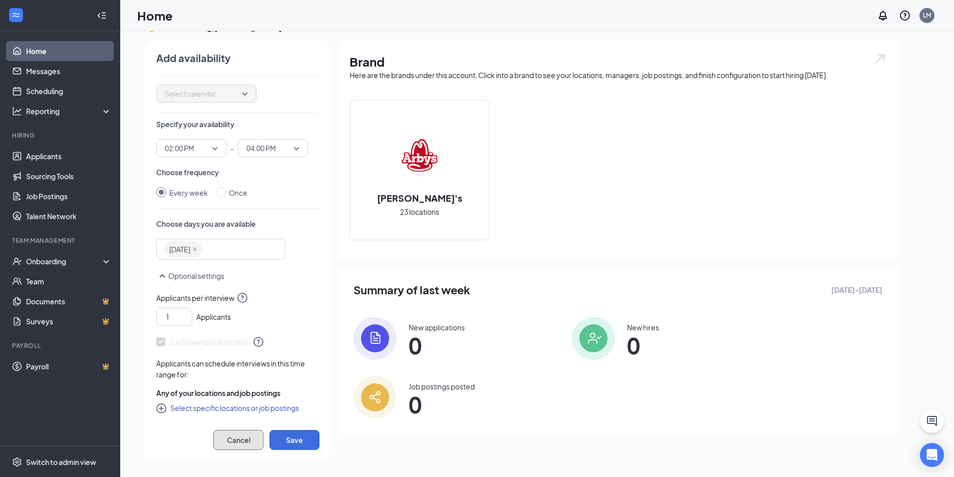
click at [235, 439] on button "Cancel" at bounding box center [238, 440] width 50 height 20
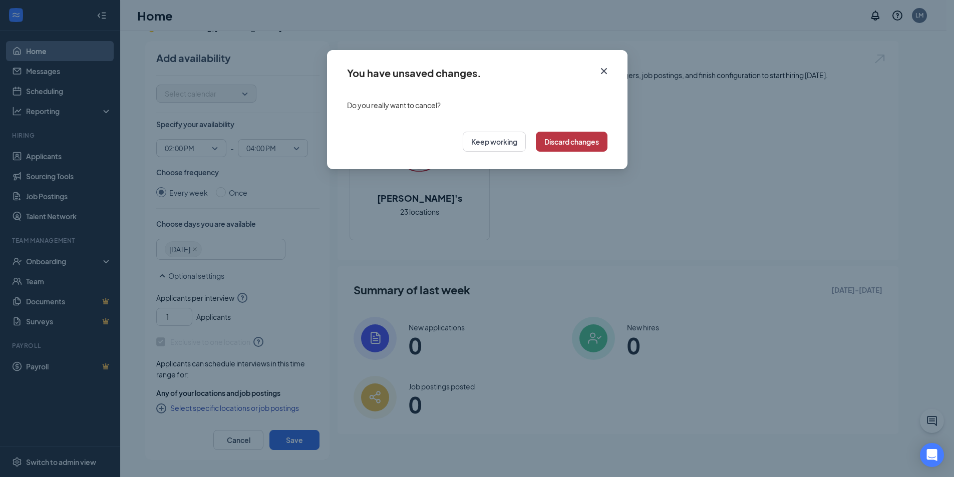
click at [563, 140] on button "Discard changes" at bounding box center [572, 142] width 72 height 20
radio input "false"
radio input "true"
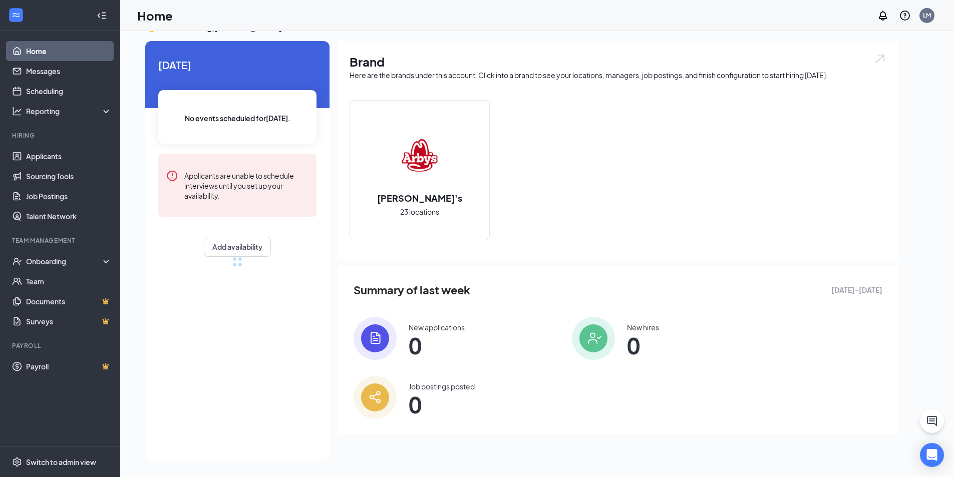
scroll to position [31, 0]
click at [267, 316] on div "Today No events scheduled for today . Applicants are unable to schedule intervi…" at bounding box center [237, 250] width 184 height 419
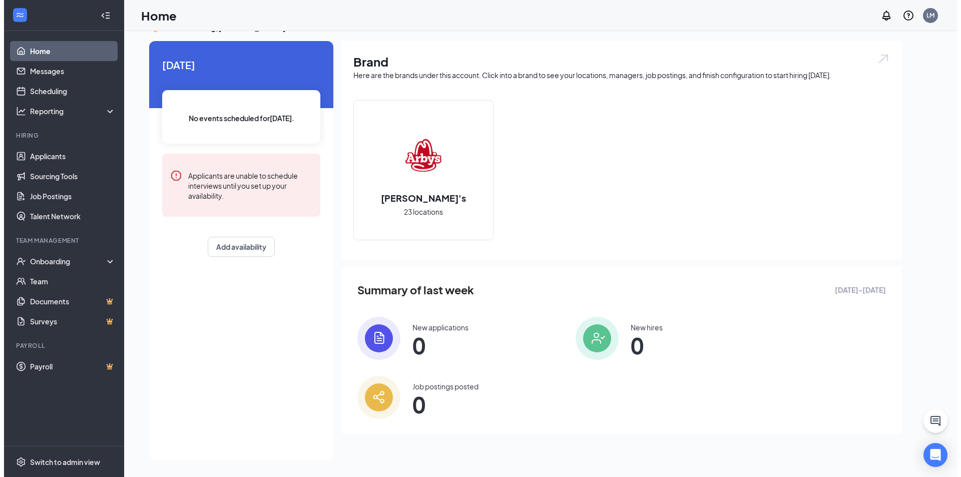
scroll to position [0, 0]
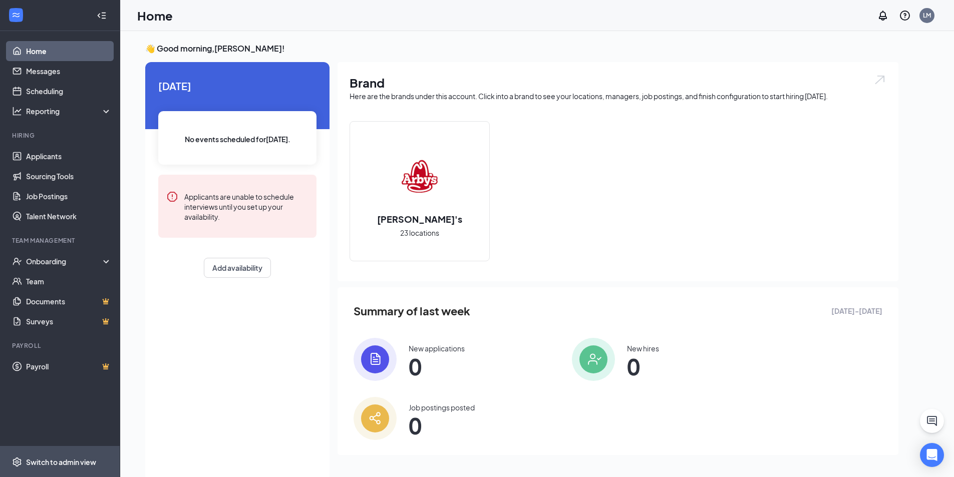
click at [52, 458] on div "Switch to admin view" at bounding box center [61, 462] width 70 height 10
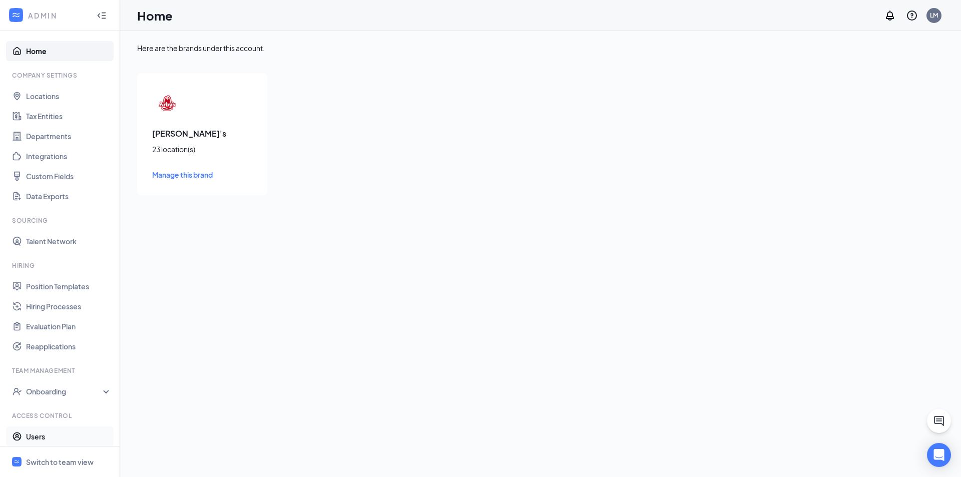
click at [63, 432] on link "Users" at bounding box center [69, 437] width 86 height 20
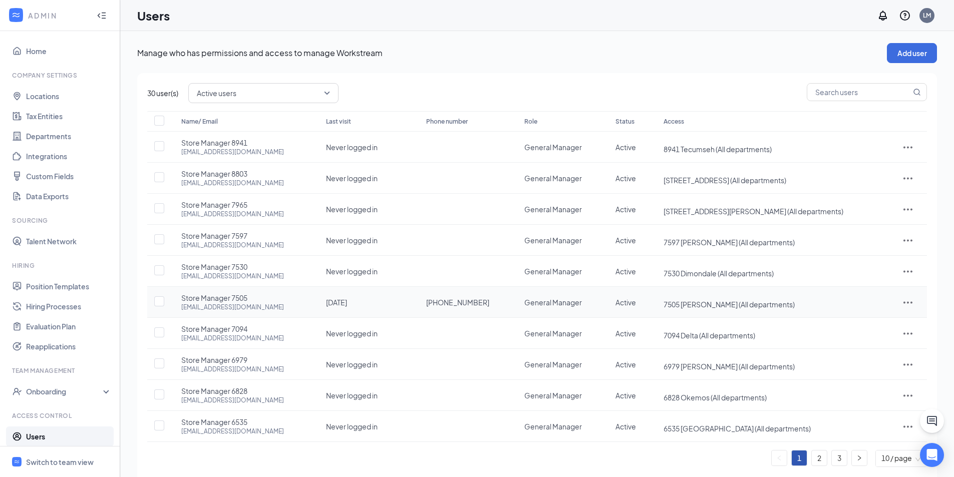
click at [903, 303] on icon "ActionsIcon" at bounding box center [907, 302] width 9 height 2
click at [879, 323] on span "Edit user" at bounding box center [877, 323] width 62 height 11
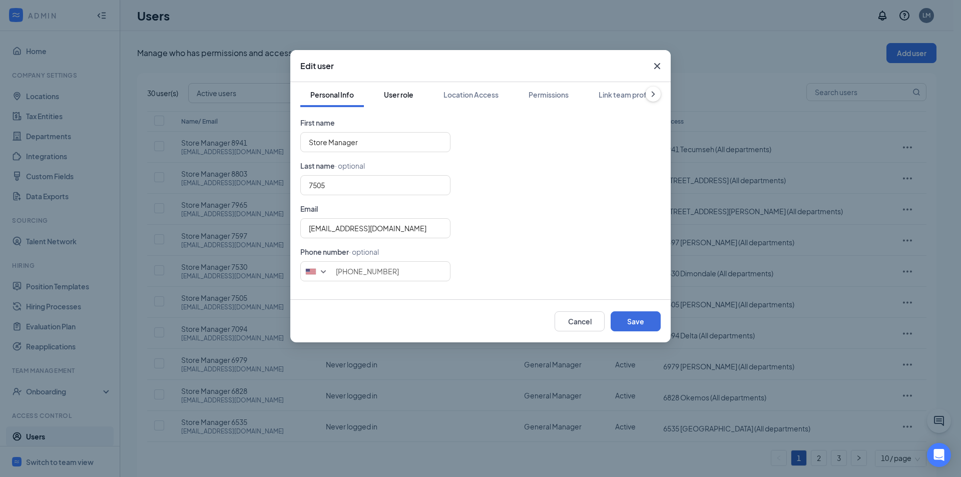
click at [398, 98] on div "User role" at bounding box center [399, 95] width 30 height 10
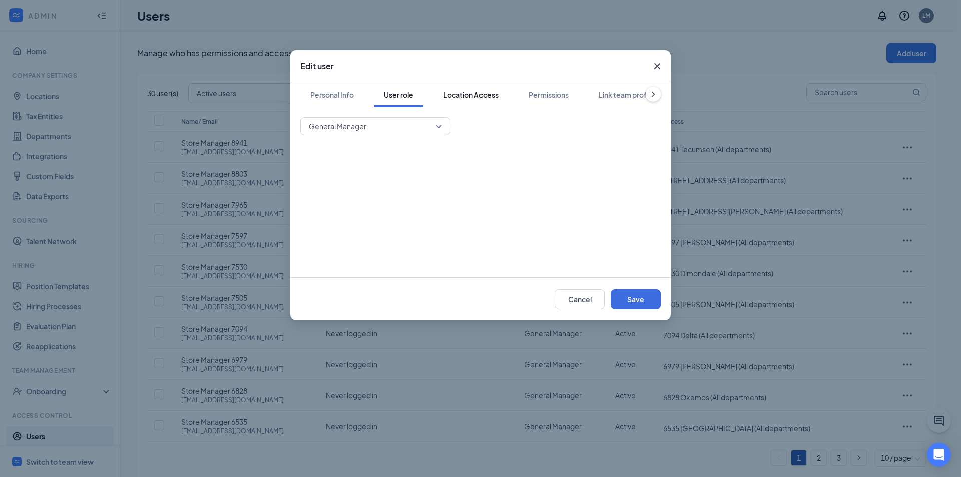
click at [470, 88] on button "Location Access" at bounding box center [471, 94] width 75 height 25
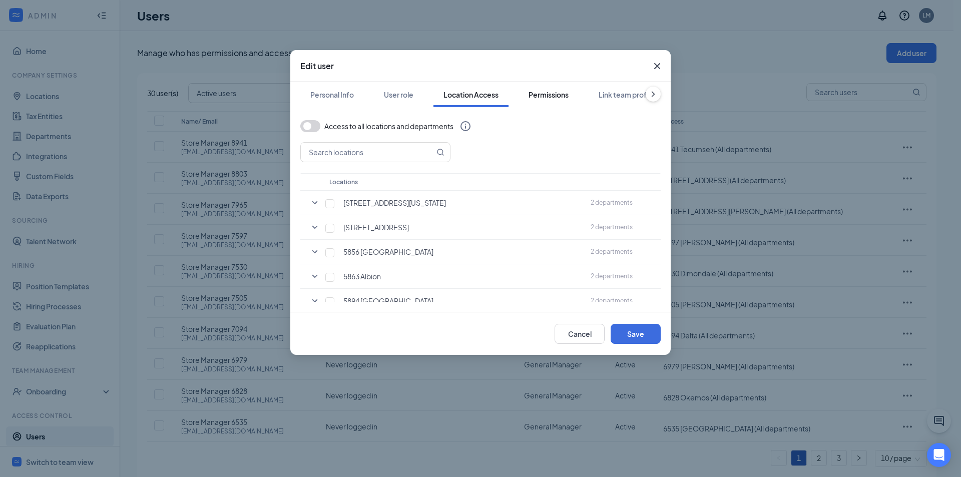
click at [529, 101] on button "Permissions" at bounding box center [549, 94] width 60 height 25
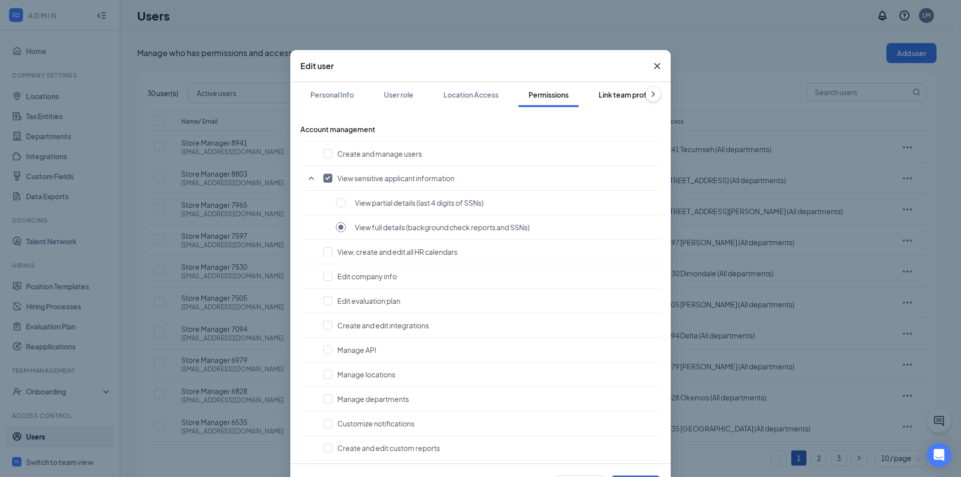
click at [599, 99] on div "Link team profile" at bounding box center [627, 95] width 56 height 10
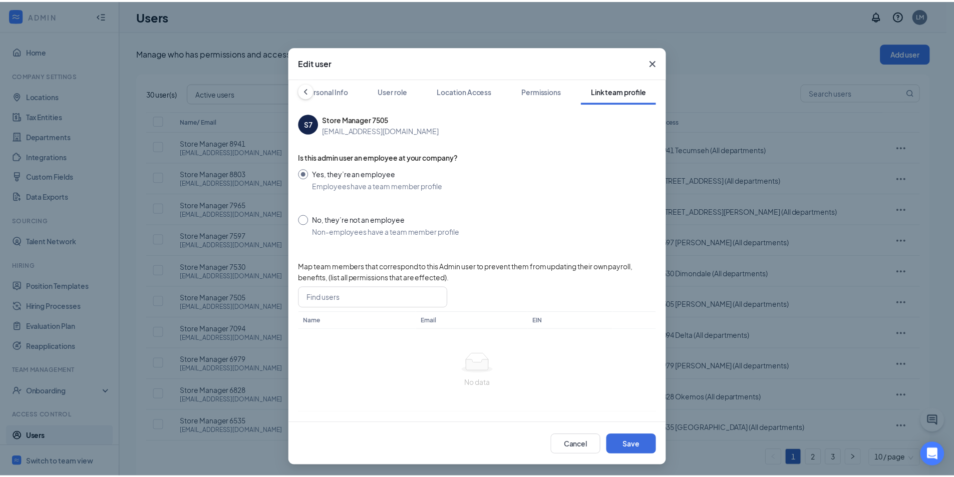
scroll to position [5, 0]
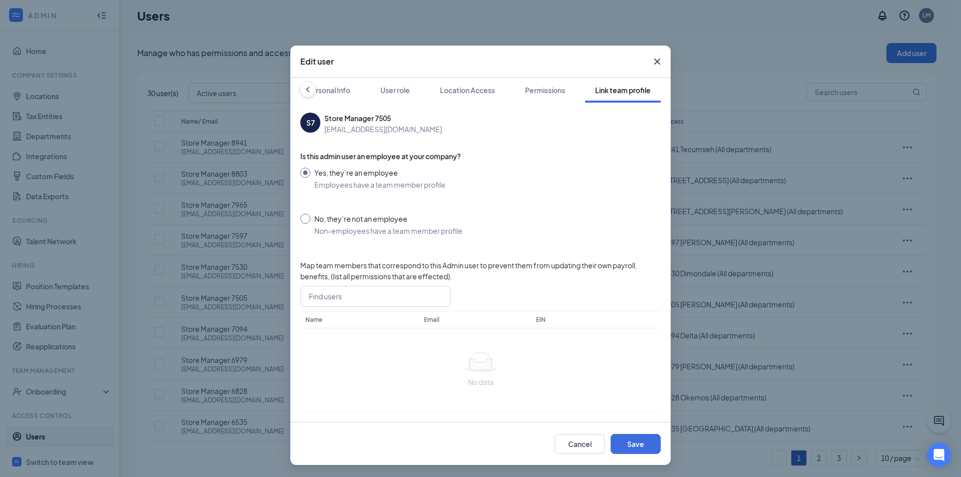
click at [654, 60] on icon "Cross" at bounding box center [657, 62] width 6 height 6
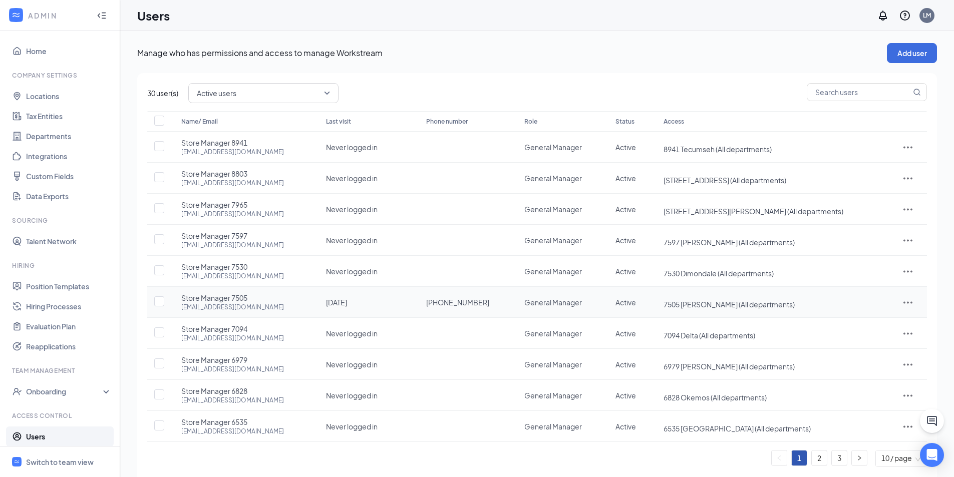
scroll to position [20, 0]
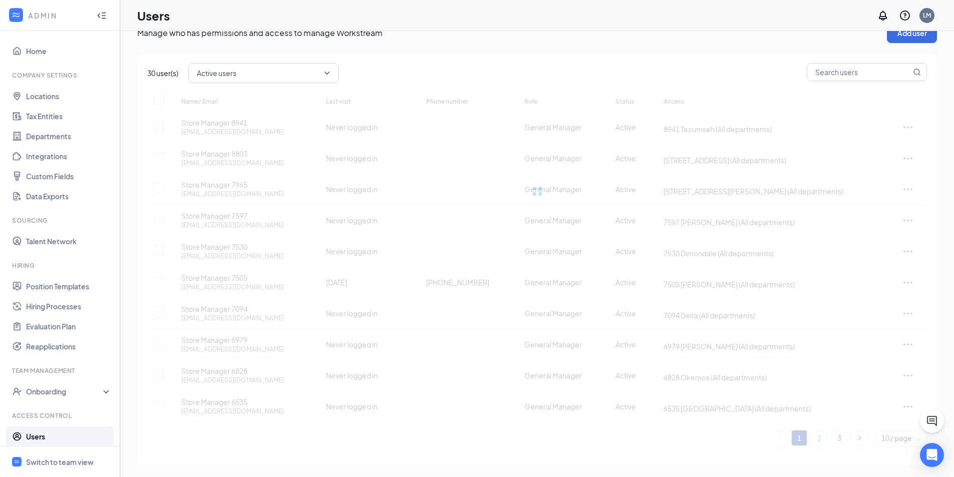
click at [820, 430] on div "Name/ Email Last visit Phone number Role Status Access Store Manager 8941 arbys…" at bounding box center [536, 269] width 779 height 356
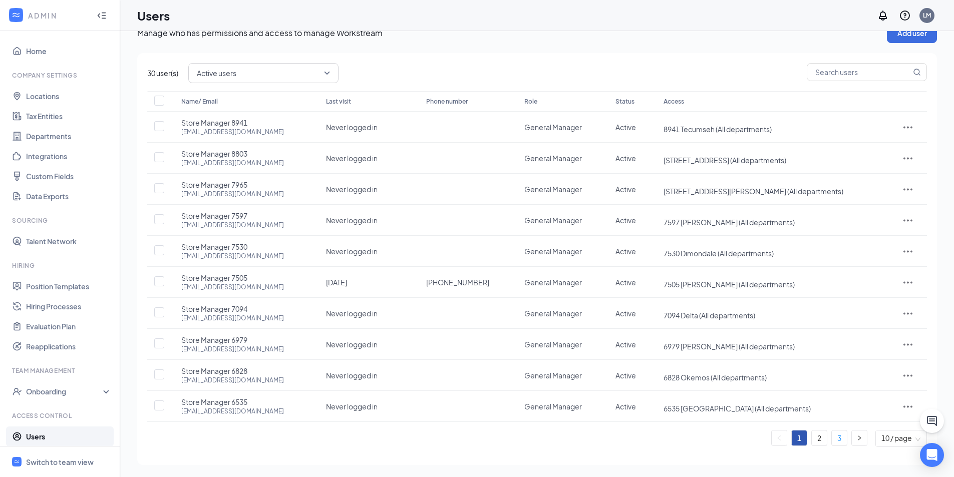
click at [839, 433] on link "3" at bounding box center [839, 438] width 15 height 15
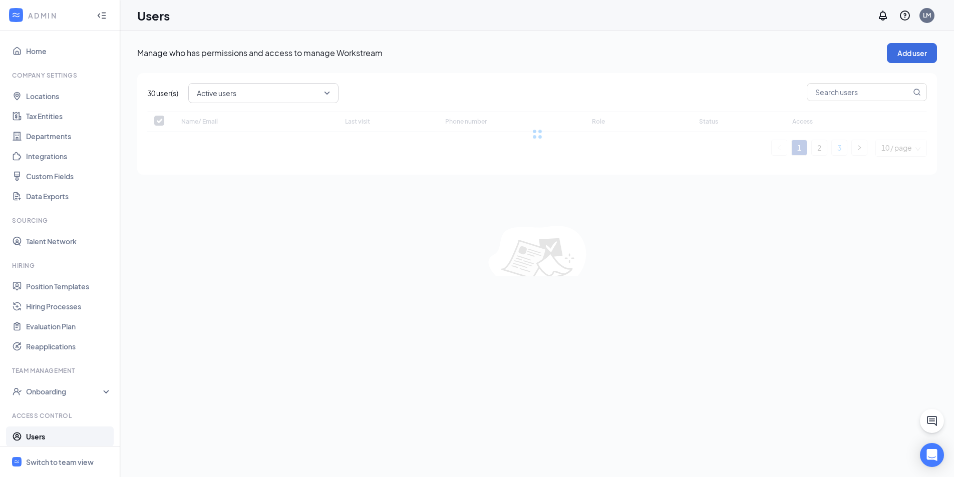
scroll to position [0, 0]
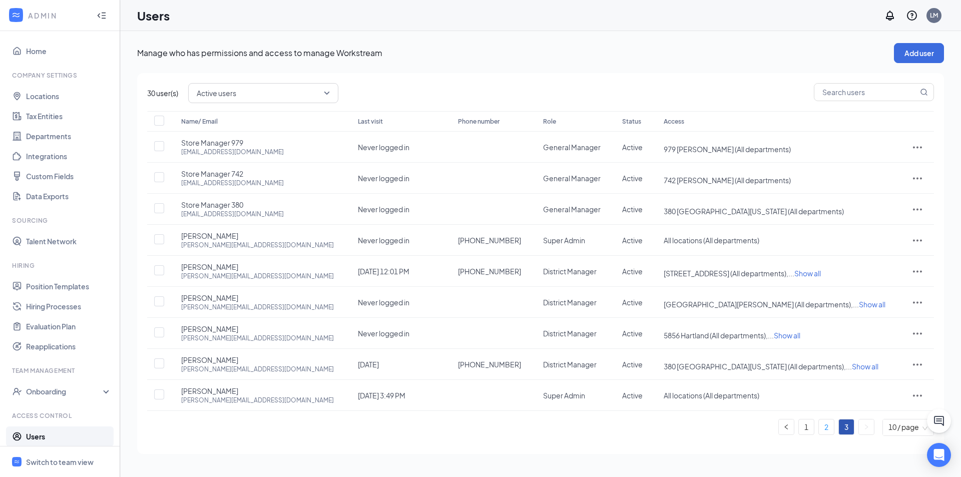
click at [823, 425] on link "2" at bounding box center [826, 427] width 15 height 15
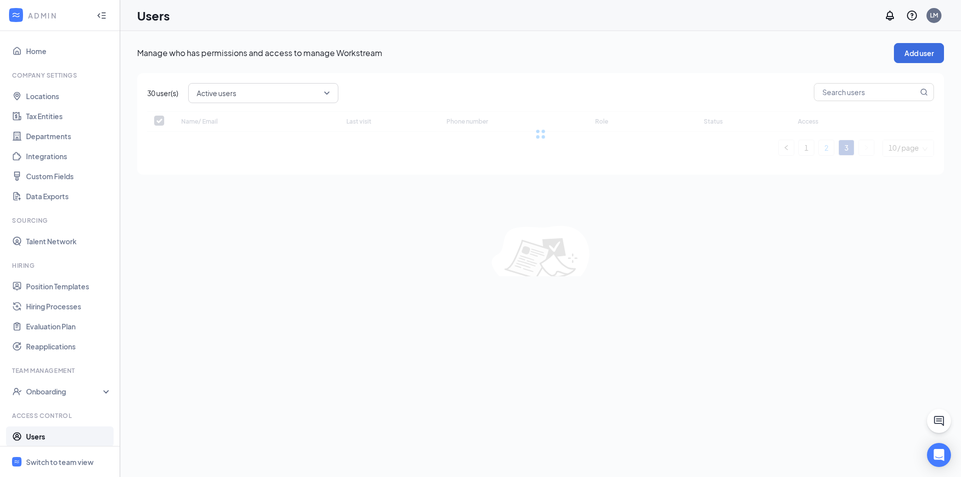
checkbox input "false"
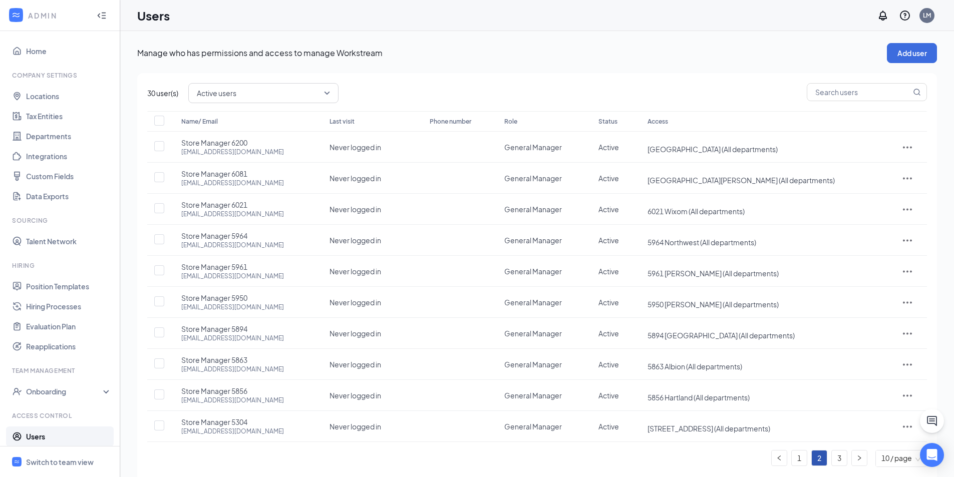
click at [796, 461] on div "Name/ Email Last visit Phone number Role Status Access Store Manager 6200 arbys…" at bounding box center [536, 289] width 779 height 356
click at [796, 459] on link "1" at bounding box center [798, 458] width 15 height 15
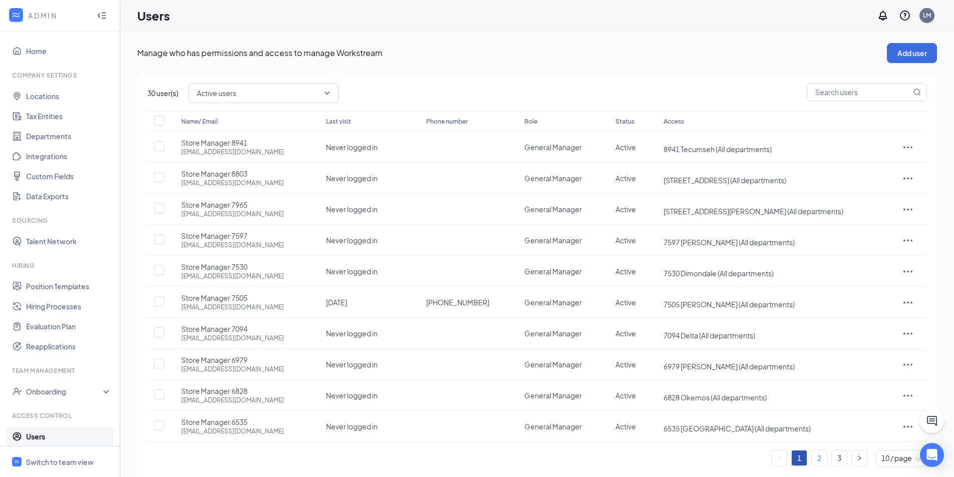
click at [816, 456] on link "2" at bounding box center [818, 458] width 15 height 15
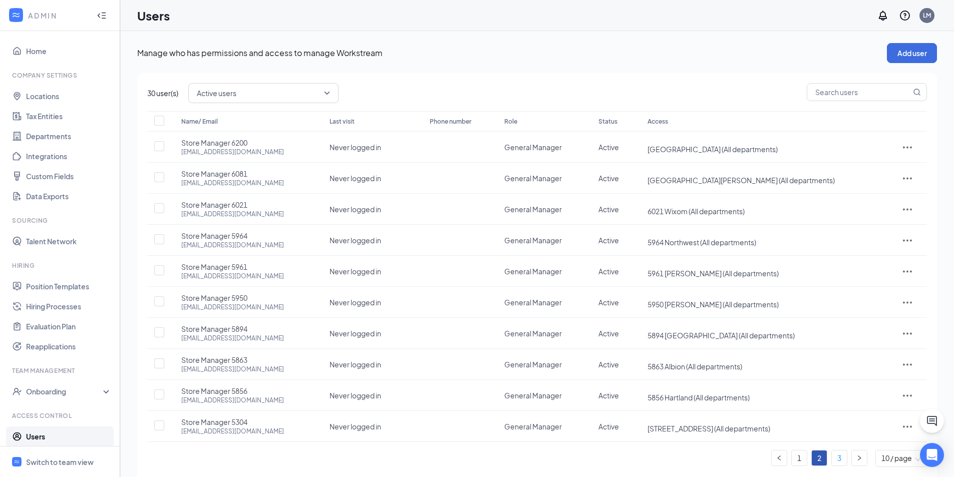
click at [833, 461] on link "3" at bounding box center [839, 458] width 15 height 15
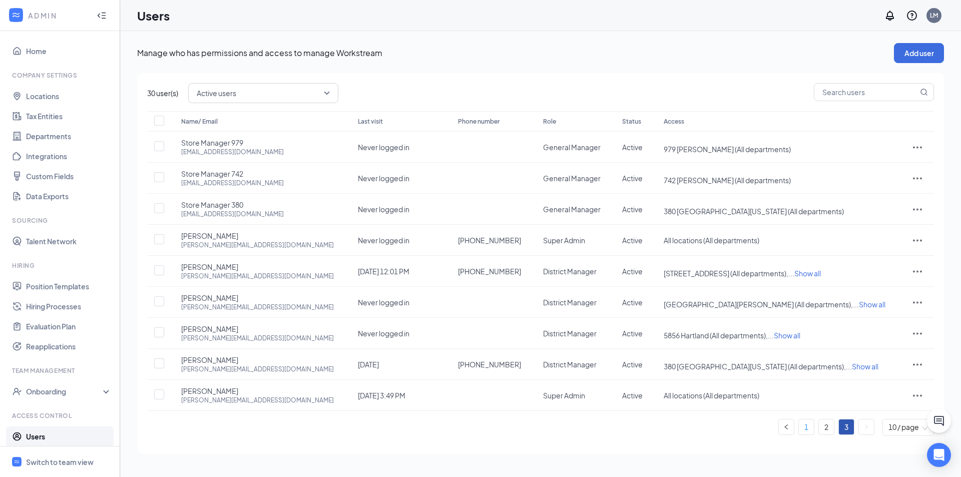
click at [809, 425] on link "1" at bounding box center [806, 427] width 15 height 15
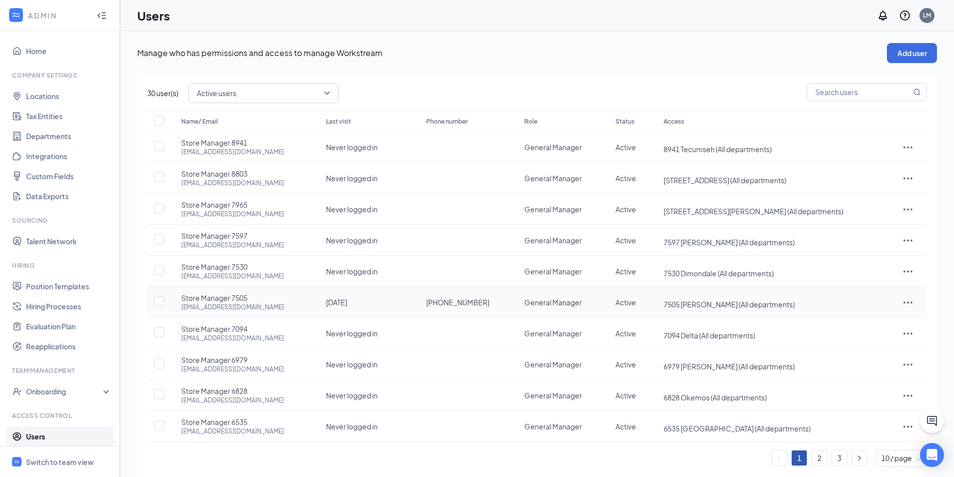
click at [899, 301] on div at bounding box center [908, 302] width 18 height 12
click at [903, 299] on icon "ActionsIcon" at bounding box center [908, 302] width 12 height 12
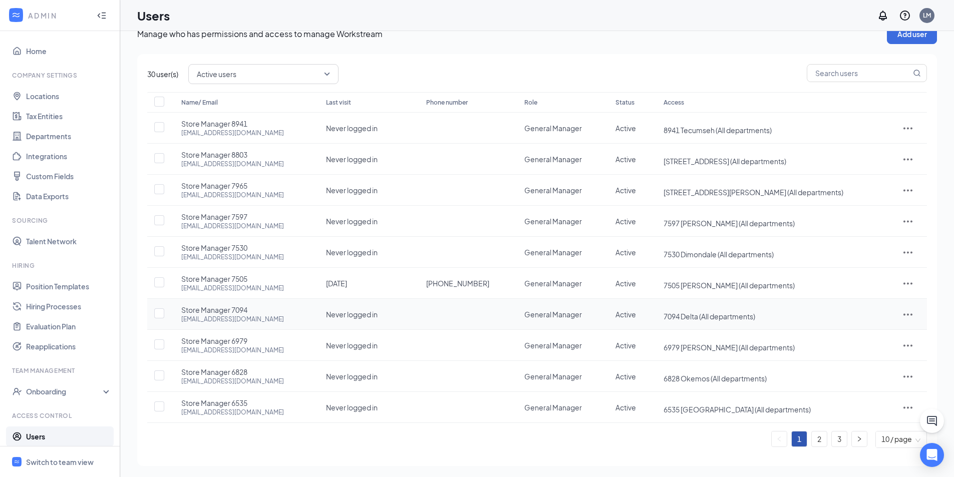
scroll to position [20, 0]
click at [821, 439] on link "2" at bounding box center [818, 438] width 15 height 15
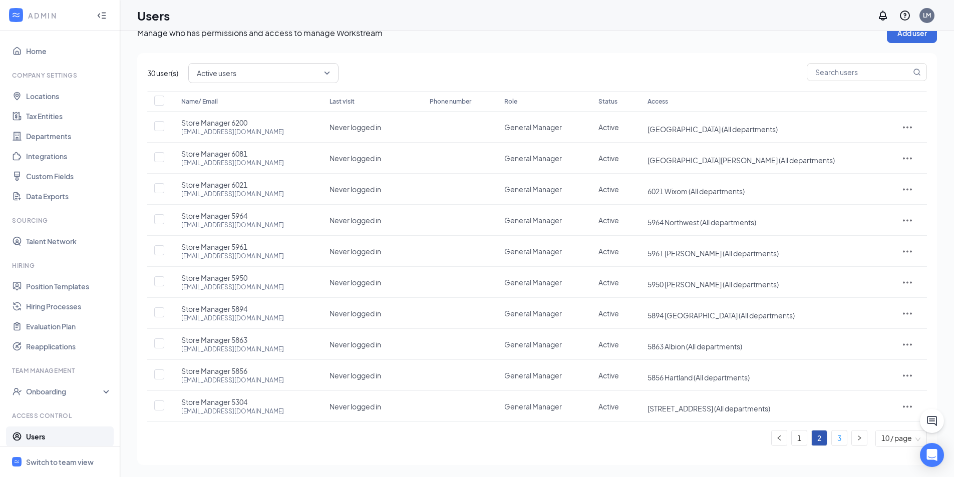
click at [836, 441] on link "3" at bounding box center [839, 438] width 15 height 15
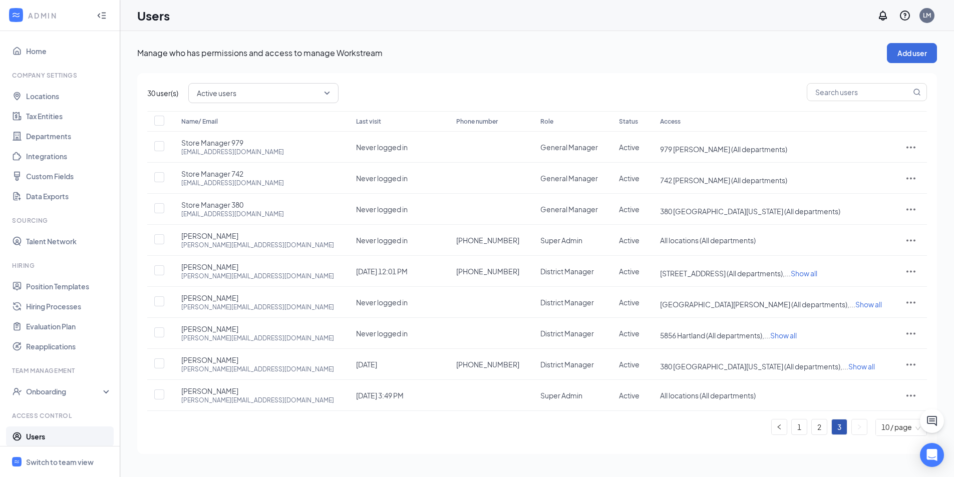
scroll to position [0, 0]
click at [825, 431] on link "2" at bounding box center [826, 427] width 15 height 15
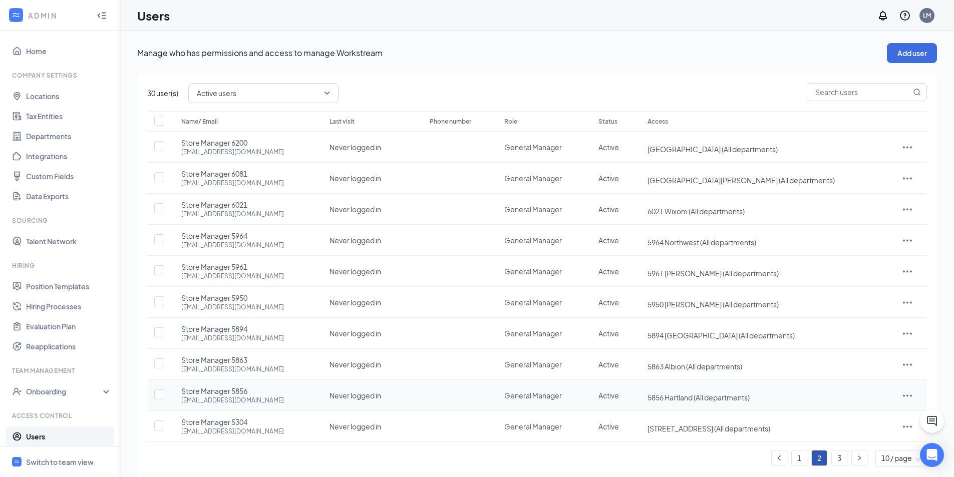
click at [904, 401] on icon "ActionsIcon" at bounding box center [907, 395] width 12 height 12
click at [873, 442] on span "Reset password" at bounding box center [872, 439] width 53 height 9
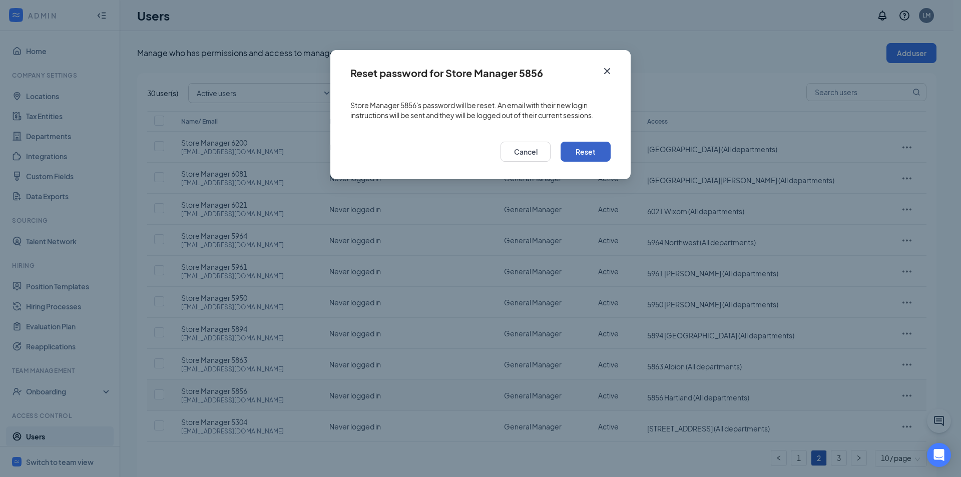
click at [592, 148] on button "Reset" at bounding box center [586, 152] width 50 height 20
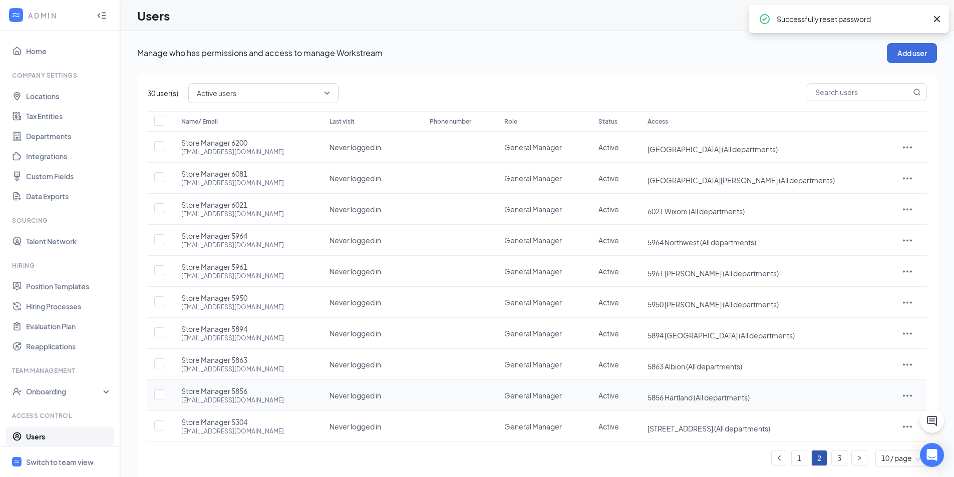
click at [902, 396] on icon "ActionsIcon" at bounding box center [907, 395] width 12 height 12
click at [865, 417] on span "Edit user" at bounding box center [860, 416] width 29 height 9
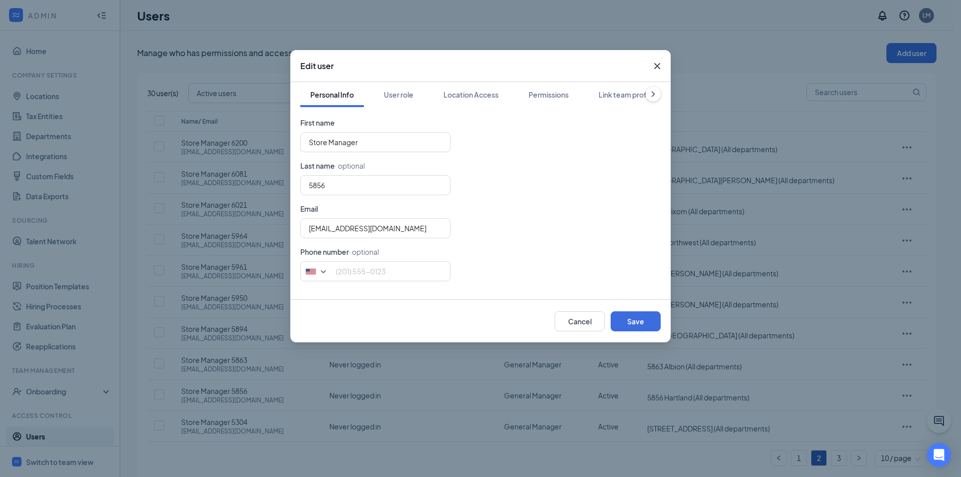
click at [658, 60] on icon "Cross" at bounding box center [657, 66] width 12 height 12
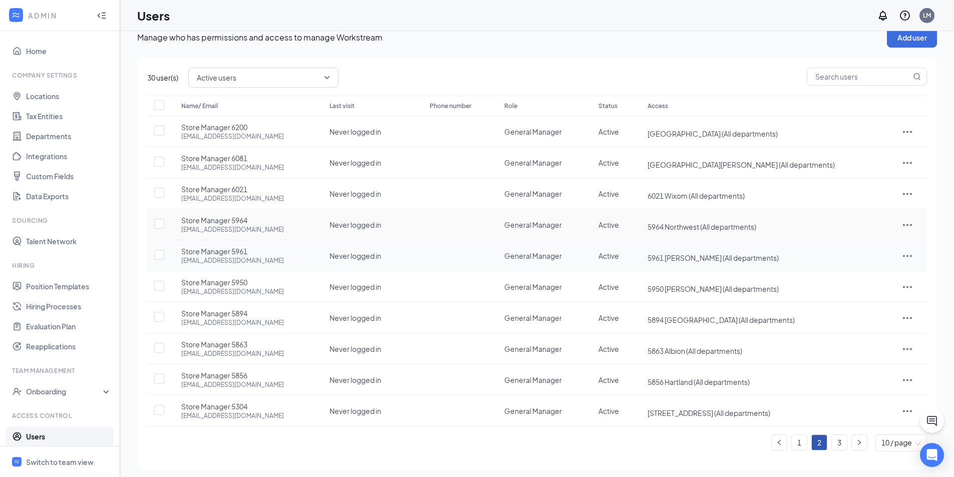
scroll to position [20, 0]
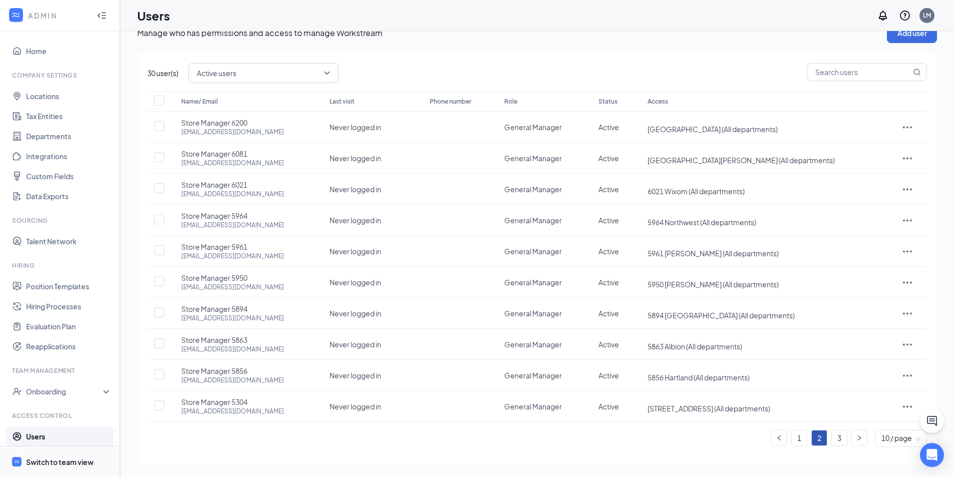
click at [71, 455] on span "Switch to team view" at bounding box center [69, 462] width 86 height 31
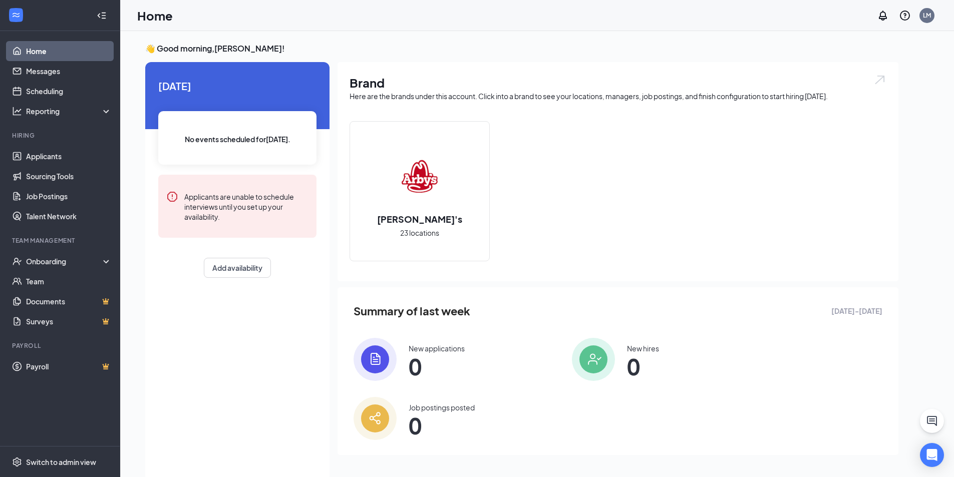
click at [473, 188] on div "[PERSON_NAME]'s 23 locations" at bounding box center [419, 191] width 139 height 139
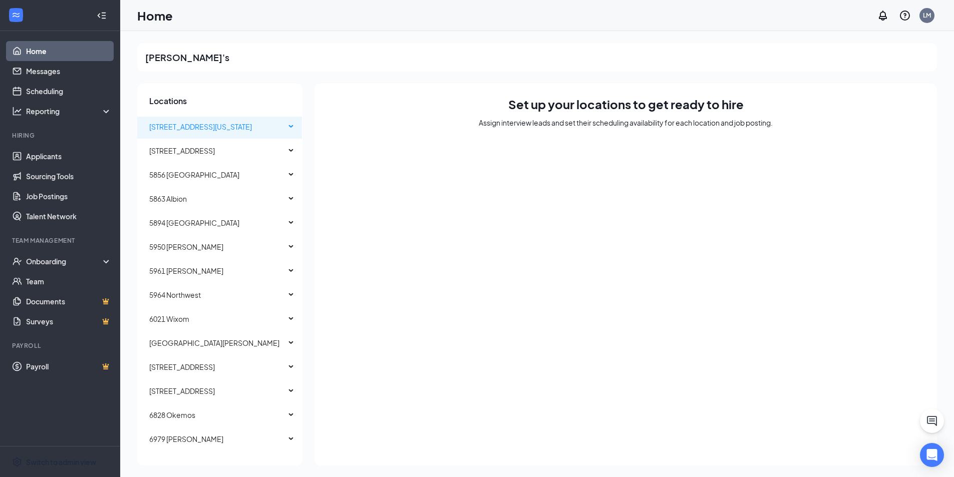
click at [264, 128] on span "[STREET_ADDRESS][US_STATE]" at bounding box center [217, 127] width 136 height 20
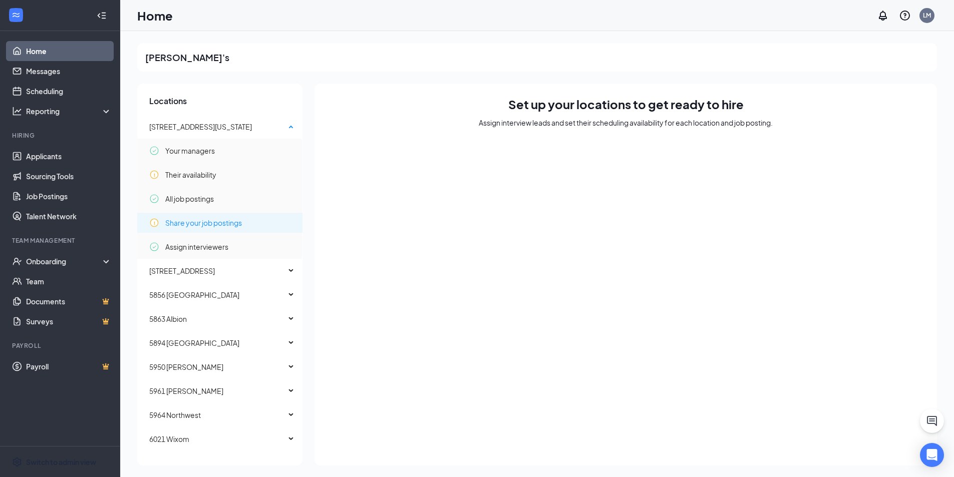
click at [220, 221] on span "Share your job postings" at bounding box center [203, 223] width 77 height 20
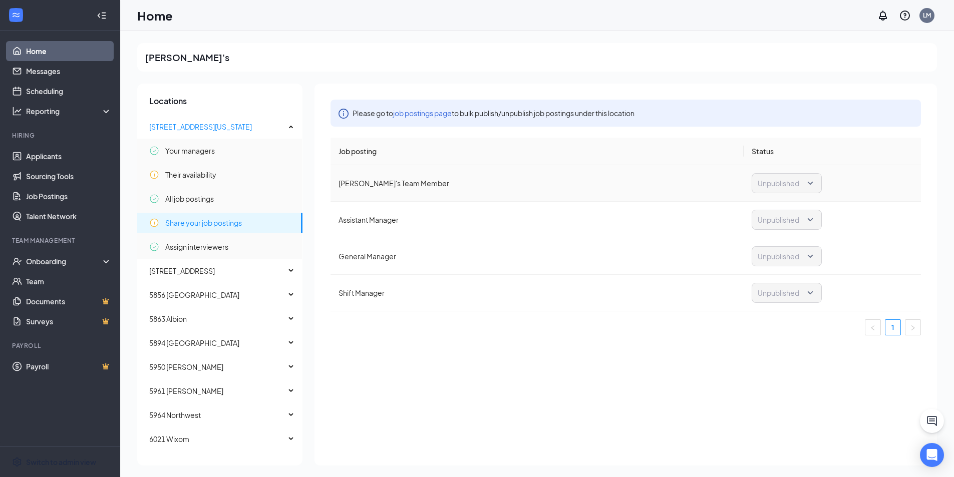
click at [805, 188] on span "Unpublished" at bounding box center [781, 183] width 49 height 19
click at [421, 112] on link "job postings page" at bounding box center [422, 113] width 59 height 9
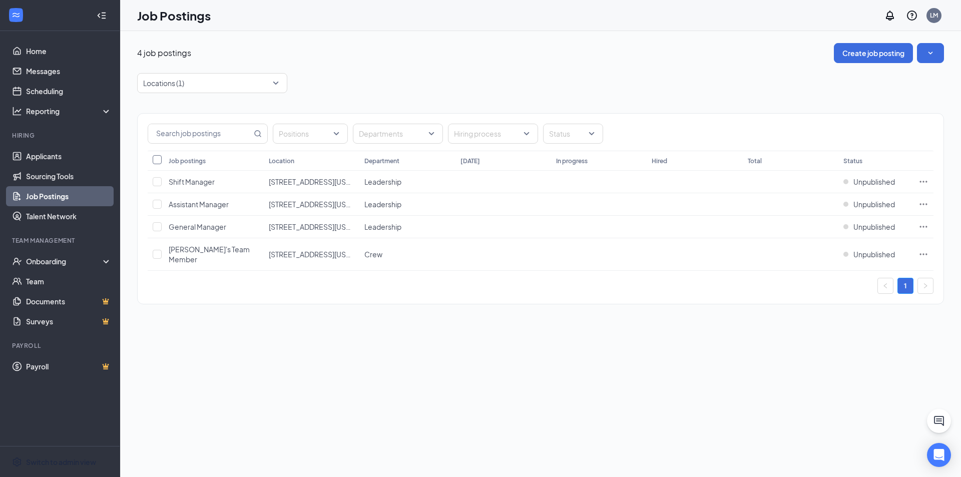
click at [159, 160] on input "Select all" at bounding box center [157, 159] width 9 height 9
checkbox input "true"
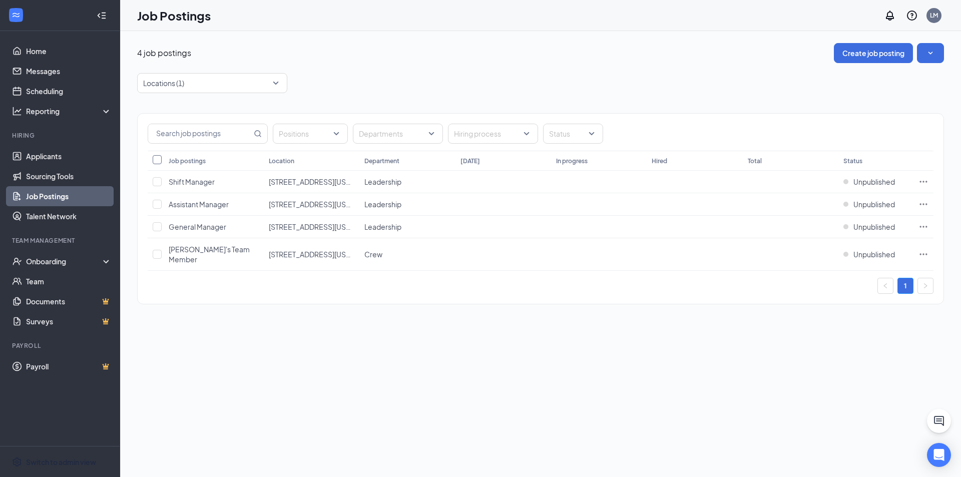
checkbox input "true"
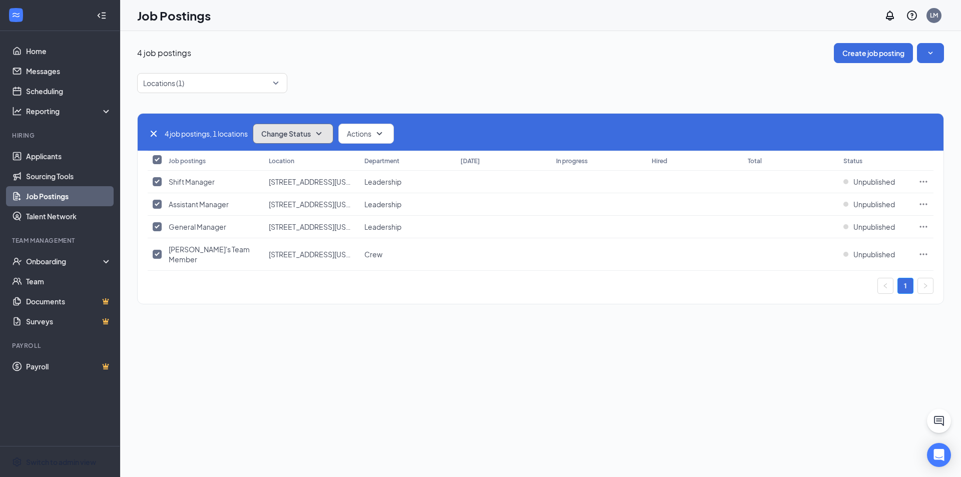
click at [332, 129] on button "Change Status" at bounding box center [293, 134] width 81 height 20
click at [411, 76] on div "Locations (1)" at bounding box center [540, 83] width 807 height 20
click at [62, 162] on link "Applicants" at bounding box center [69, 156] width 86 height 20
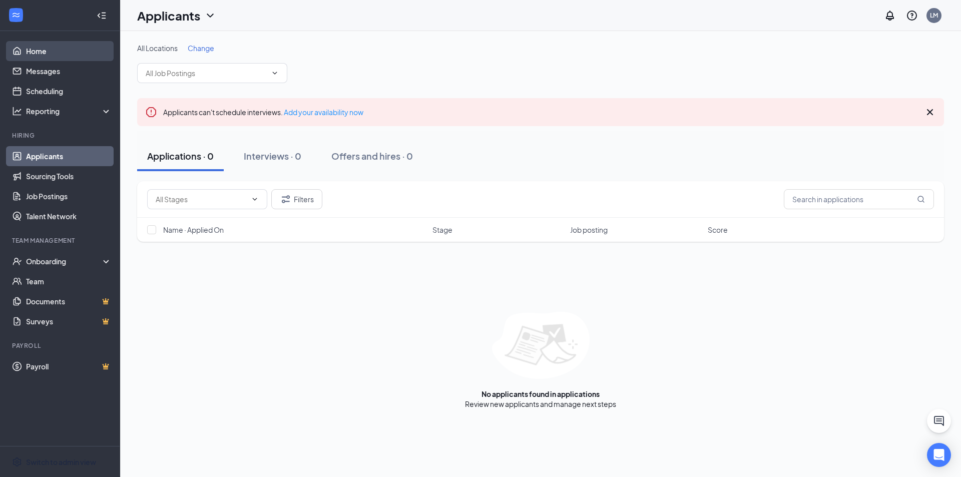
click at [54, 52] on link "Home" at bounding box center [69, 51] width 86 height 20
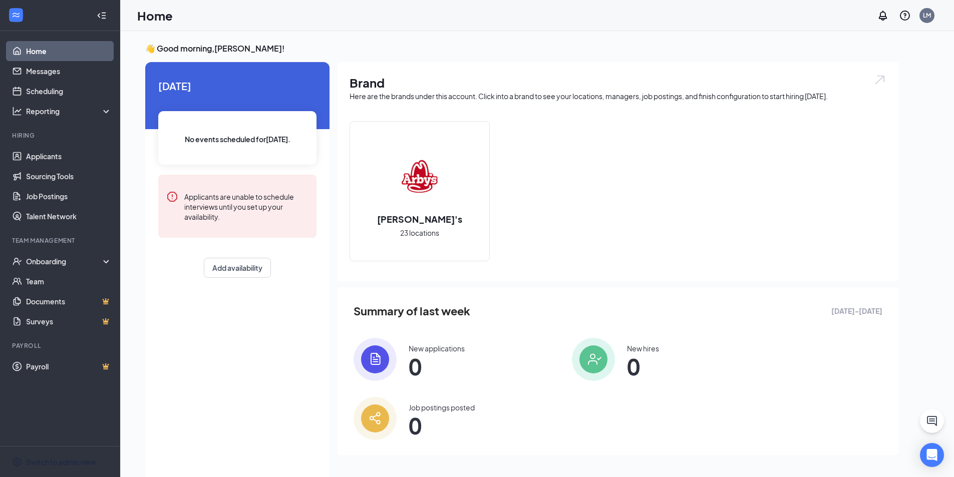
click at [879, 81] on img at bounding box center [879, 80] width 13 height 12
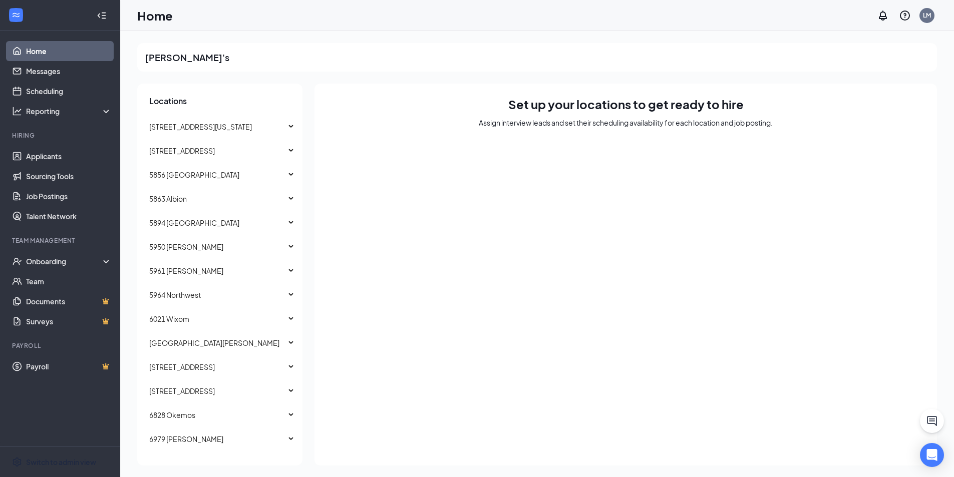
click at [49, 51] on link "Home" at bounding box center [69, 51] width 86 height 20
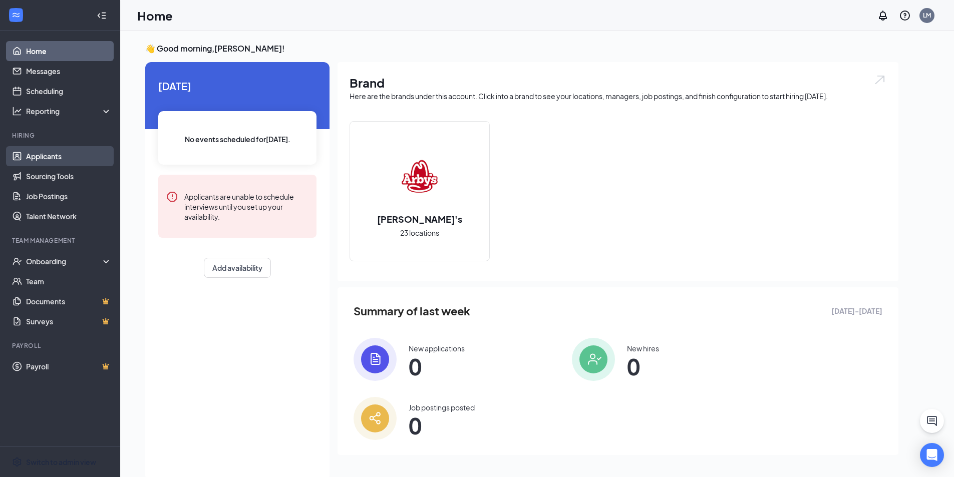
click at [26, 158] on link "Applicants" at bounding box center [69, 156] width 86 height 20
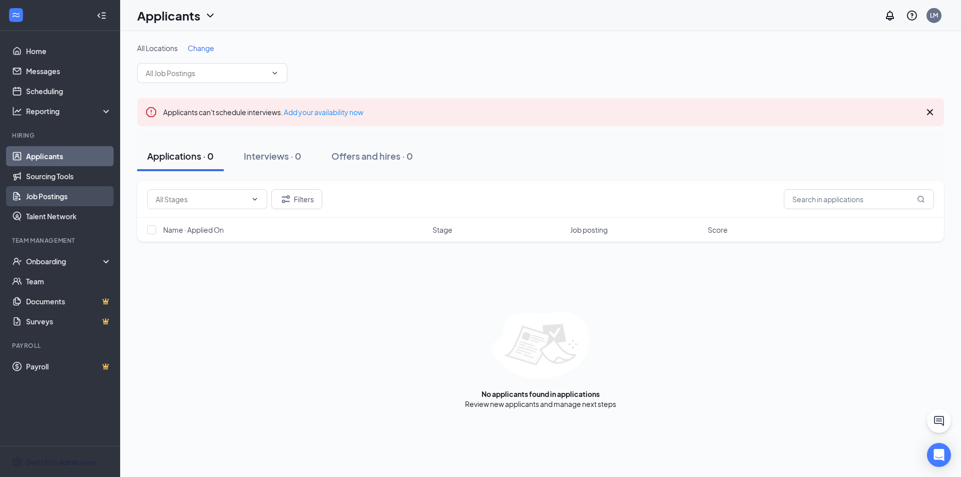
click at [65, 195] on link "Job Postings" at bounding box center [69, 196] width 86 height 20
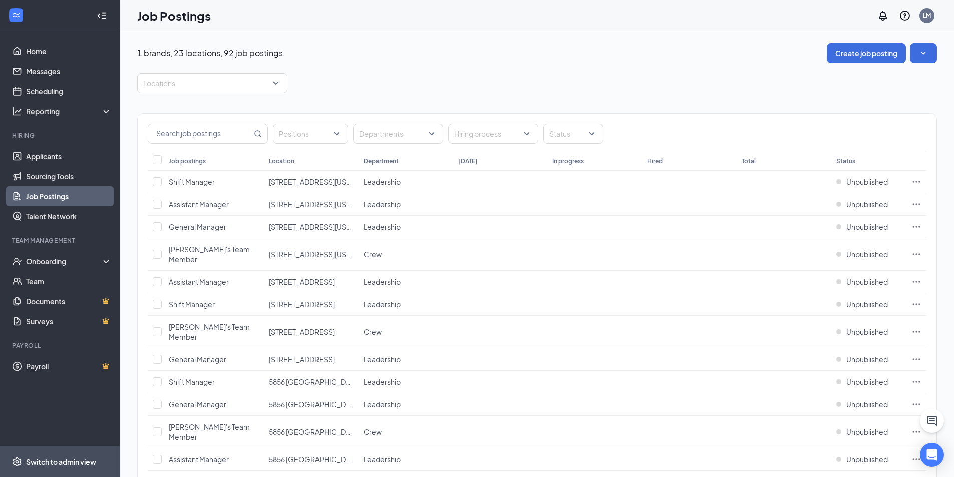
click at [66, 459] on div "Switch to admin view" at bounding box center [61, 462] width 70 height 10
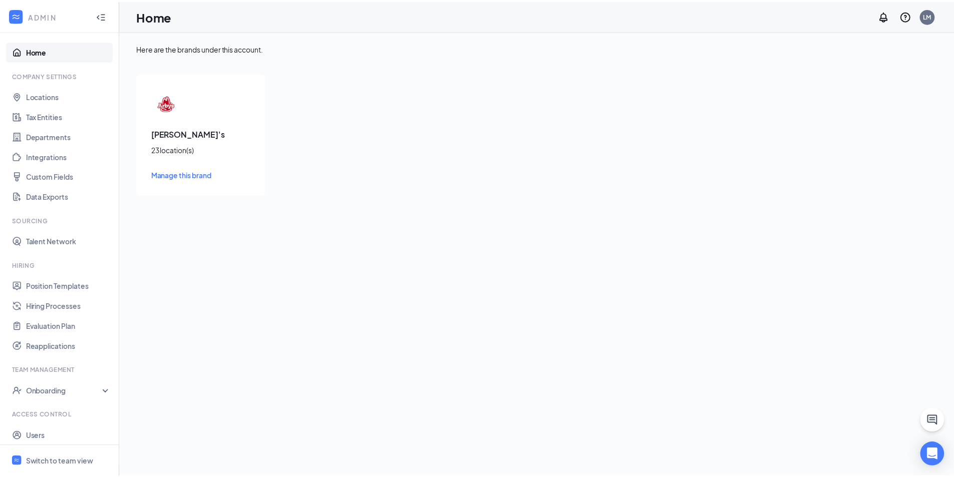
scroll to position [25, 0]
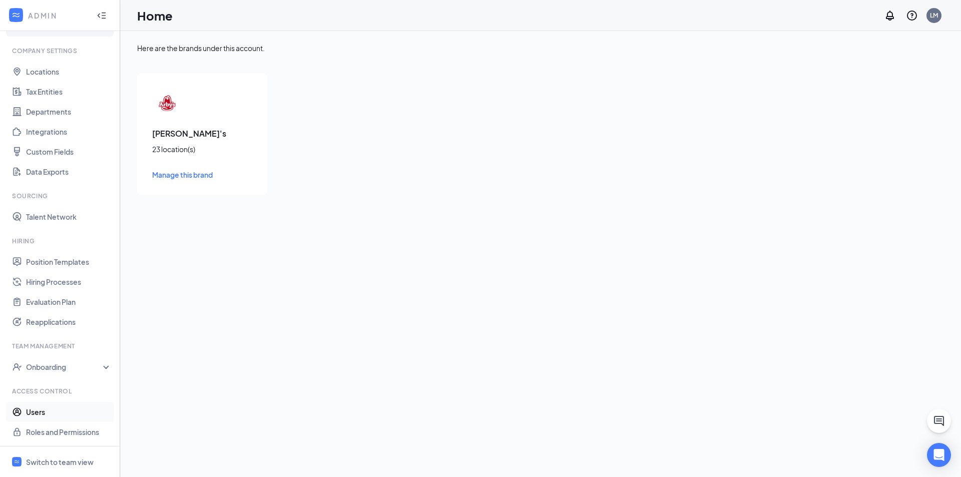
click at [63, 422] on link "Users" at bounding box center [69, 412] width 86 height 20
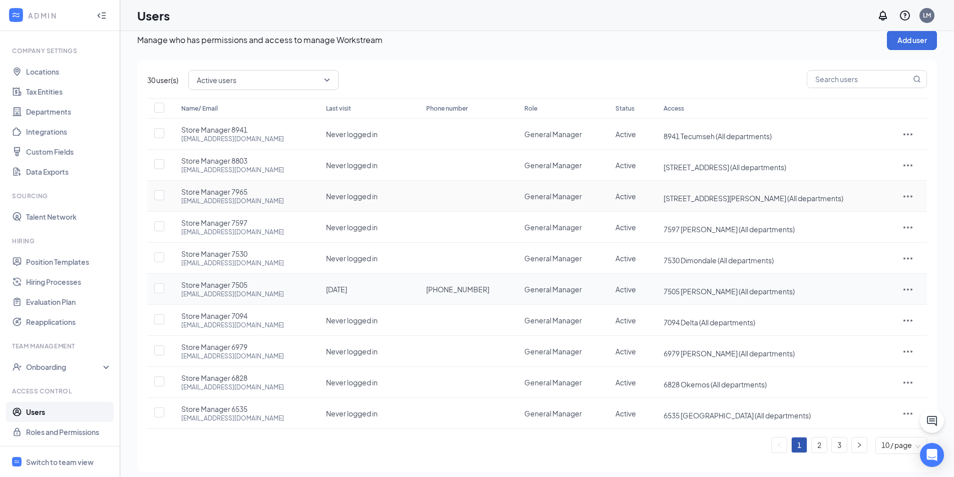
scroll to position [20, 0]
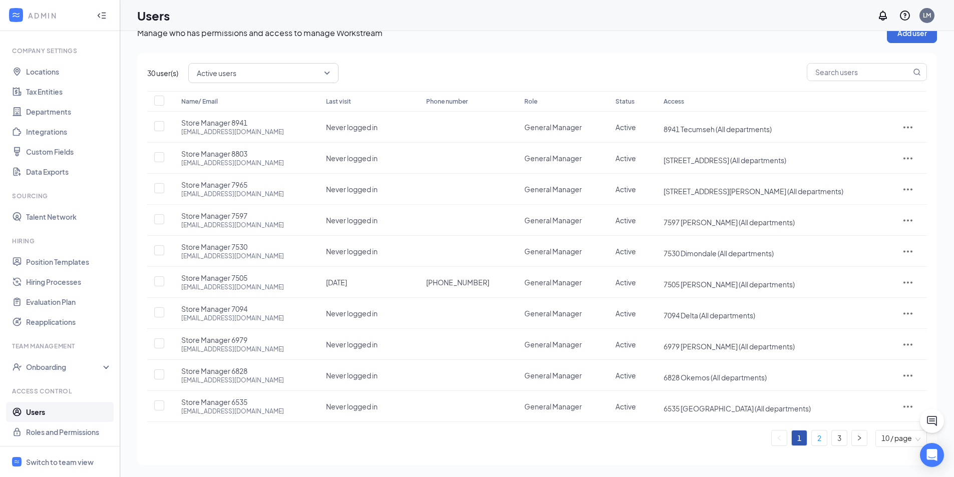
click at [822, 435] on link "2" at bounding box center [818, 438] width 15 height 15
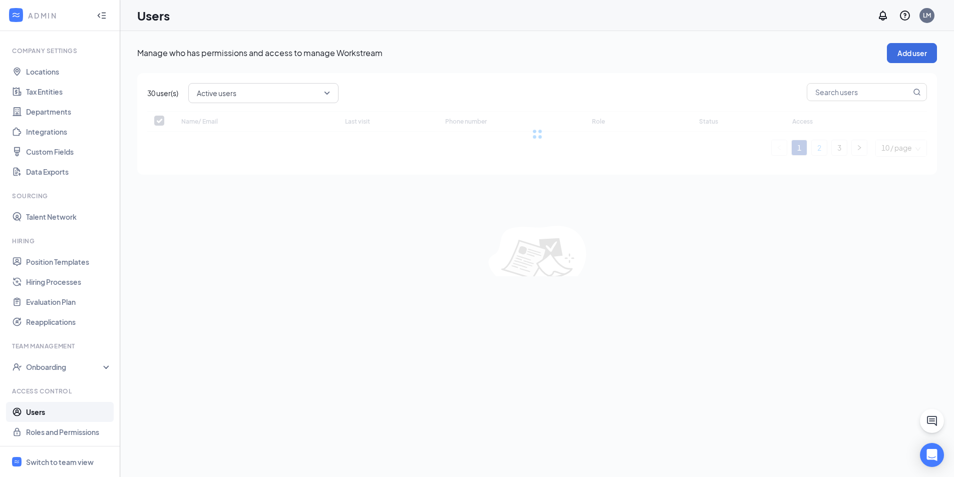
scroll to position [0, 0]
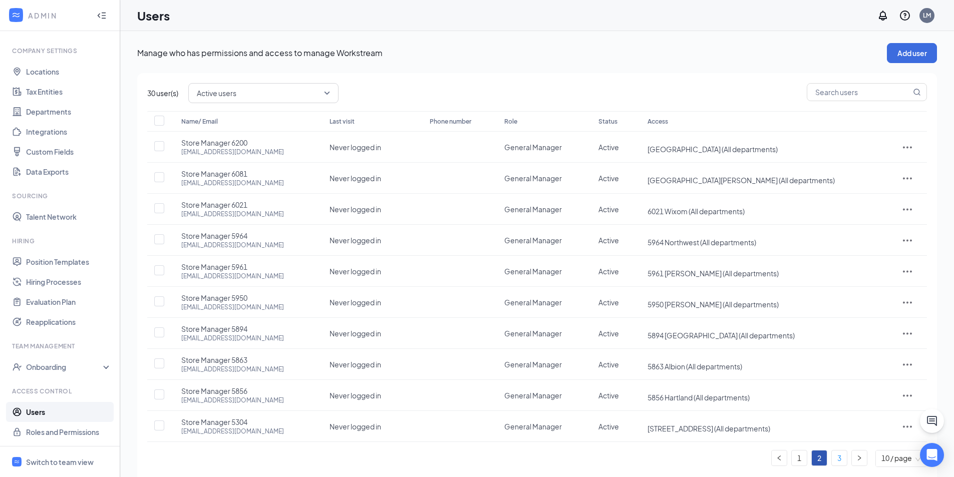
click at [840, 459] on link "3" at bounding box center [839, 458] width 15 height 15
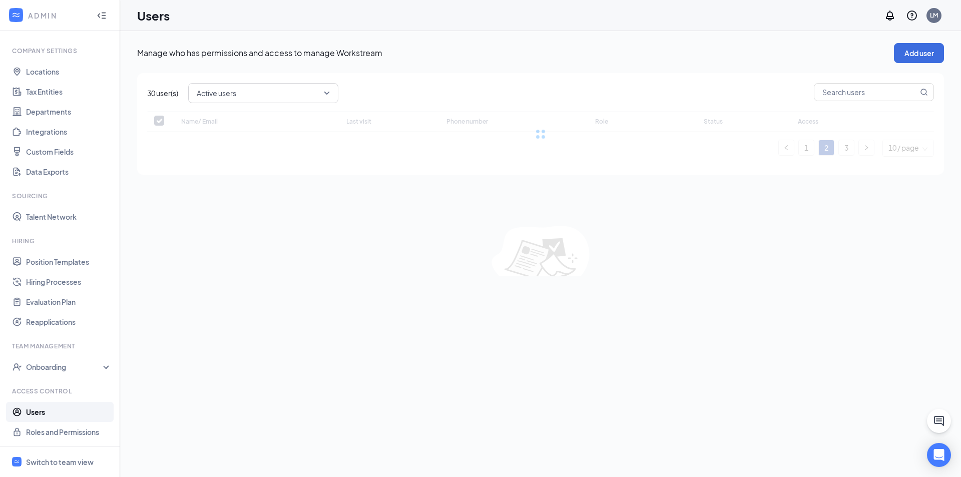
checkbox input "false"
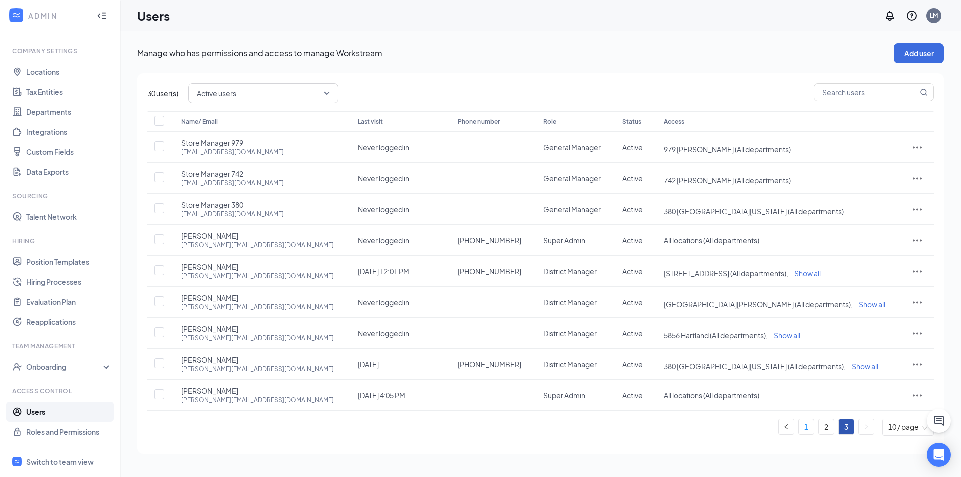
click at [806, 429] on link "1" at bounding box center [806, 427] width 15 height 15
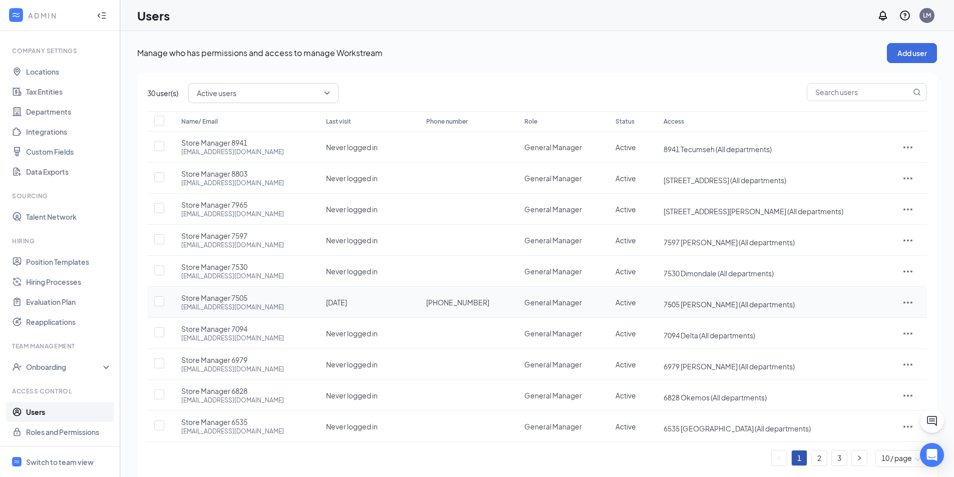
click at [834, 304] on span "7505 [PERSON_NAME] (All departments)" at bounding box center [771, 304] width 216 height 10
drag, startPoint x: 43, startPoint y: 455, endPoint x: 89, endPoint y: 391, distance: 78.2
click at [43, 455] on span "Switch to team view" at bounding box center [69, 462] width 86 height 31
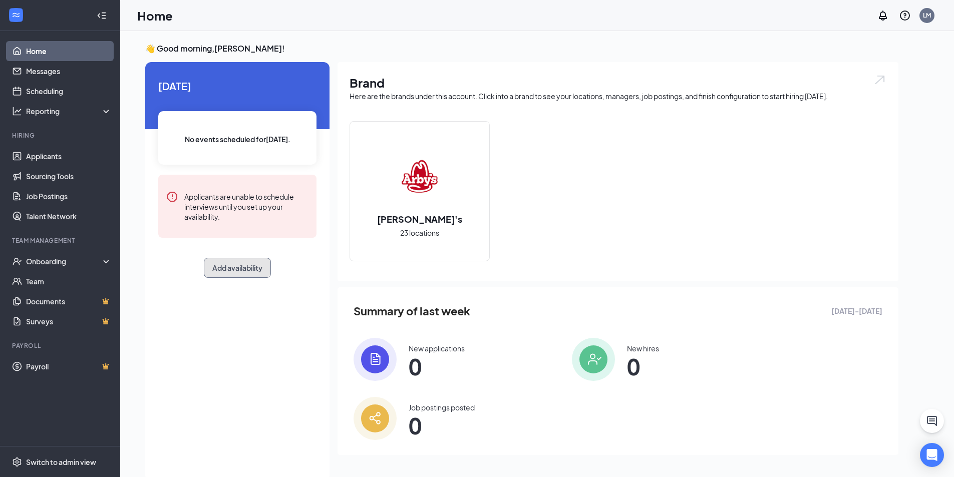
click at [237, 261] on button "Add availability" at bounding box center [237, 268] width 67 height 20
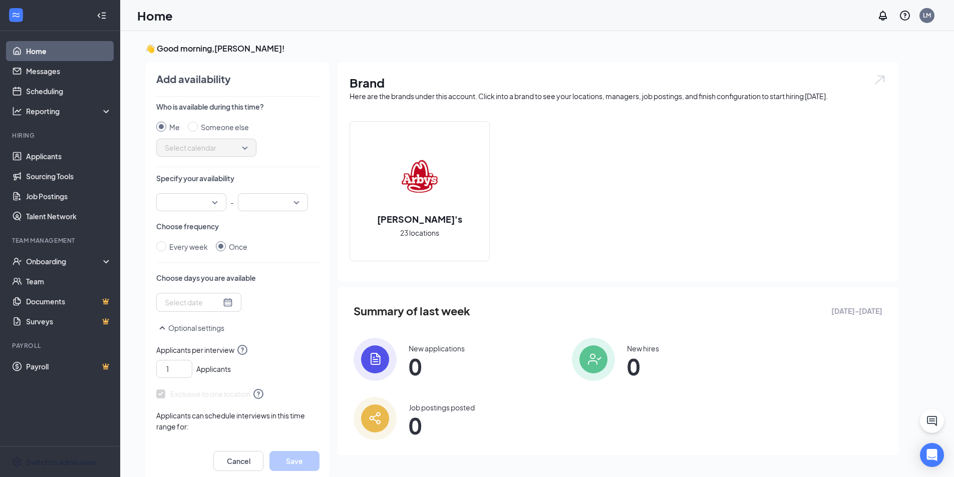
scroll to position [4, 0]
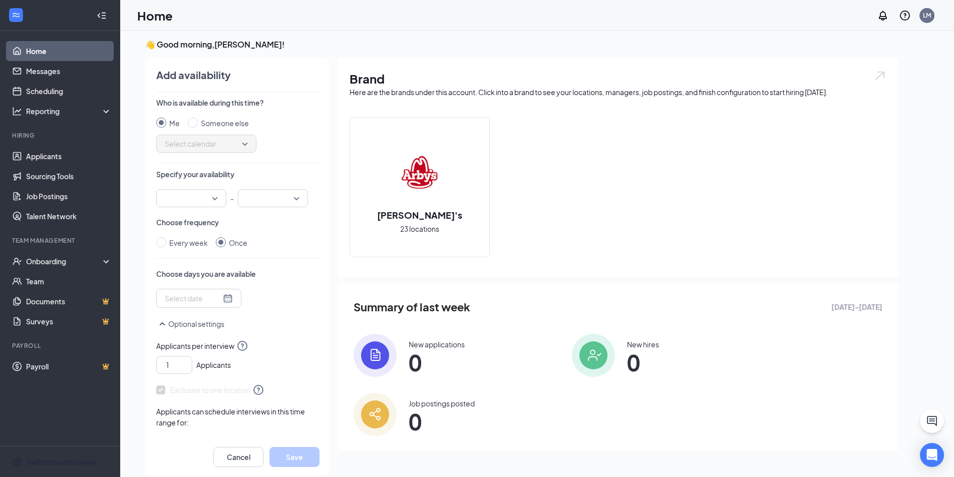
click at [212, 196] on input "search" at bounding box center [187, 198] width 51 height 17
click at [264, 173] on p "Specify your availability" at bounding box center [237, 174] width 163 height 10
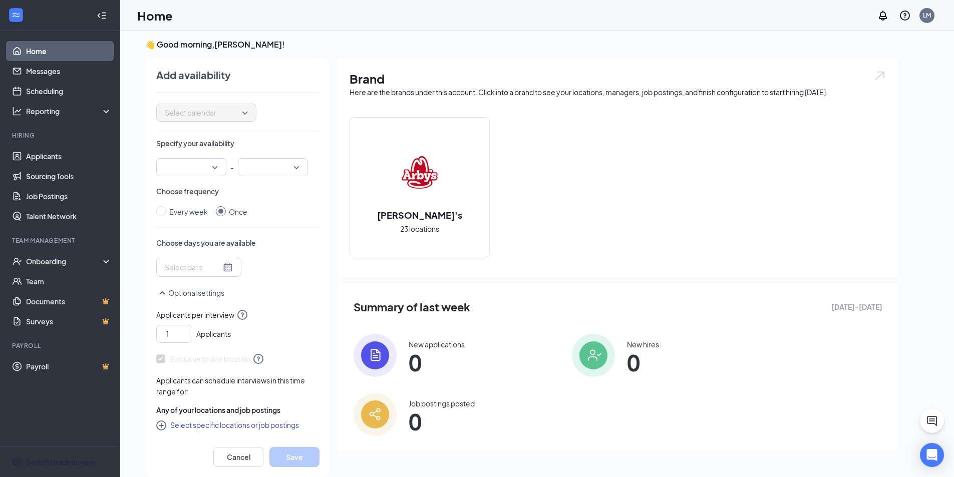
scroll to position [0, 0]
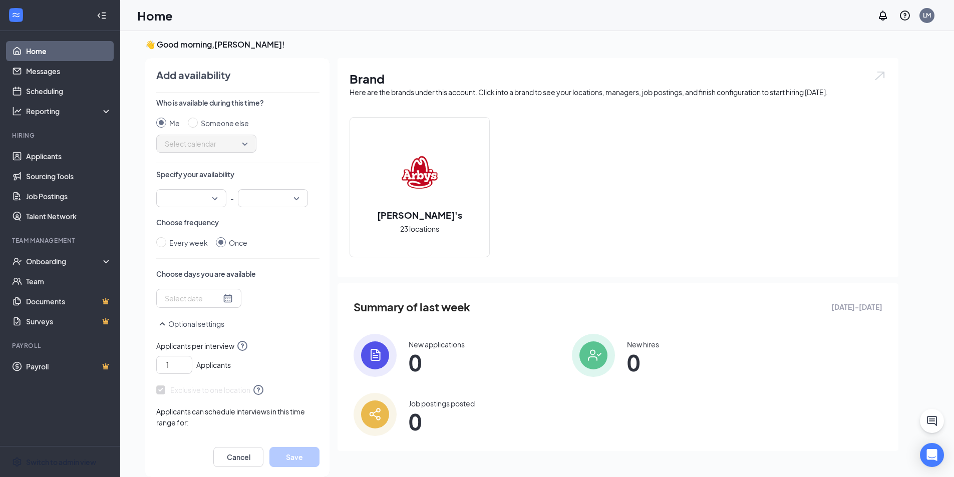
click at [310, 170] on p "Specify your availability" at bounding box center [237, 174] width 163 height 10
click at [222, 299] on div at bounding box center [199, 298] width 68 height 11
click at [288, 250] on div "Who is available during this time? Me Someone else Select calendar Specify your…" at bounding box center [237, 267] width 163 height 339
click at [163, 326] on icon "SmallChevronUp" at bounding box center [162, 324] width 12 height 12
click at [164, 325] on icon "SmallChevronDown" at bounding box center [162, 324] width 12 height 12
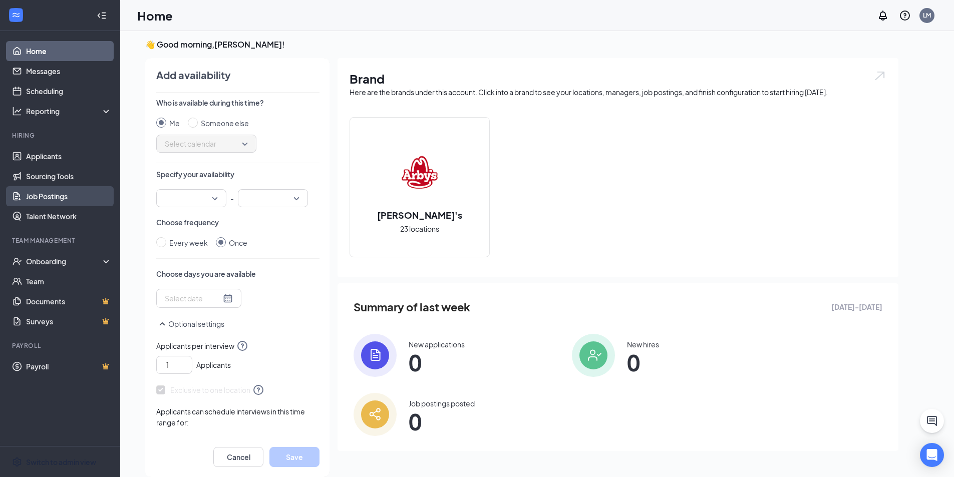
click at [70, 192] on link "Job Postings" at bounding box center [69, 196] width 86 height 20
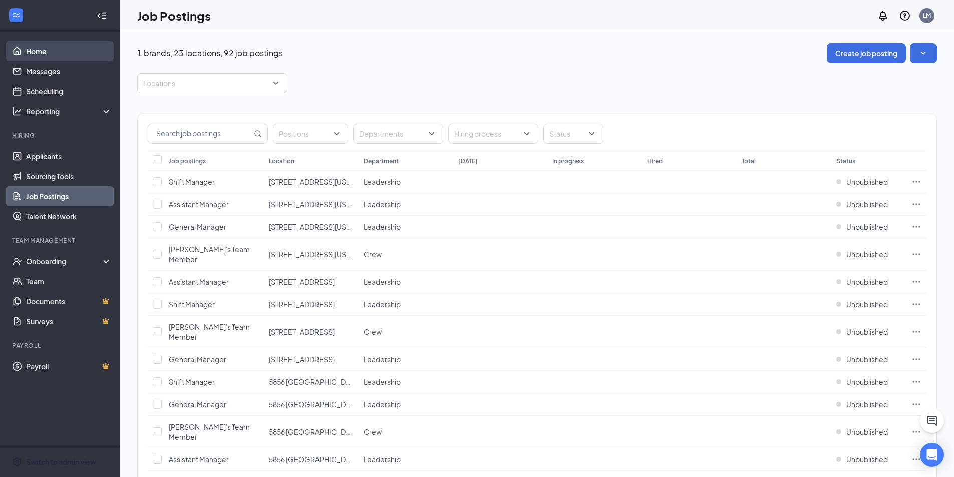
click at [54, 53] on link "Home" at bounding box center [69, 51] width 86 height 20
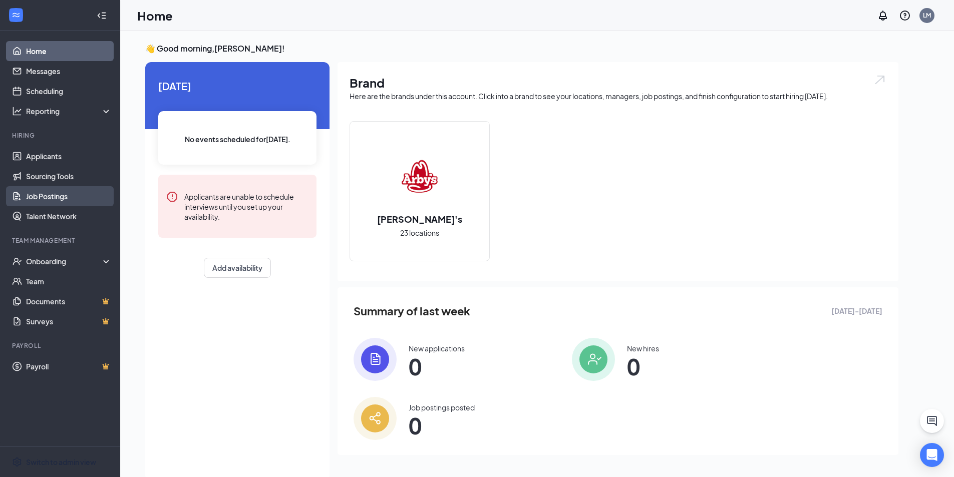
click at [80, 194] on link "Job Postings" at bounding box center [69, 196] width 86 height 20
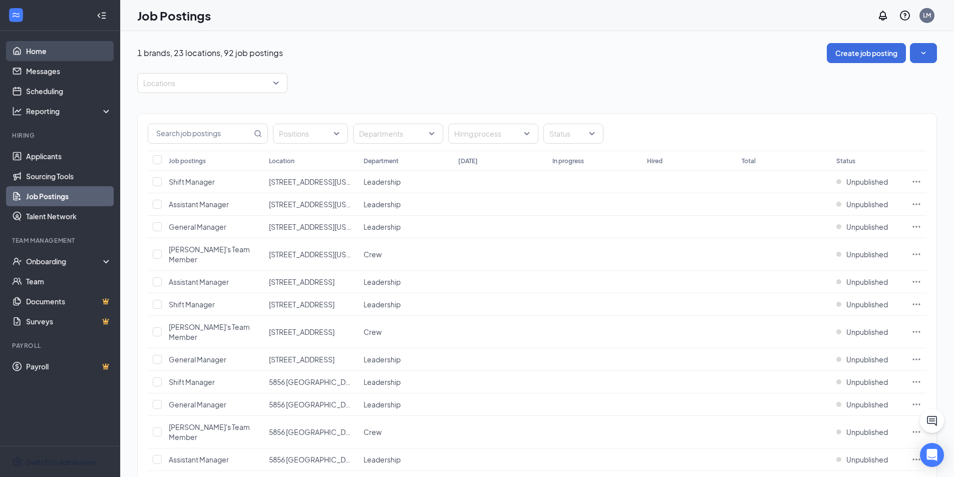
click at [32, 45] on link "Home" at bounding box center [69, 51] width 86 height 20
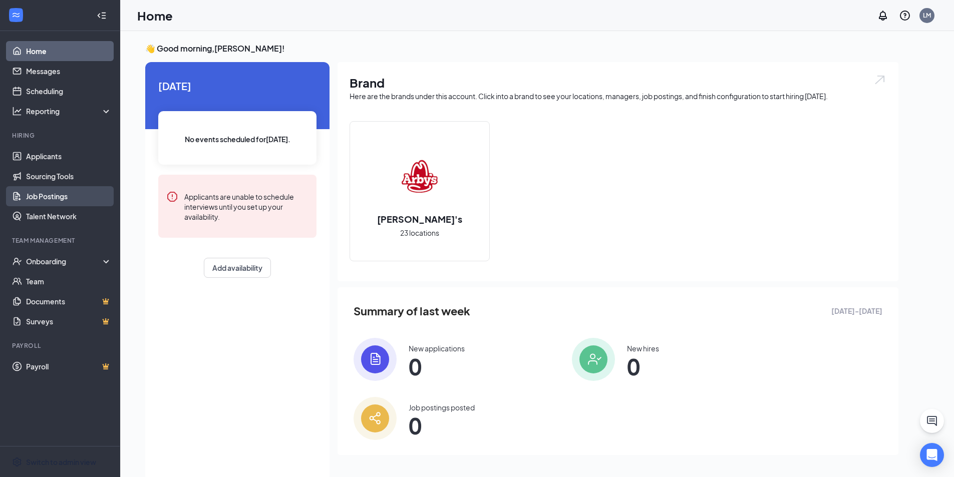
click at [61, 198] on link "Job Postings" at bounding box center [69, 196] width 86 height 20
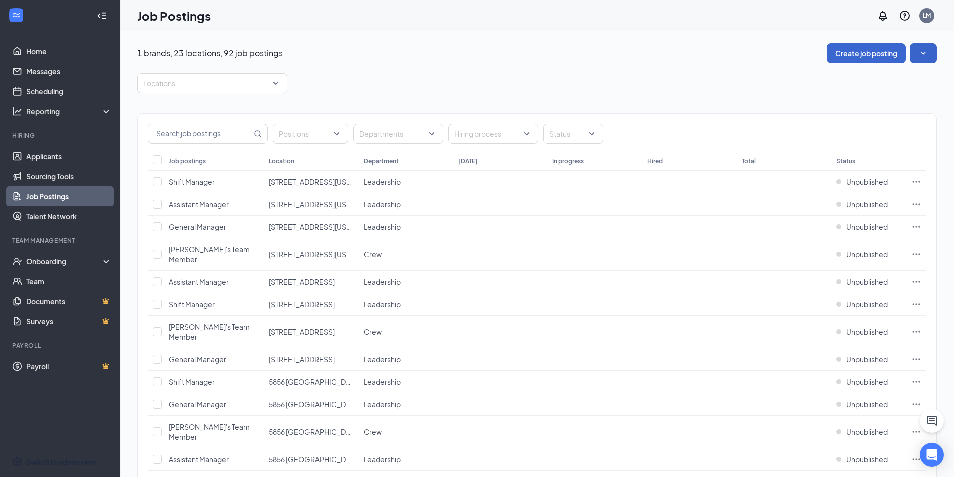
drag, startPoint x: 925, startPoint y: 59, endPoint x: 905, endPoint y: 59, distance: 20.5
click at [925, 59] on button "button" at bounding box center [923, 53] width 27 height 20
click at [67, 52] on link "Home" at bounding box center [69, 51] width 86 height 20
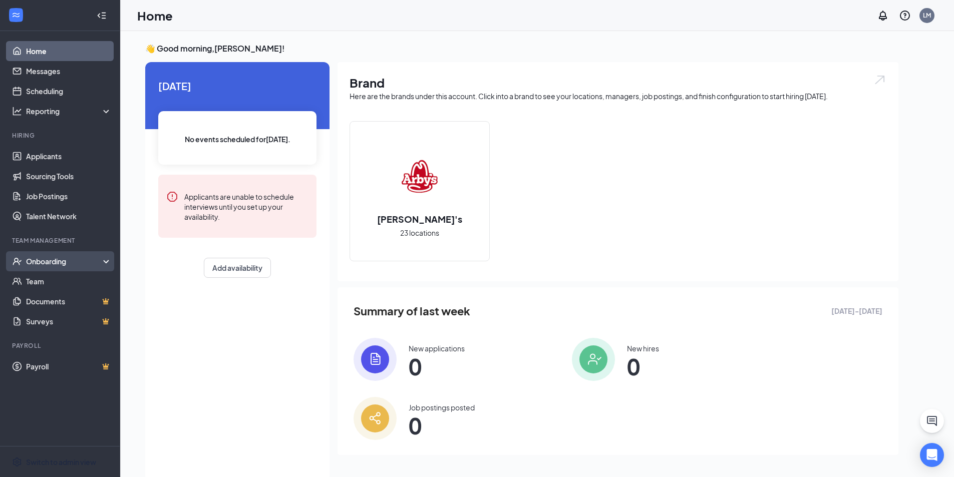
click at [99, 255] on div "Onboarding" at bounding box center [60, 261] width 120 height 20
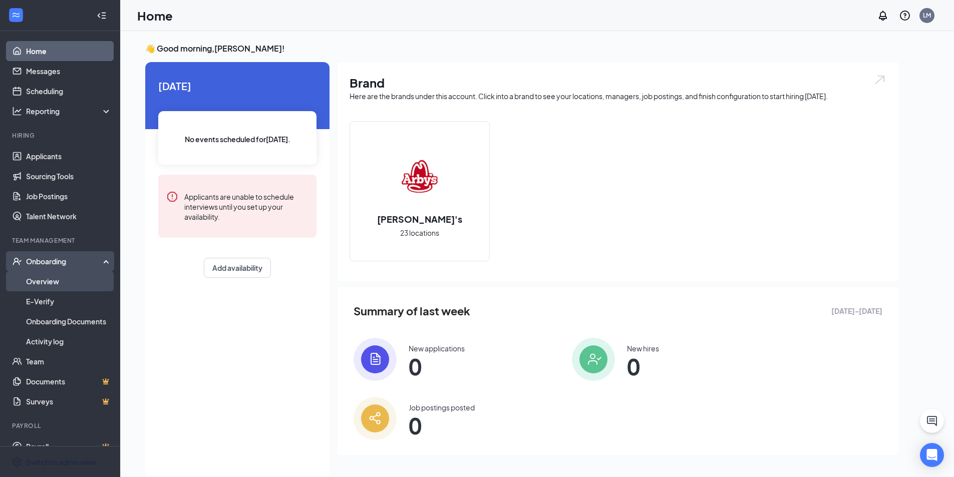
click at [55, 284] on link "Overview" at bounding box center [69, 281] width 86 height 20
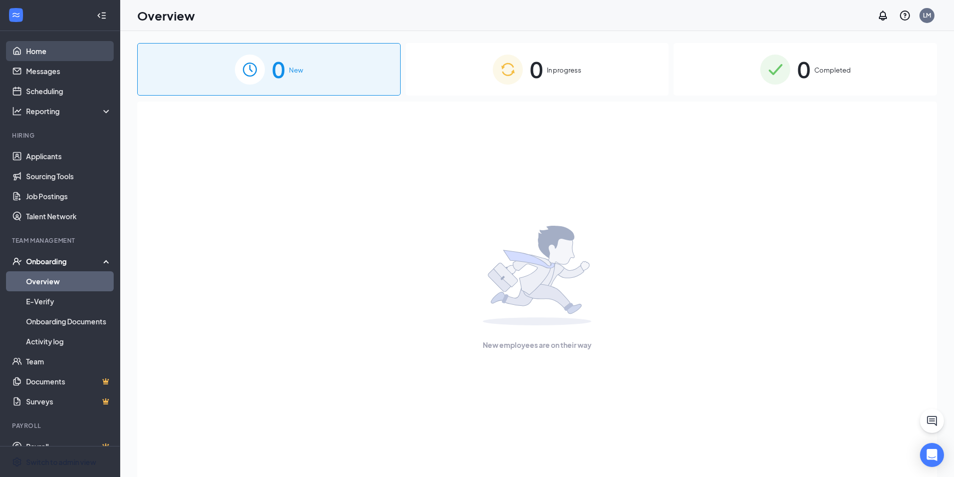
click at [50, 53] on link "Home" at bounding box center [69, 51] width 86 height 20
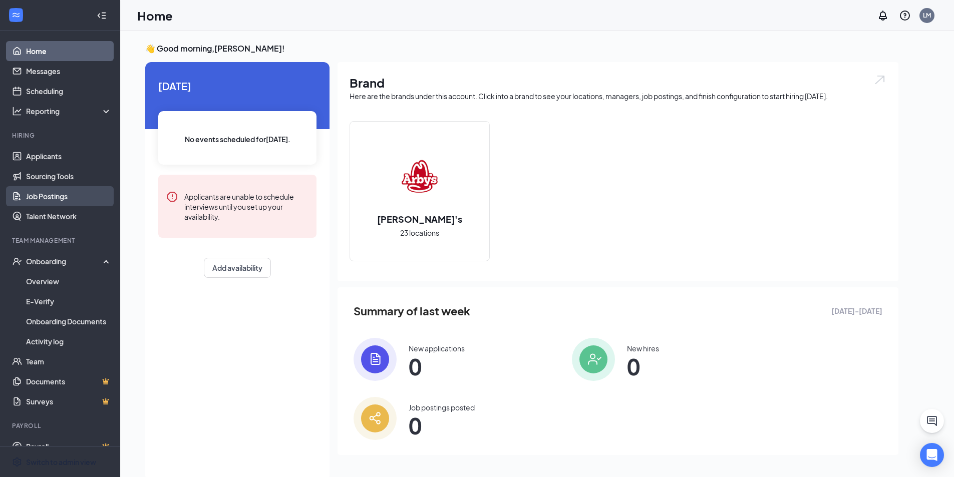
click at [49, 200] on link "Job Postings" at bounding box center [69, 196] width 86 height 20
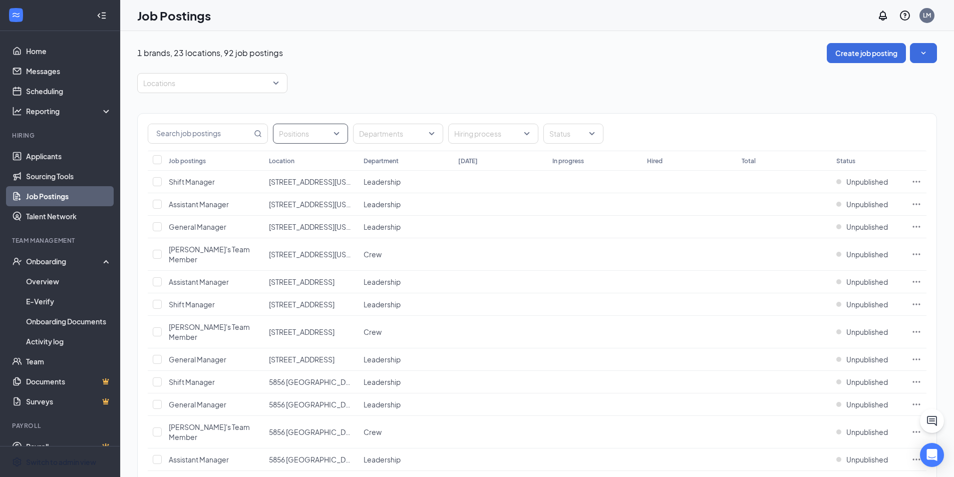
click at [325, 133] on div at bounding box center [305, 134] width 60 height 16
click at [281, 163] on div at bounding box center [285, 161] width 9 height 9
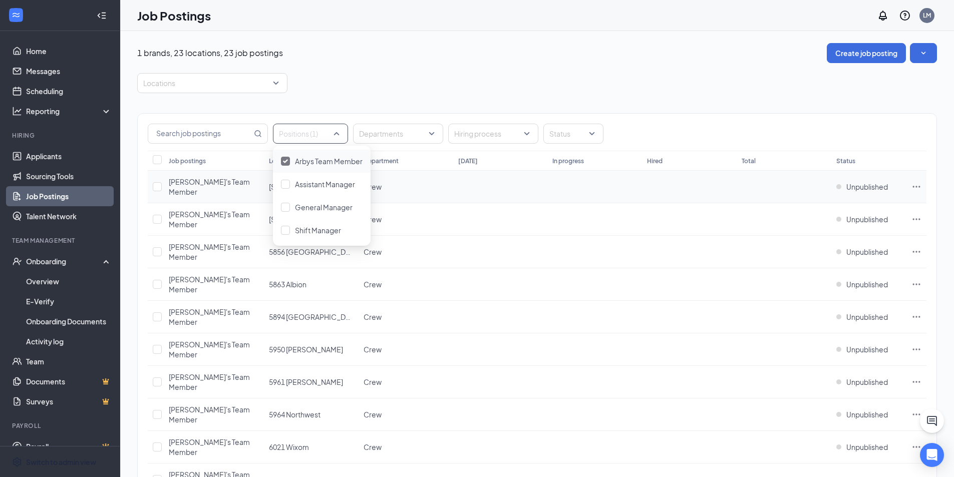
click at [920, 183] on icon "Ellipses" at bounding box center [916, 187] width 10 height 10
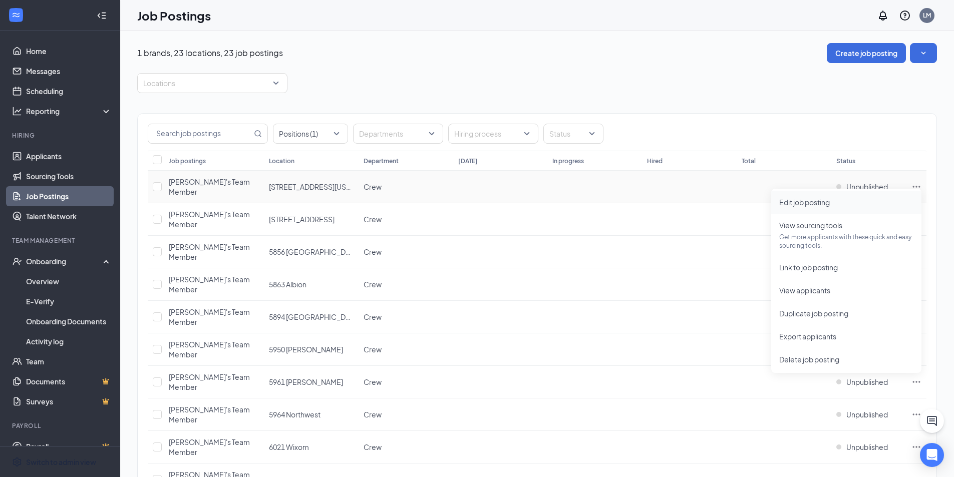
click at [810, 205] on span "Edit job posting" at bounding box center [804, 202] width 51 height 9
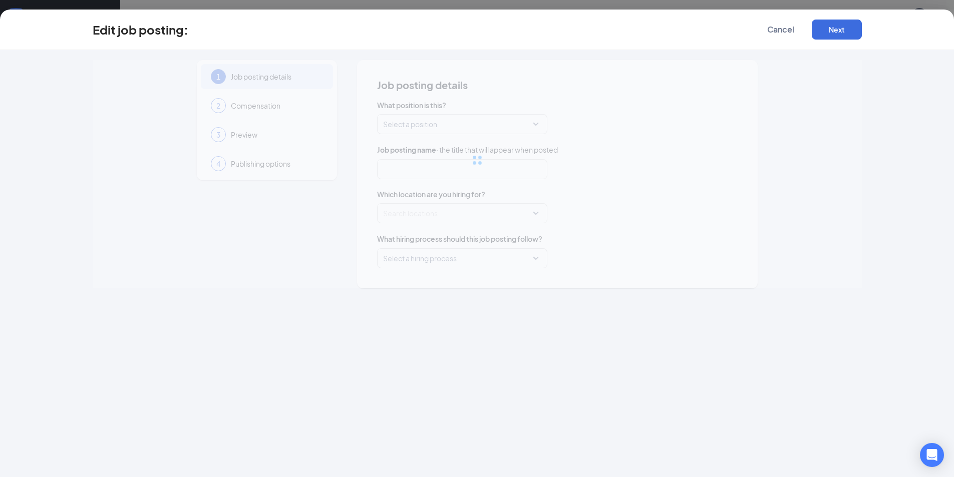
type input "[PERSON_NAME]'s Team Member"
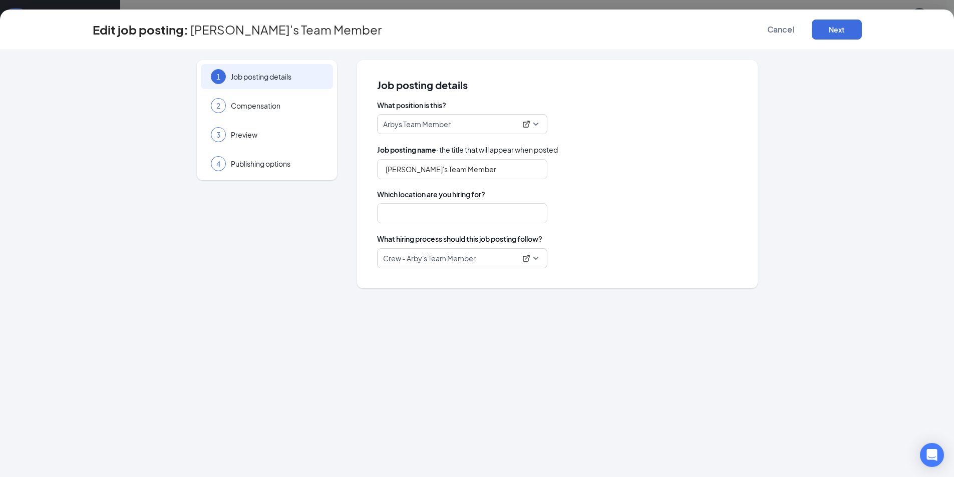
type input "[STREET_ADDRESS][US_STATE]"
click at [242, 104] on span "Compensation" at bounding box center [277, 106] width 92 height 10
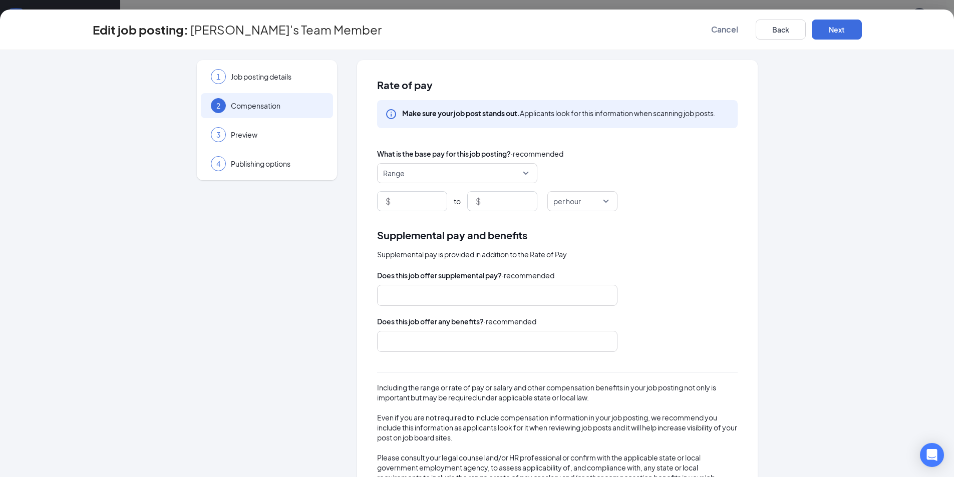
click at [523, 177] on span "Range" at bounding box center [457, 173] width 148 height 19
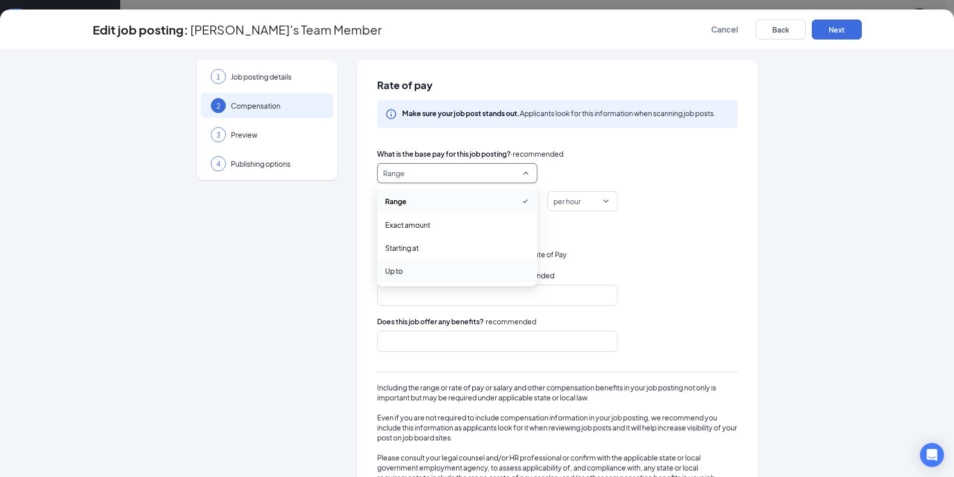
click at [474, 271] on span "Up to" at bounding box center [457, 270] width 144 height 11
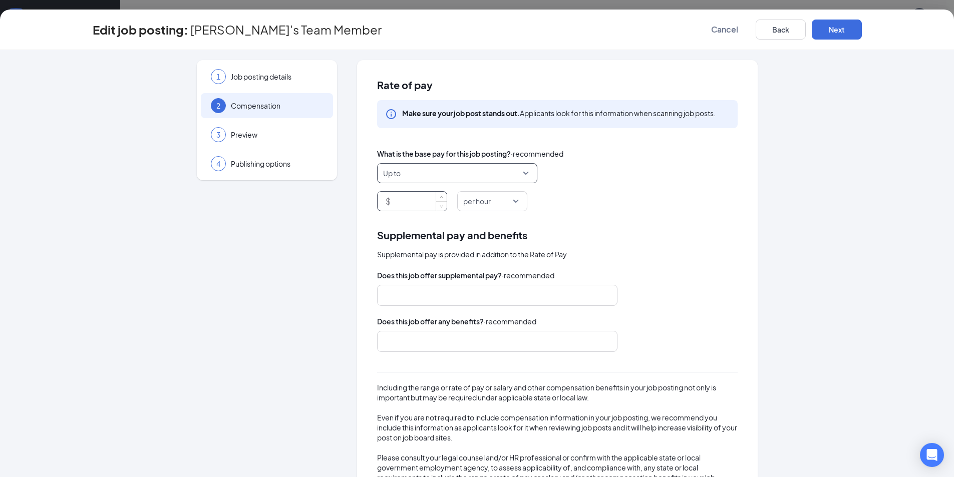
click at [422, 201] on input at bounding box center [419, 201] width 54 height 19
type input "15"
click at [553, 233] on div "Supplemental pay and benefits" at bounding box center [557, 235] width 360 height 16
click at [470, 170] on span "Up to" at bounding box center [452, 173] width 139 height 19
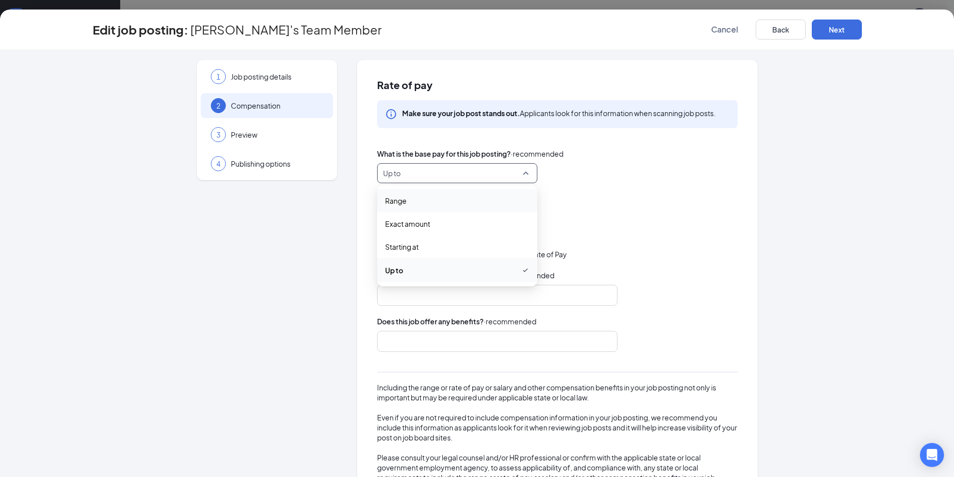
click at [509, 172] on span "Up to" at bounding box center [452, 173] width 139 height 19
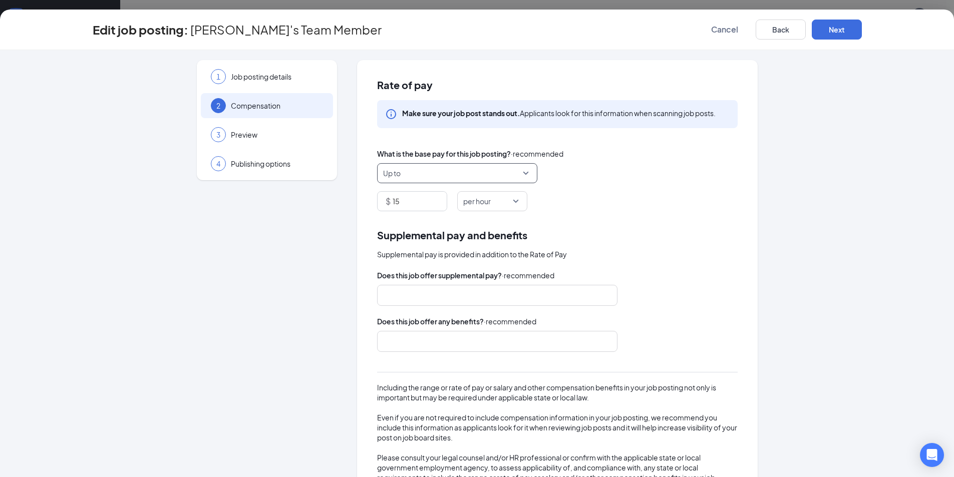
click at [473, 242] on span "Supplemental pay and benefits" at bounding box center [452, 235] width 150 height 16
click at [788, 26] on button "Back" at bounding box center [780, 30] width 50 height 20
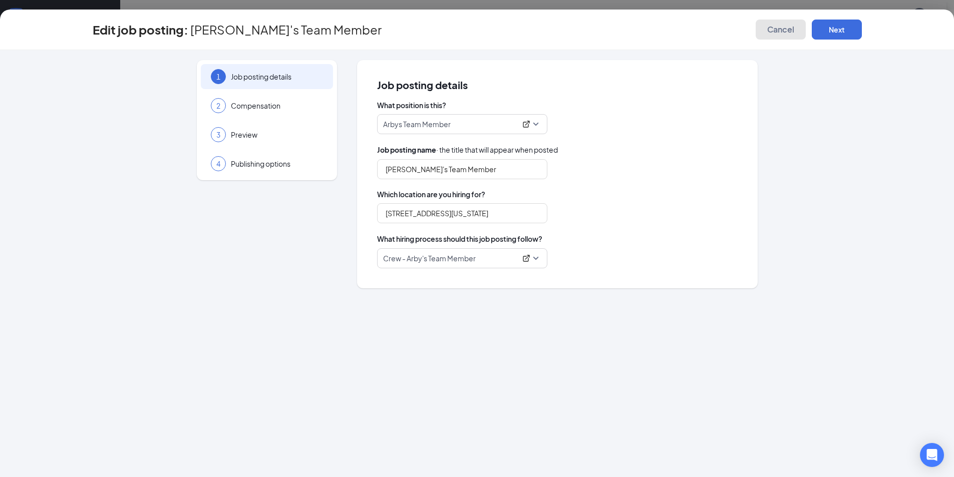
click at [786, 26] on span "Cancel" at bounding box center [780, 30] width 27 height 10
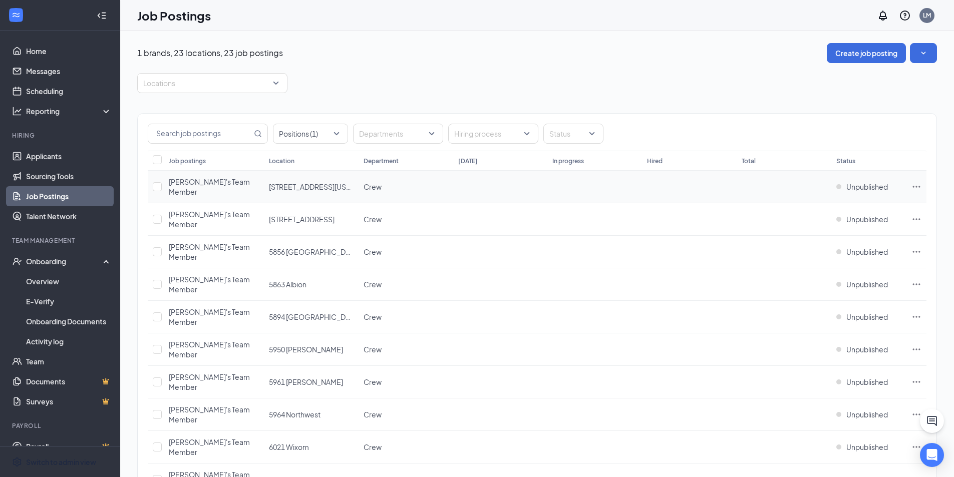
click at [913, 187] on td at bounding box center [916, 187] width 20 height 33
click at [919, 183] on icon "Ellipses" at bounding box center [916, 187] width 10 height 10
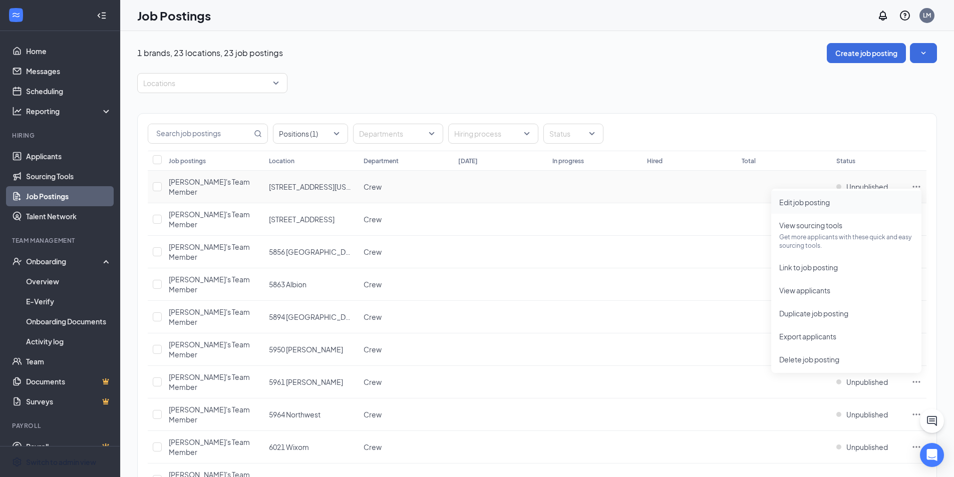
click at [804, 198] on span "Edit job posting" at bounding box center [804, 202] width 51 height 9
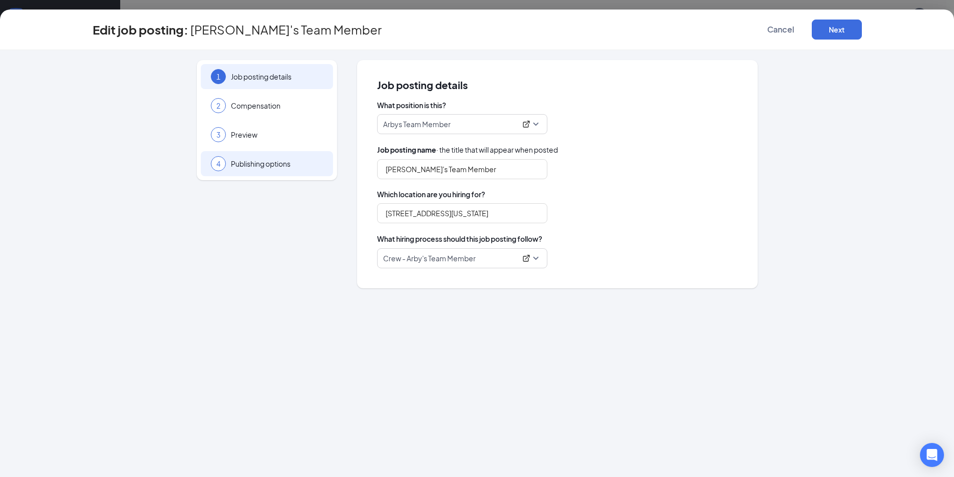
click at [291, 162] on span "Publishing options" at bounding box center [277, 164] width 92 height 10
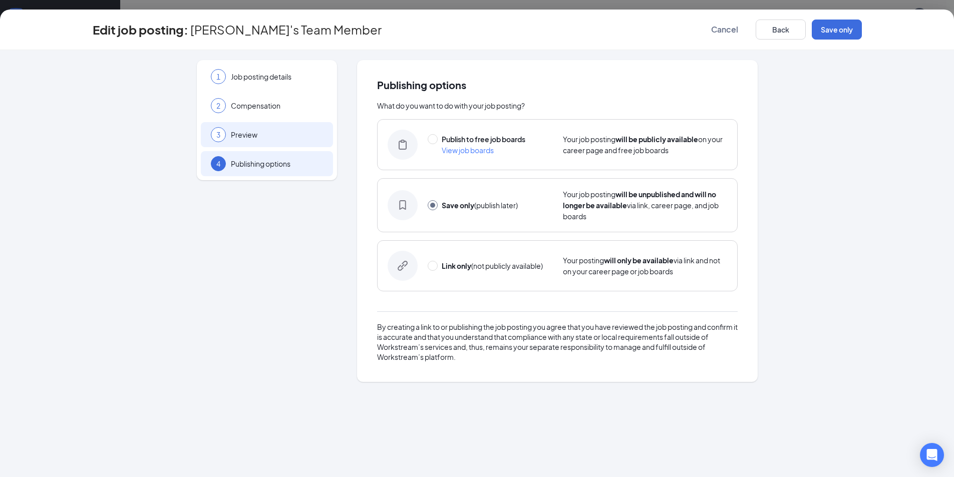
click at [281, 131] on span "Preview" at bounding box center [277, 135] width 92 height 10
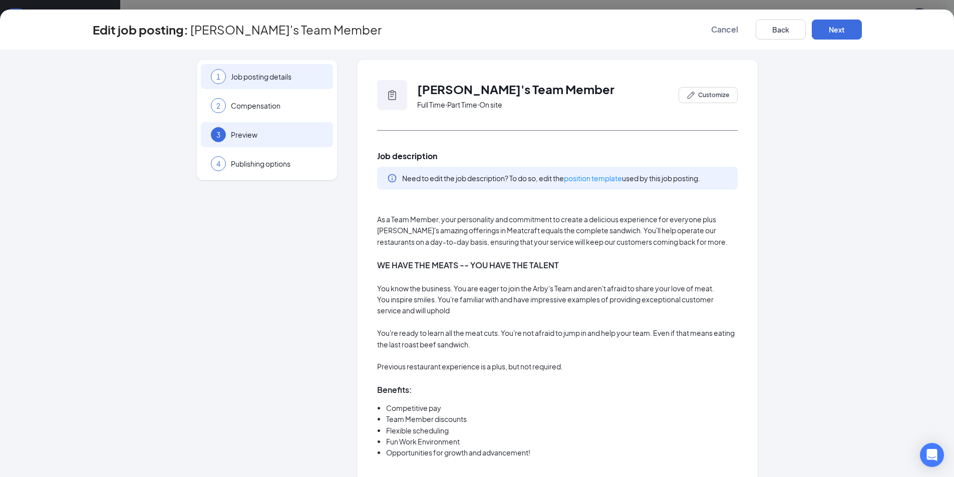
click at [238, 81] on span "Job posting details" at bounding box center [277, 77] width 92 height 10
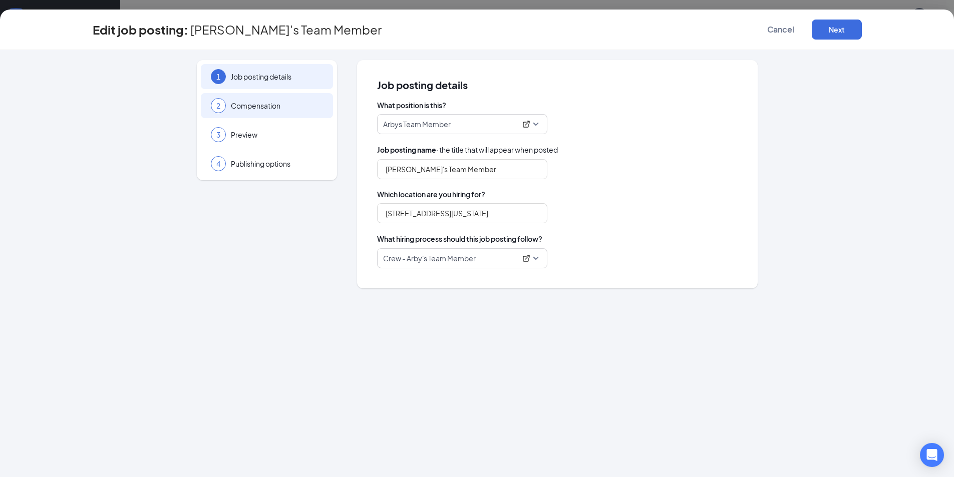
click at [266, 105] on span "Compensation" at bounding box center [277, 106] width 92 height 10
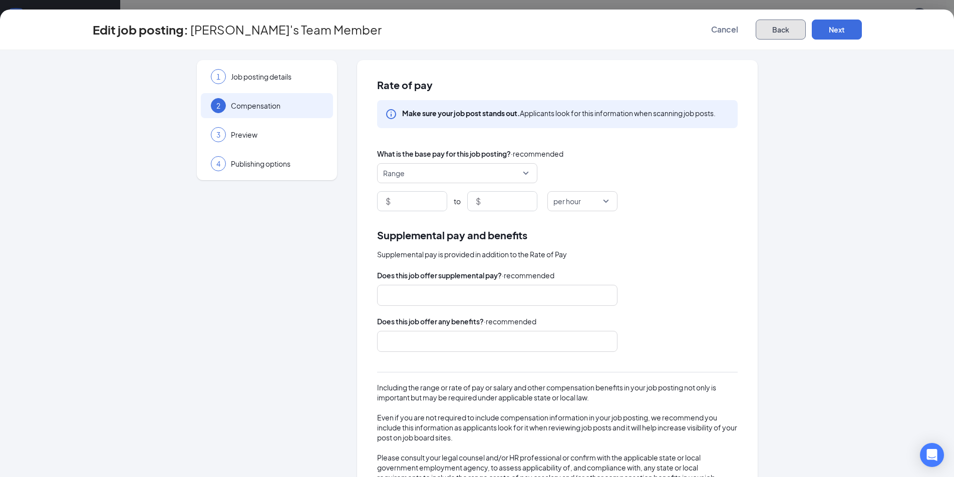
click at [766, 29] on button "Back" at bounding box center [780, 30] width 50 height 20
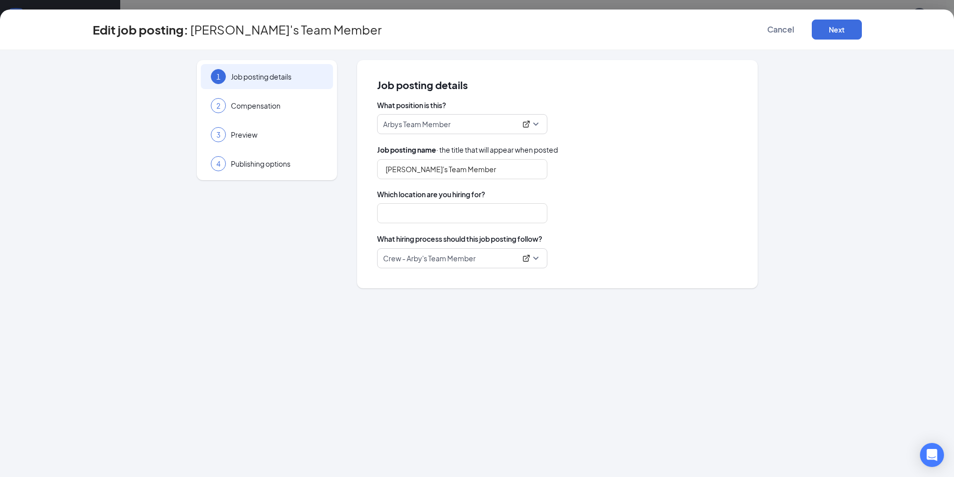
type input "[STREET_ADDRESS][US_STATE]"
click at [763, 42] on div "Edit job posting: Arby's Team Member Cancel Next" at bounding box center [477, 30] width 954 height 41
click at [768, 38] on button "Cancel" at bounding box center [780, 30] width 50 height 20
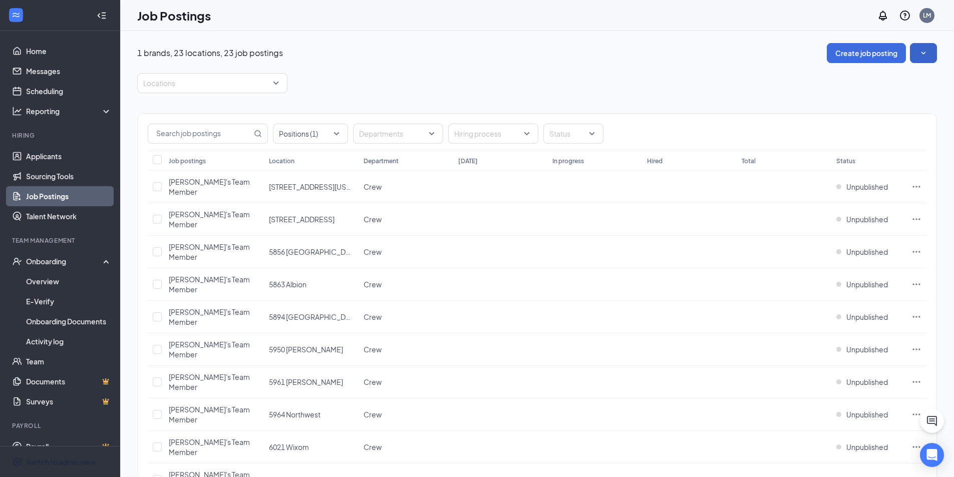
click at [932, 48] on button "button" at bounding box center [923, 53] width 27 height 20
click at [929, 50] on button "button" at bounding box center [923, 53] width 27 height 20
click at [156, 163] on input "Select all" at bounding box center [157, 159] width 9 height 9
checkbox input "true"
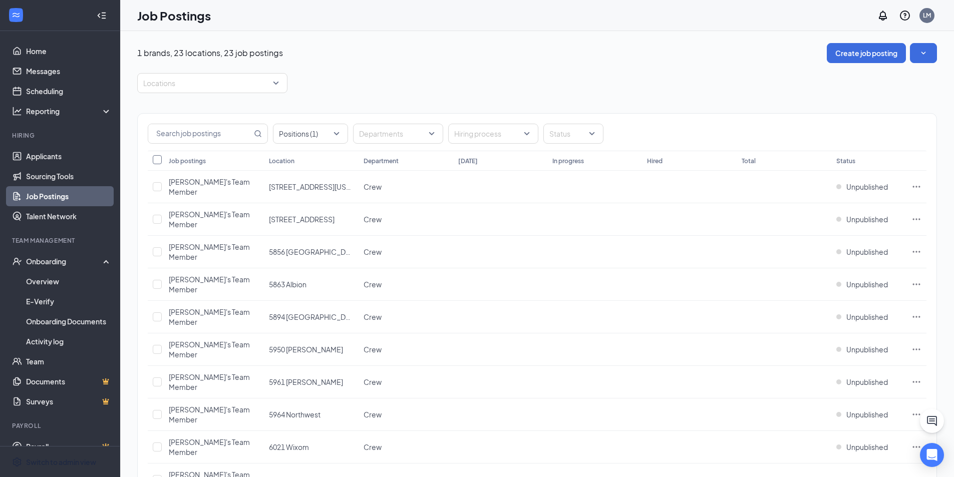
checkbox input "true"
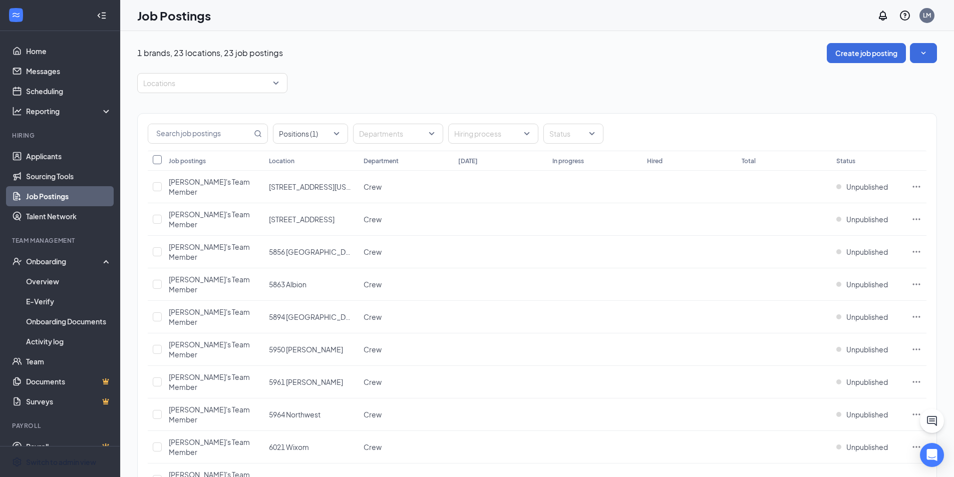
checkbox input "true"
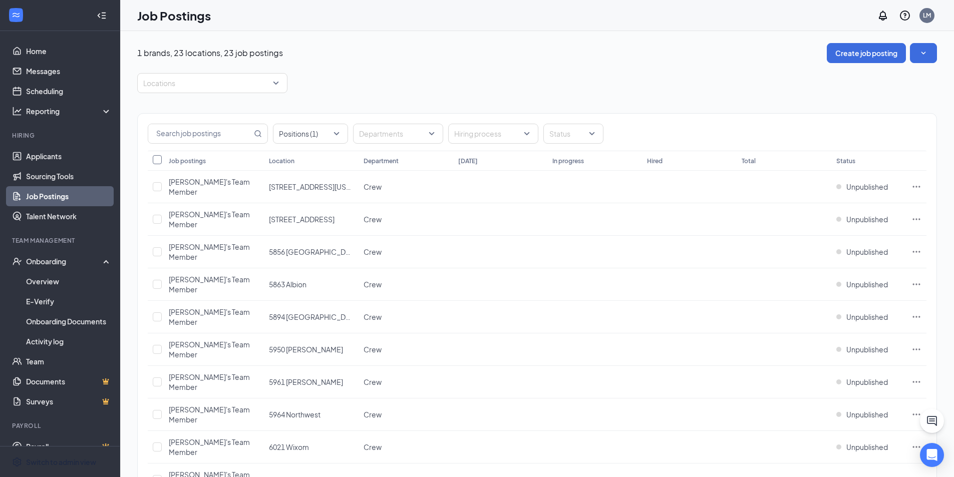
checkbox input "true"
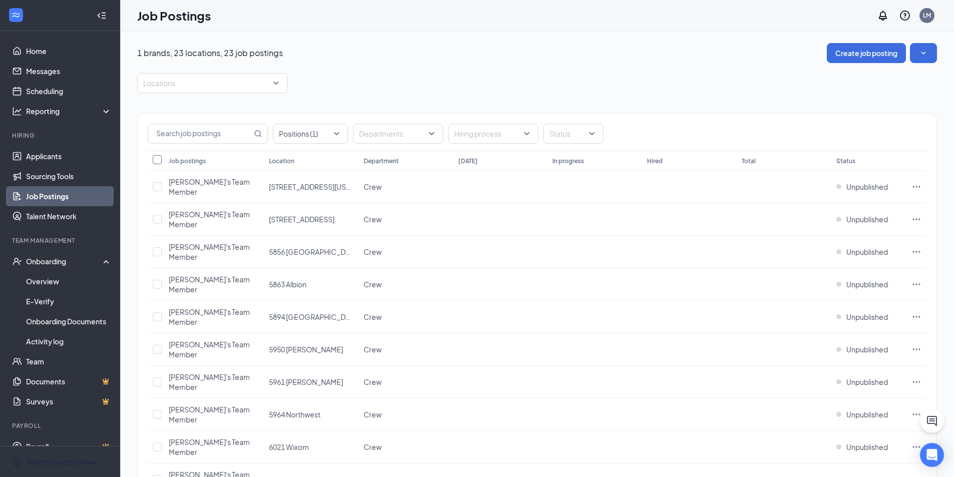
checkbox input "true"
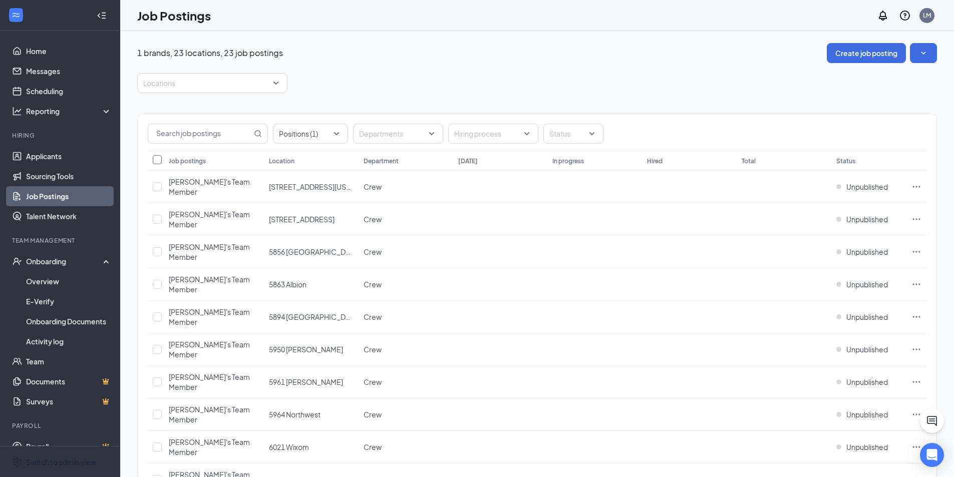
checkbox input "true"
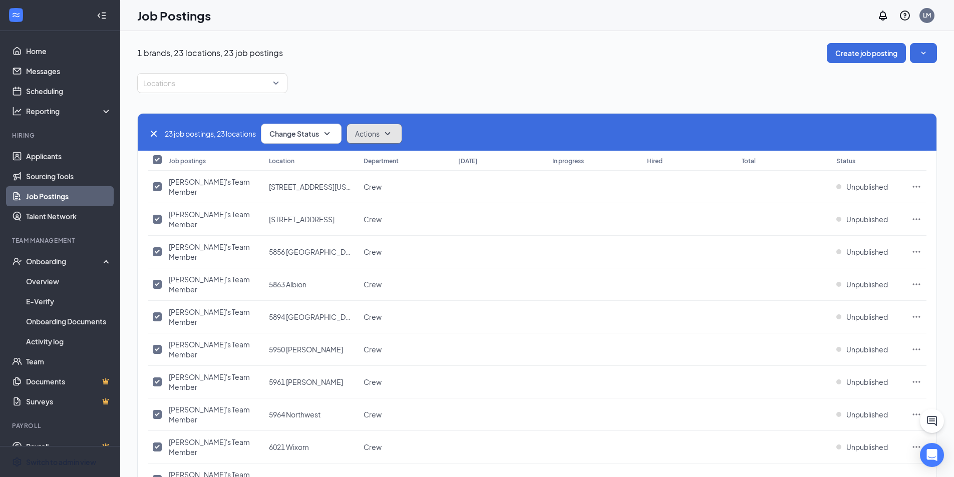
click at [384, 141] on button "Actions" at bounding box center [374, 134] width 56 height 20
click at [378, 159] on div "Edit" at bounding box center [394, 161] width 88 height 22
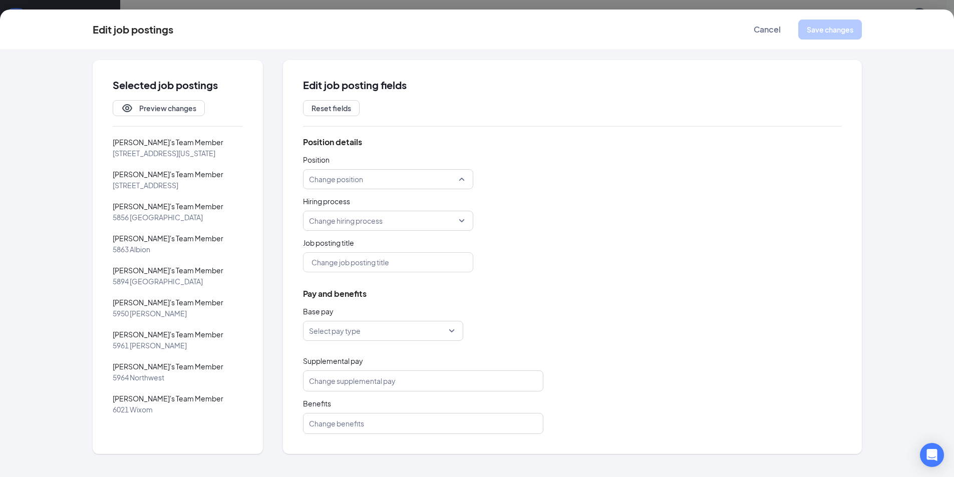
click at [372, 178] on input "search" at bounding box center [384, 179] width 151 height 19
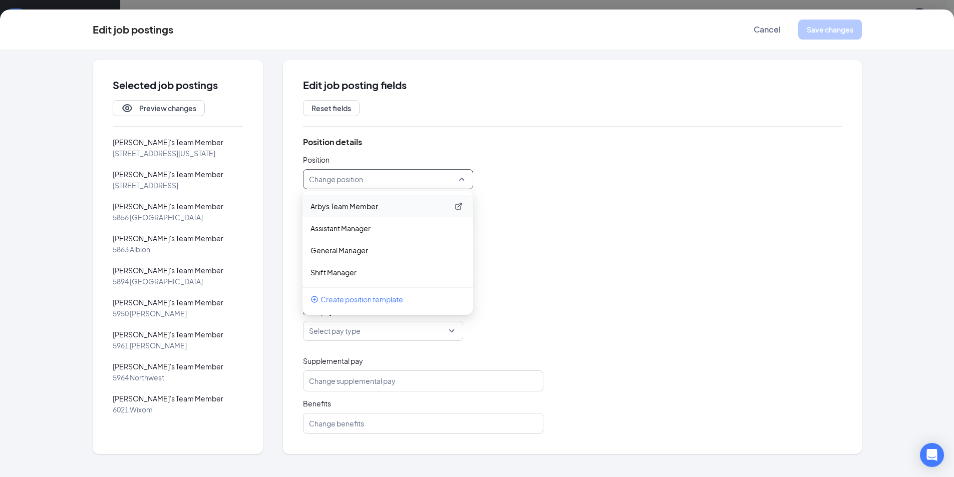
click at [368, 204] on p "Arbys Team Member" at bounding box center [379, 206] width 138 height 10
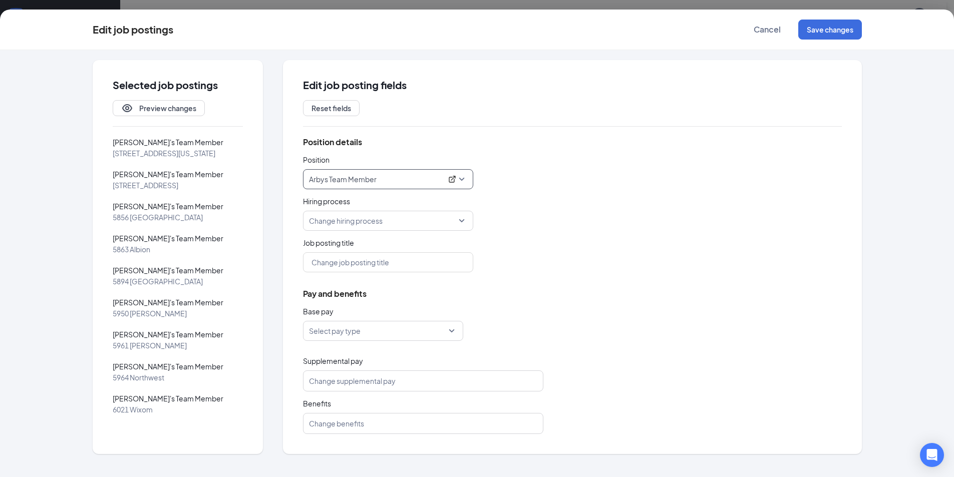
scroll to position [250, 0]
click at [371, 331] on input "search" at bounding box center [379, 330] width 141 height 19
click at [331, 428] on span "Up to" at bounding box center [382, 427] width 144 height 11
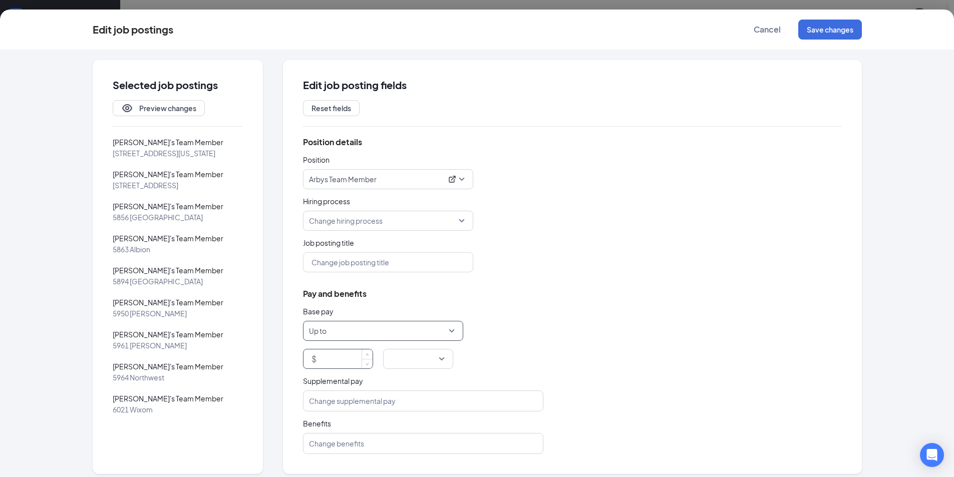
click at [352, 353] on input at bounding box center [345, 358] width 54 height 19
click at [460, 179] on span "Arbys Team Member" at bounding box center [388, 179] width 158 height 19
type input "16"
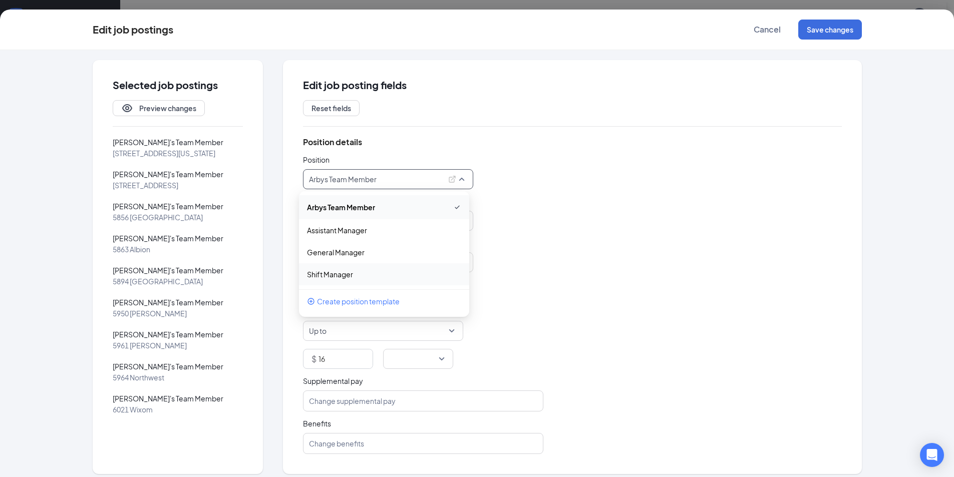
click at [569, 285] on div "Position details Position Arbys Team Member 254378 254376 Arbys Team Member Ass…" at bounding box center [572, 295] width 539 height 317
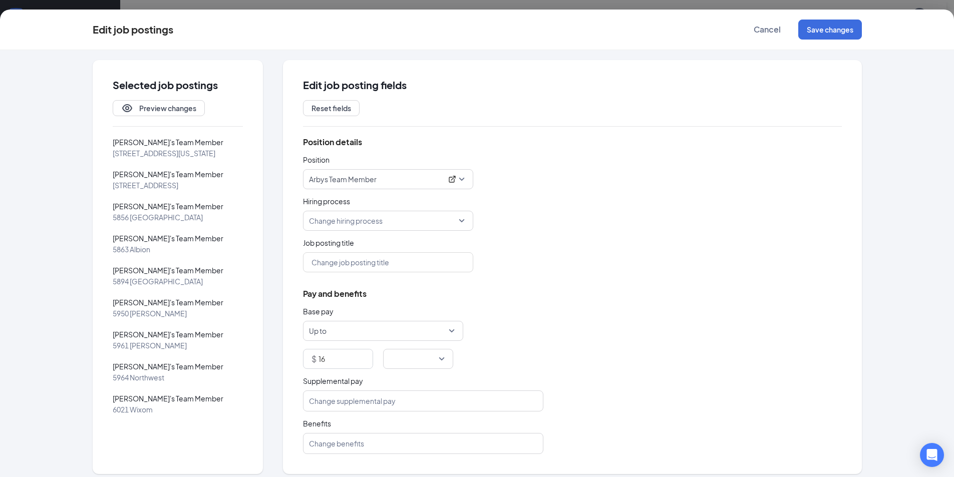
click at [429, 356] on input "search" at bounding box center [414, 358] width 51 height 19
click at [402, 239] on span "per hour" at bounding box center [401, 239] width 28 height 11
click at [565, 350] on div "Position details Position Arbys Team Member 254378 254376 Arbys Team Member Ass…" at bounding box center [572, 295] width 539 height 317
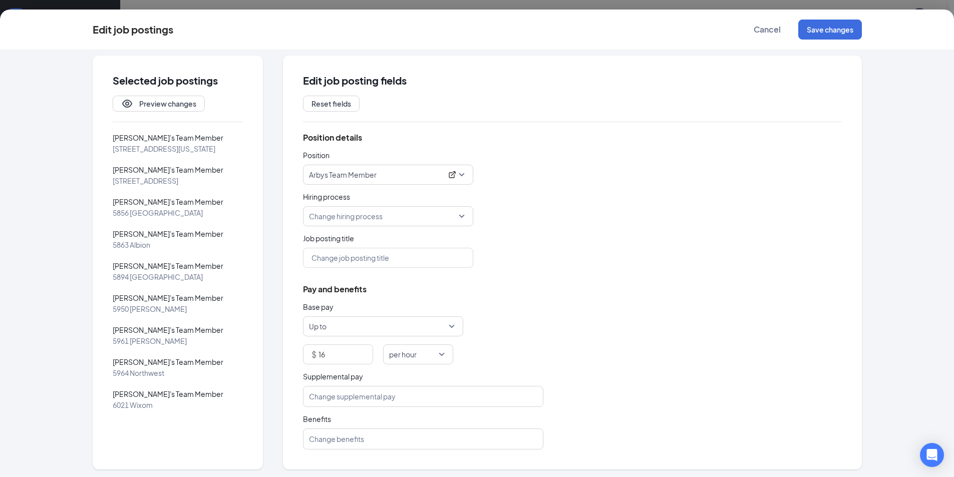
scroll to position [7, 0]
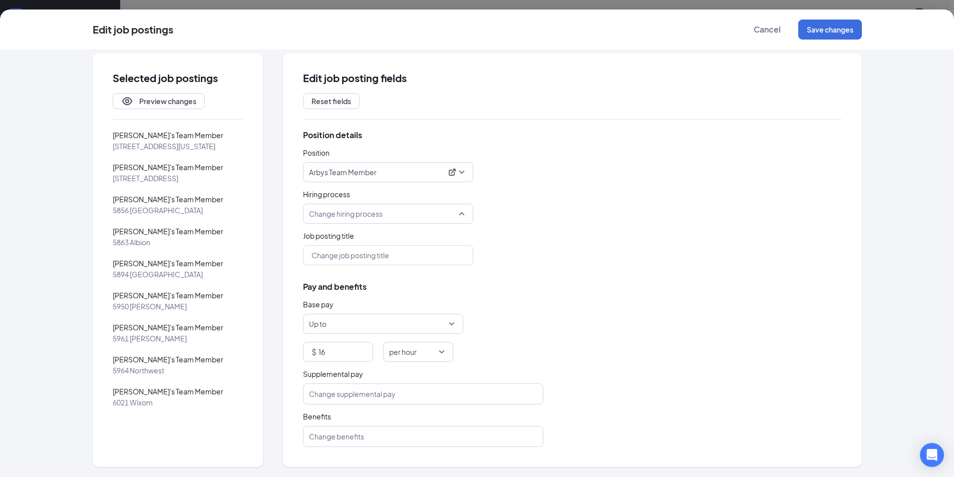
click at [458, 212] on div "Change hiring process" at bounding box center [388, 214] width 170 height 20
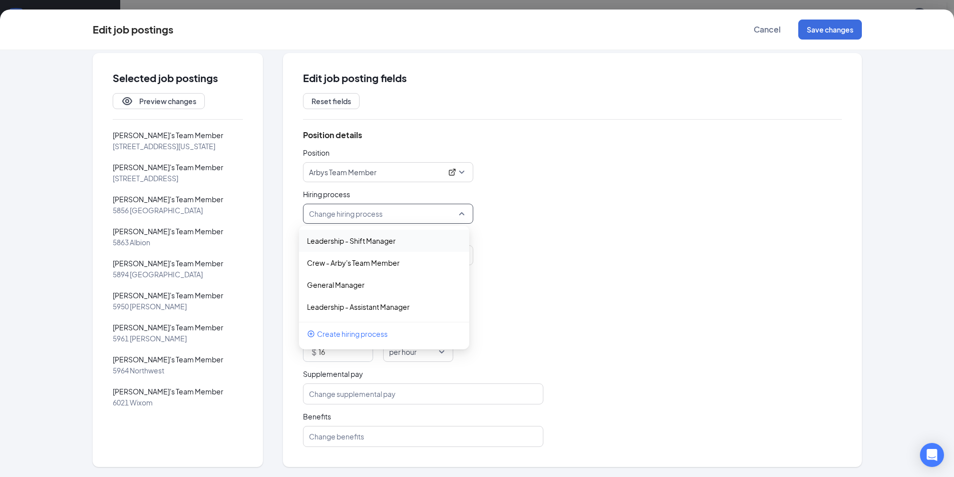
click at [550, 213] on div "Position details Position Arbys Team Member 254378 254376 Arbys Team Member Ass…" at bounding box center [572, 288] width 539 height 317
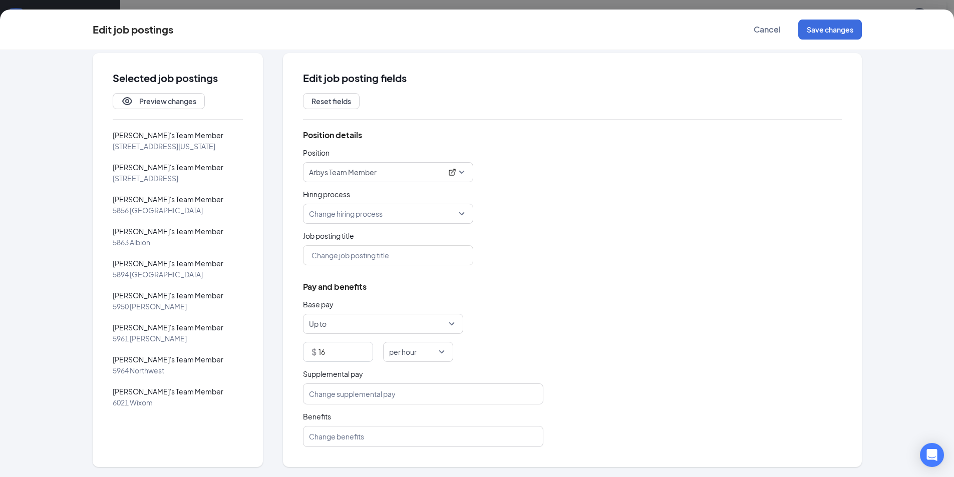
scroll to position [267, 0]
click at [813, 27] on button "Save changes" at bounding box center [830, 30] width 64 height 20
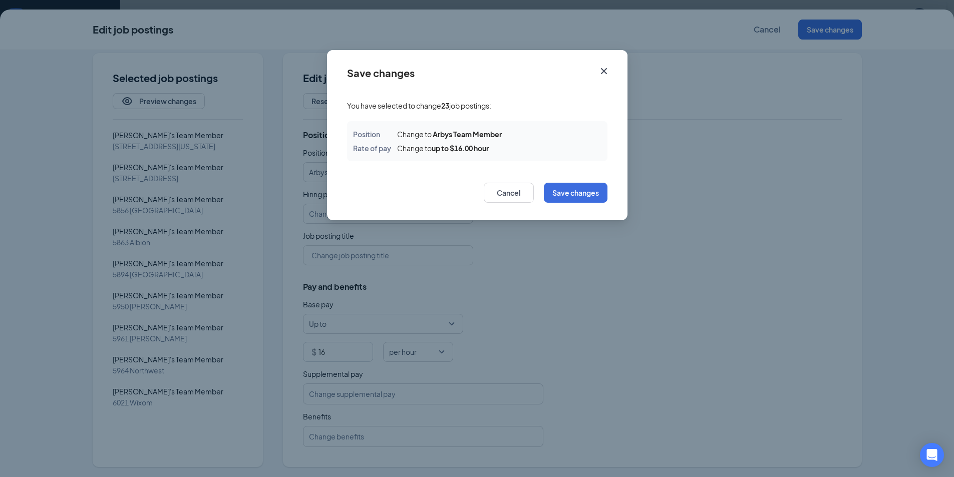
click at [603, 71] on icon "Cross" at bounding box center [603, 71] width 6 height 6
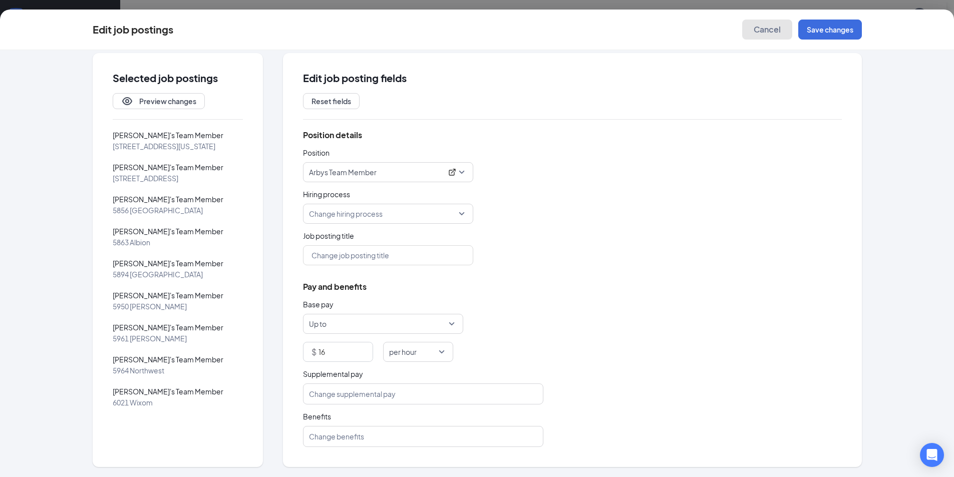
click at [767, 35] on button "Cancel" at bounding box center [767, 30] width 50 height 20
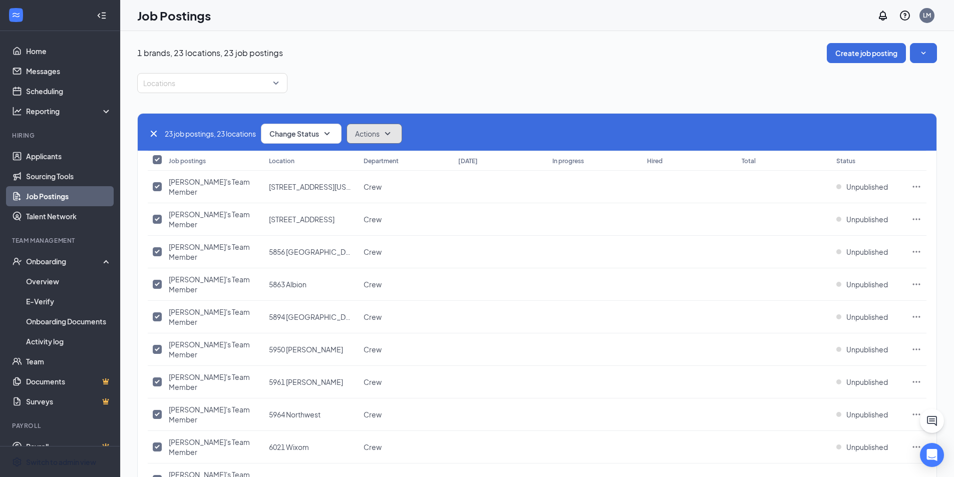
click at [391, 131] on icon "SmallChevronDown" at bounding box center [387, 134] width 12 height 12
click at [393, 158] on div "Edit" at bounding box center [394, 161] width 88 height 22
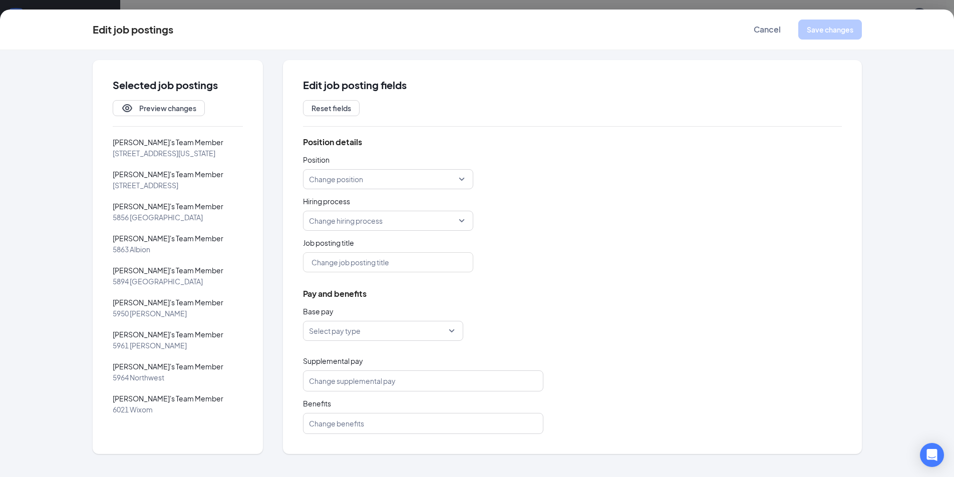
click at [431, 330] on input "search" at bounding box center [379, 330] width 141 height 19
click at [330, 406] on span "Starting at" at bounding box center [327, 404] width 34 height 11
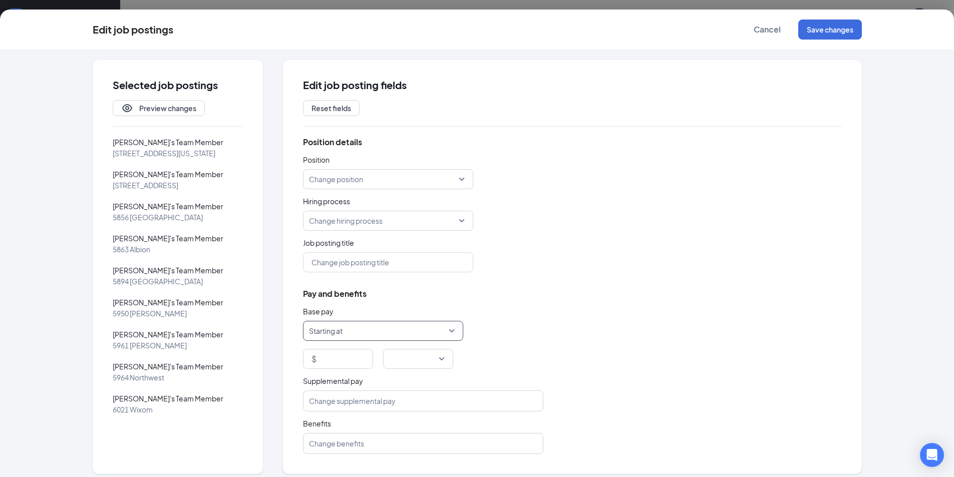
click at [440, 331] on span "Starting at" at bounding box center [378, 330] width 139 height 19
click at [330, 432] on span "Up to" at bounding box center [379, 428] width 144 height 11
click at [347, 359] on input at bounding box center [345, 358] width 54 height 19
type input "16"
click at [428, 358] on input "search" at bounding box center [414, 358] width 51 height 19
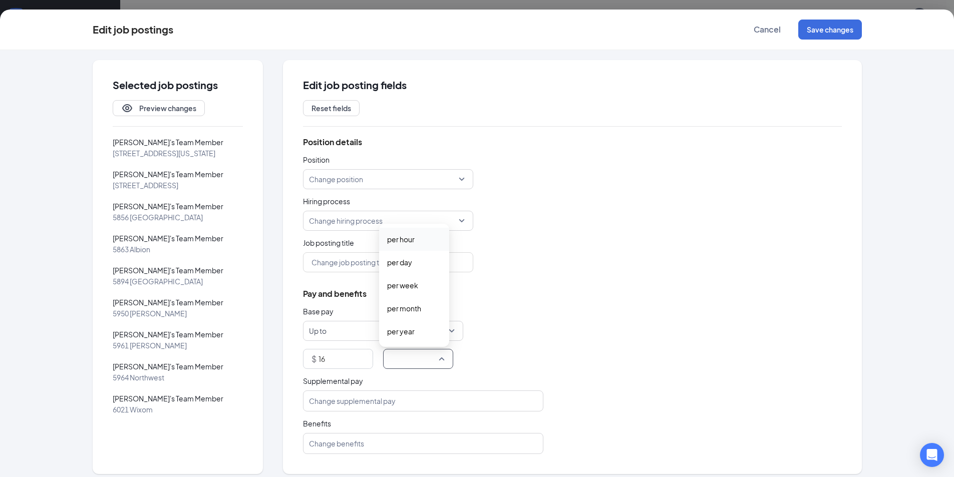
click at [410, 241] on span "per hour" at bounding box center [401, 239] width 28 height 11
click at [564, 252] on div "Position details Position Change position Hiring process Change hiring process …" at bounding box center [572, 295] width 539 height 317
click at [833, 25] on button "Save changes" at bounding box center [830, 30] width 64 height 20
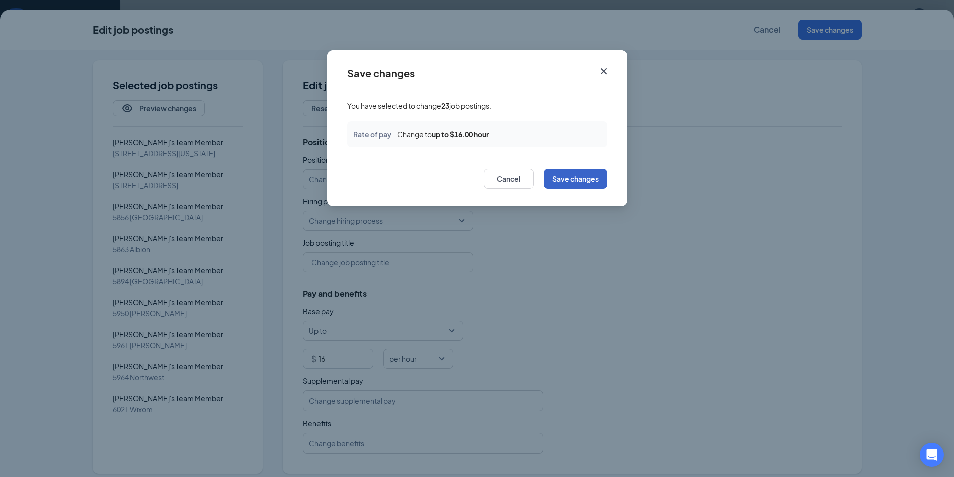
click at [571, 180] on button "Save changes" at bounding box center [576, 179] width 64 height 20
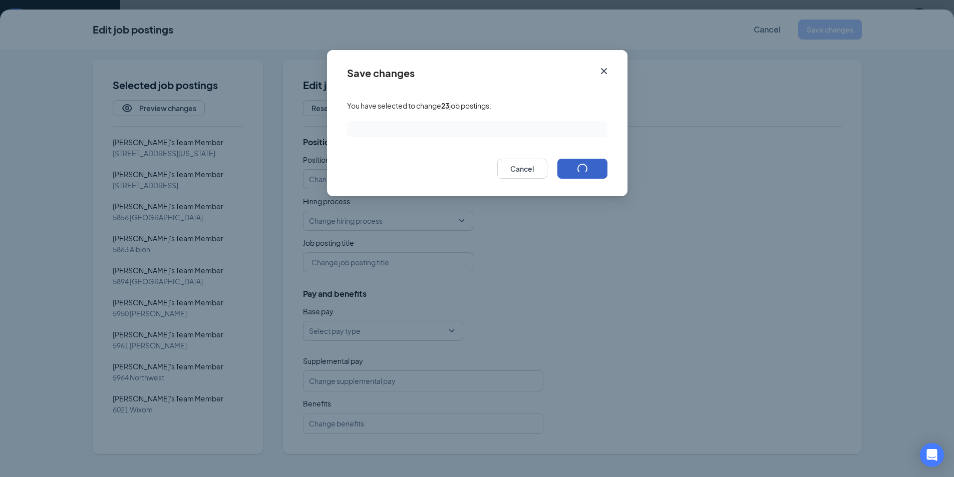
checkbox input "false"
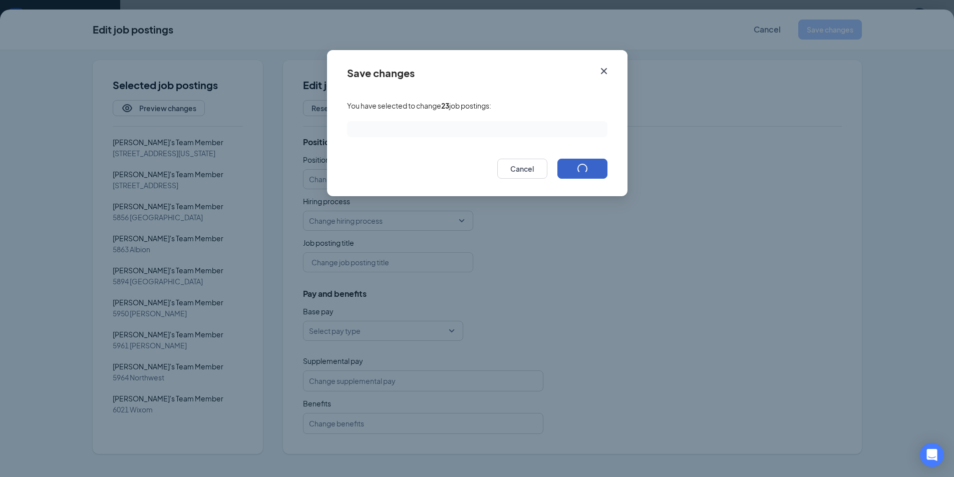
checkbox input "false"
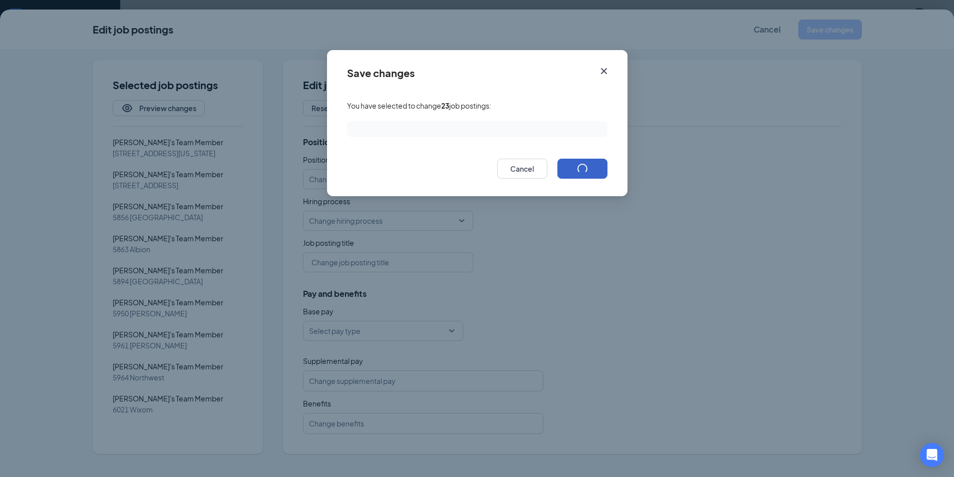
checkbox input "false"
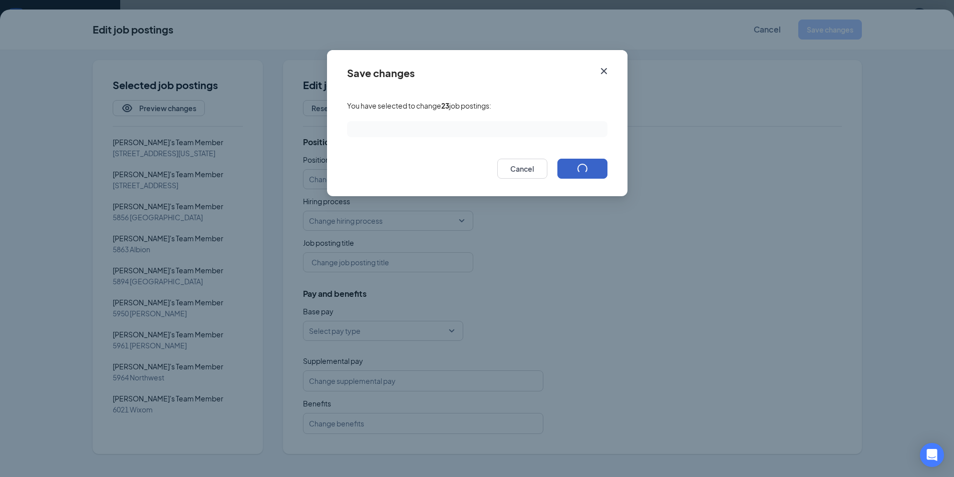
checkbox input "false"
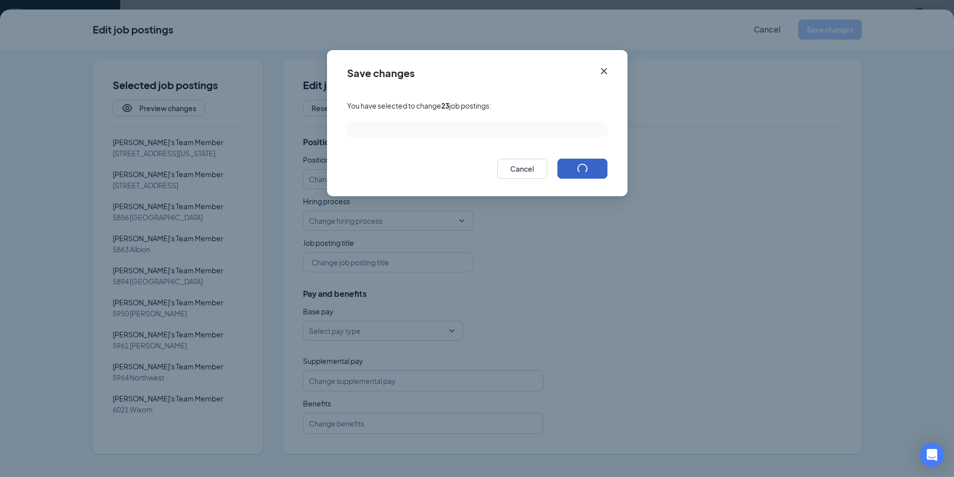
checkbox input "false"
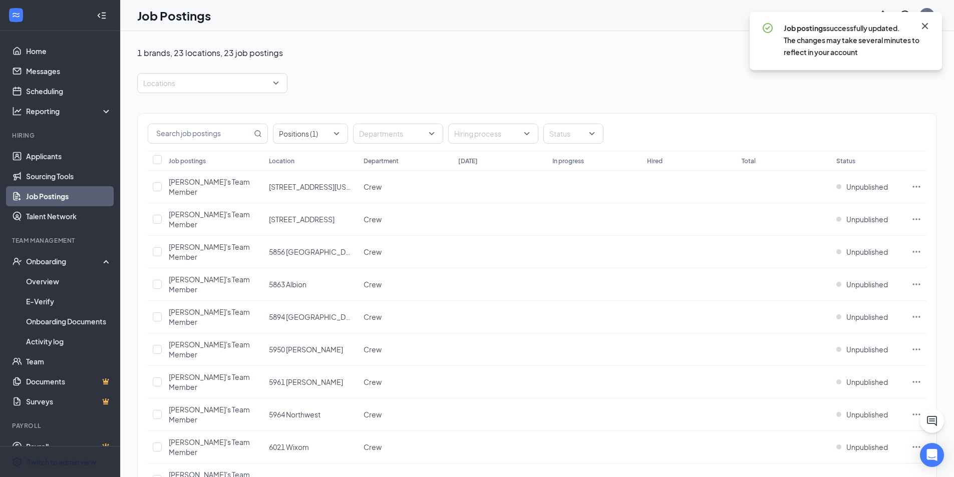
click at [923, 26] on icon "Cross" at bounding box center [925, 26] width 12 height 12
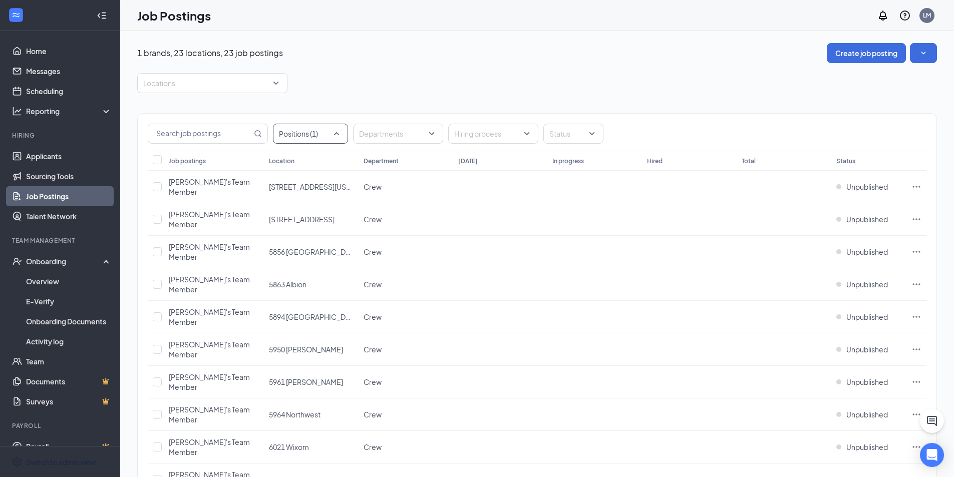
click at [335, 132] on div "Positions (1)" at bounding box center [310, 134] width 75 height 20
click at [287, 181] on div at bounding box center [285, 184] width 9 height 9
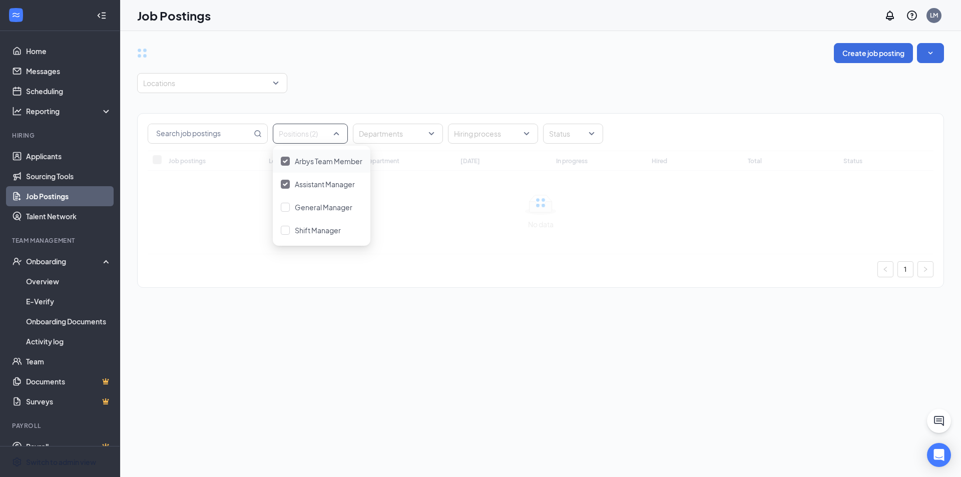
click at [285, 162] on img at bounding box center [285, 161] width 5 height 4
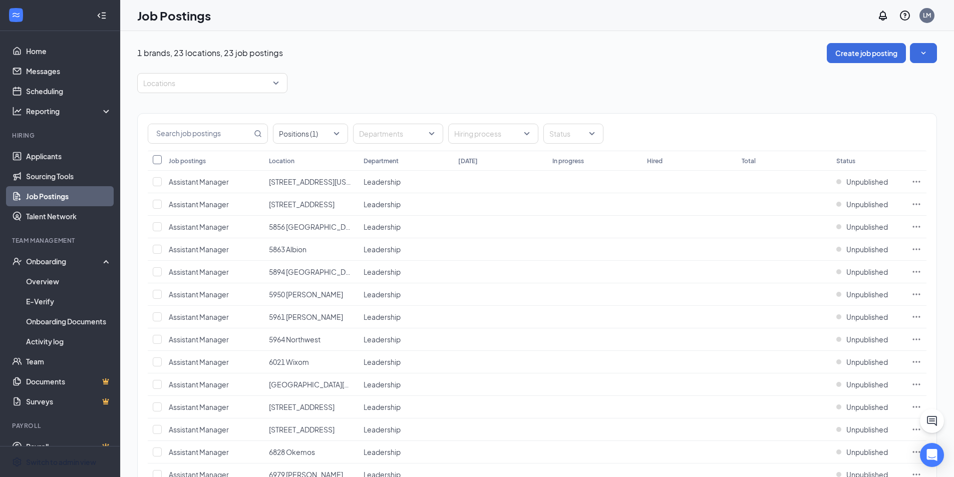
click at [157, 161] on input "Select all" at bounding box center [157, 159] width 9 height 9
checkbox input "true"
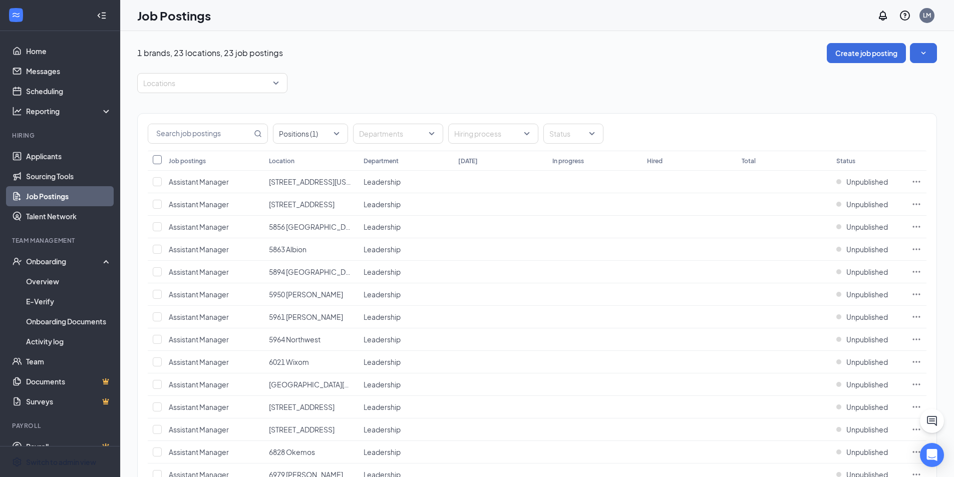
checkbox input "true"
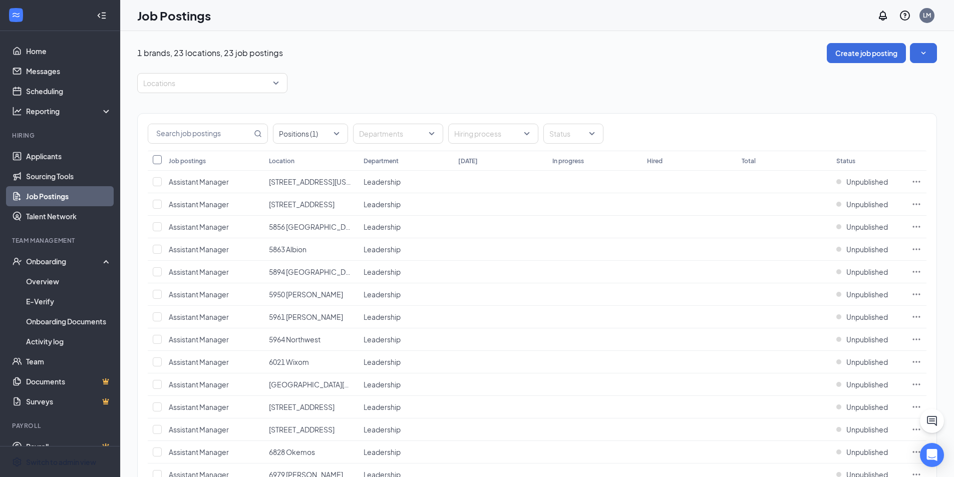
checkbox input "true"
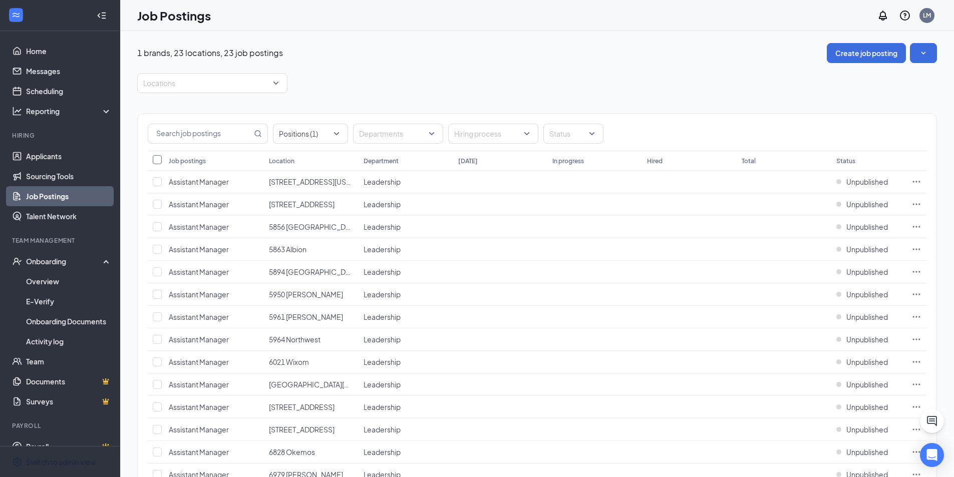
checkbox input "true"
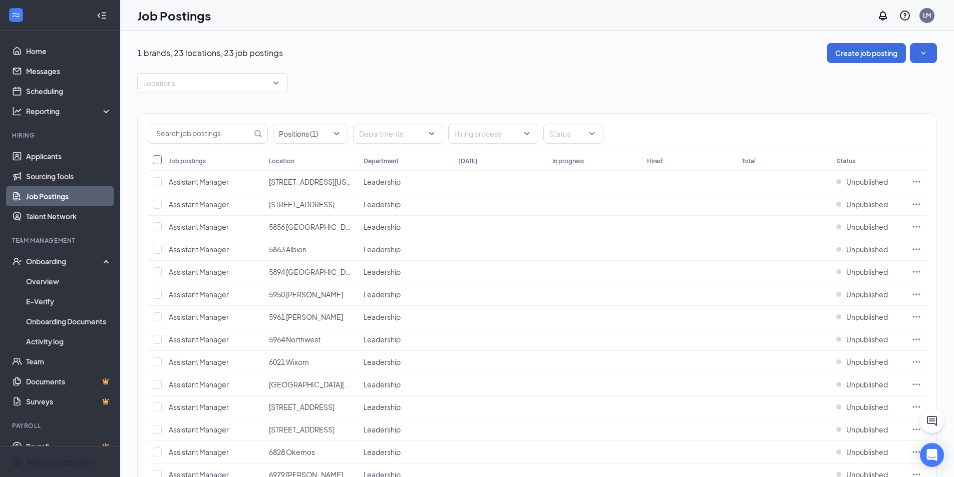
checkbox input "true"
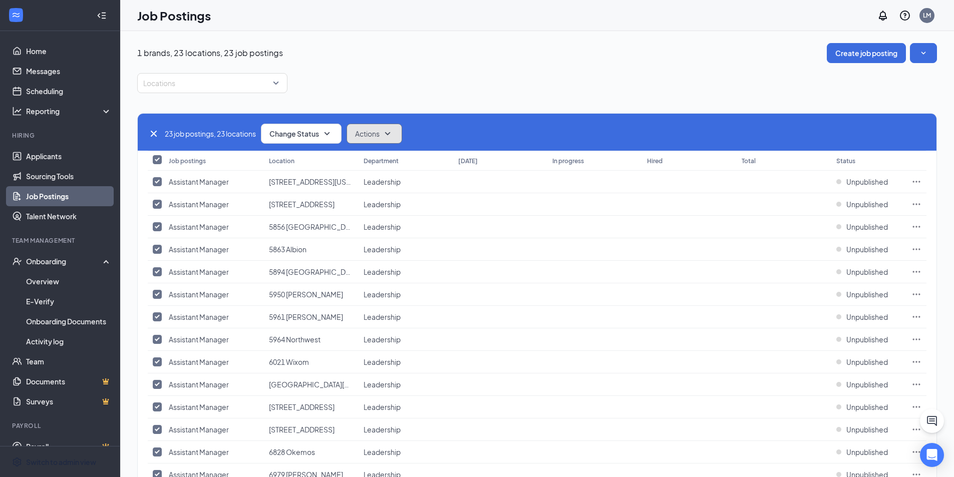
click at [393, 132] on icon "SmallChevronDown" at bounding box center [387, 134] width 12 height 12
click at [371, 161] on span "Edit" at bounding box center [364, 161] width 13 height 10
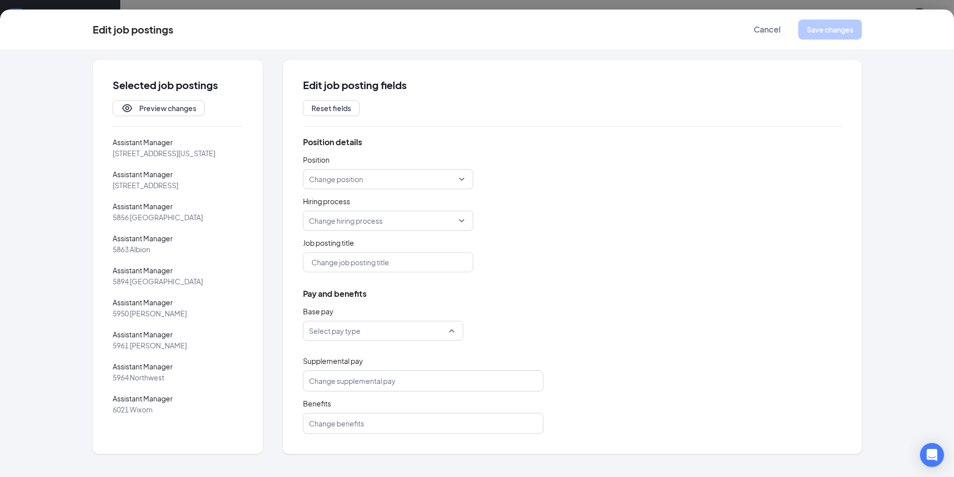
click at [382, 333] on input "search" at bounding box center [379, 330] width 141 height 19
click at [325, 424] on span "Up to" at bounding box center [319, 427] width 18 height 11
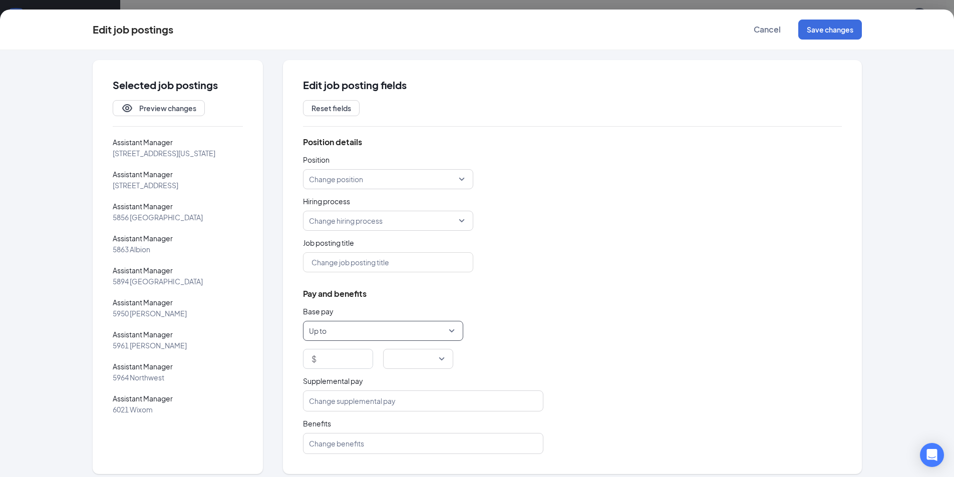
scroll to position [7, 0]
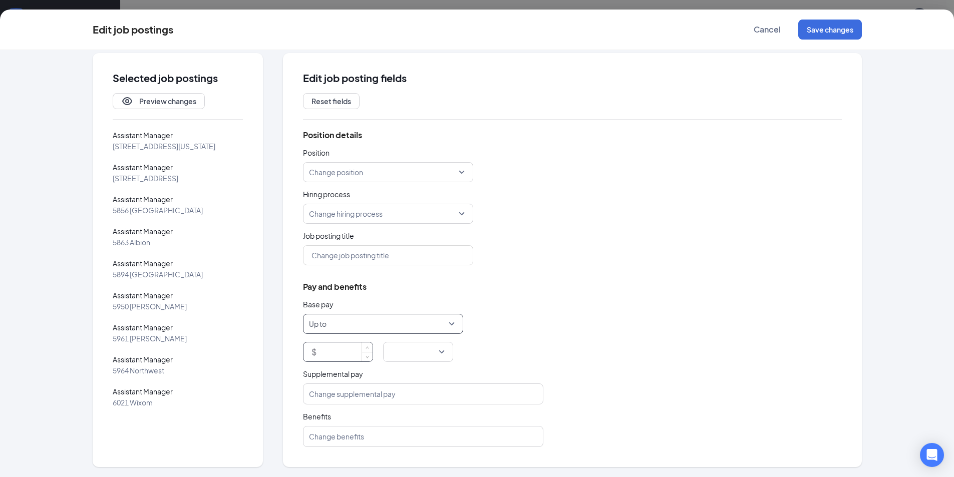
click at [341, 359] on input at bounding box center [345, 351] width 54 height 19
click at [433, 353] on input "search" at bounding box center [414, 351] width 51 height 19
click at [415, 324] on span "per year" at bounding box center [414, 324] width 54 height 11
click at [644, 290] on div "Position details Position Change position Hiring process Change hiring process …" at bounding box center [572, 288] width 539 height 317
click at [325, 354] on input "46000" at bounding box center [345, 351] width 54 height 19
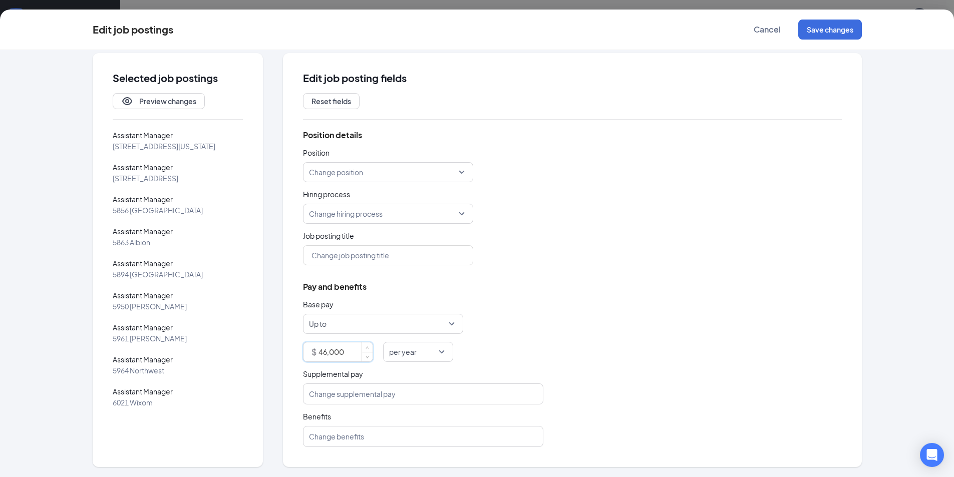
type input "46000"
click at [597, 293] on div "Position details Position Change position Hiring process Change hiring process …" at bounding box center [572, 288] width 539 height 317
click at [836, 28] on button "Save changes" at bounding box center [830, 30] width 64 height 20
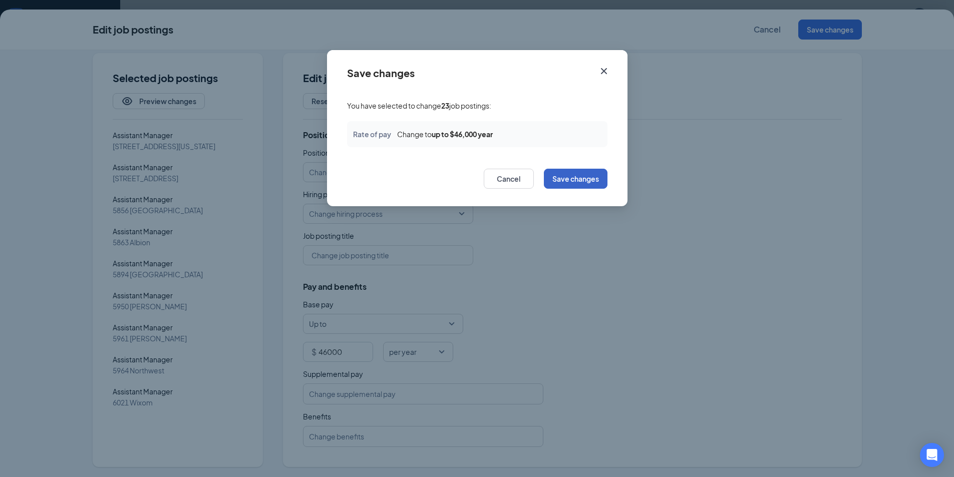
click at [579, 182] on button "Save changes" at bounding box center [576, 179] width 64 height 20
checkbox input "false"
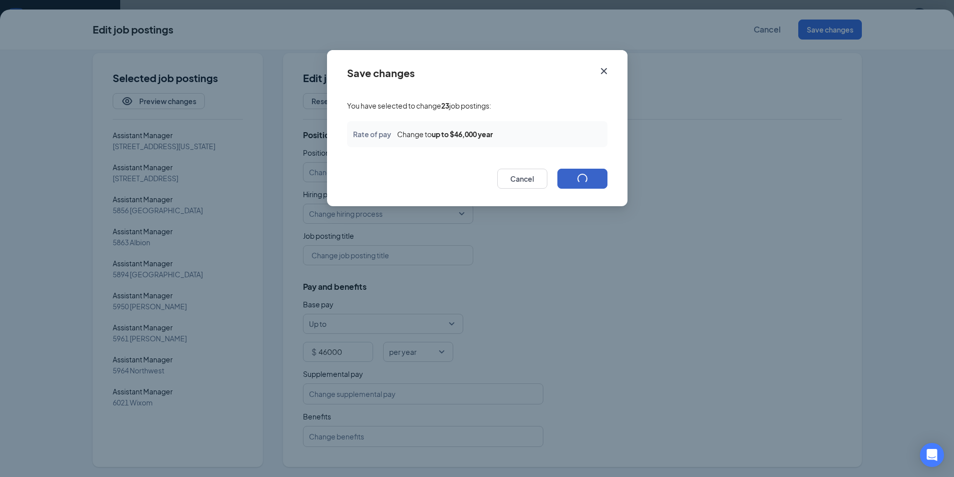
checkbox input "false"
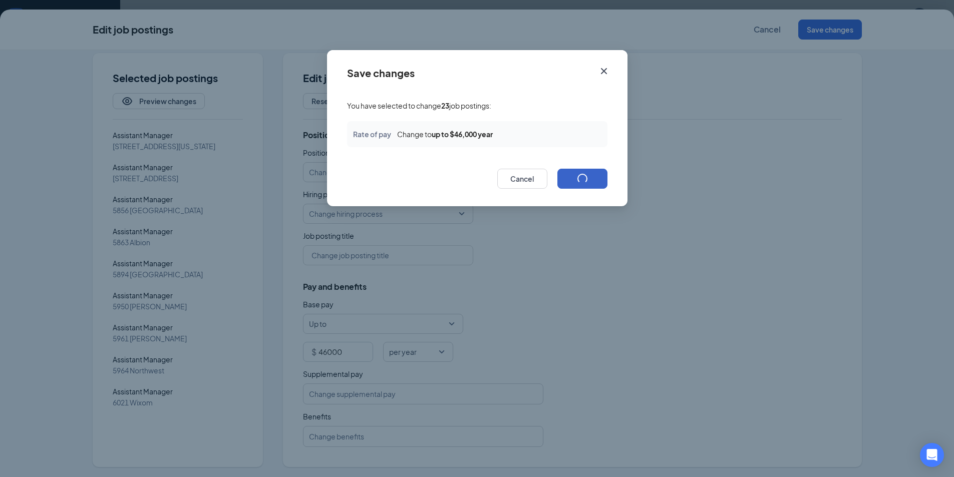
checkbox input "false"
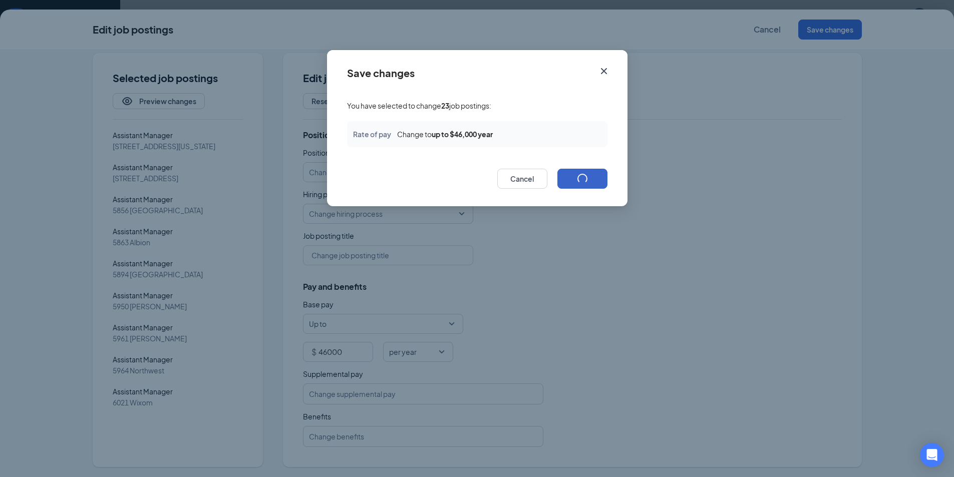
checkbox input "false"
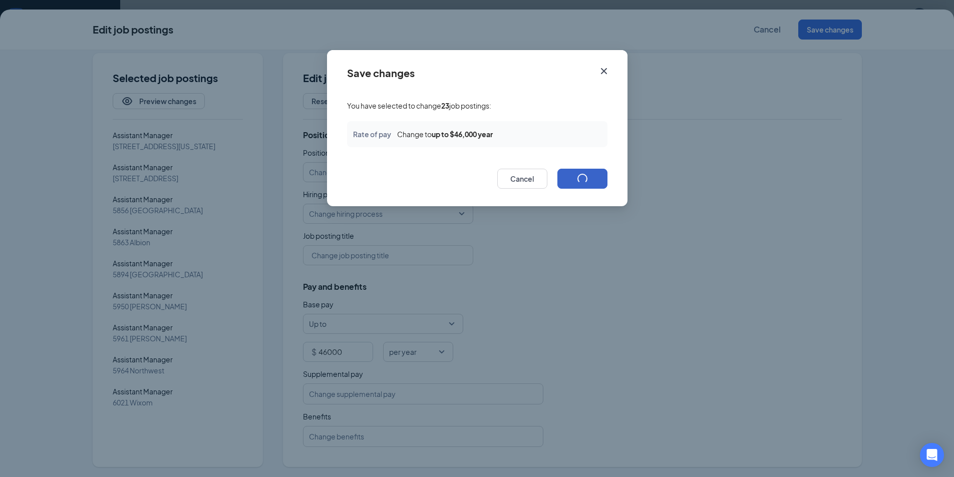
checkbox input "false"
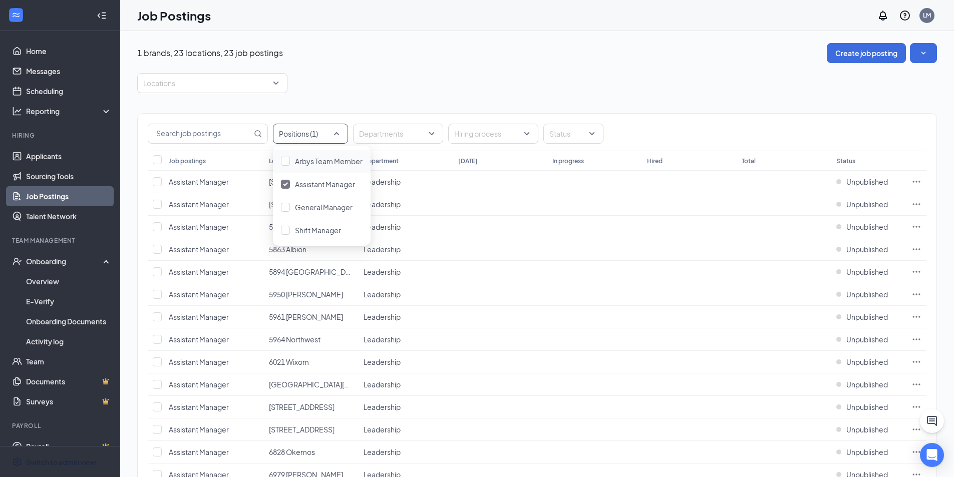
click at [330, 135] on div at bounding box center [305, 134] width 60 height 16
click at [290, 228] on div "Shift Manager" at bounding box center [322, 230] width 82 height 11
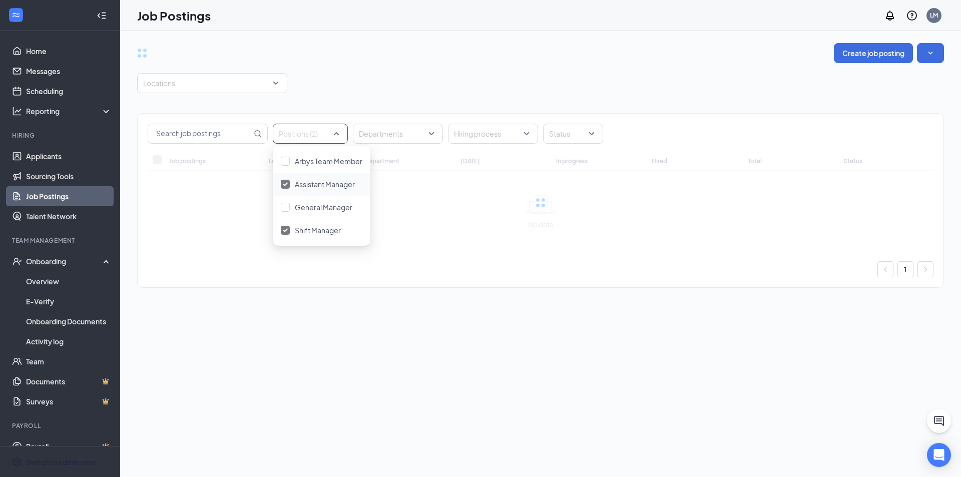
click at [282, 182] on div at bounding box center [285, 184] width 9 height 9
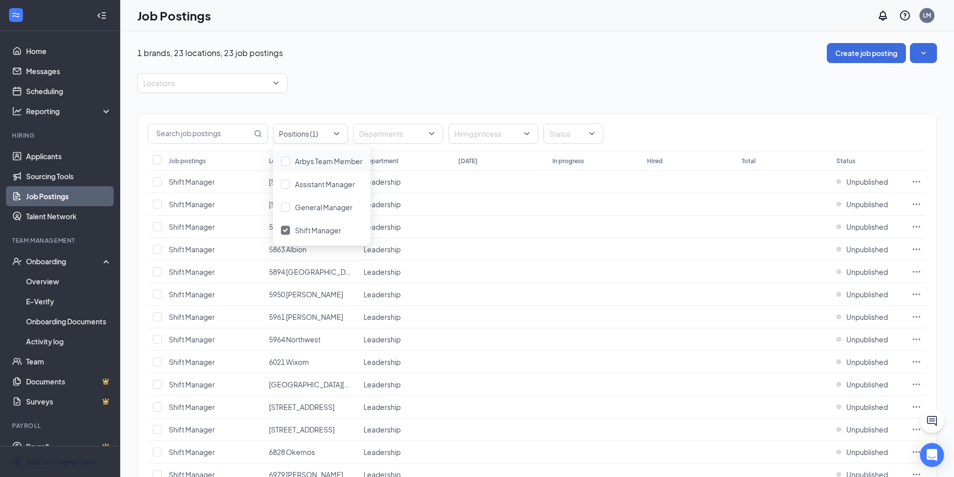
click at [464, 67] on div "1 brands, 23 locations, 23 job postings Create job posting Locations Positions …" at bounding box center [536, 387] width 799 height 689
drag, startPoint x: 154, startPoint y: 160, endPoint x: 232, endPoint y: 171, distance: 78.4
click at [154, 159] on input "Select all" at bounding box center [157, 159] width 9 height 9
checkbox input "true"
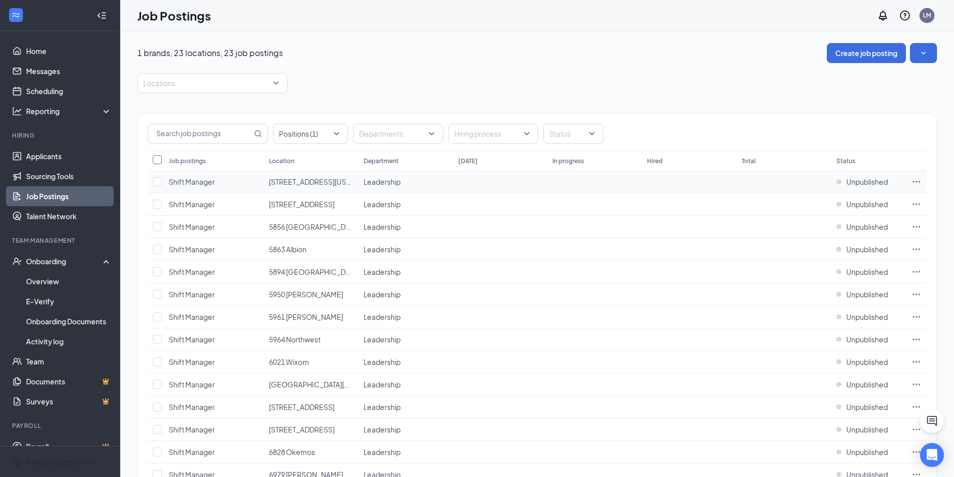
checkbox input "true"
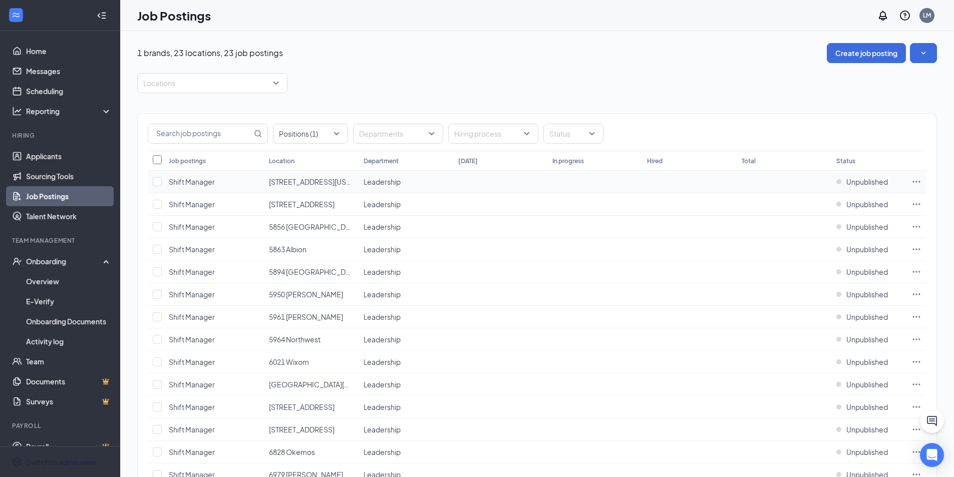
checkbox input "true"
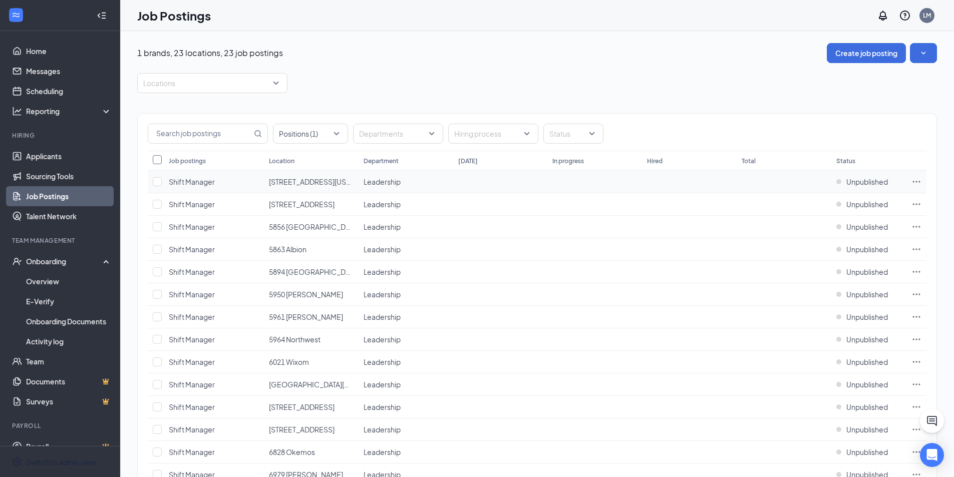
checkbox input "true"
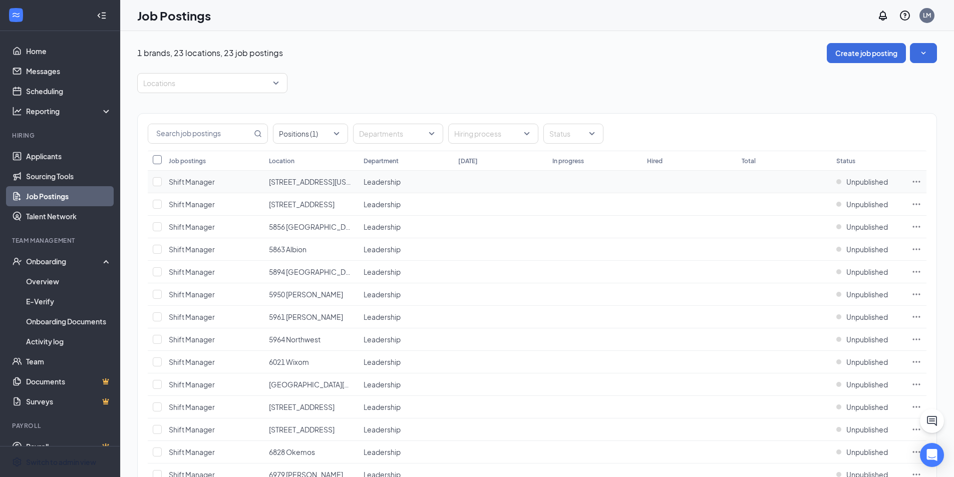
checkbox input "true"
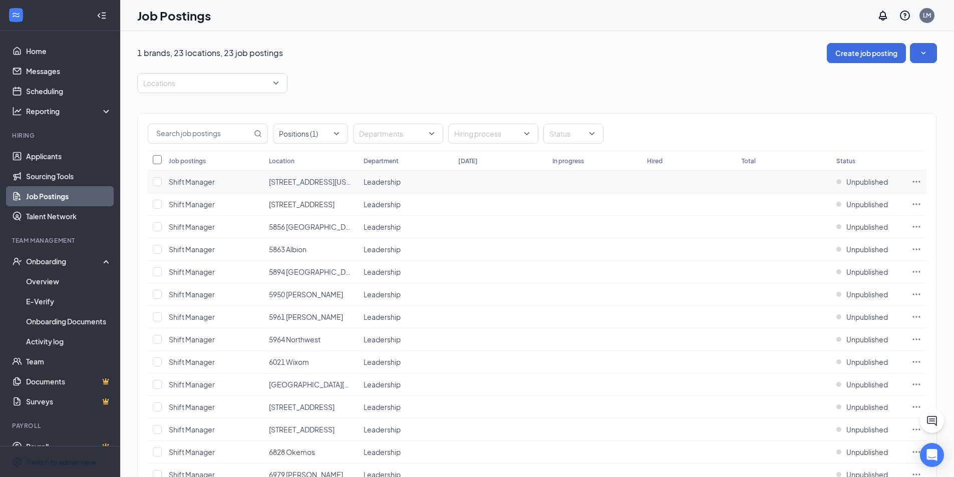
checkbox input "true"
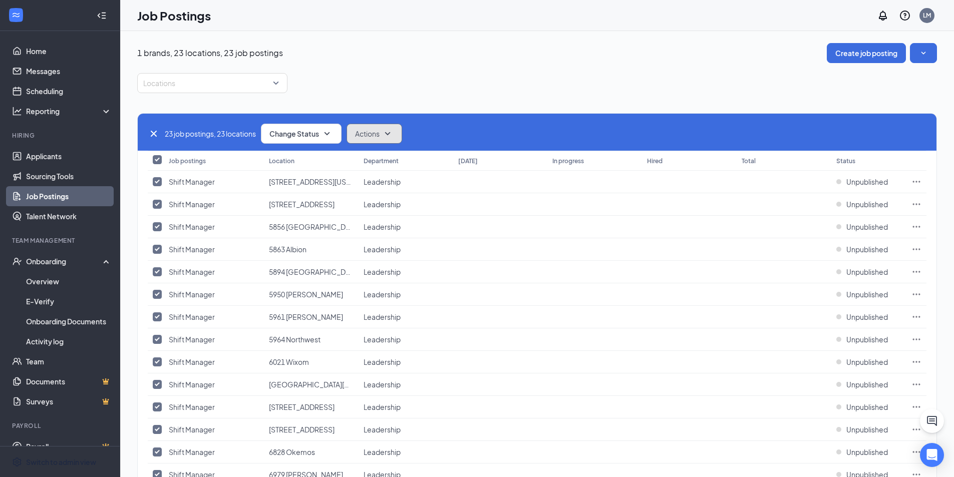
click at [393, 129] on icon "SmallChevronDown" at bounding box center [387, 134] width 12 height 12
click at [376, 161] on div "Edit" at bounding box center [394, 161] width 88 height 22
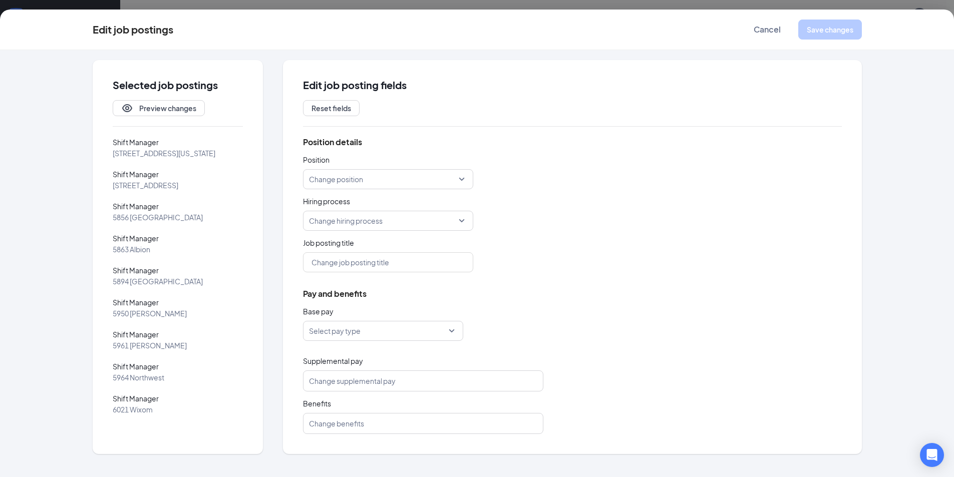
click at [385, 334] on input "search" at bounding box center [379, 330] width 141 height 19
click at [327, 429] on span "Up to" at bounding box center [319, 427] width 18 height 11
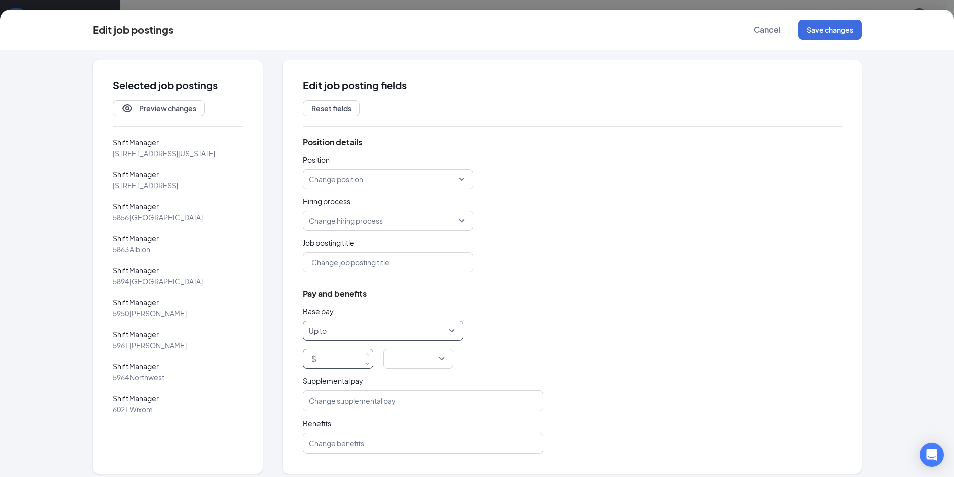
click at [347, 363] on input at bounding box center [345, 358] width 54 height 19
type input "17"
click at [432, 363] on input "search" at bounding box center [414, 358] width 51 height 19
click at [411, 244] on span "per hour" at bounding box center [401, 239] width 28 height 11
click at [834, 26] on button "Save changes" at bounding box center [830, 30] width 64 height 20
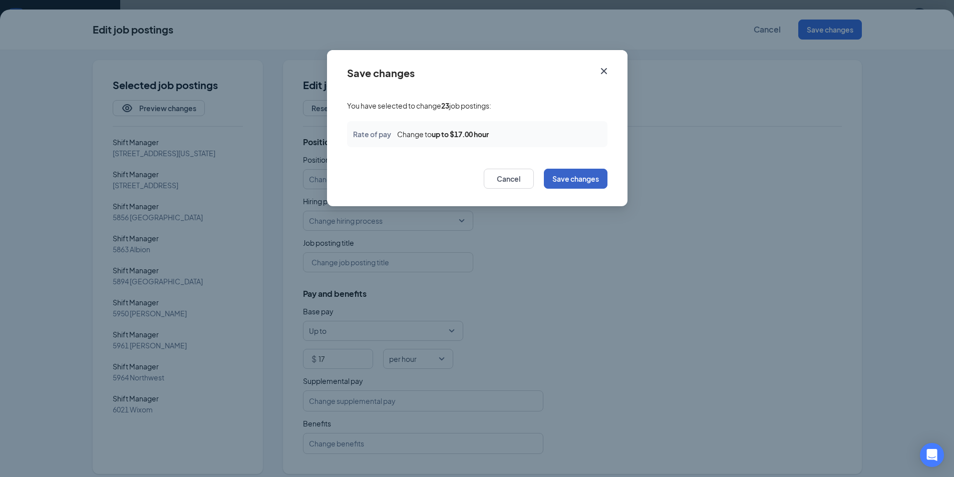
click at [575, 184] on button "Save changes" at bounding box center [576, 179] width 64 height 20
checkbox input "false"
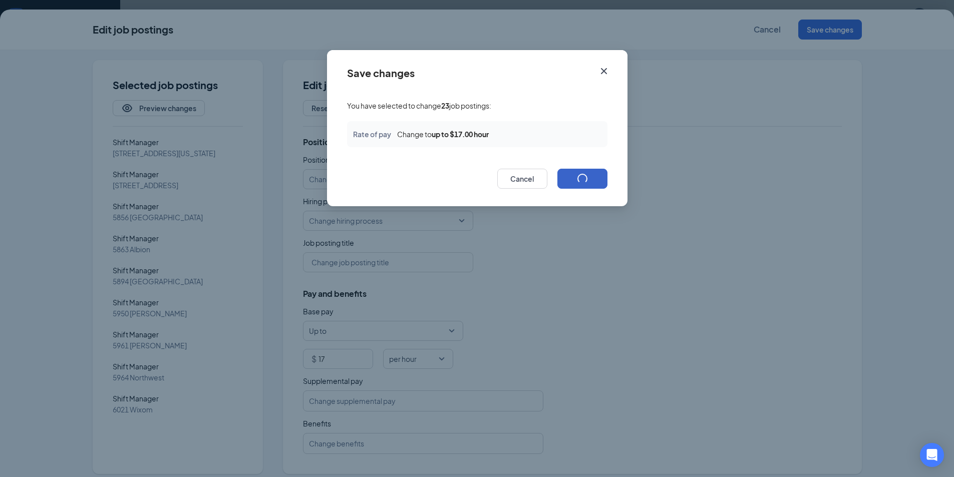
checkbox input "false"
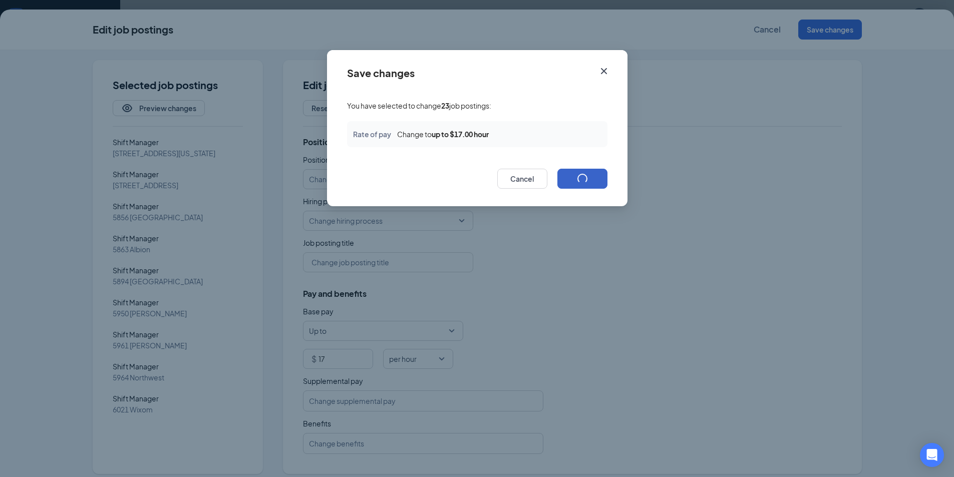
checkbox input "false"
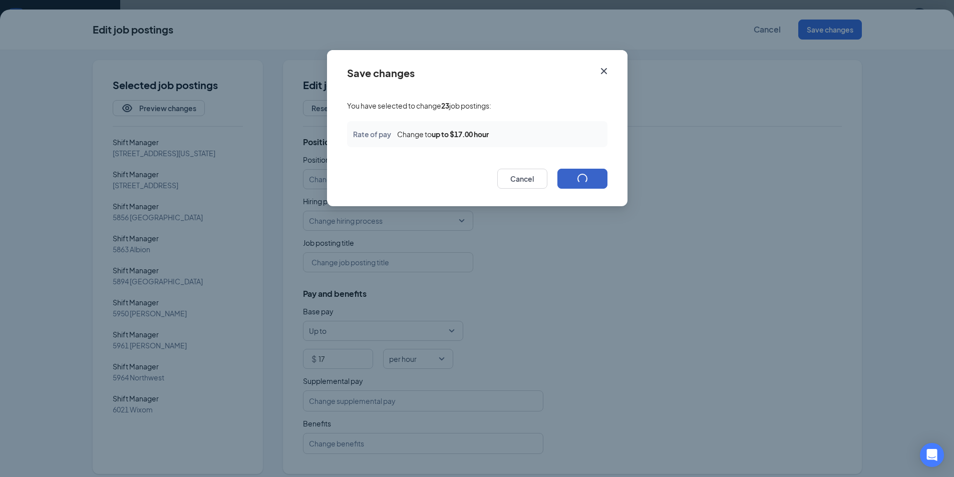
checkbox input "false"
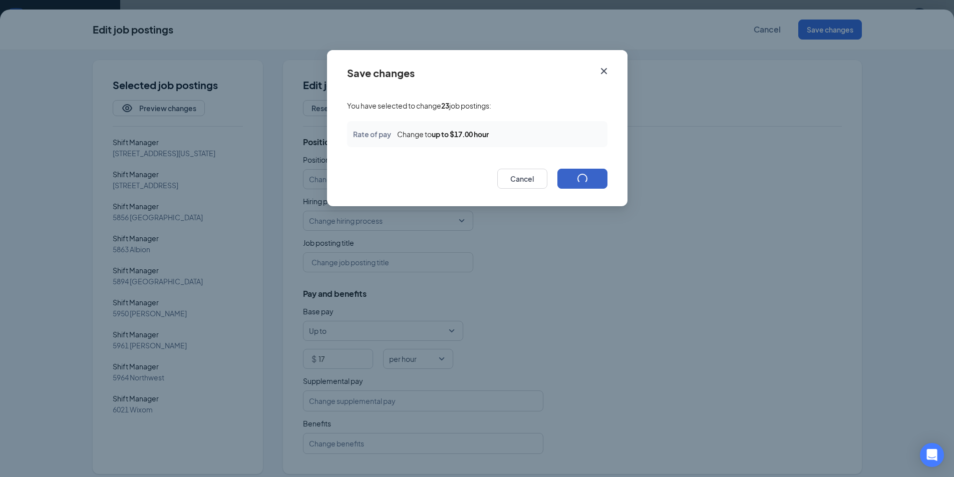
checkbox input "false"
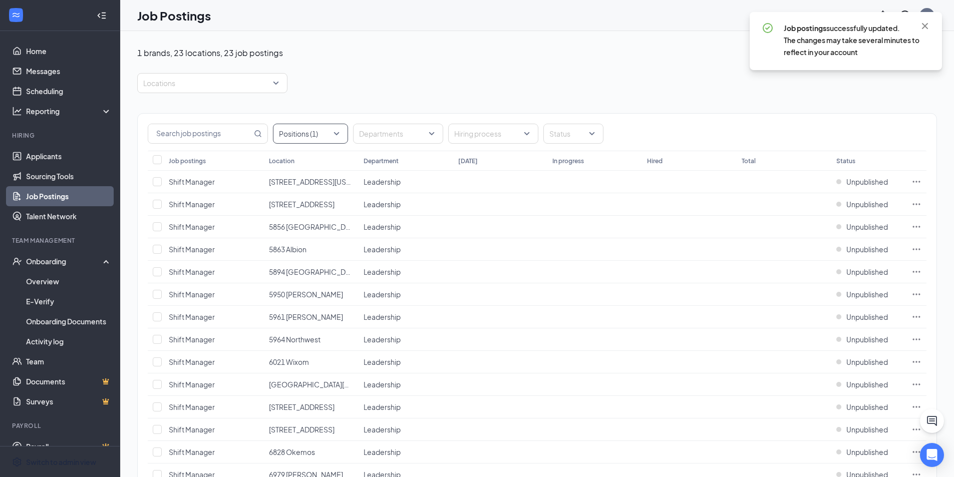
click at [336, 135] on div "Positions (1)" at bounding box center [310, 134] width 75 height 20
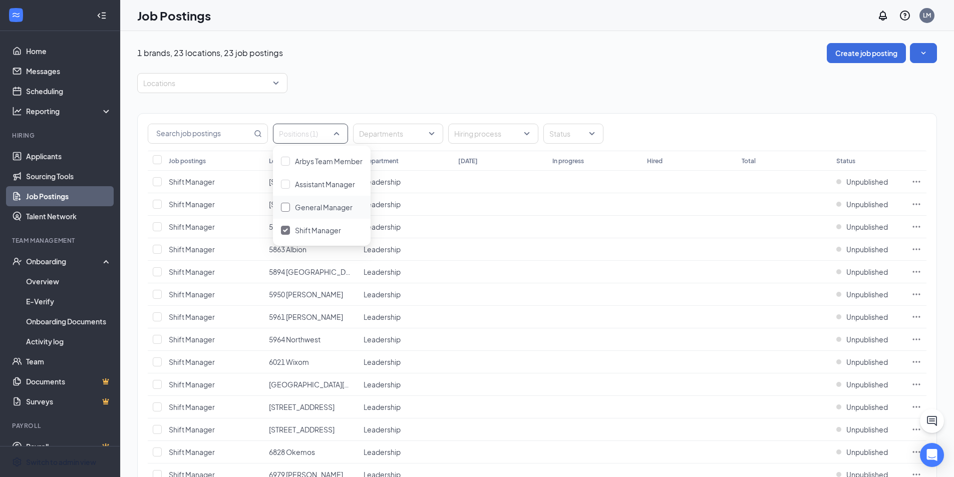
click at [282, 207] on div at bounding box center [285, 207] width 9 height 9
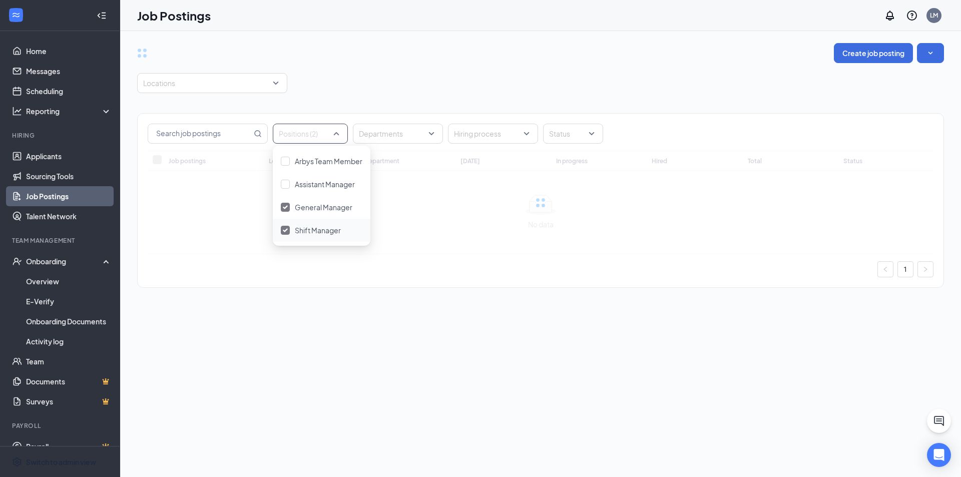
click at [282, 235] on div "Shift Manager" at bounding box center [322, 230] width 82 height 11
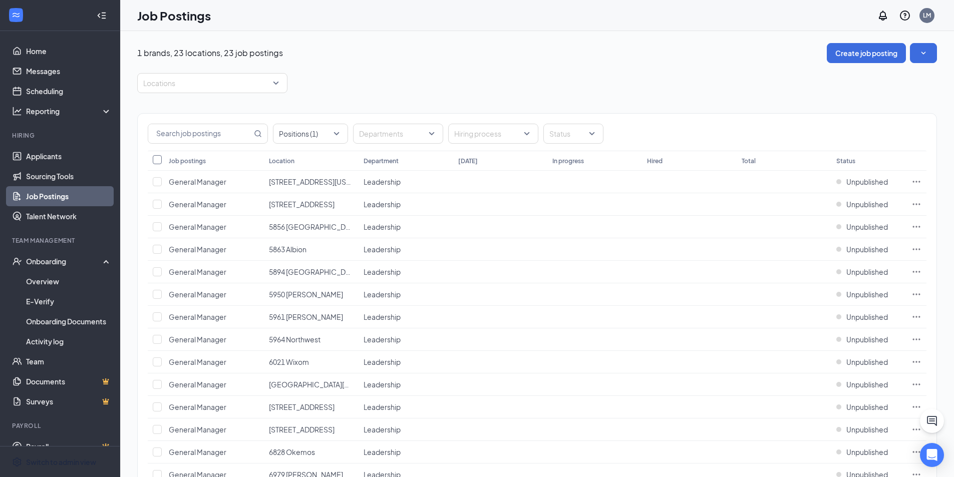
click at [155, 156] on input "Select all" at bounding box center [157, 159] width 9 height 9
checkbox input "true"
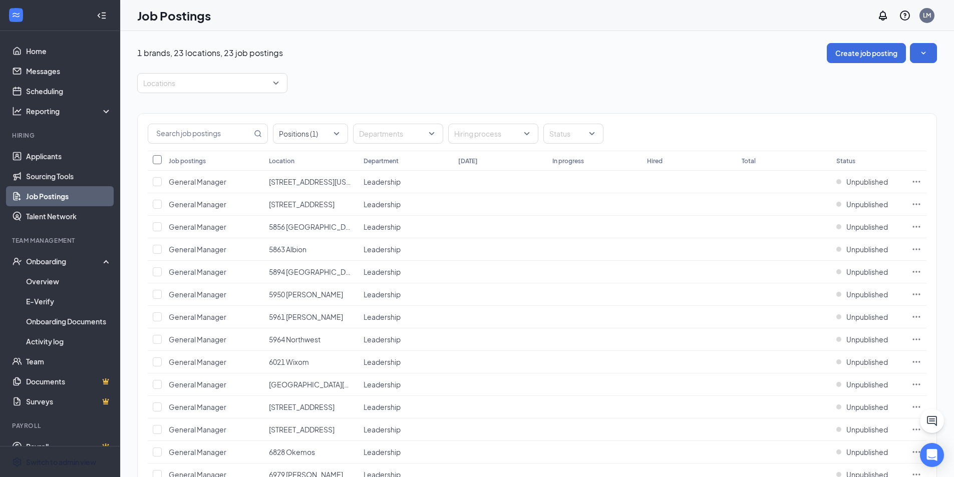
checkbox input "true"
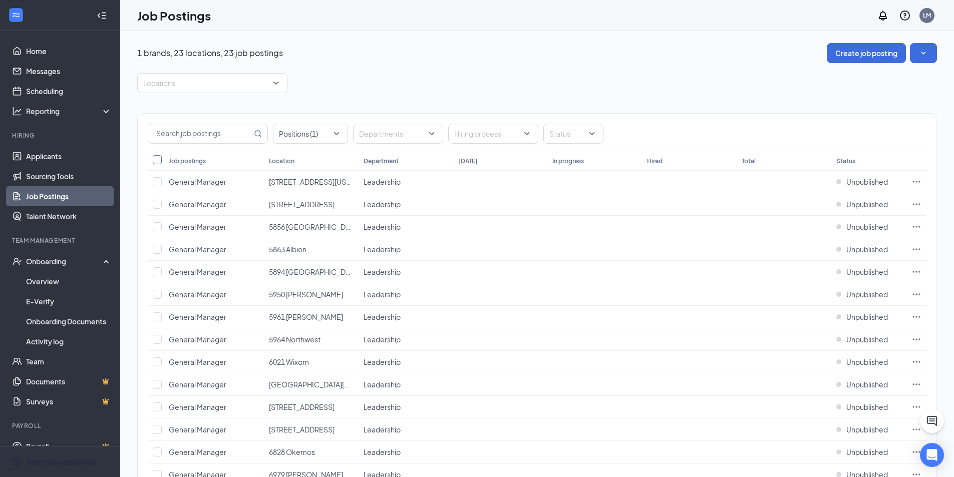
checkbox input "true"
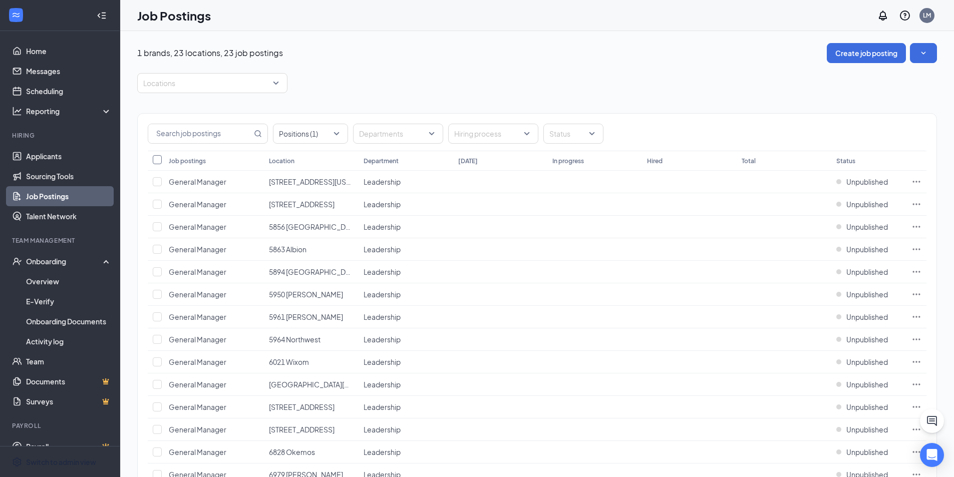
checkbox input "true"
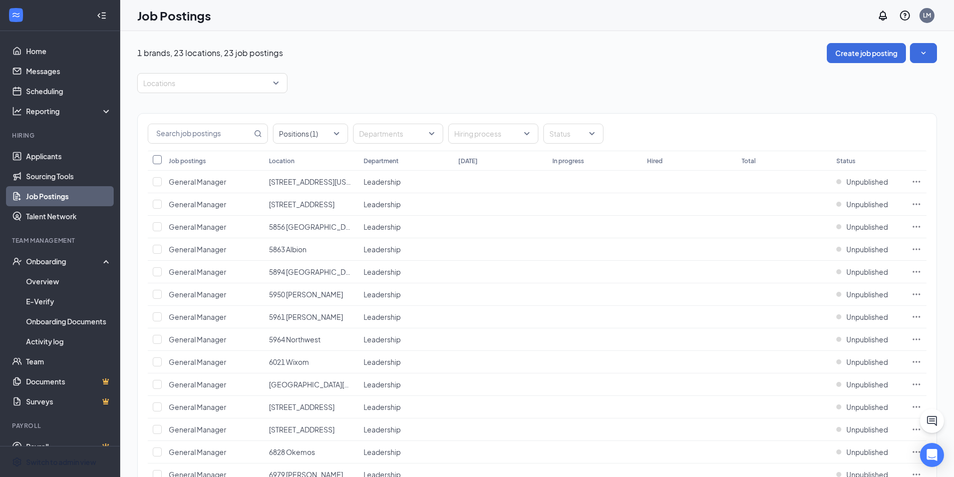
checkbox input "true"
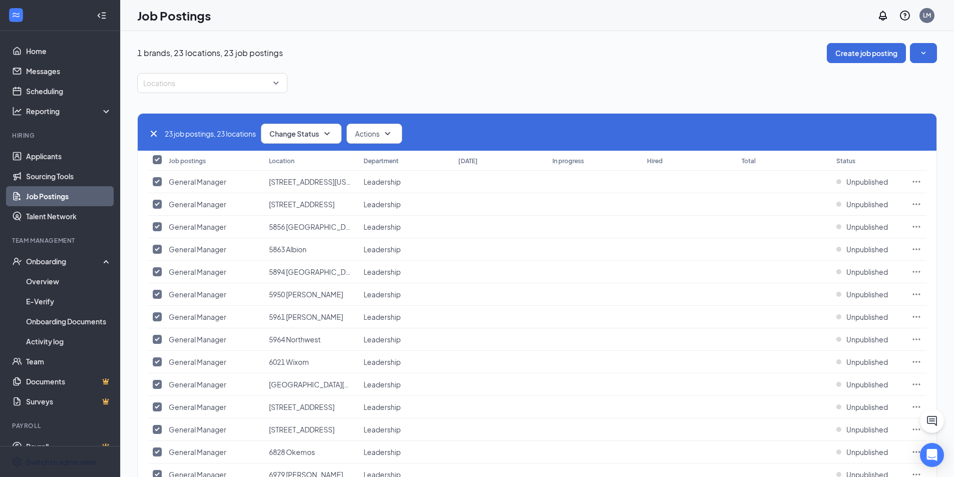
click at [381, 123] on div "23 job postings, 23 locations Change Status Actions" at bounding box center [537, 132] width 798 height 37
click at [387, 134] on icon "SmallChevronDown" at bounding box center [387, 134] width 12 height 12
click at [395, 157] on div "Edit" at bounding box center [394, 161] width 88 height 22
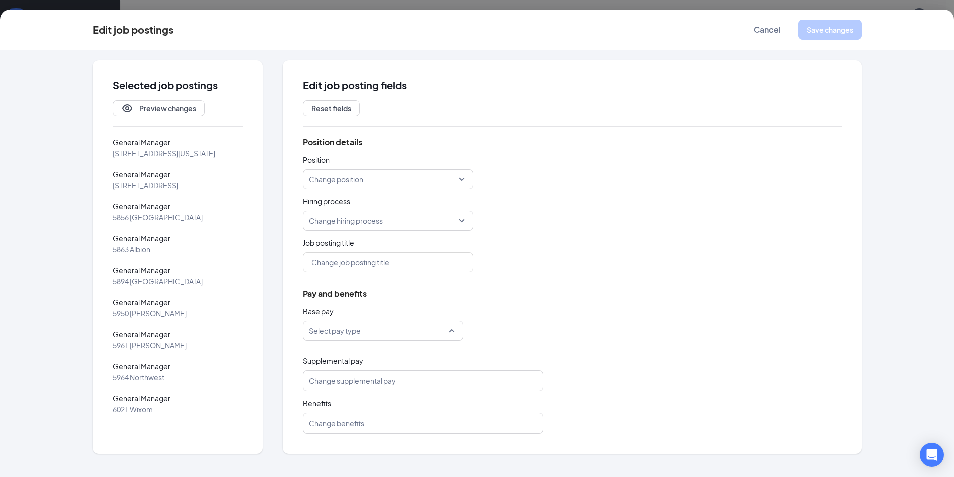
click at [349, 331] on input "search" at bounding box center [379, 330] width 141 height 19
click at [319, 426] on span "Up to" at bounding box center [319, 427] width 18 height 11
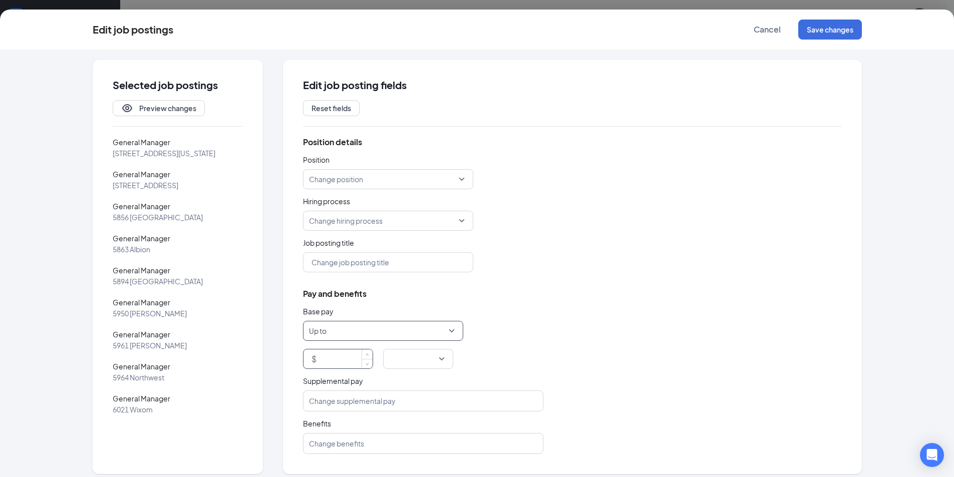
click at [340, 354] on input at bounding box center [345, 358] width 54 height 19
type input "58000"
click at [579, 322] on div "Position details Position Change position Hiring process Change hiring process …" at bounding box center [572, 295] width 539 height 317
click at [427, 358] on input "search" at bounding box center [414, 358] width 51 height 19
click at [415, 331] on span "per year" at bounding box center [414, 331] width 54 height 11
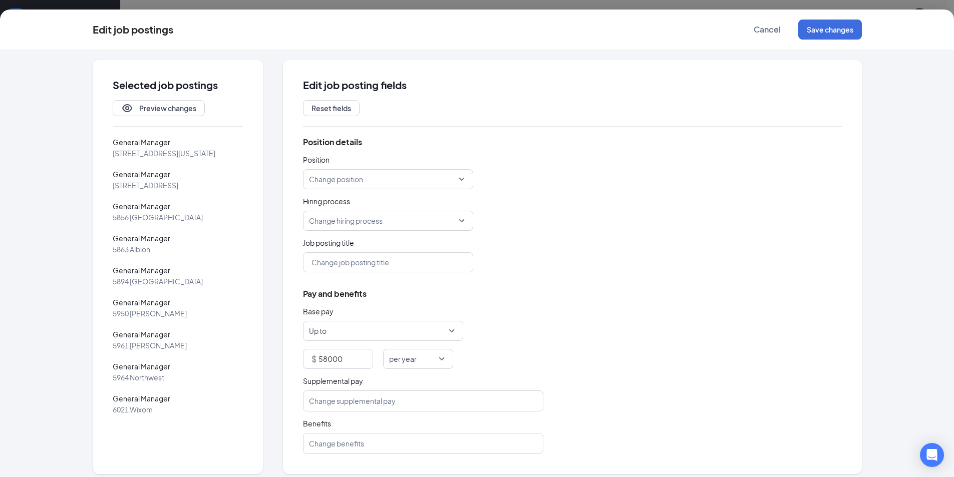
click at [634, 298] on div "Position details Position Change position Hiring process Change hiring process …" at bounding box center [572, 295] width 539 height 317
click at [840, 29] on button "Save changes" at bounding box center [830, 30] width 64 height 20
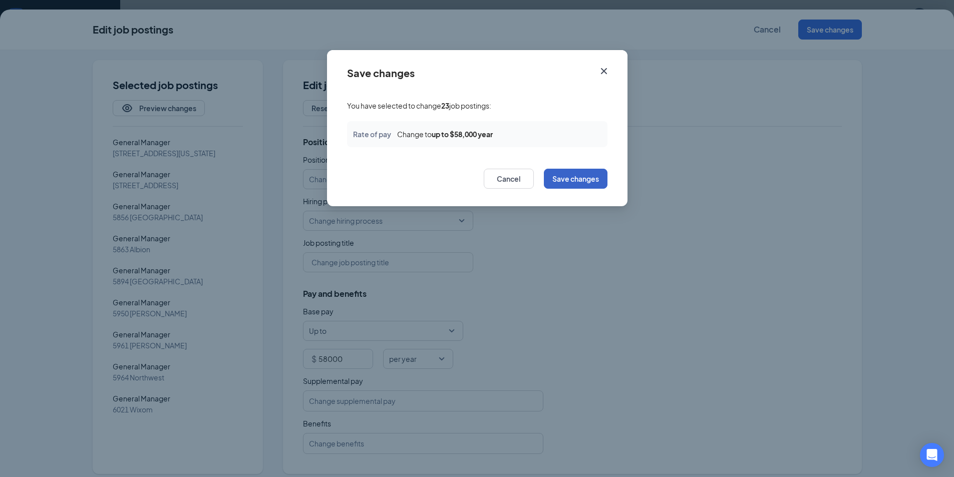
click at [572, 182] on button "Save changes" at bounding box center [576, 179] width 64 height 20
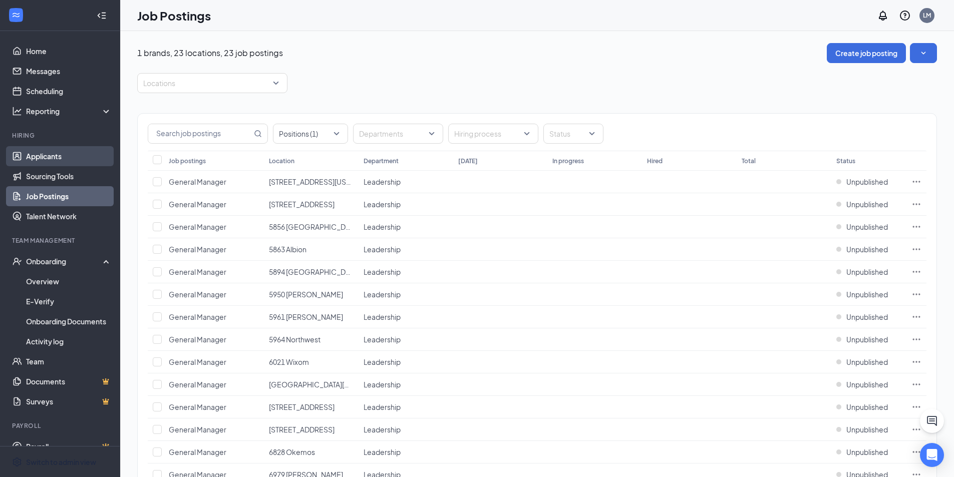
click at [57, 164] on link "Applicants" at bounding box center [69, 156] width 86 height 20
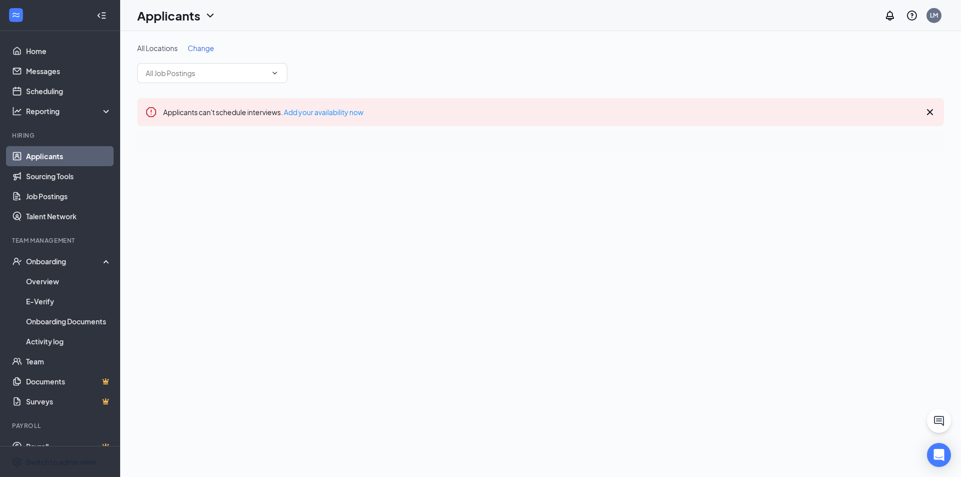
click at [68, 161] on link "Applicants" at bounding box center [69, 156] width 86 height 20
click at [62, 203] on link "Job Postings" at bounding box center [69, 196] width 86 height 20
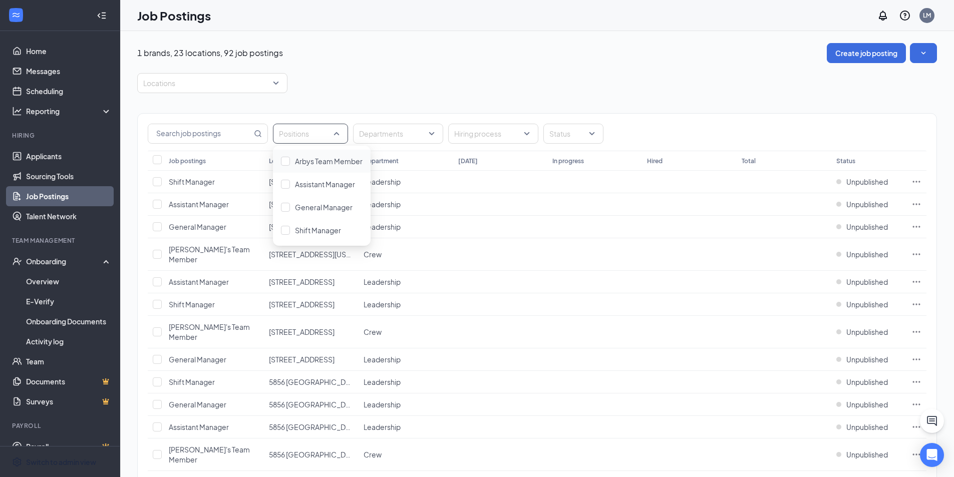
click at [336, 130] on div "Positions" at bounding box center [310, 134] width 75 height 20
drag, startPoint x: 538, startPoint y: 64, endPoint x: 856, endPoint y: 57, distance: 318.5
click at [917, 53] on button "button" at bounding box center [923, 53] width 27 height 20
click at [920, 183] on icon "Ellipses" at bounding box center [916, 182] width 10 height 10
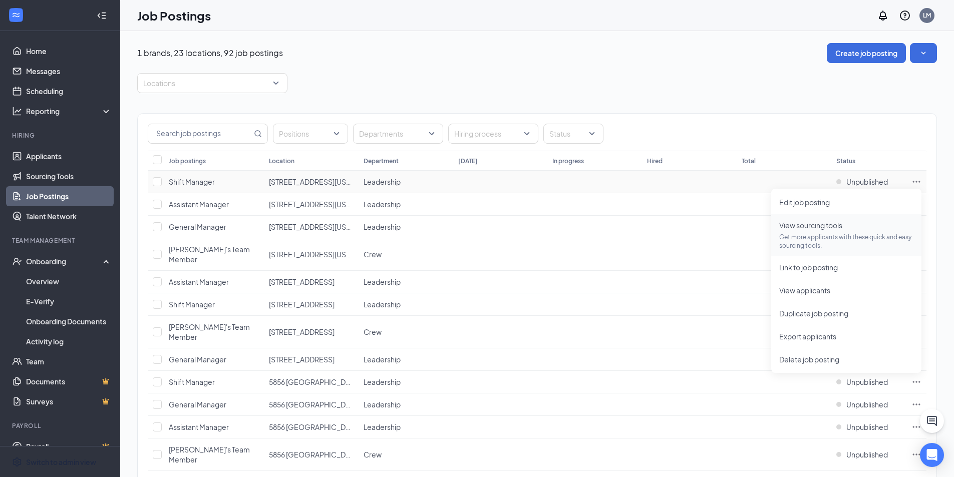
click at [815, 236] on p "Get more applicants with these quick and easy sourcing tools." at bounding box center [846, 241] width 134 height 17
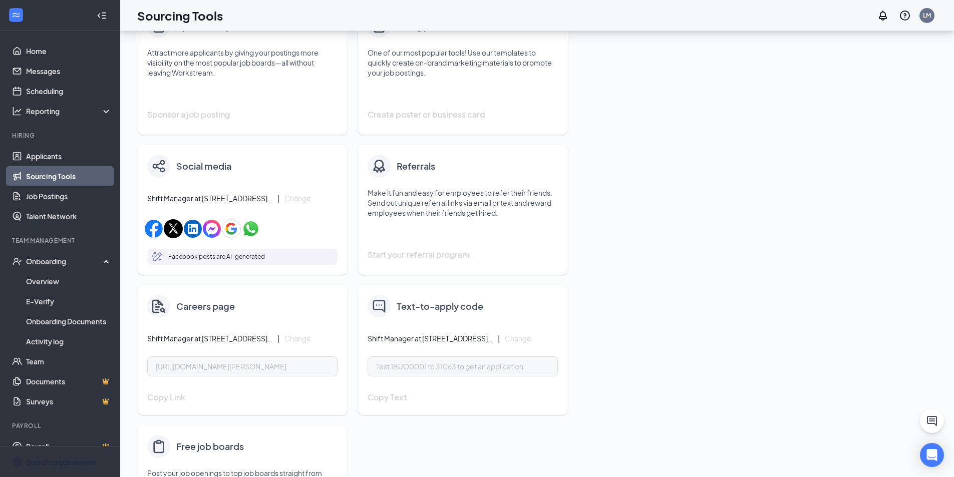
scroll to position [42, 0]
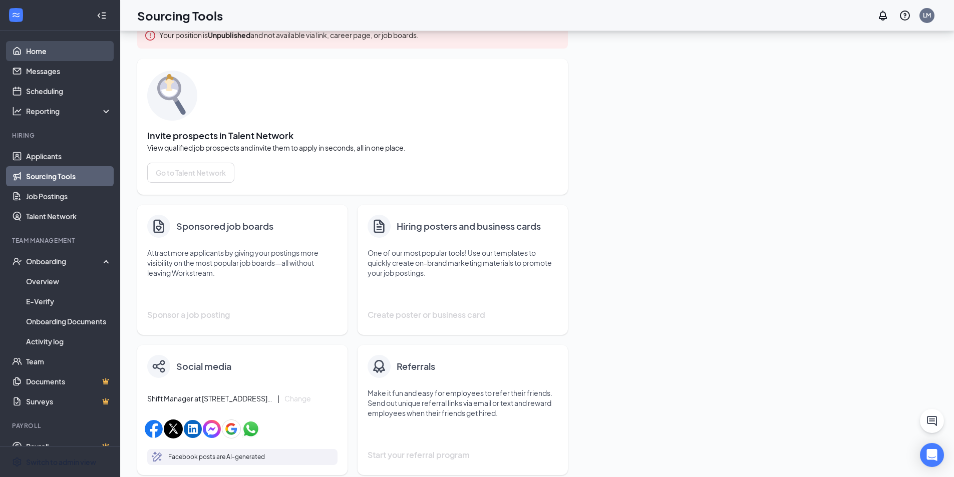
click at [62, 51] on link "Home" at bounding box center [69, 51] width 86 height 20
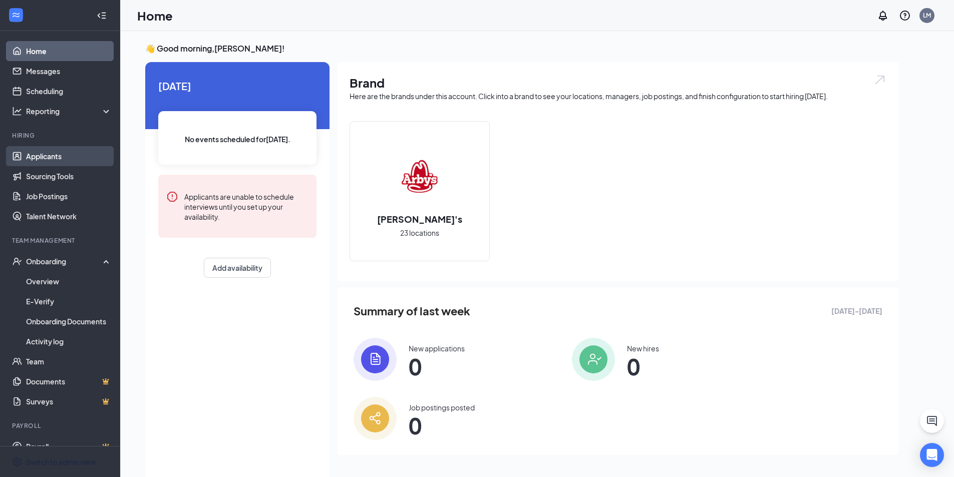
click at [76, 154] on link "Applicants" at bounding box center [69, 156] width 86 height 20
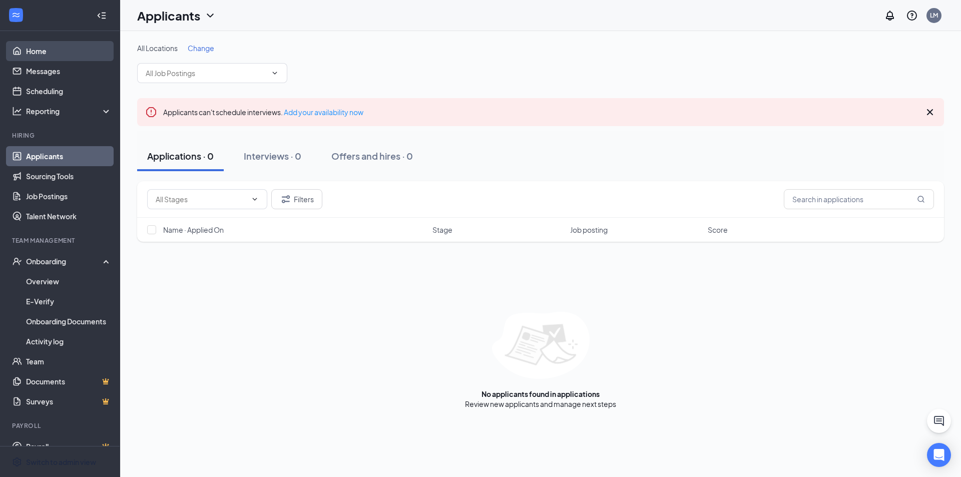
click at [39, 50] on link "Home" at bounding box center [69, 51] width 86 height 20
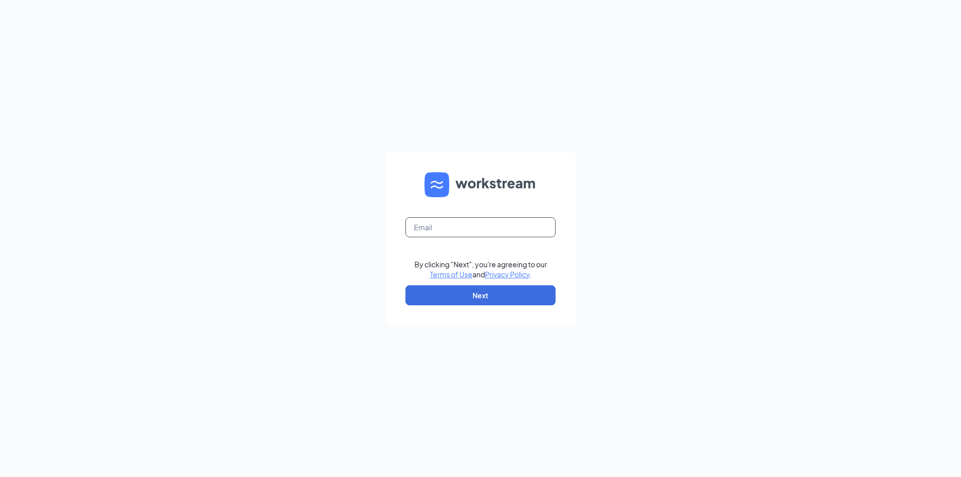
click at [462, 229] on input "text" at bounding box center [480, 227] width 150 height 20
type input "[PERSON_NAME][EMAIL_ADDRESS][DOMAIN_NAME]"
click at [499, 296] on button "Next" at bounding box center [480, 295] width 150 height 20
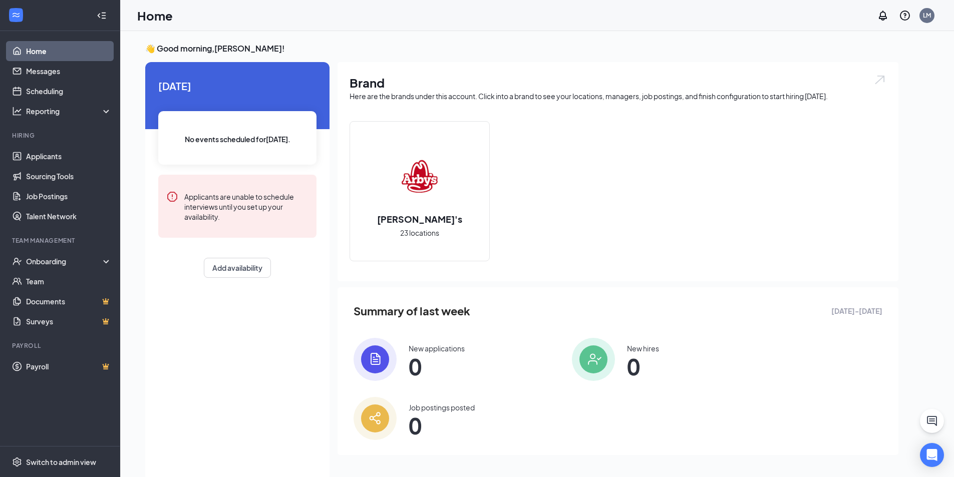
click at [460, 223] on div "[PERSON_NAME]'s 23 locations" at bounding box center [419, 191] width 139 height 139
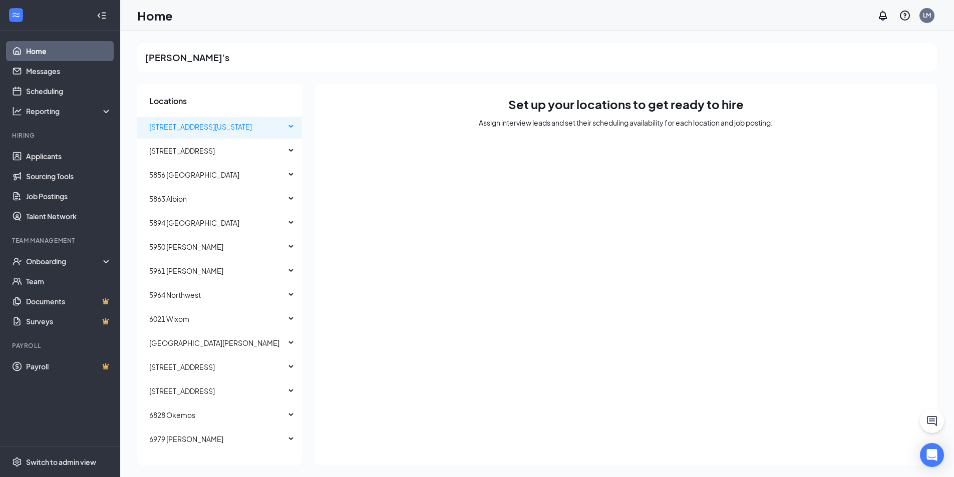
click at [278, 126] on div "[STREET_ADDRESS][US_STATE]" at bounding box center [219, 127] width 165 height 20
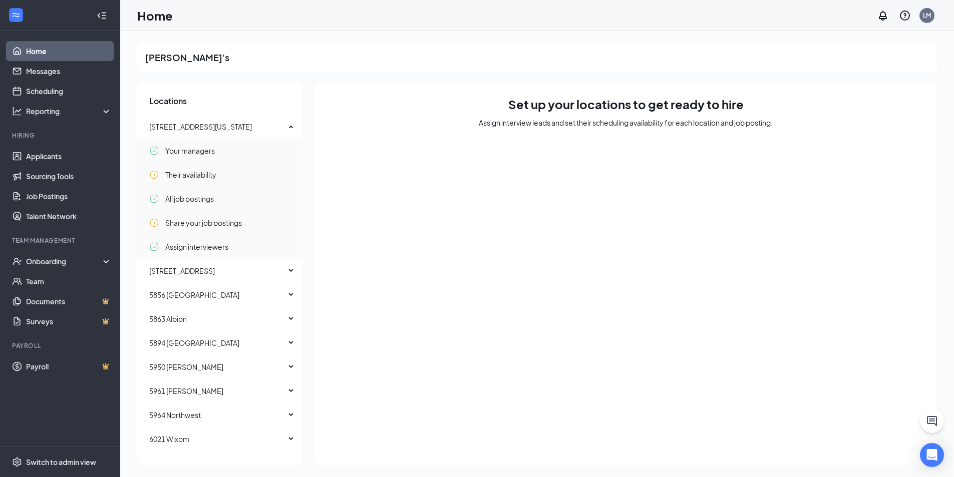
click at [49, 49] on link "Home" at bounding box center [69, 51] width 86 height 20
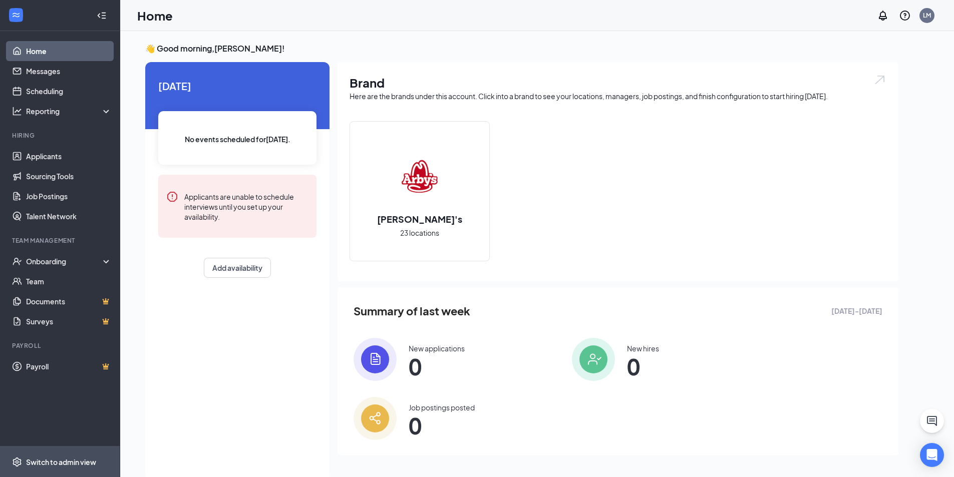
click at [67, 469] on span "Switch to admin view" at bounding box center [69, 462] width 86 height 31
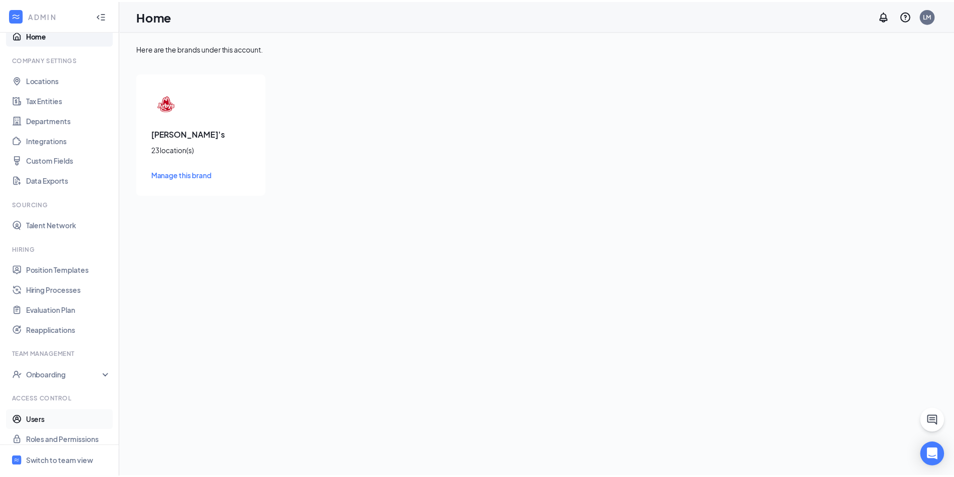
scroll to position [25, 0]
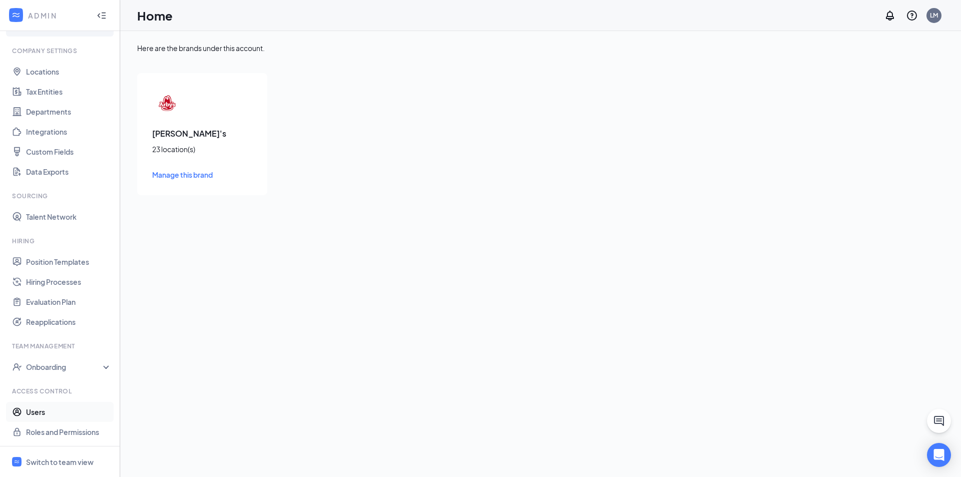
click at [52, 407] on link "Users" at bounding box center [69, 412] width 86 height 20
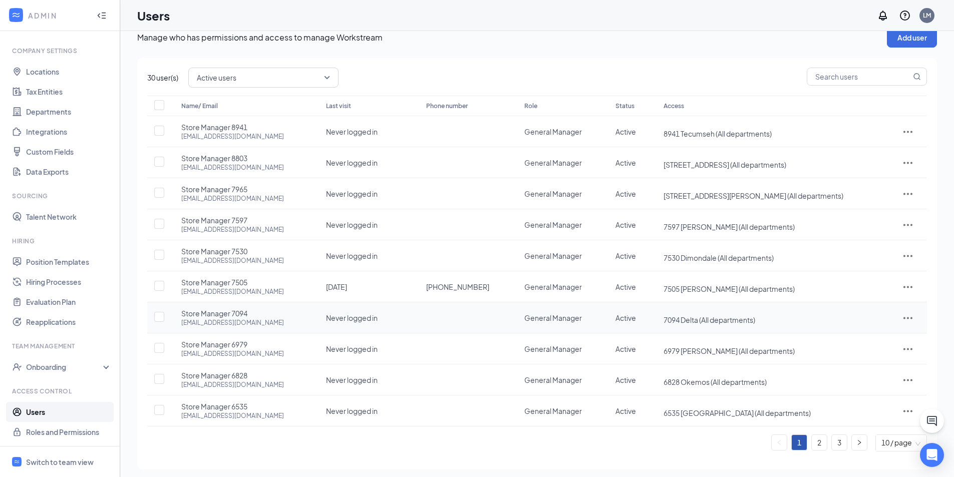
scroll to position [20, 0]
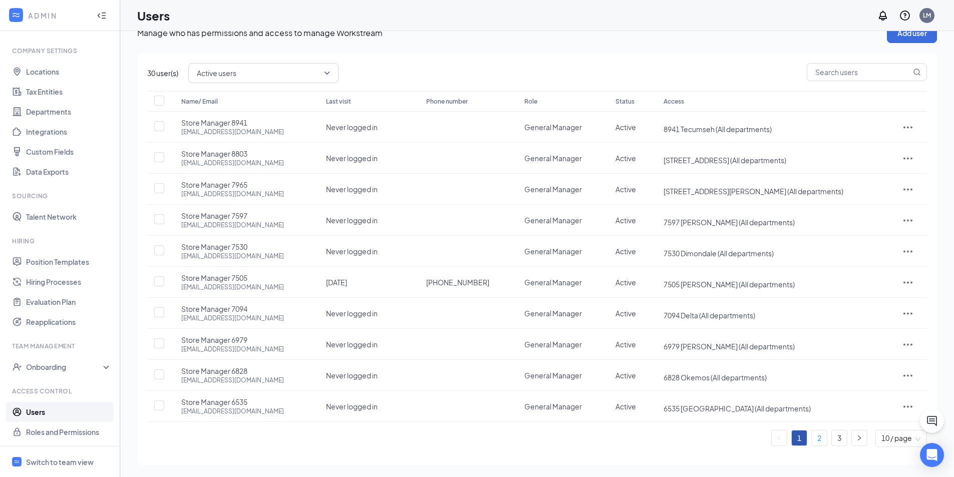
click at [820, 438] on link "2" at bounding box center [818, 438] width 15 height 15
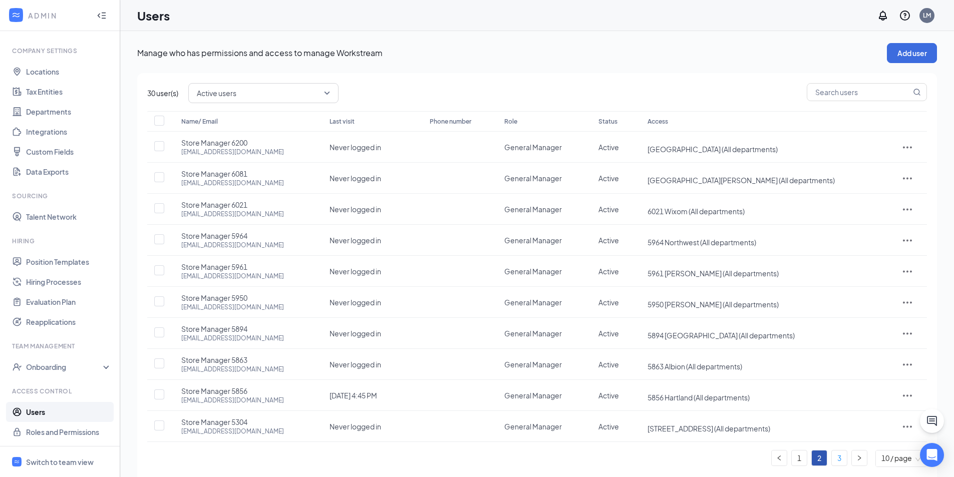
click at [838, 457] on link "3" at bounding box center [839, 458] width 15 height 15
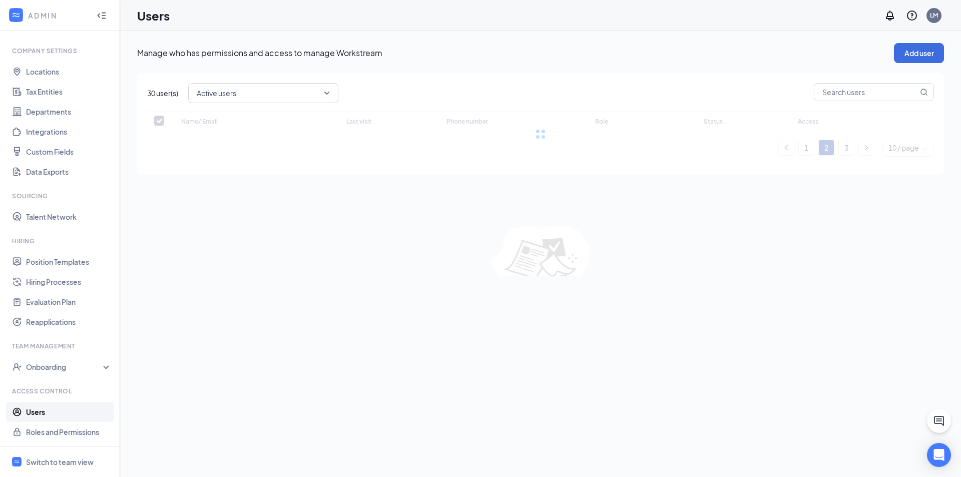
checkbox input "false"
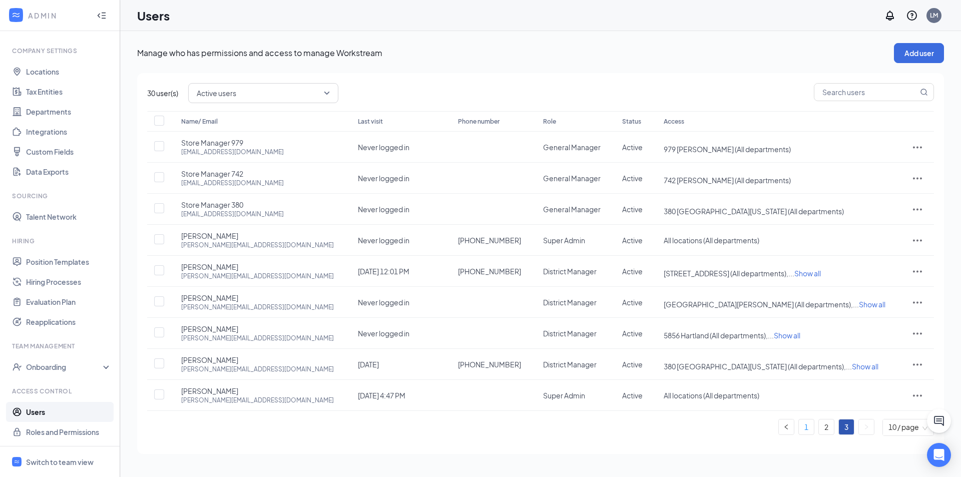
click at [804, 422] on link "1" at bounding box center [806, 427] width 15 height 15
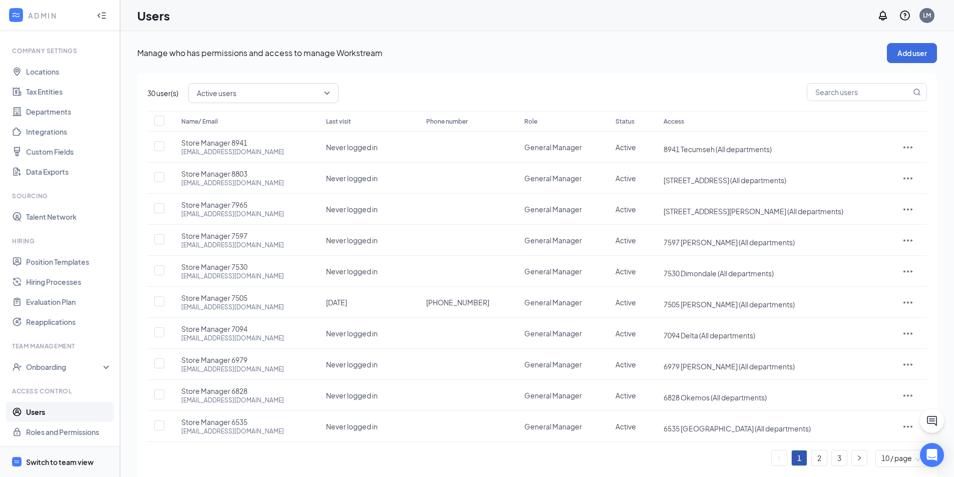
click at [60, 460] on div "Switch to team view" at bounding box center [60, 462] width 68 height 10
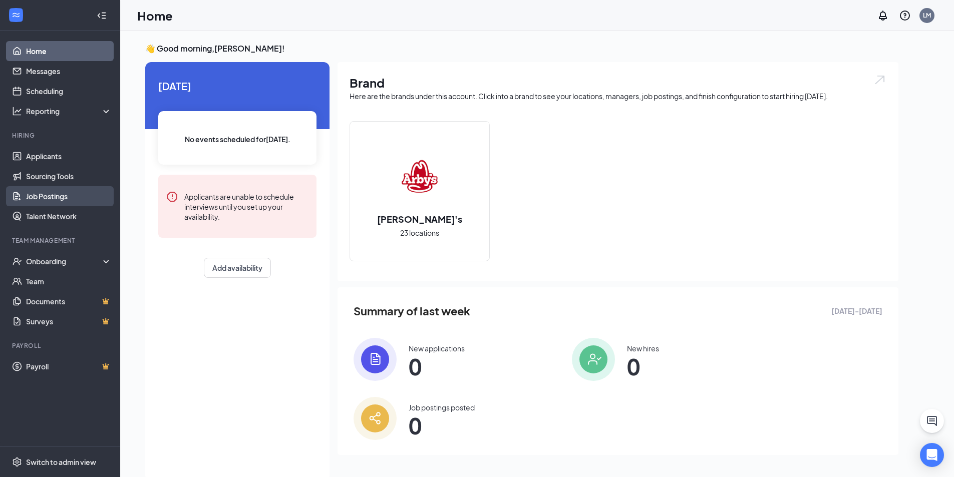
click at [56, 197] on link "Job Postings" at bounding box center [69, 196] width 86 height 20
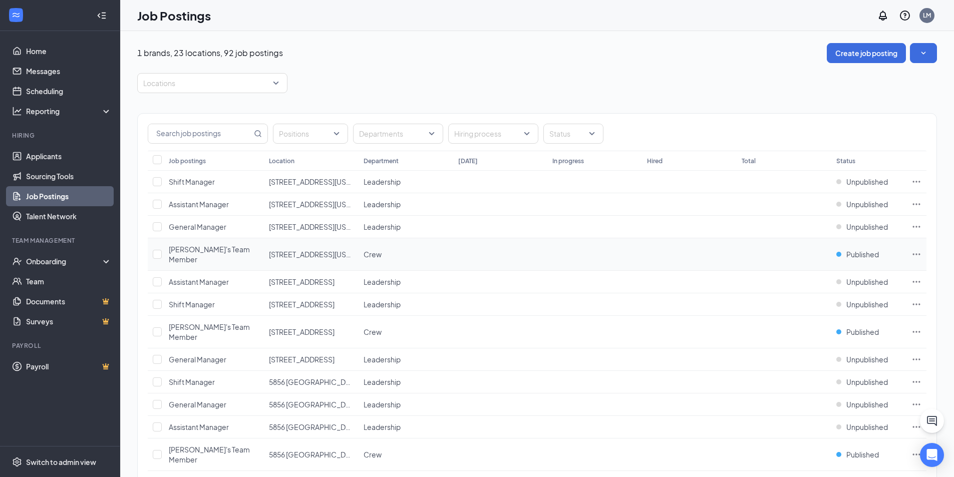
click at [916, 251] on icon "Ellipses" at bounding box center [916, 254] width 10 height 10
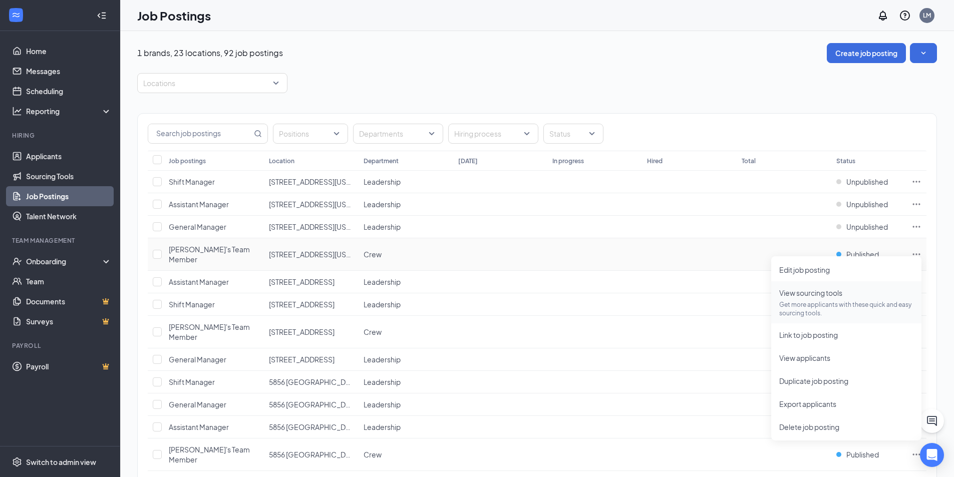
click at [827, 306] on p "Get more applicants with these quick and easy sourcing tools." at bounding box center [846, 308] width 134 height 17
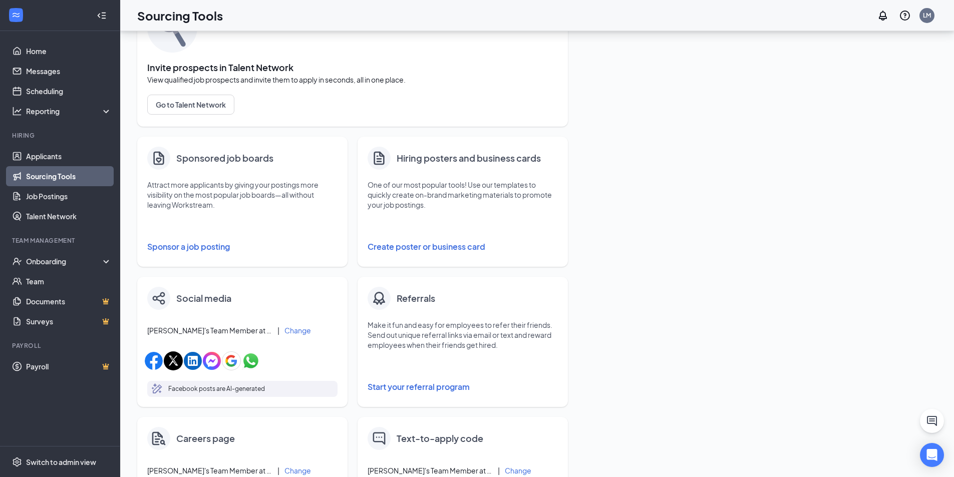
scroll to position [50, 0]
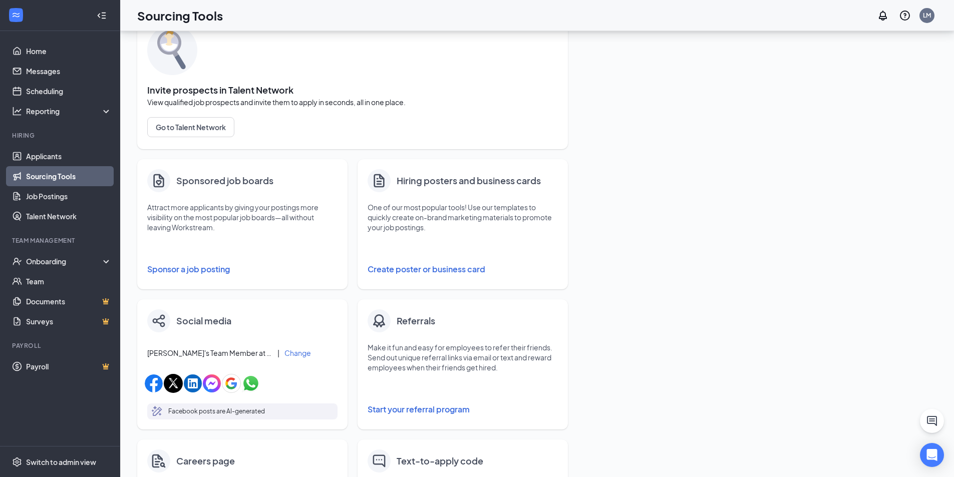
click at [465, 268] on button "Create poster or business card" at bounding box center [462, 269] width 190 height 20
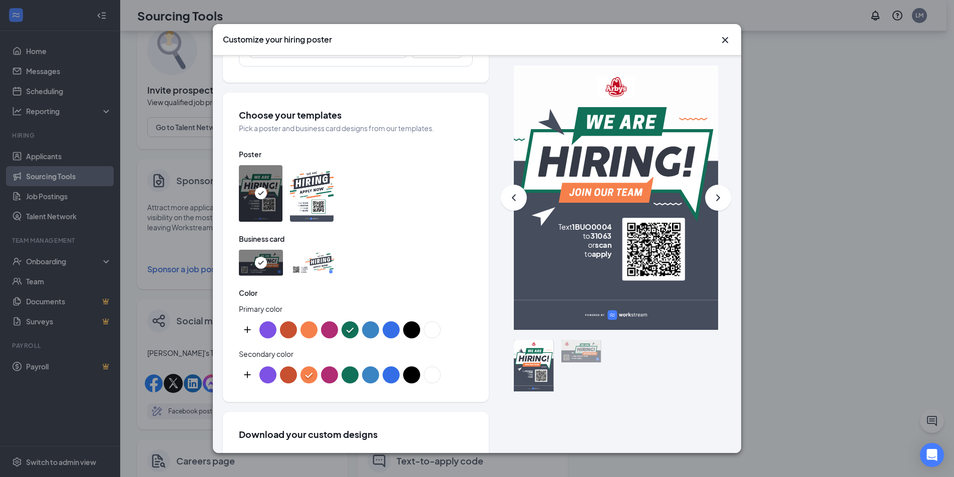
scroll to position [300, 0]
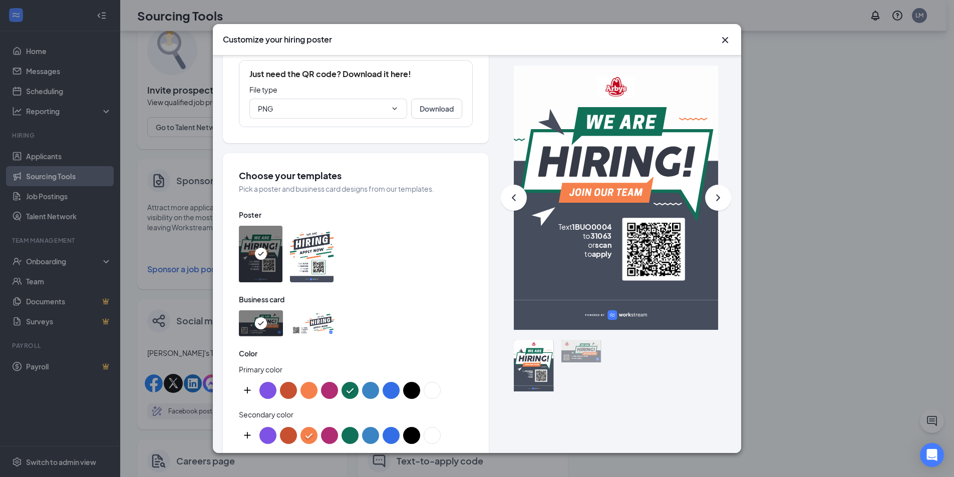
click at [308, 245] on img at bounding box center [312, 254] width 44 height 57
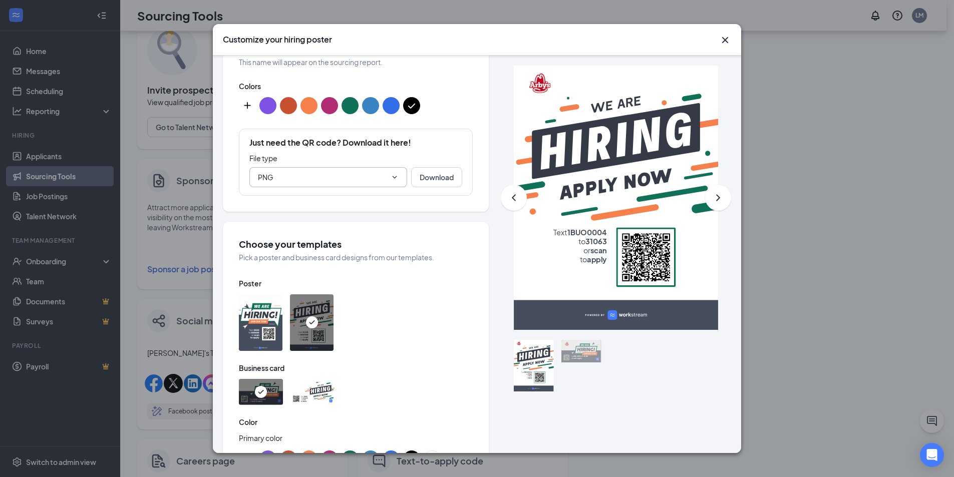
scroll to position [150, 0]
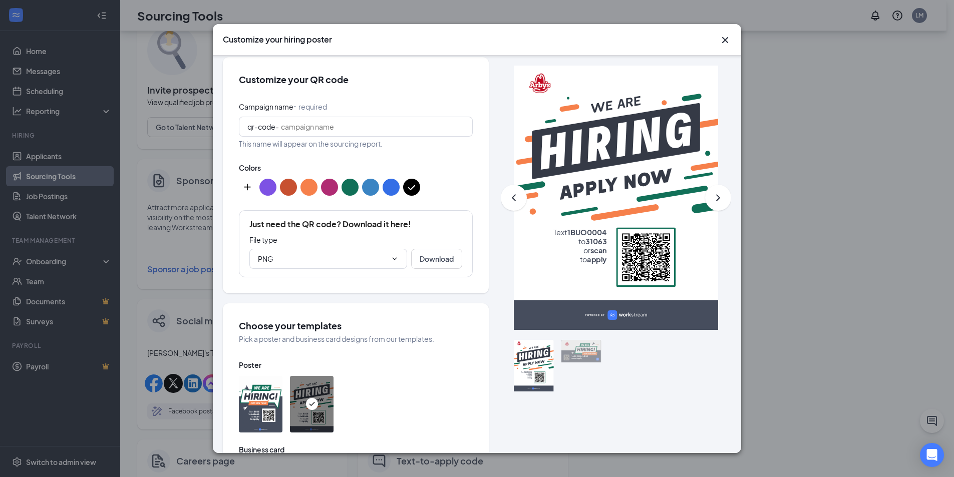
click at [728, 35] on icon "Cross" at bounding box center [725, 40] width 12 height 12
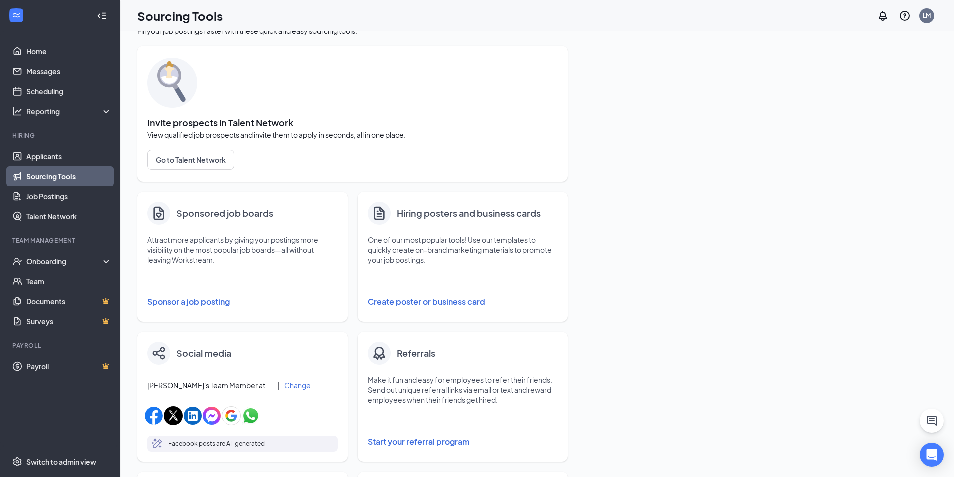
scroll to position [0, 0]
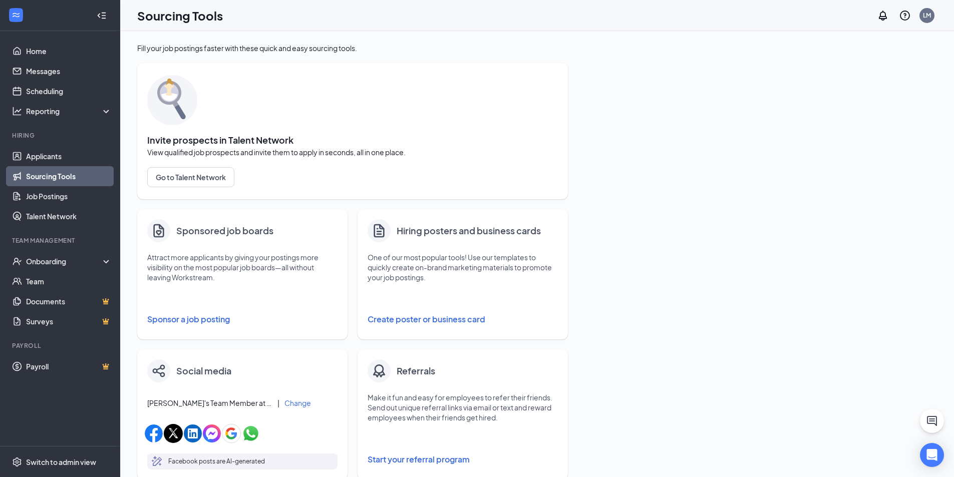
click at [59, 180] on link "Sourcing Tools" at bounding box center [69, 176] width 86 height 20
click at [67, 196] on link "Job Postings" at bounding box center [69, 196] width 86 height 20
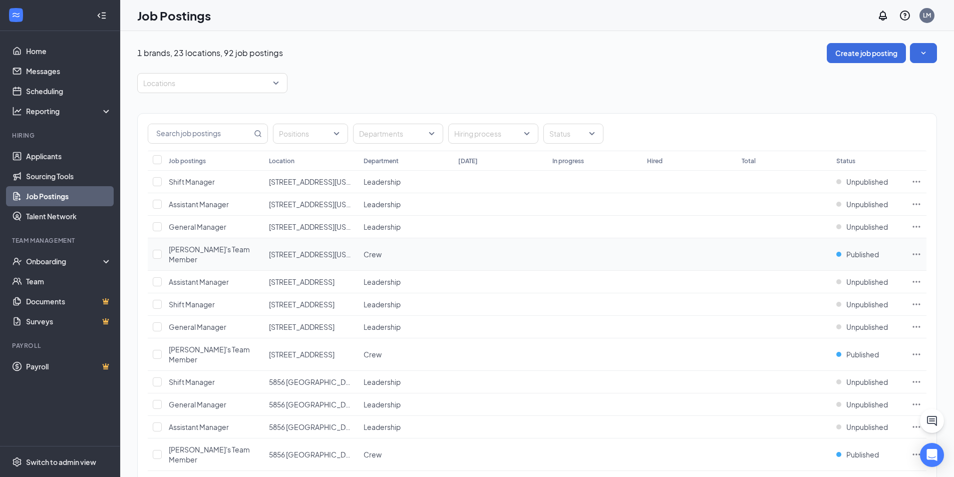
click at [919, 249] on icon "Ellipses" at bounding box center [916, 254] width 10 height 10
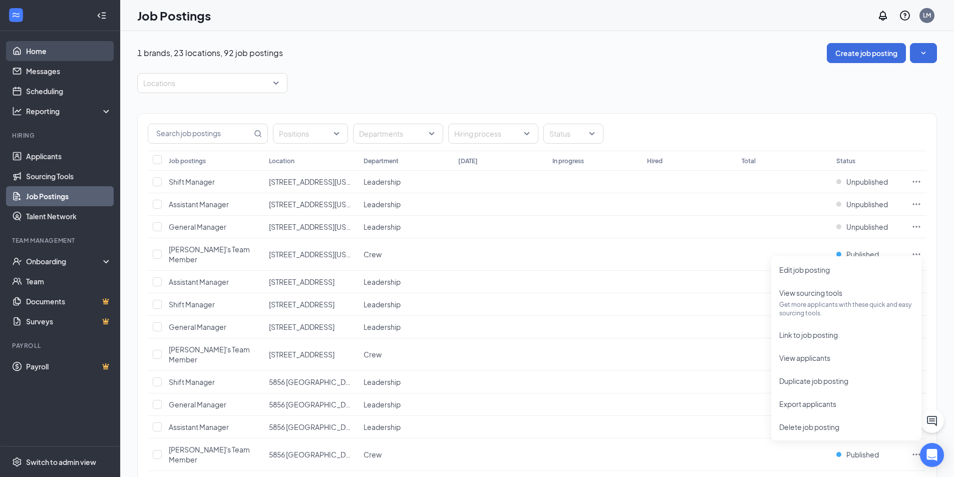
click at [67, 51] on link "Home" at bounding box center [69, 51] width 86 height 20
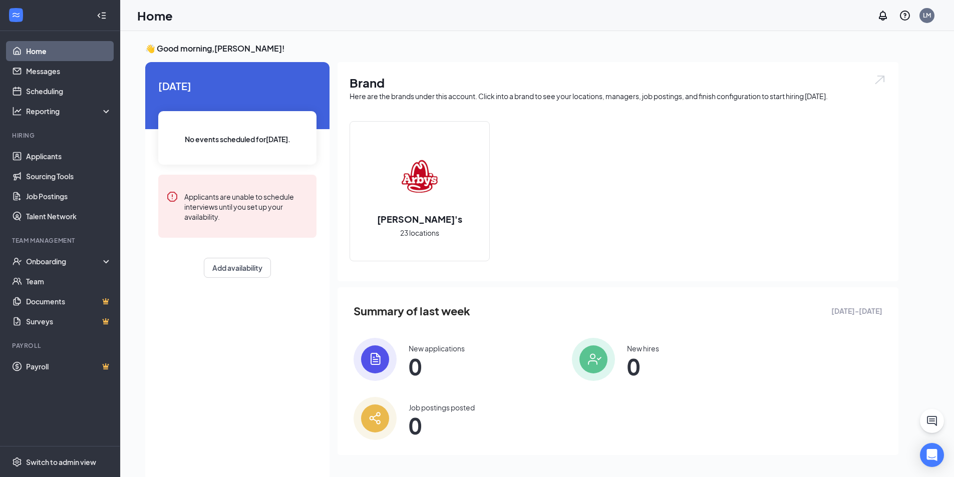
click at [475, 417] on span "0" at bounding box center [442, 426] width 66 height 18
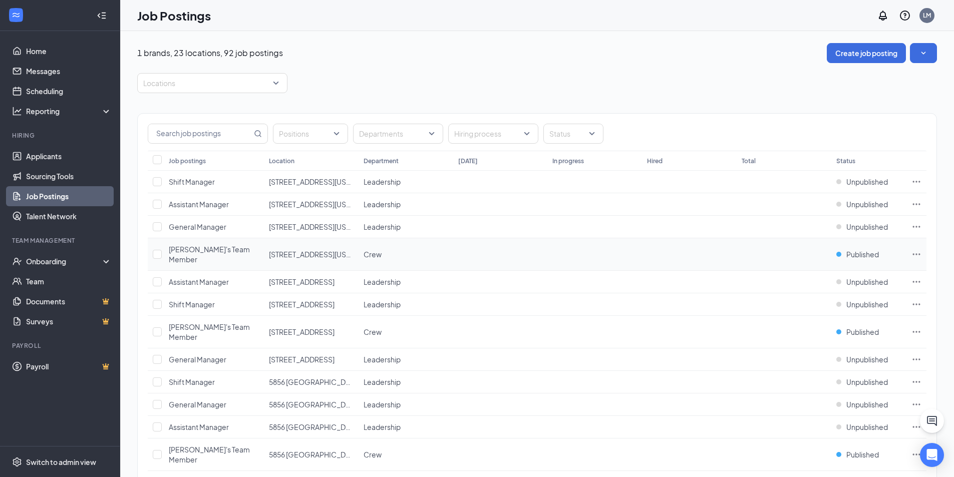
click at [915, 252] on icon "Ellipses" at bounding box center [916, 254] width 10 height 10
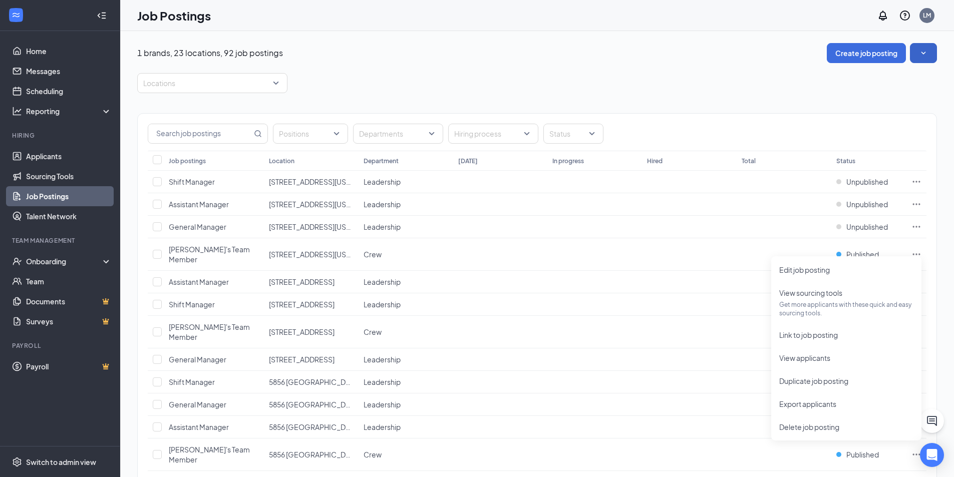
click at [932, 51] on button "button" at bounding box center [923, 53] width 27 height 20
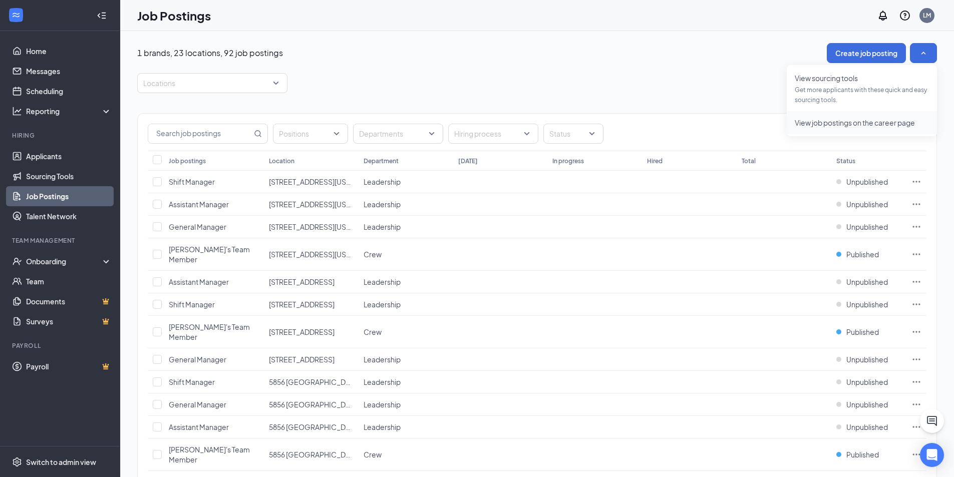
click at [867, 118] on span "View job postings on the career page" at bounding box center [854, 122] width 120 height 9
